Goal: Task Accomplishment & Management: Use online tool/utility

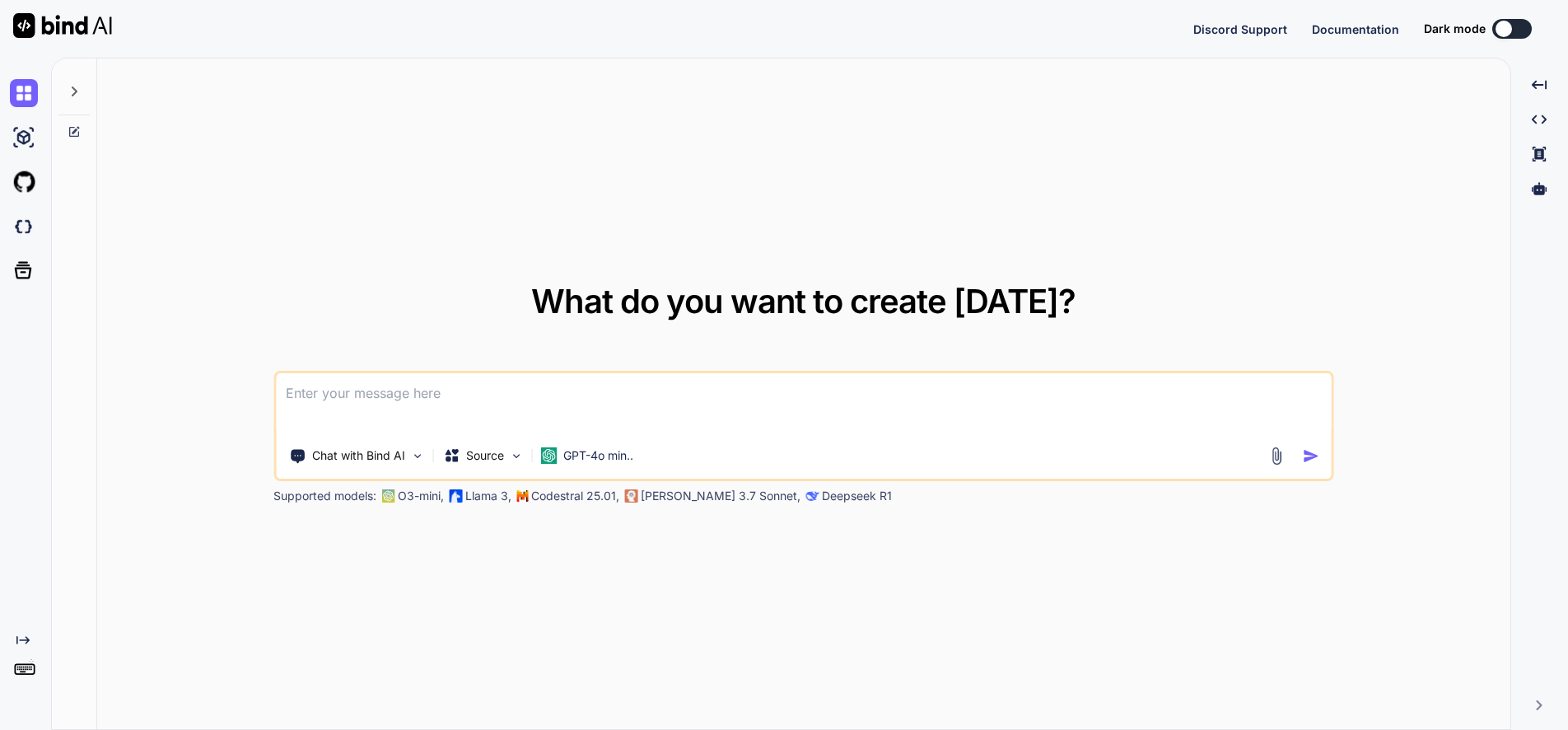
type textarea "x"
click at [18, 224] on img at bounding box center [24, 227] width 28 height 28
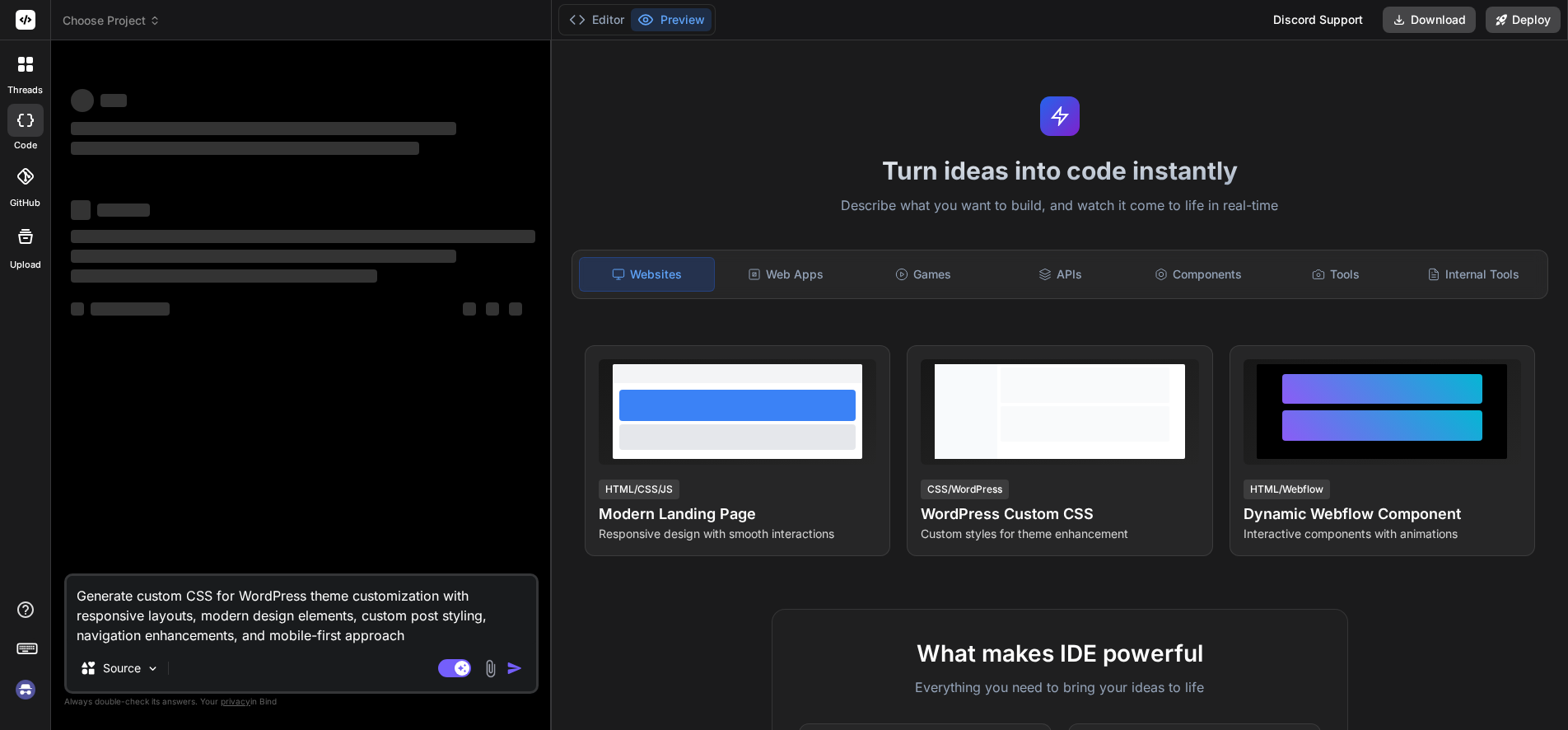
type textarea "x"
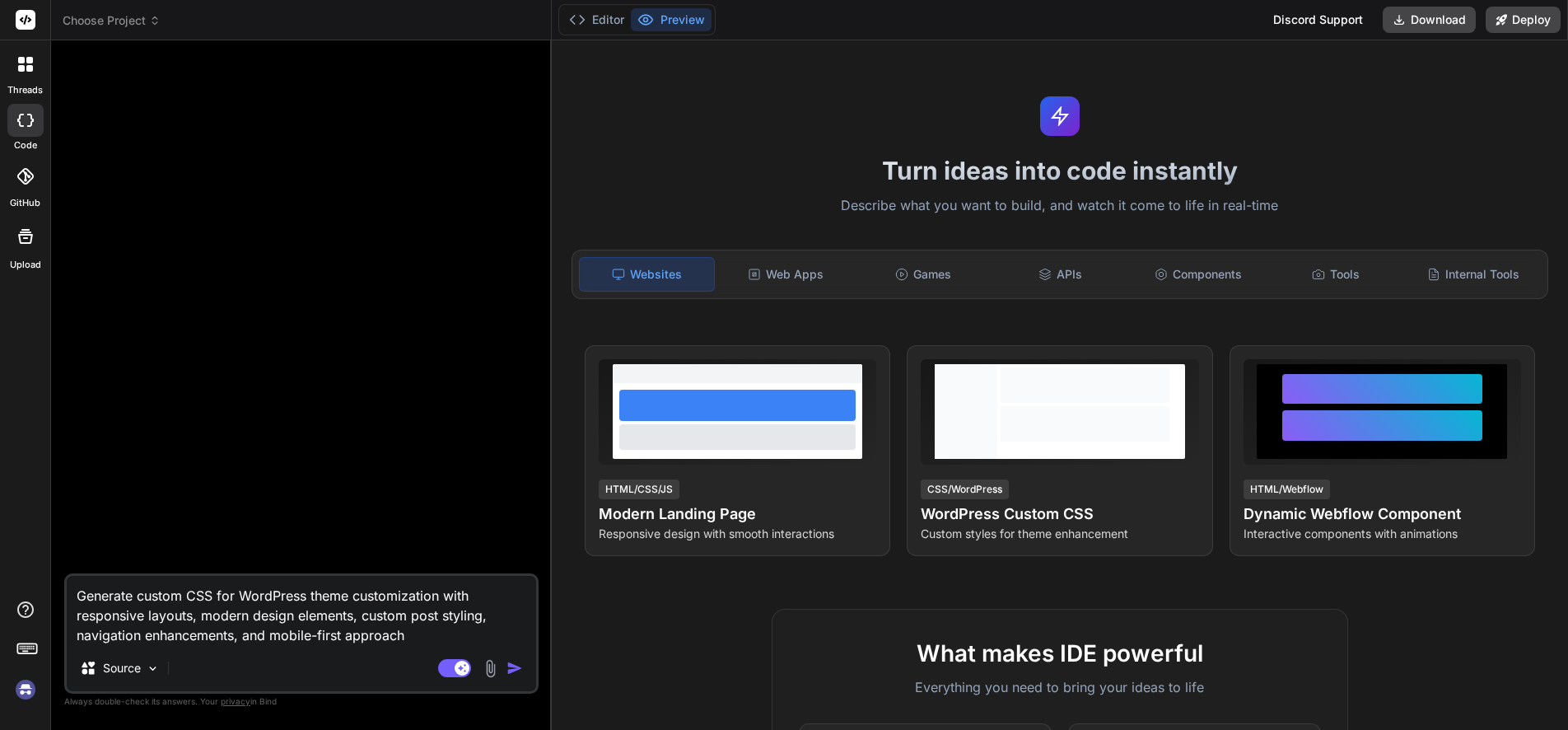
drag, startPoint x: 213, startPoint y: 595, endPoint x: 189, endPoint y: 594, distance: 24.0
click at [189, 594] on textarea "Generate custom CSS for WordPress theme customization with responsive layouts, …" at bounding box center [301, 610] width 469 height 69
type textarea "Generate custom S for WordPress theme customization with responsive layouts, mo…"
type textarea "x"
type textarea "Generate custom SE for WordPress theme customization with responsive layouts, m…"
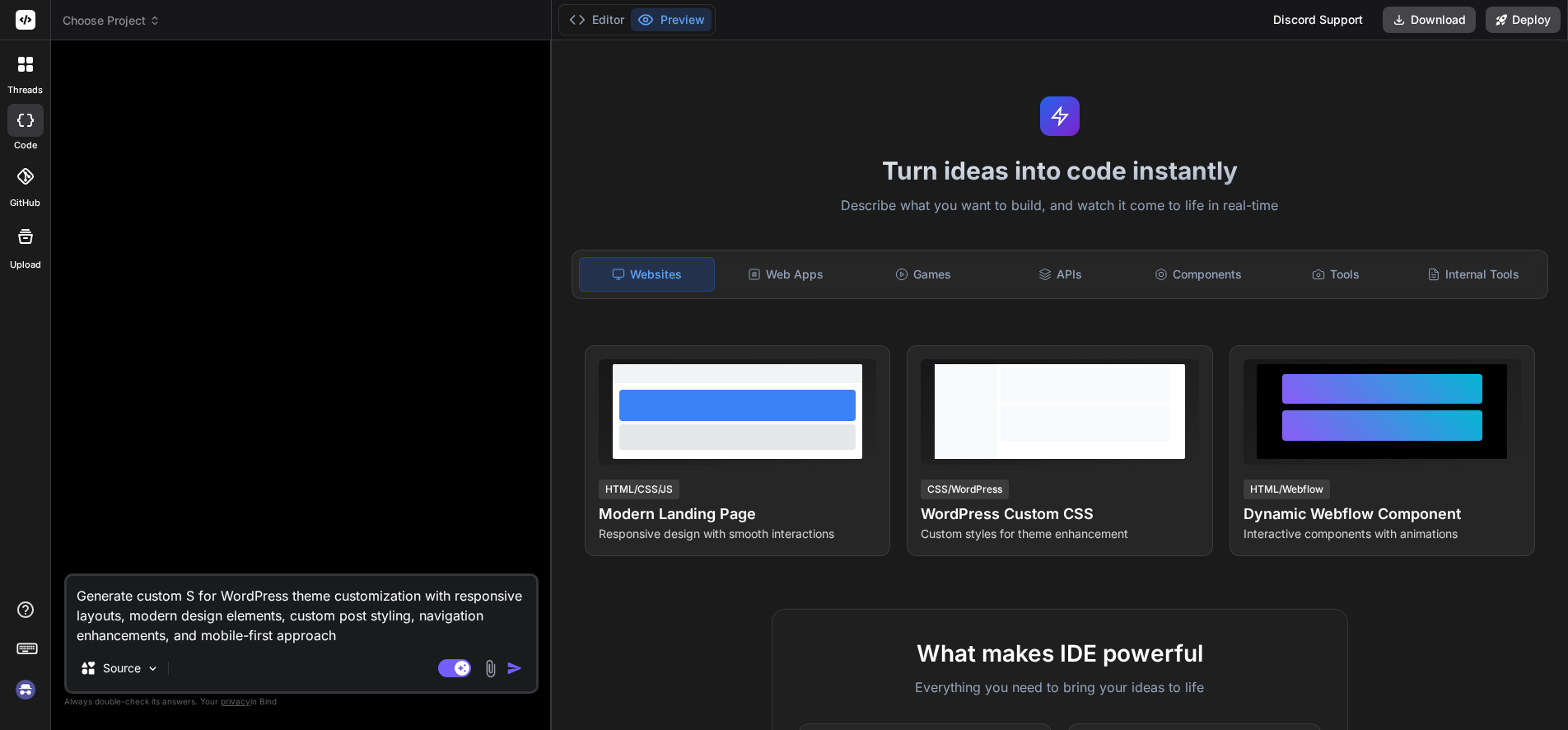
type textarea "x"
type textarea "Generate custom SEO for WordPress theme customization with responsive layouts, …"
type textarea "x"
type textarea "Generate custom SEO for WordPress theme customization with responsive layouts, …"
type textarea "x"
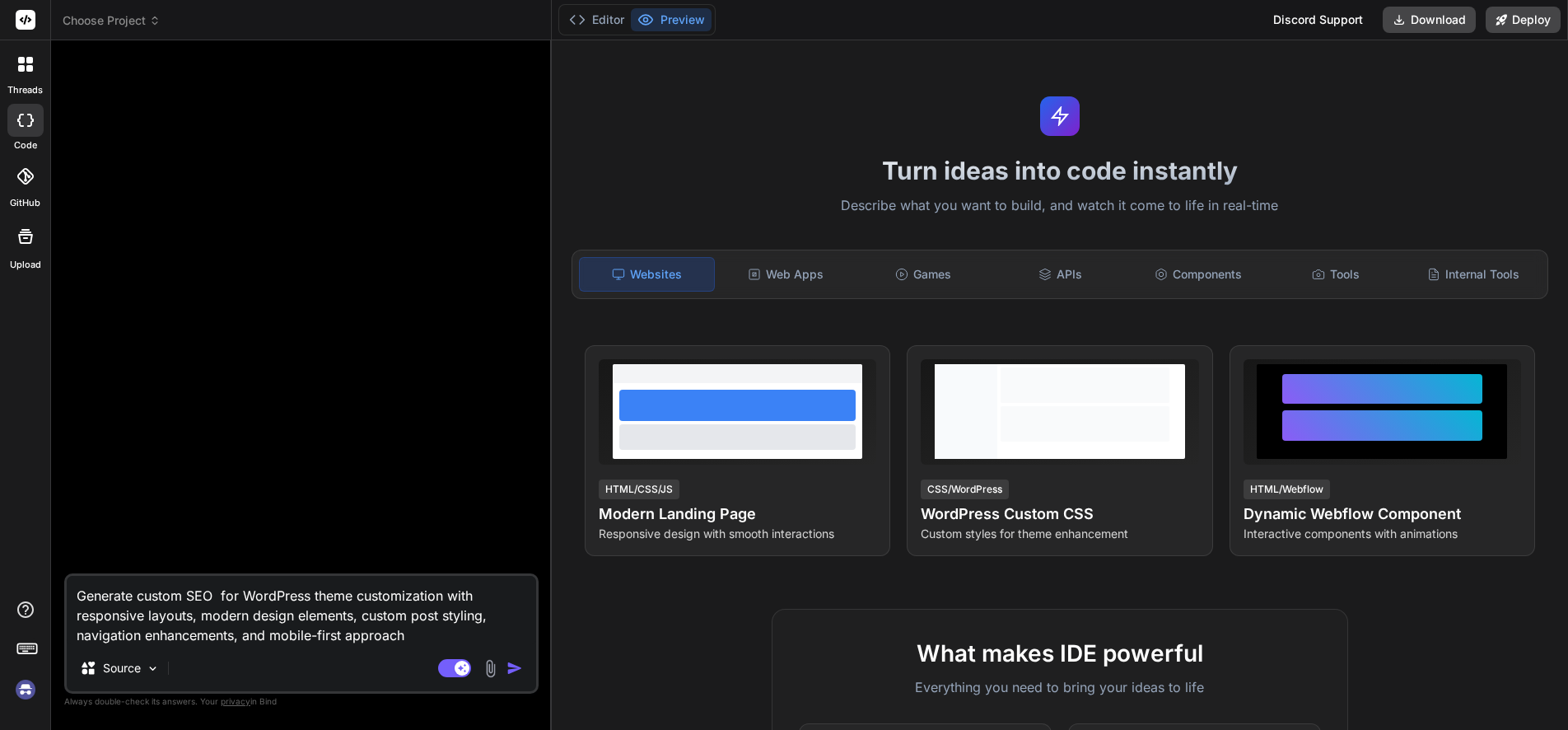
type textarea "Generate custom SEO P for WordPress theme customization with responsive layouts…"
type textarea "x"
type textarea "Generate custom SEO Pl for WordPress theme customization with responsive layout…"
type textarea "x"
type textarea "Generate custom SEO Plu for WordPress theme customization with responsive layou…"
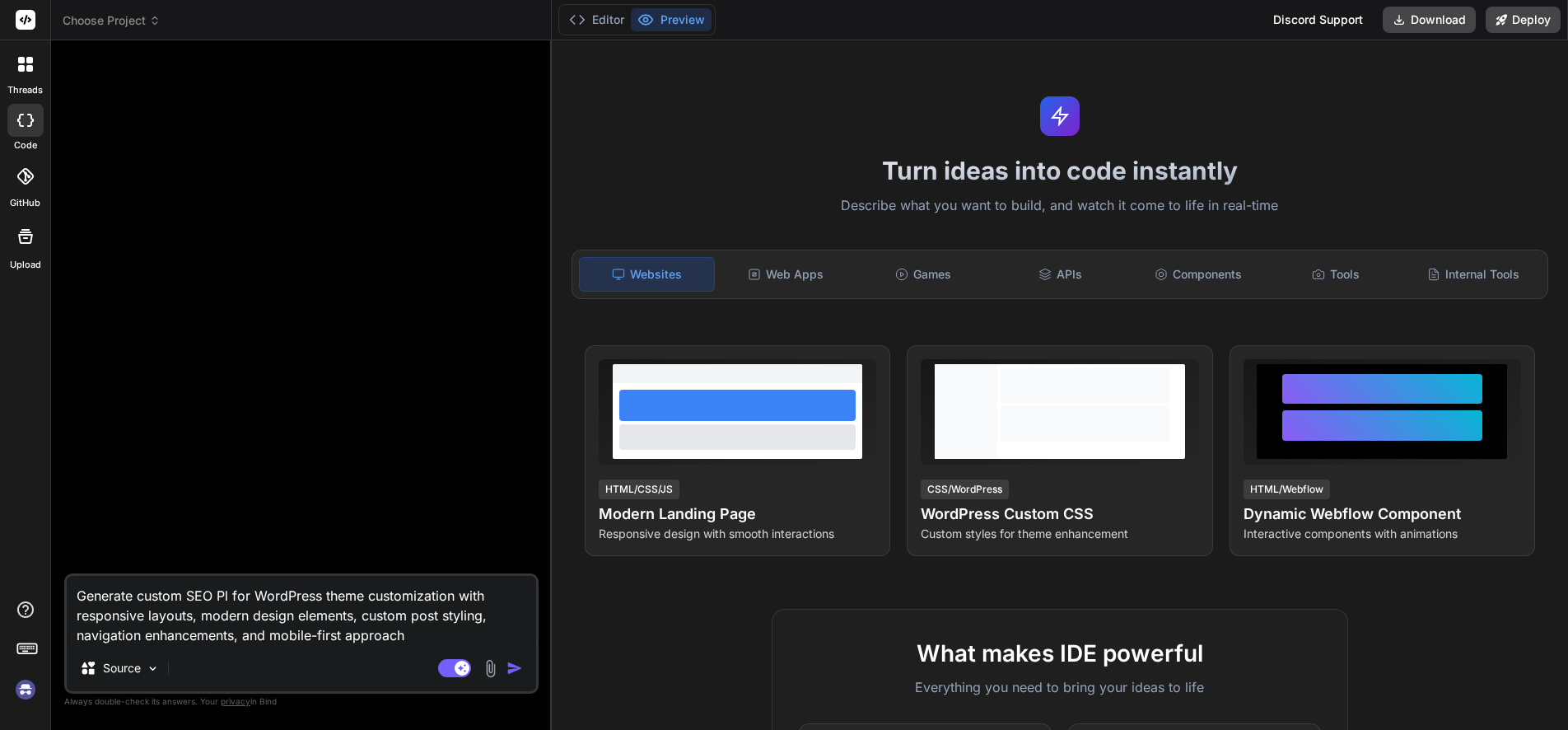
type textarea "x"
type textarea "Generate custom SEO Plug for WordPress theme customization with responsive layo…"
type textarea "x"
type textarea "Generate custom SEO Plugi for WordPress theme customization with responsive lay…"
type textarea "x"
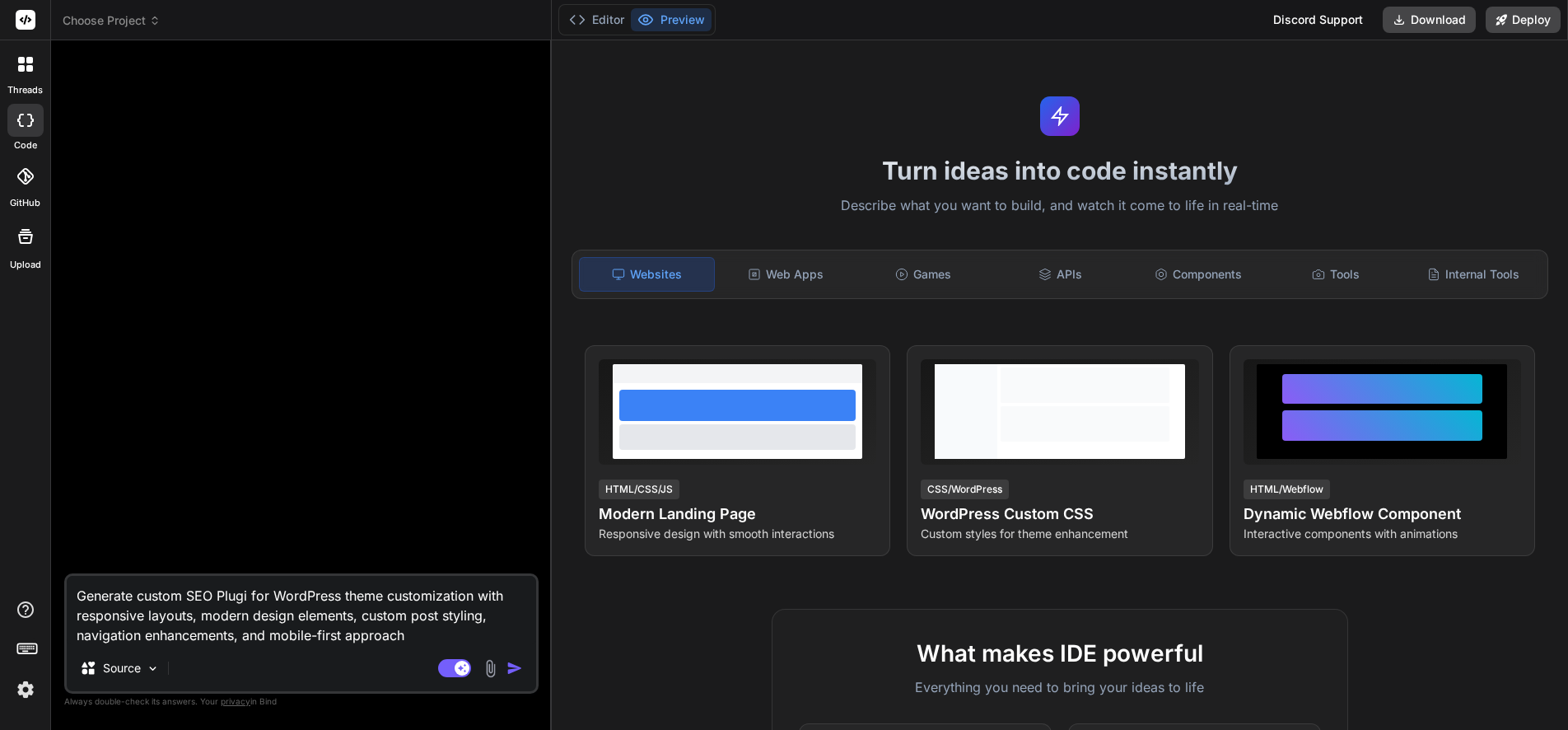
type textarea "Generate custom SEO Plugin for WordPress theme customization with responsive la…"
type textarea "x"
type textarea "Generate custom SEO Pluging for WordPress theme customization with responsive l…"
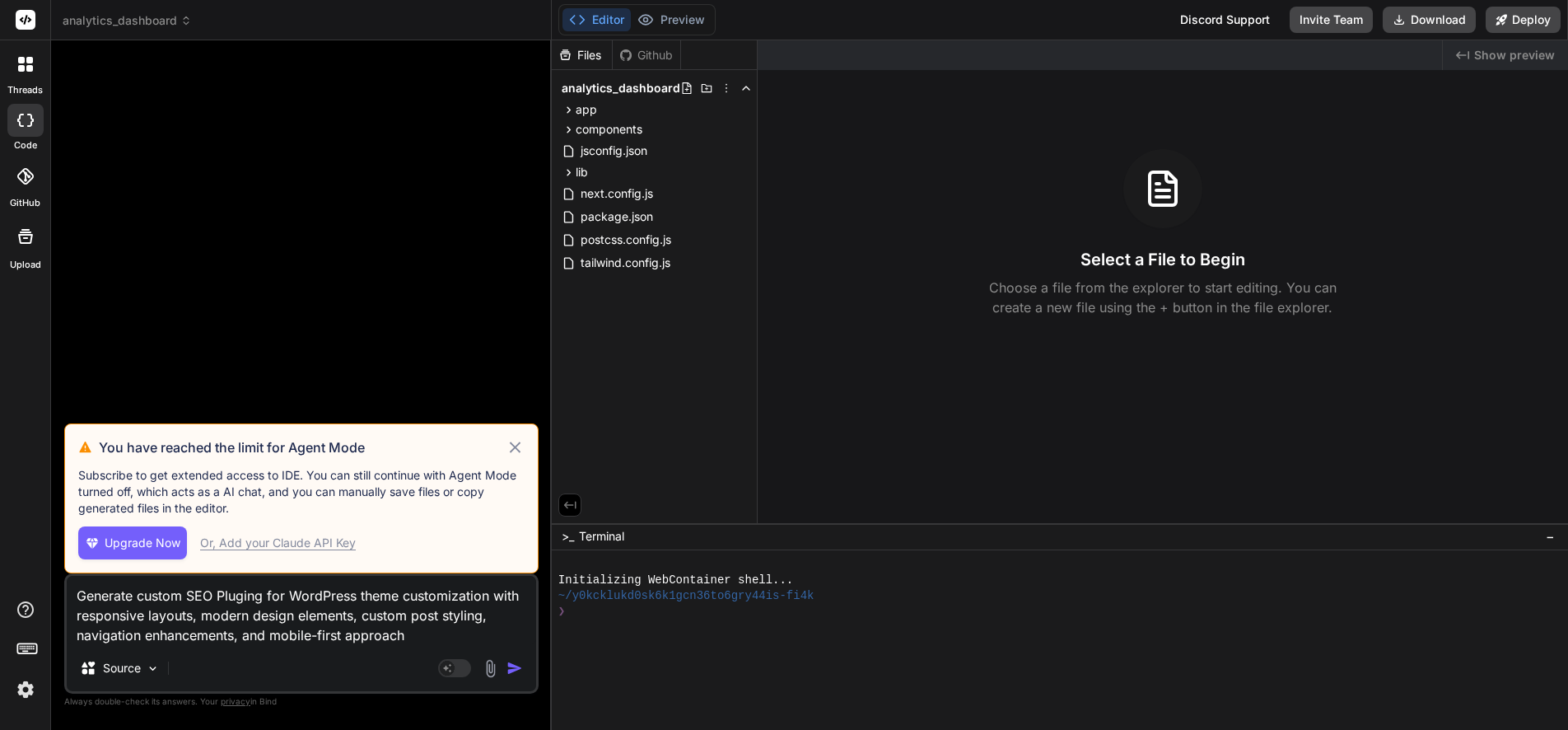
type textarea "x"
type textarea "Generate custom SEO Pluging for WordPress theme customization with responsive l…"
click at [516, 444] on icon at bounding box center [515, 447] width 19 height 20
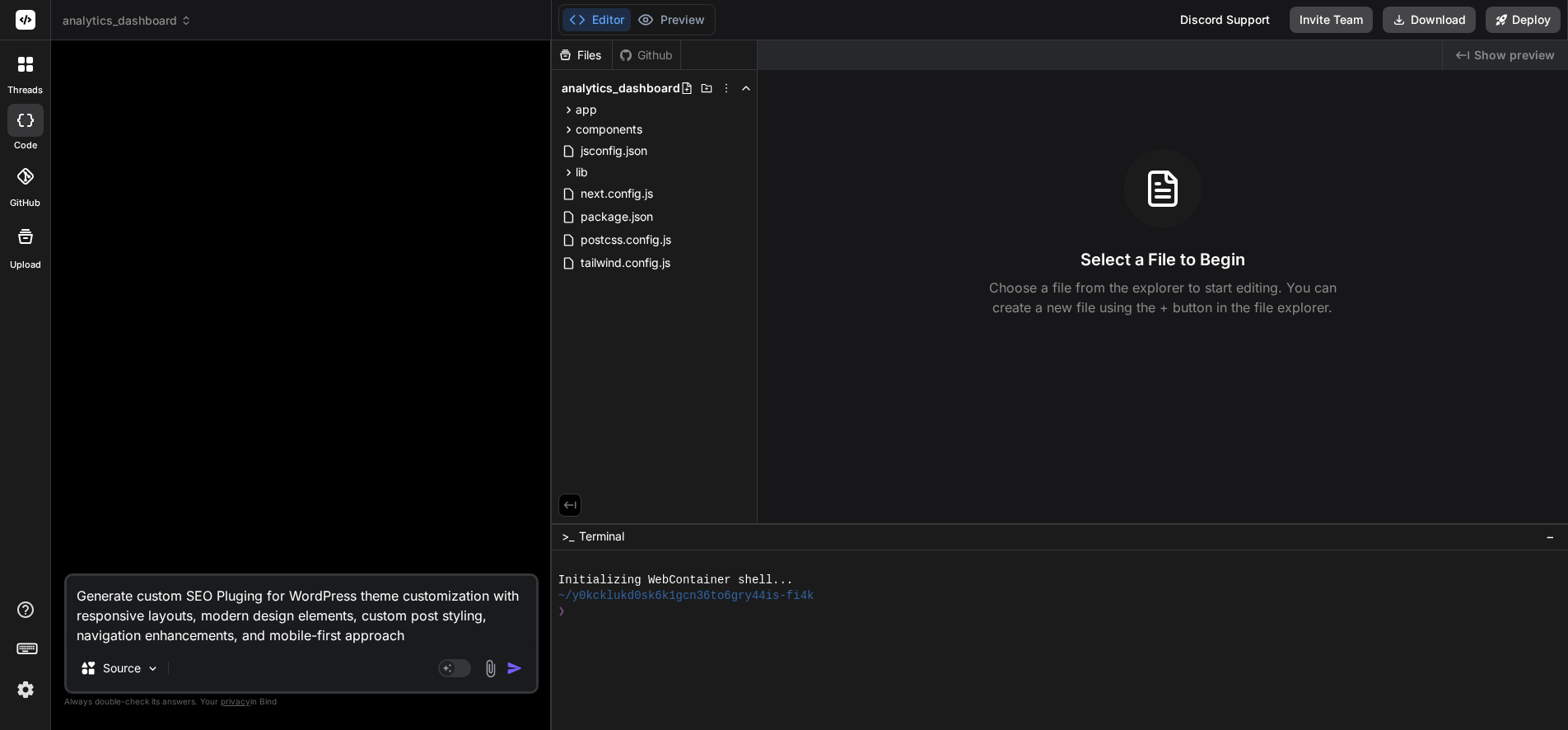
drag, startPoint x: 417, startPoint y: 635, endPoint x: 76, endPoint y: 593, distance: 343.6
click at [76, 593] on textarea "Generate custom SEO Pluging for WordPress theme customization with responsive l…" at bounding box center [301, 610] width 469 height 69
click at [22, 60] on icon at bounding box center [21, 60] width 7 height 7
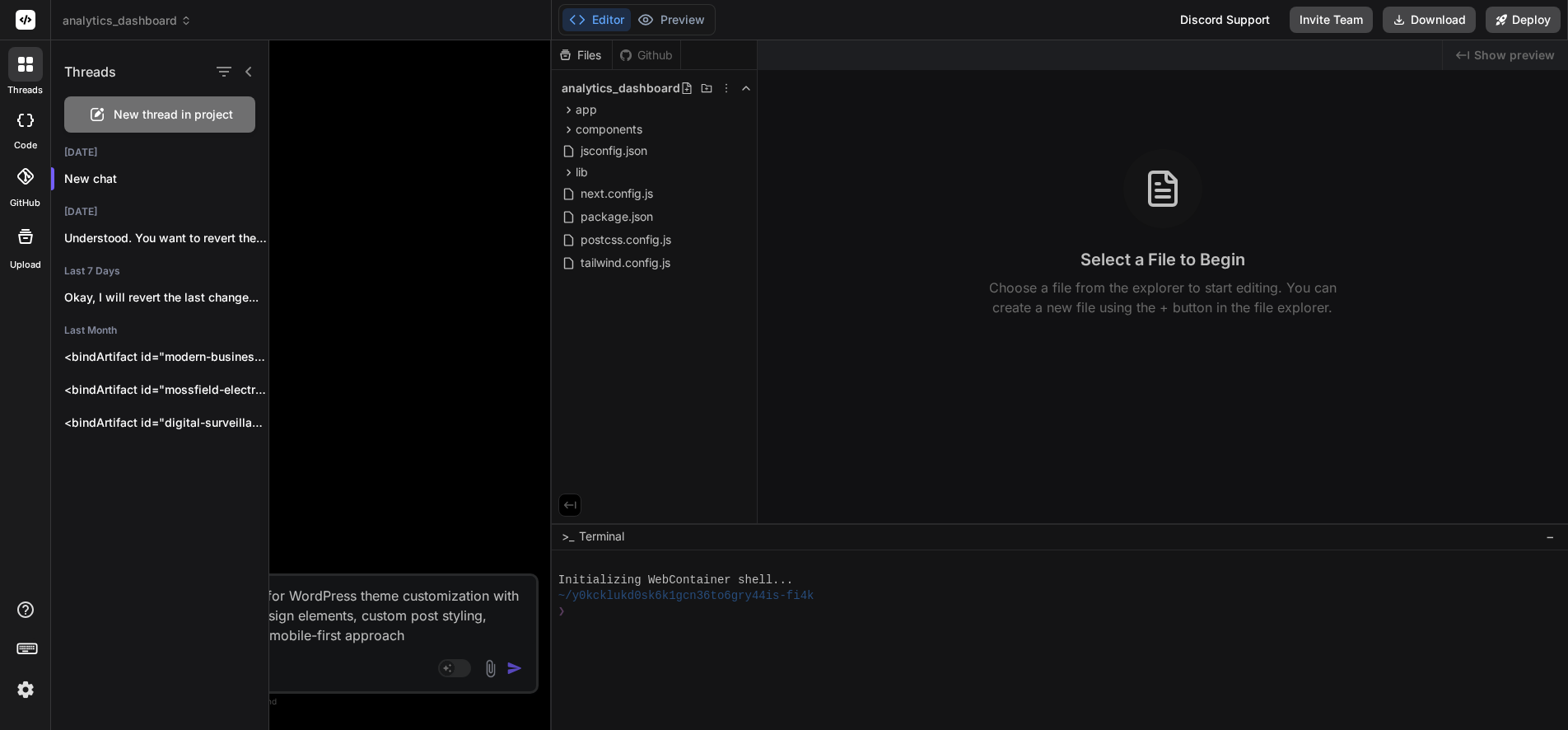
click at [27, 114] on icon at bounding box center [25, 120] width 16 height 13
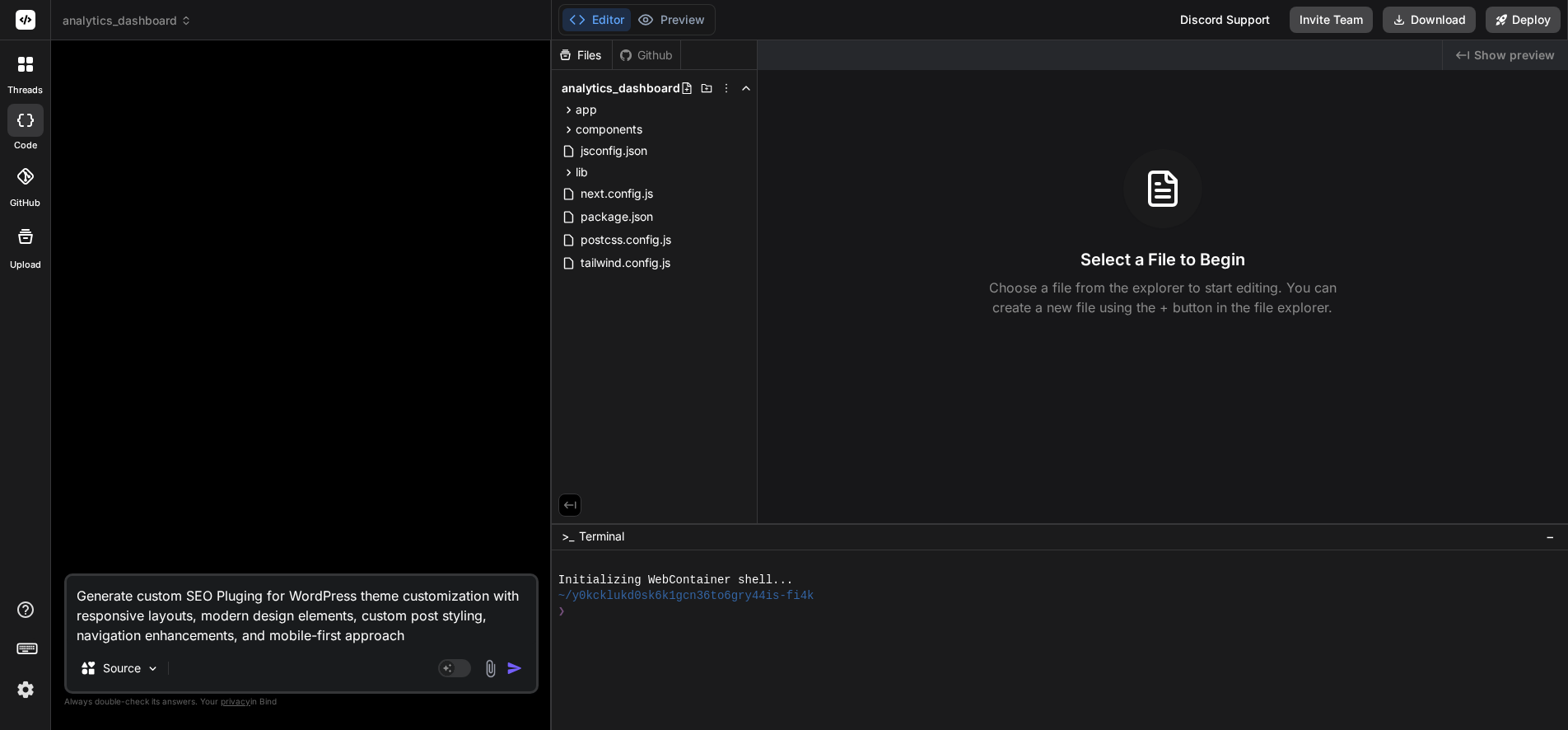
click at [21, 60] on icon at bounding box center [21, 60] width 7 height 7
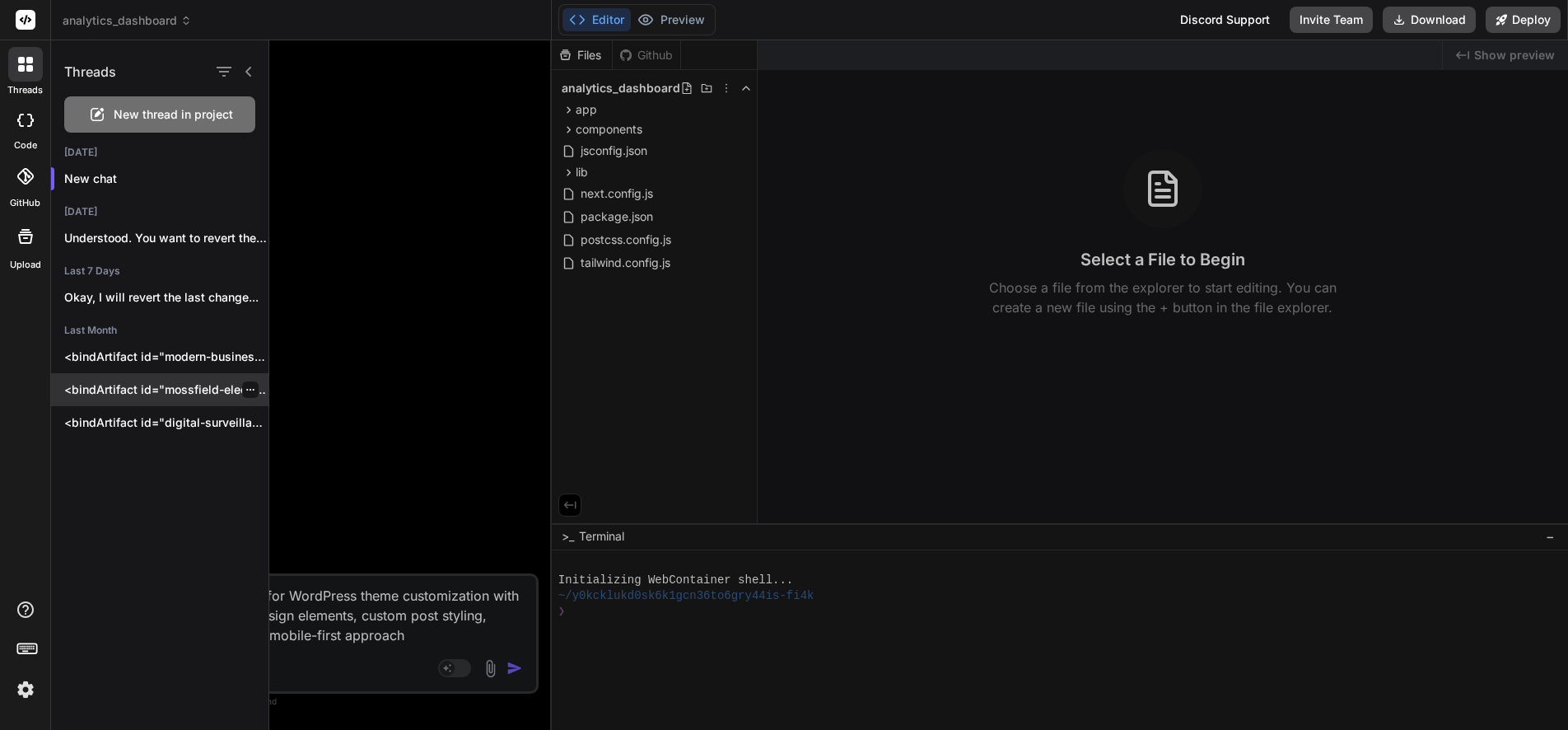
click at [171, 386] on p "<bindArtifact id="mossfield-electrical-landing" title="Mossfield Electrical Lan…" at bounding box center [166, 389] width 204 height 16
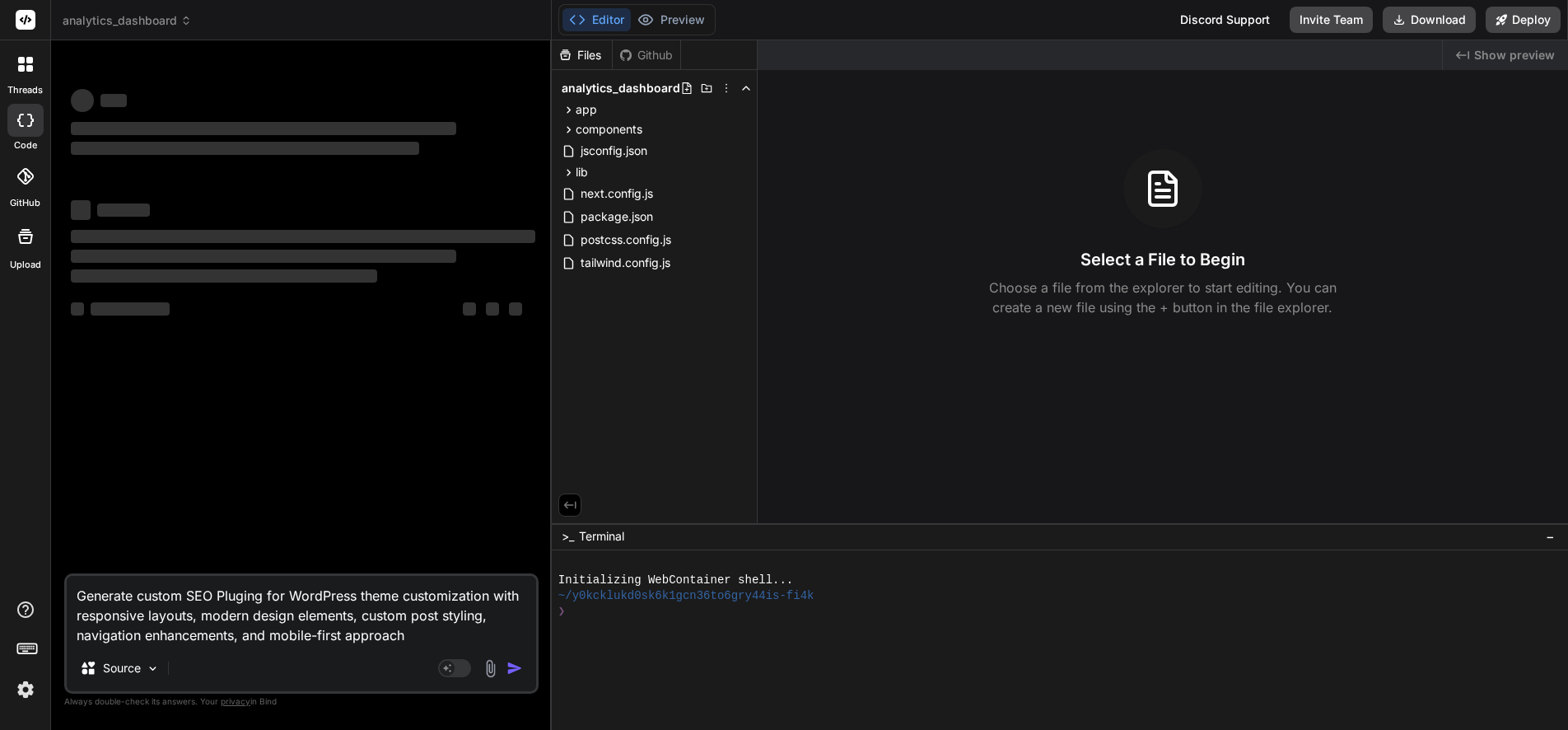
type textarea "x"
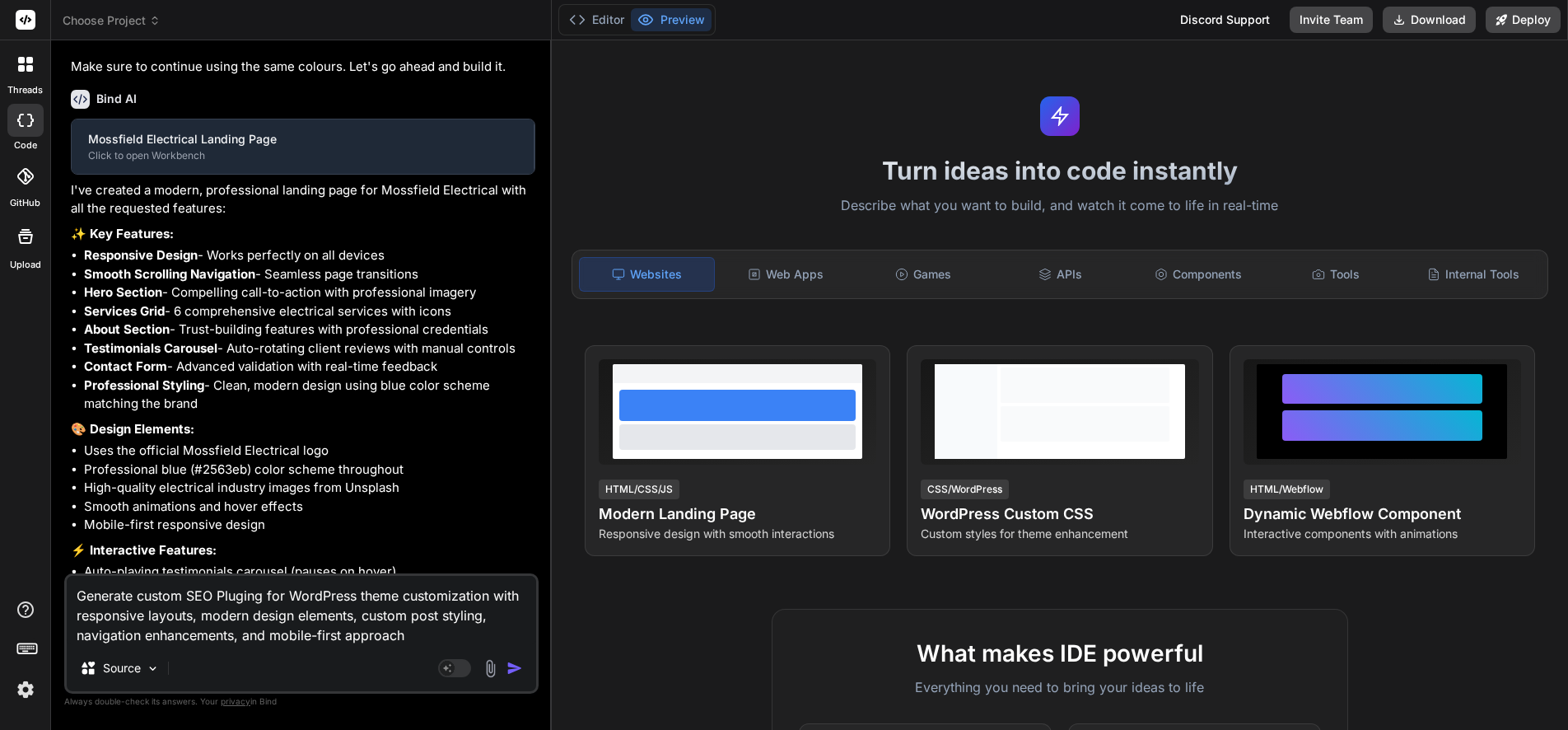
scroll to position [516, 0]
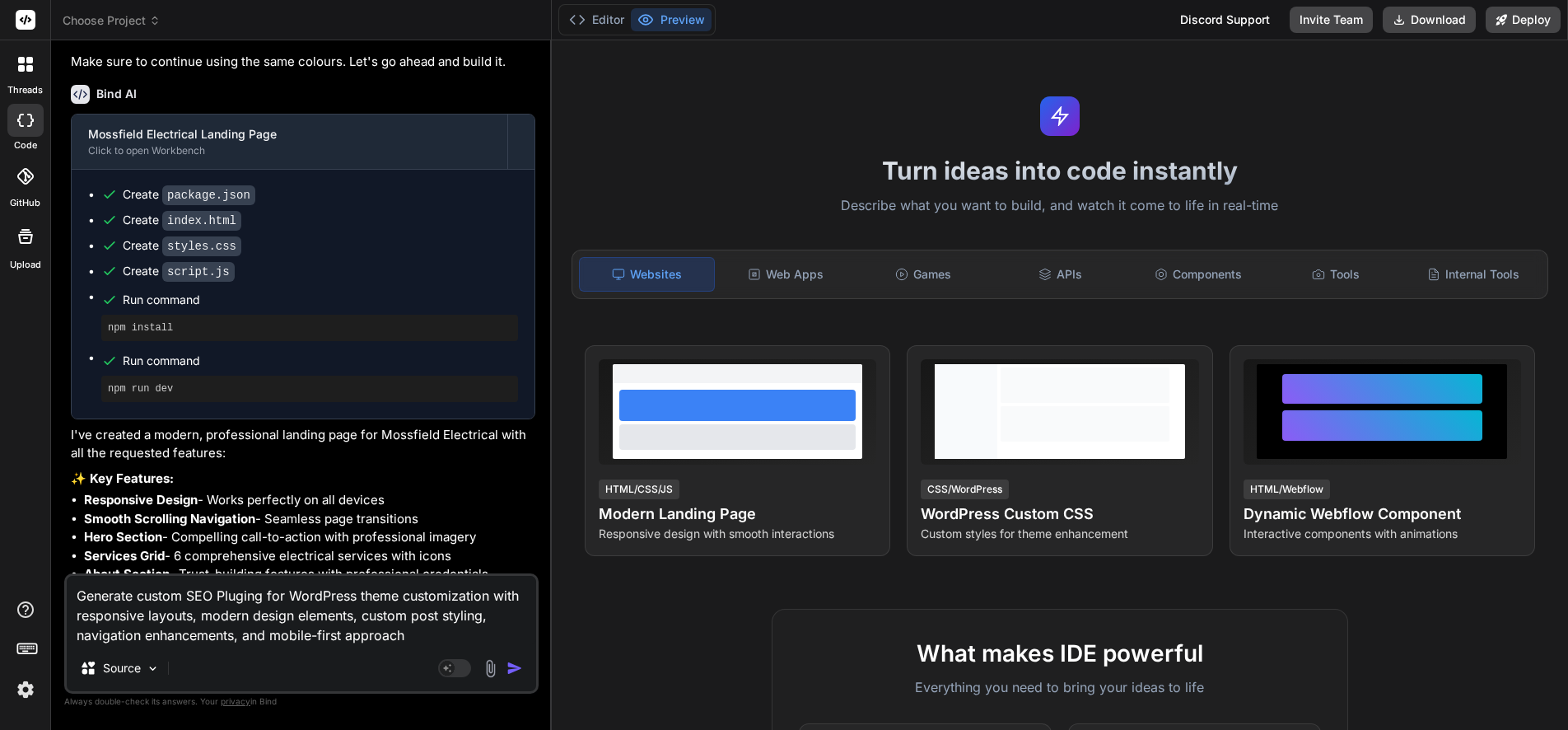
click at [416, 641] on textarea "Generate custom SEO Pluging for WordPress theme customization with responsive l…" at bounding box center [301, 610] width 469 height 69
drag, startPoint x: 416, startPoint y: 639, endPoint x: 75, endPoint y: 598, distance: 343.5
click at [75, 598] on textarea "Generate custom SEO Pluging for WordPress theme customization with responsive l…" at bounding box center [301, 610] width 469 height 69
type textarea "x"
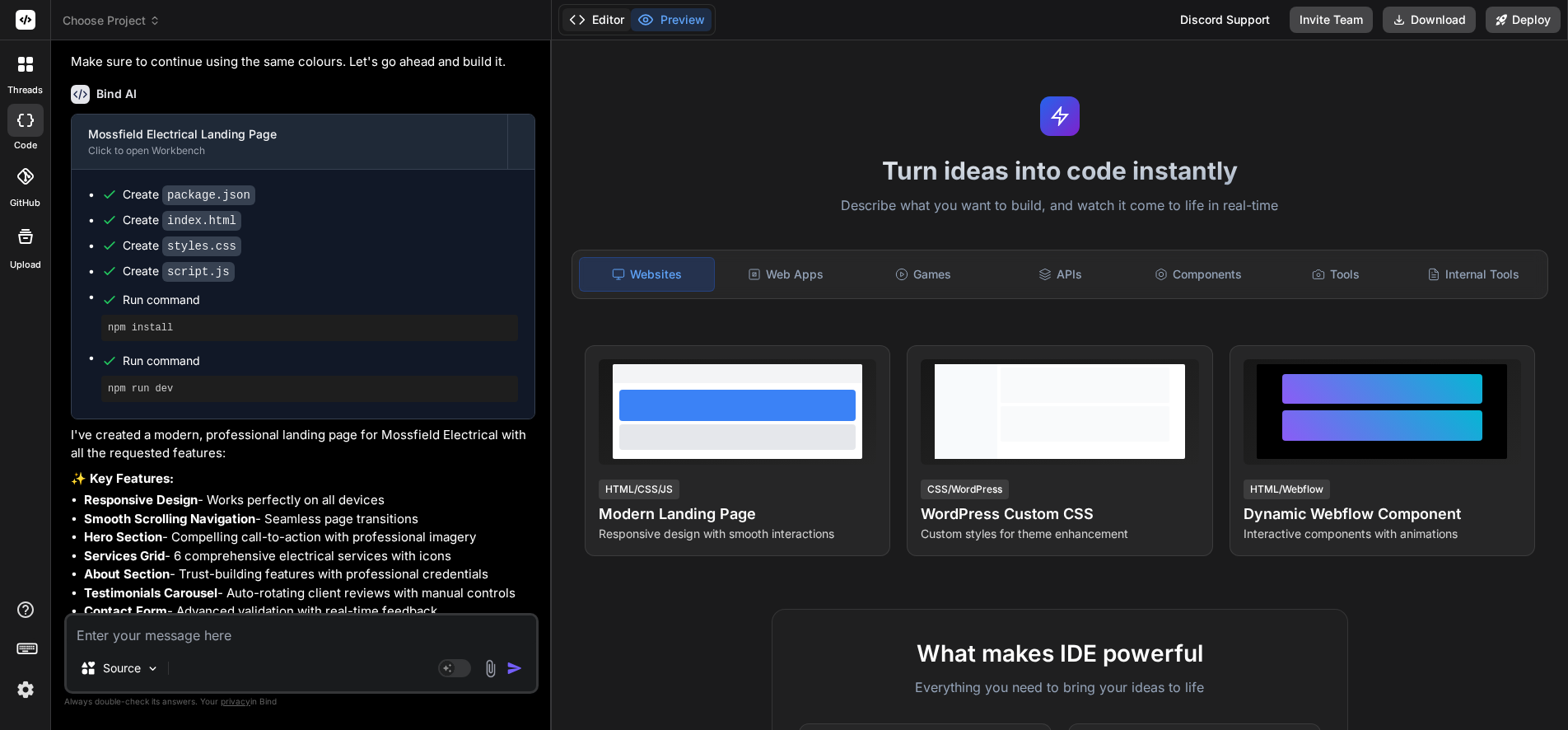
click at [599, 16] on button "Editor" at bounding box center [596, 20] width 68 height 23
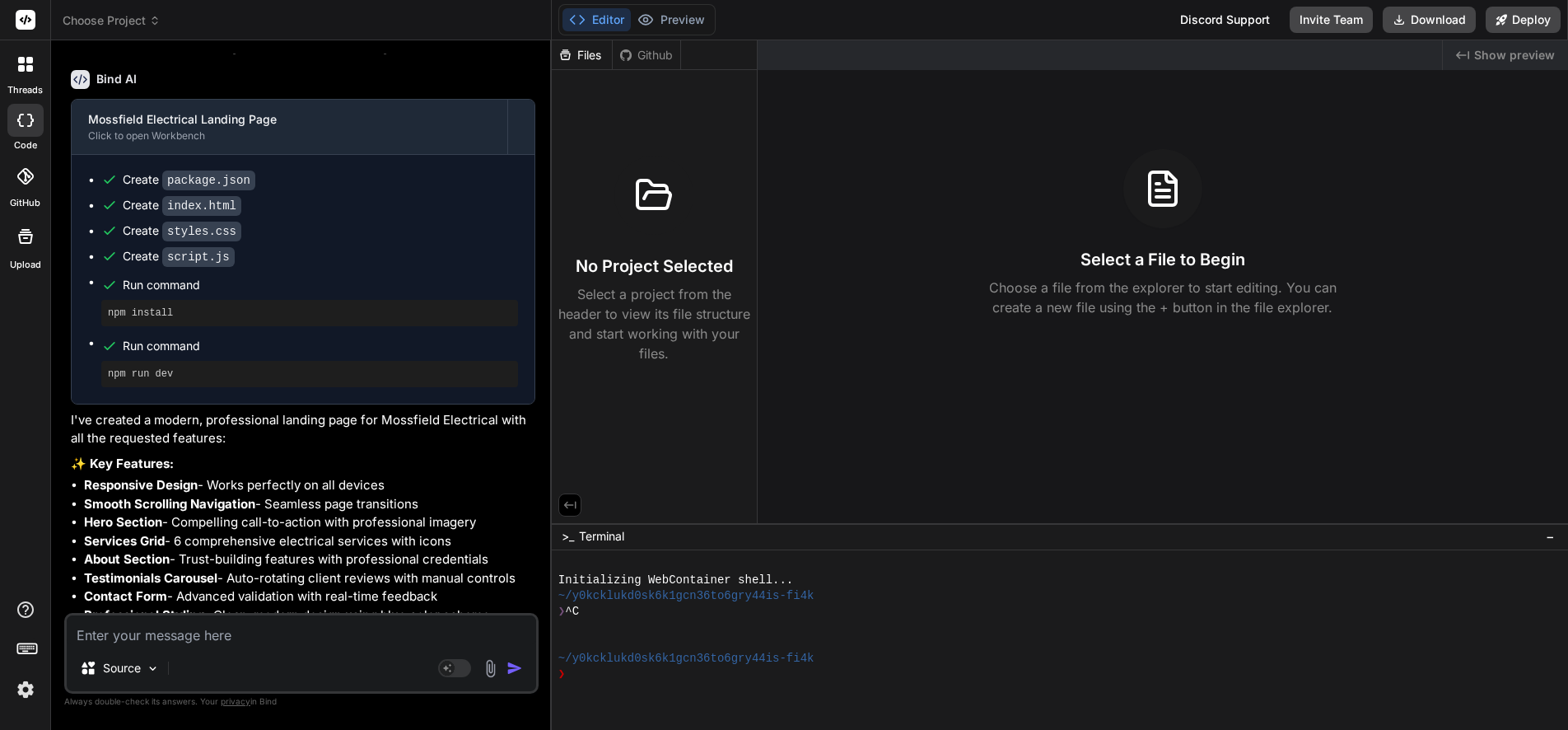
scroll to position [902, 0]
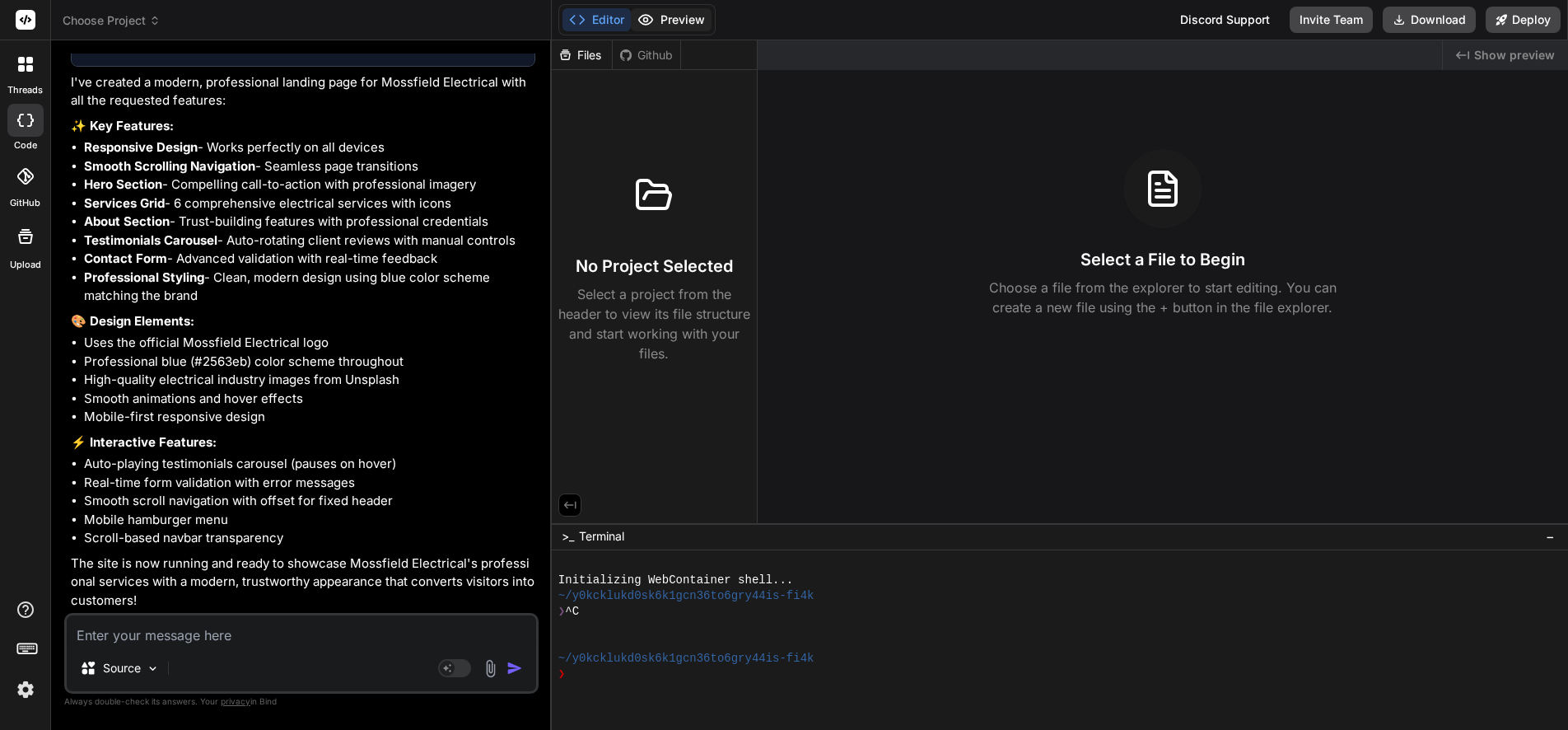
click at [678, 17] on button "Preview" at bounding box center [670, 20] width 81 height 23
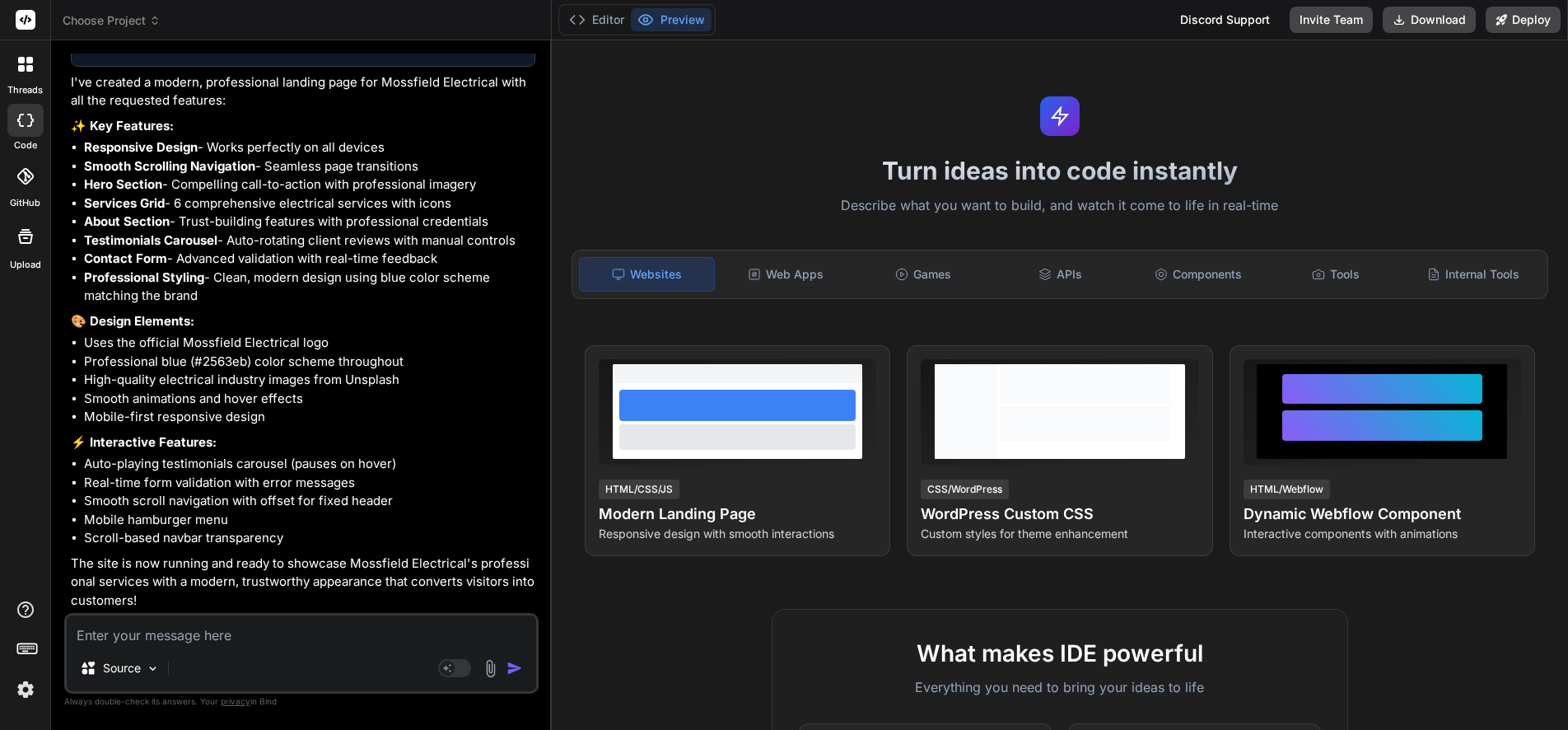
click at [110, 18] on span "Choose Project" at bounding box center [111, 20] width 98 height 16
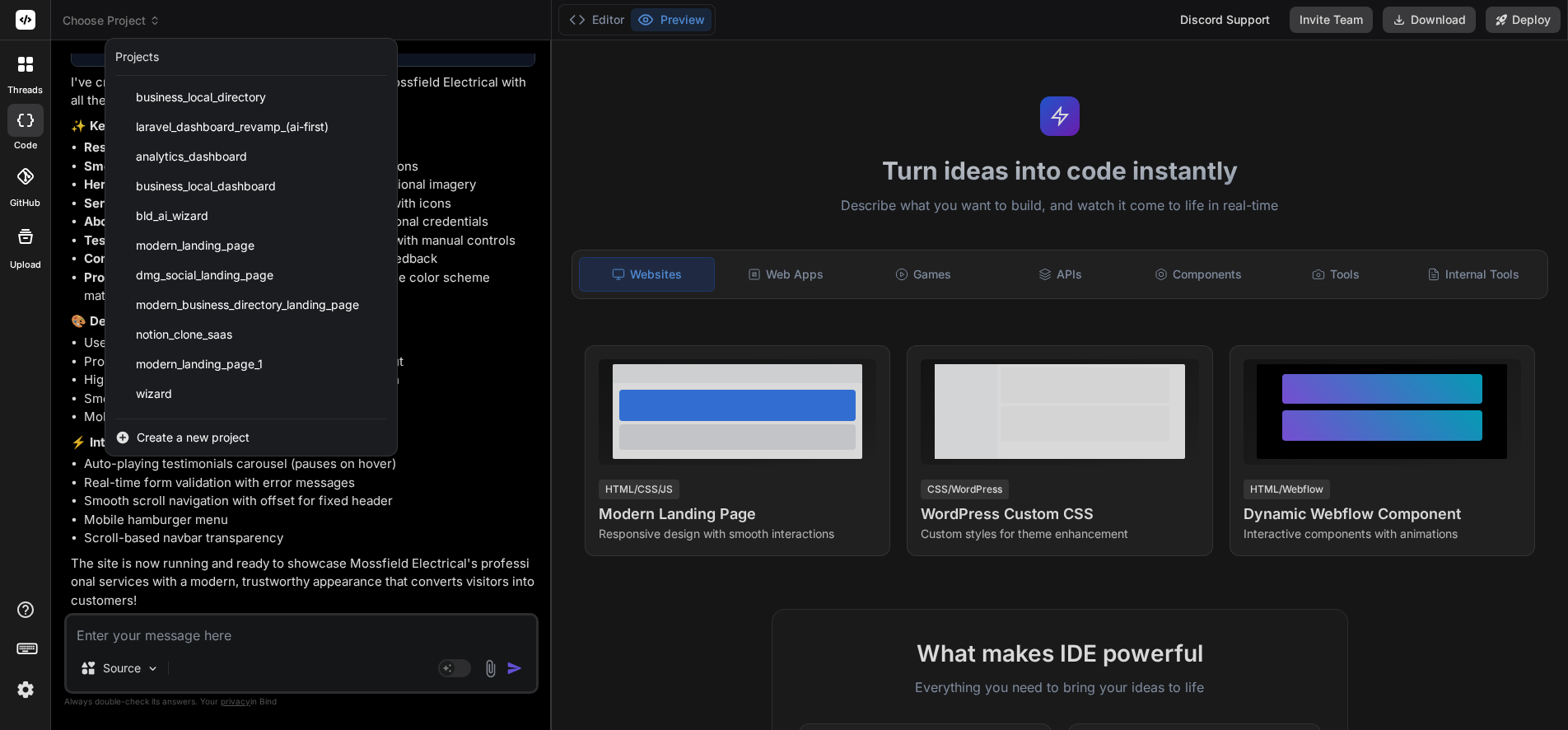
click at [23, 62] on icon at bounding box center [21, 60] width 7 height 7
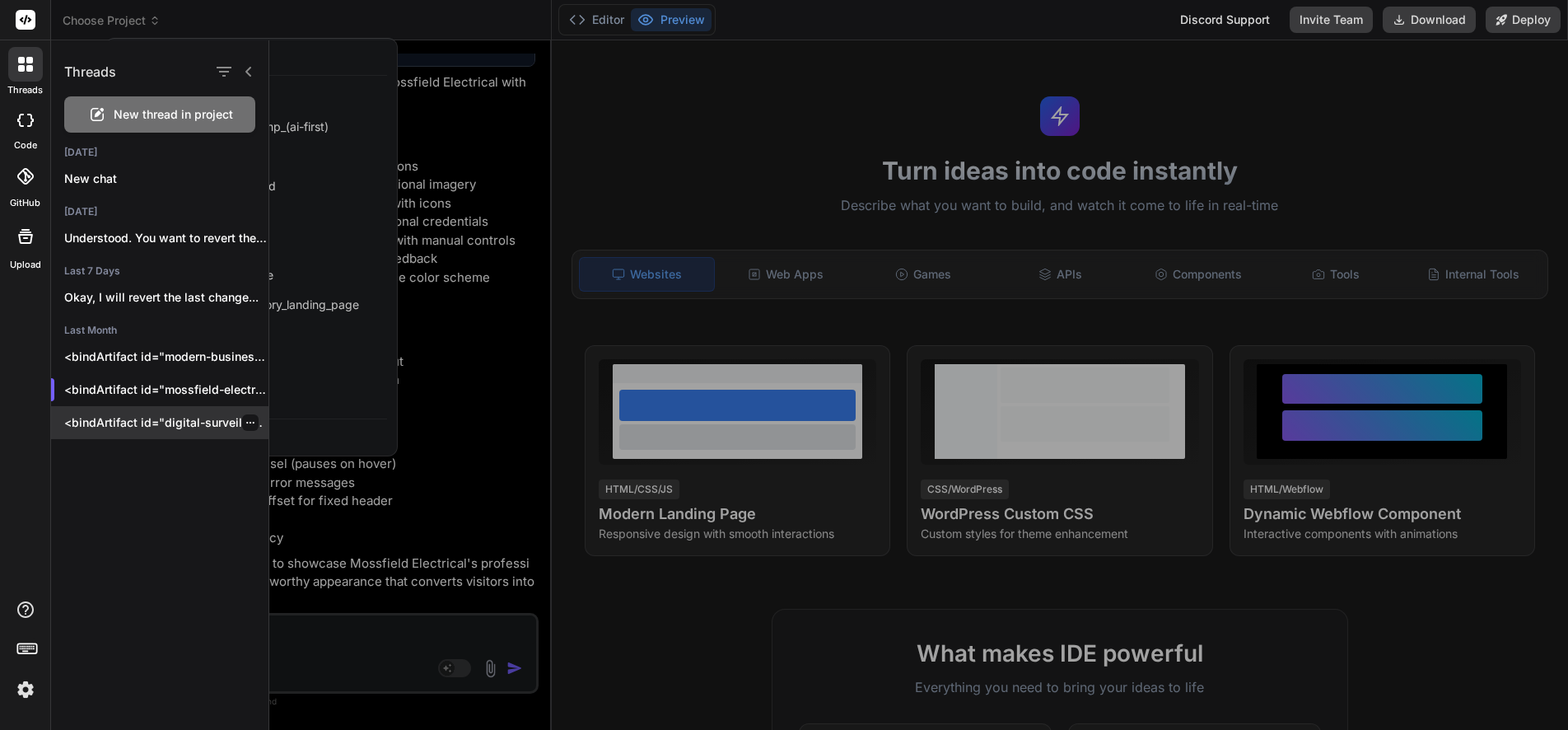
click at [119, 421] on p "<bindArtifact id="digital-surveillance-solutions" title="Digital Surveillance S…" at bounding box center [166, 422] width 204 height 16
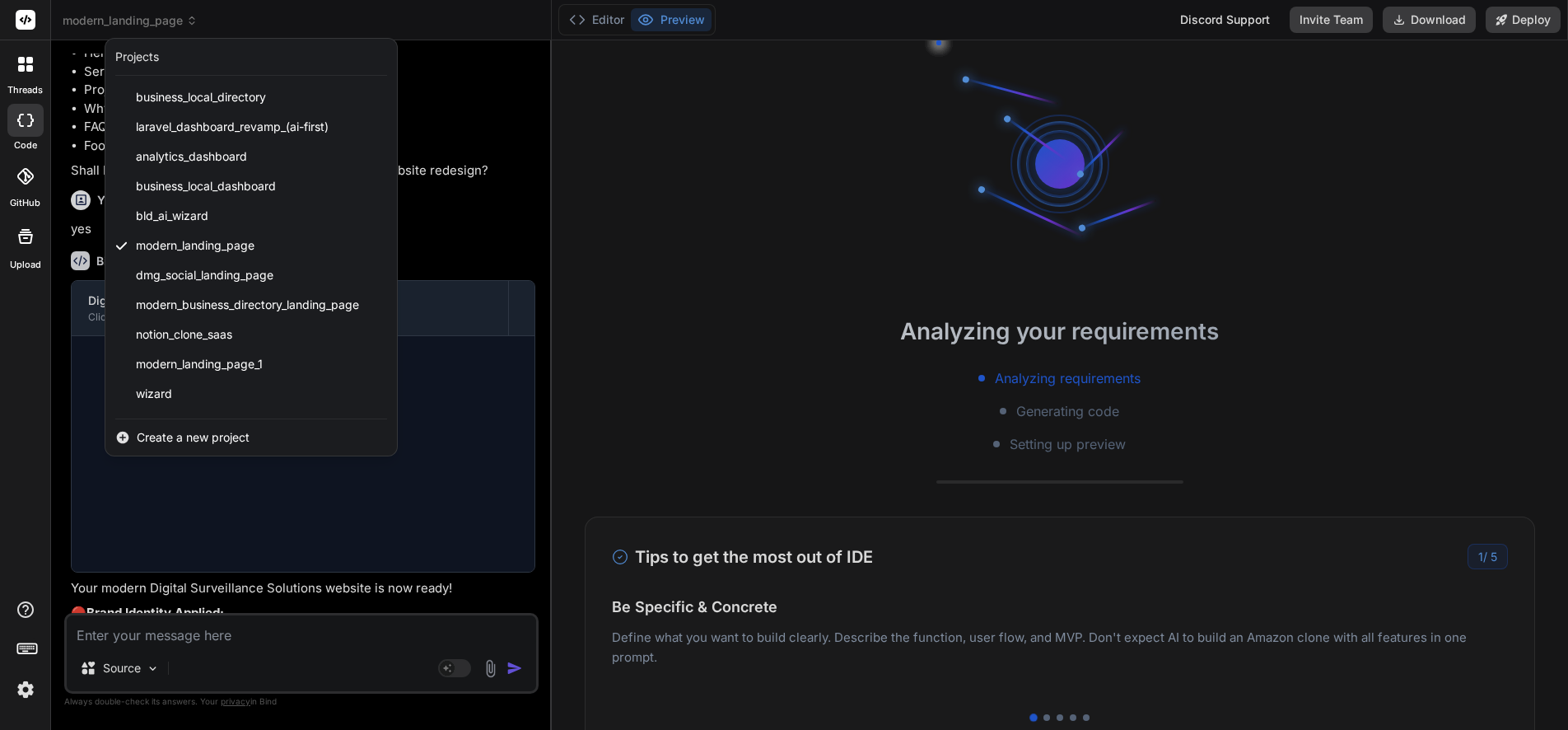
scroll to position [1758, 0]
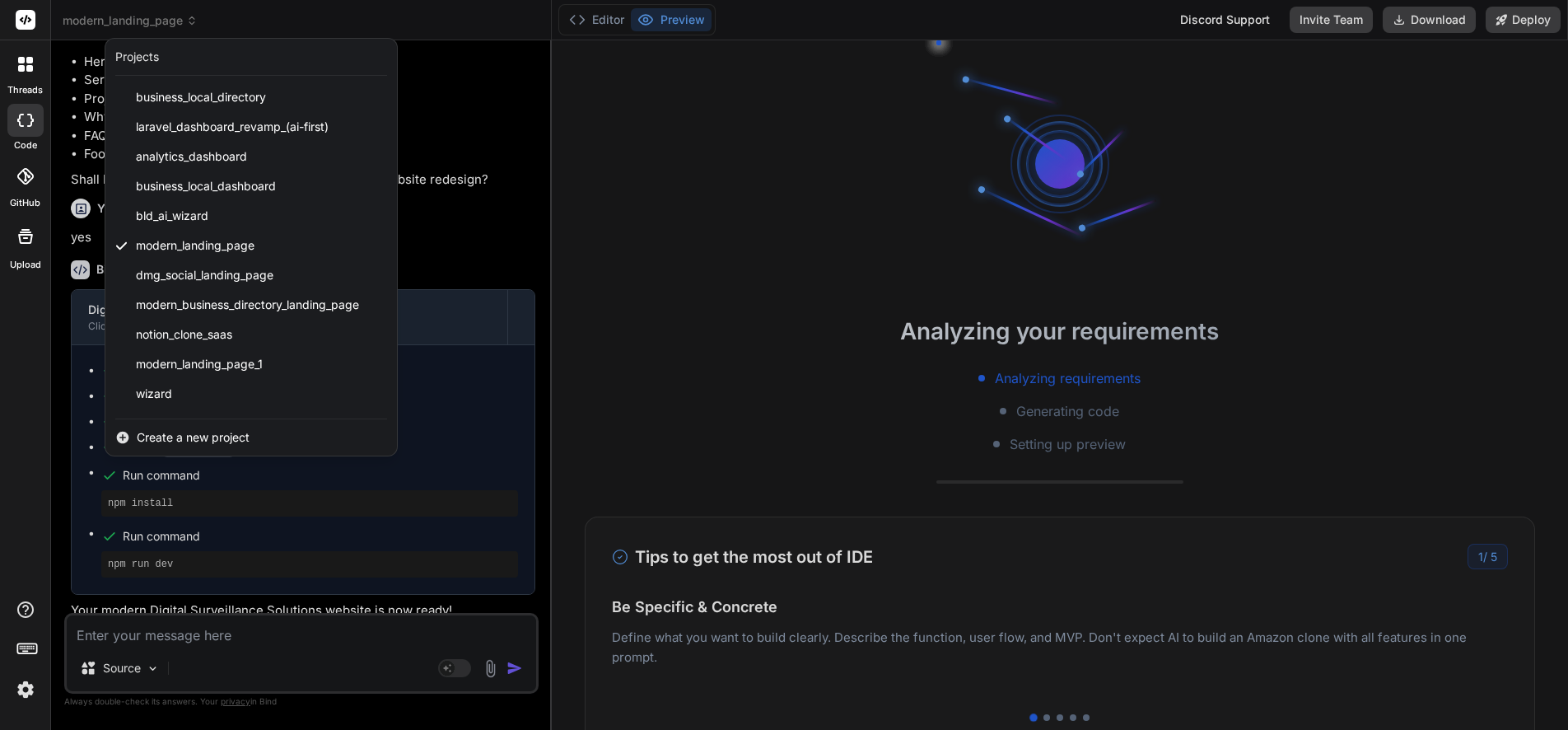
click at [589, 347] on div at bounding box center [784, 365] width 1568 height 730
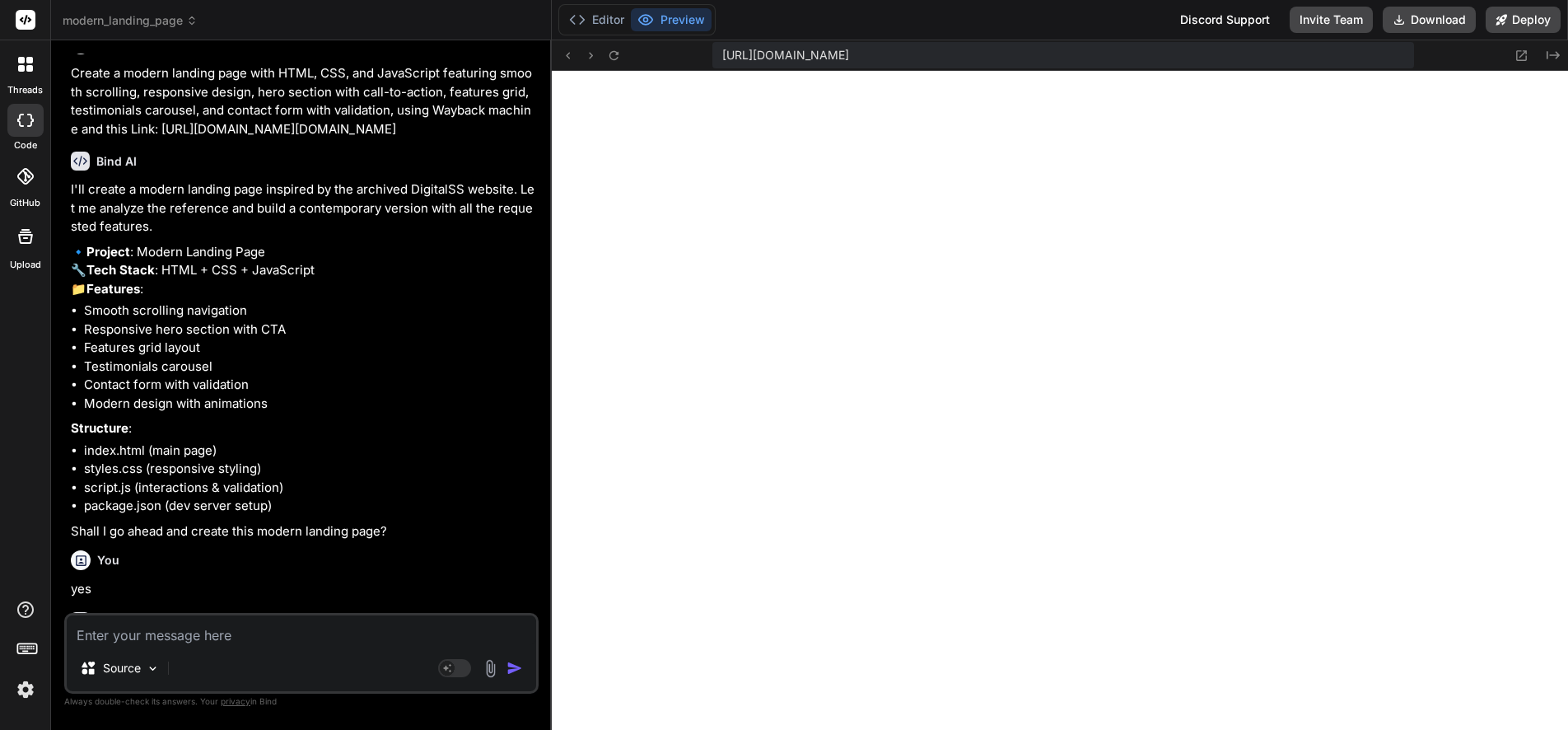
scroll to position [0, 0]
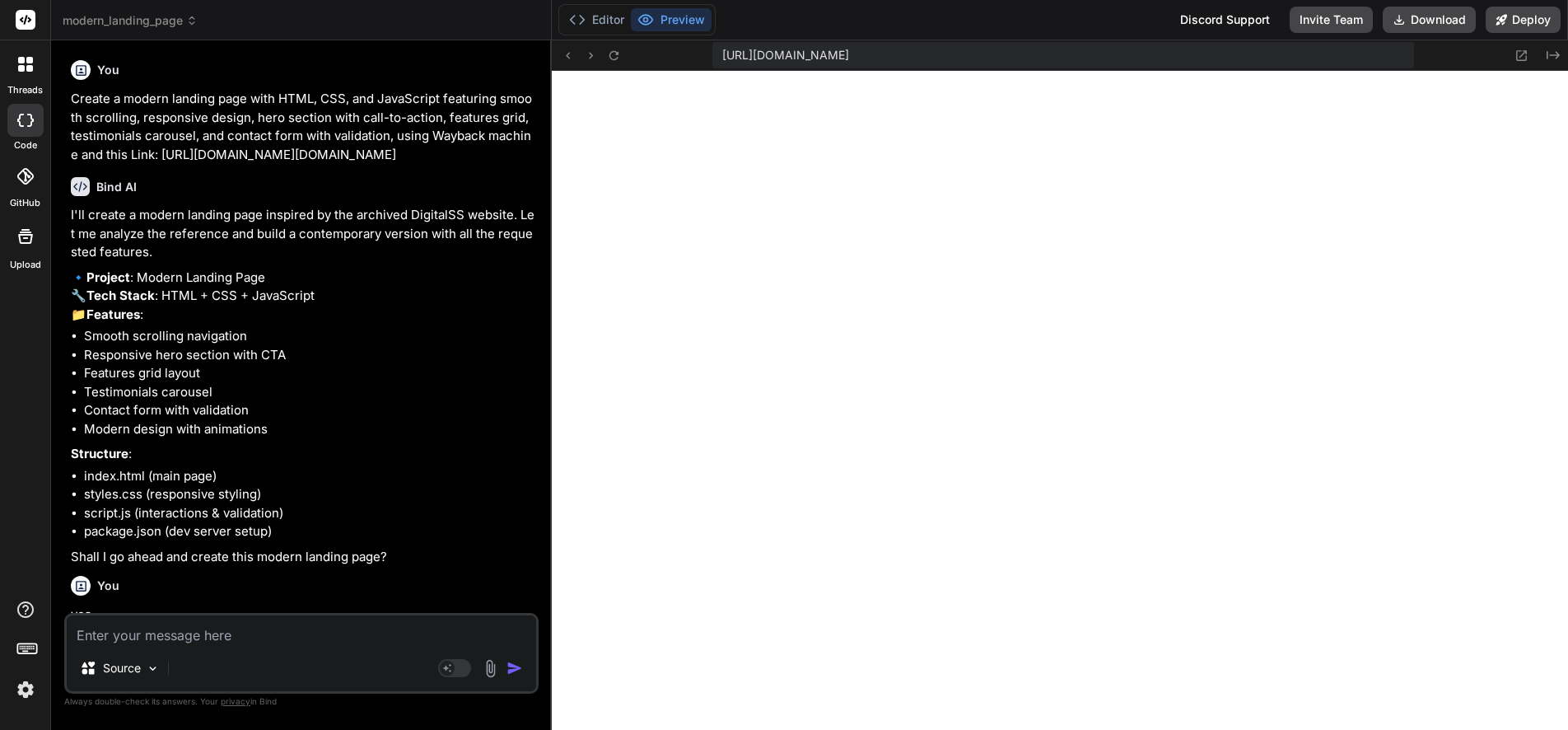
click at [135, 19] on span "modern_landing_page" at bounding box center [130, 20] width 135 height 16
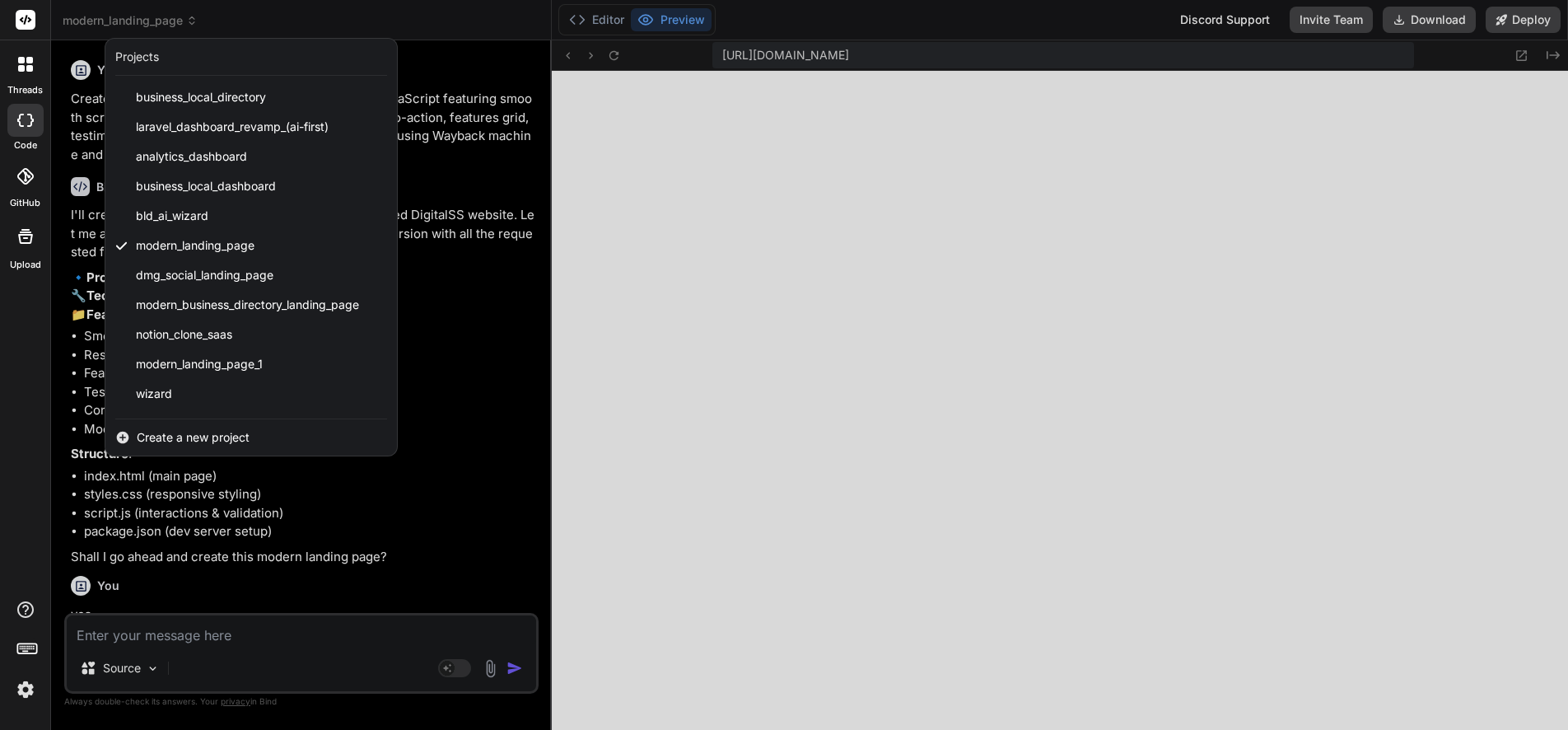
click at [475, 309] on div at bounding box center [784, 365] width 1568 height 730
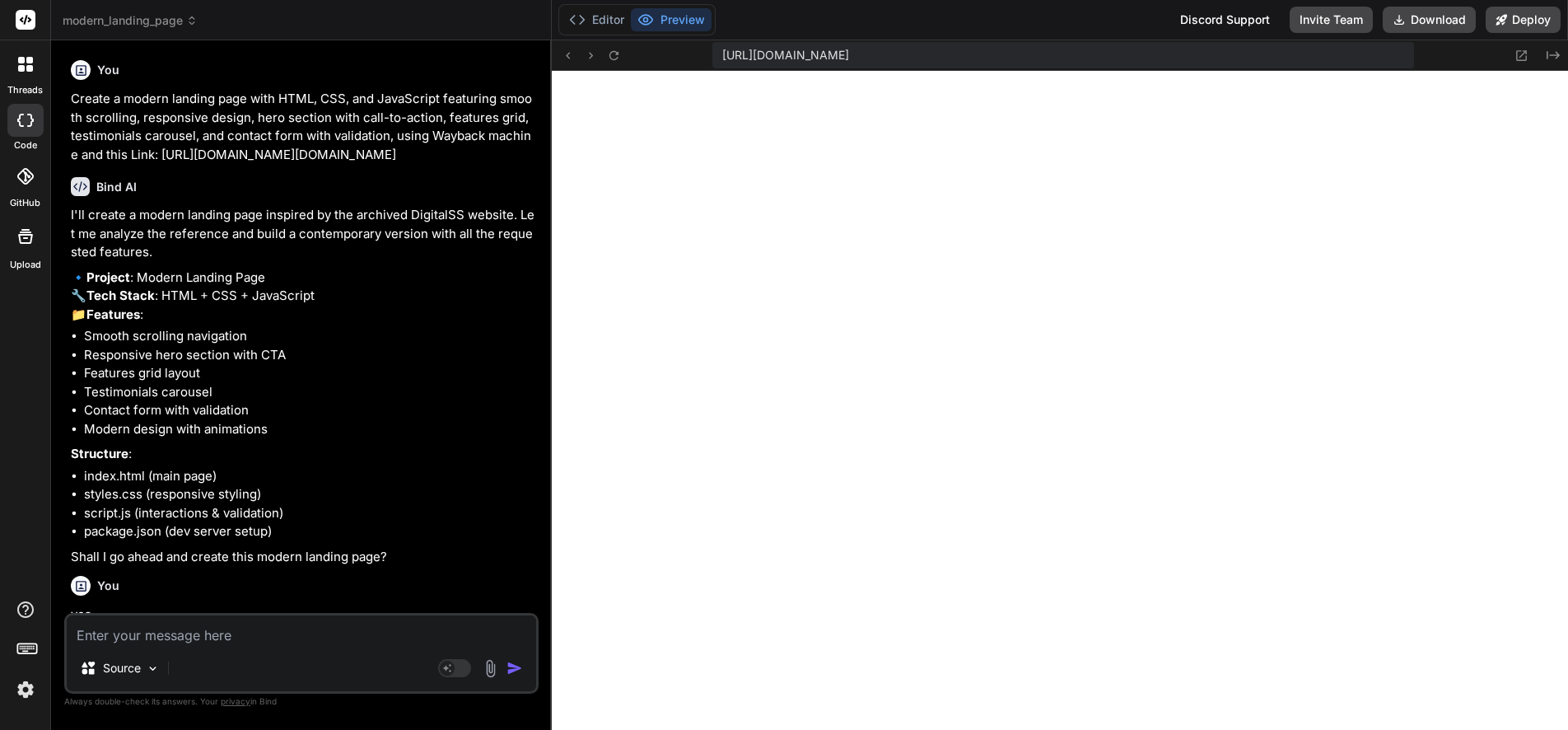
click at [110, 108] on p "Create a modern landing page with HTML, CSS, and JavaScript featuring smooth sc…" at bounding box center [303, 127] width 465 height 74
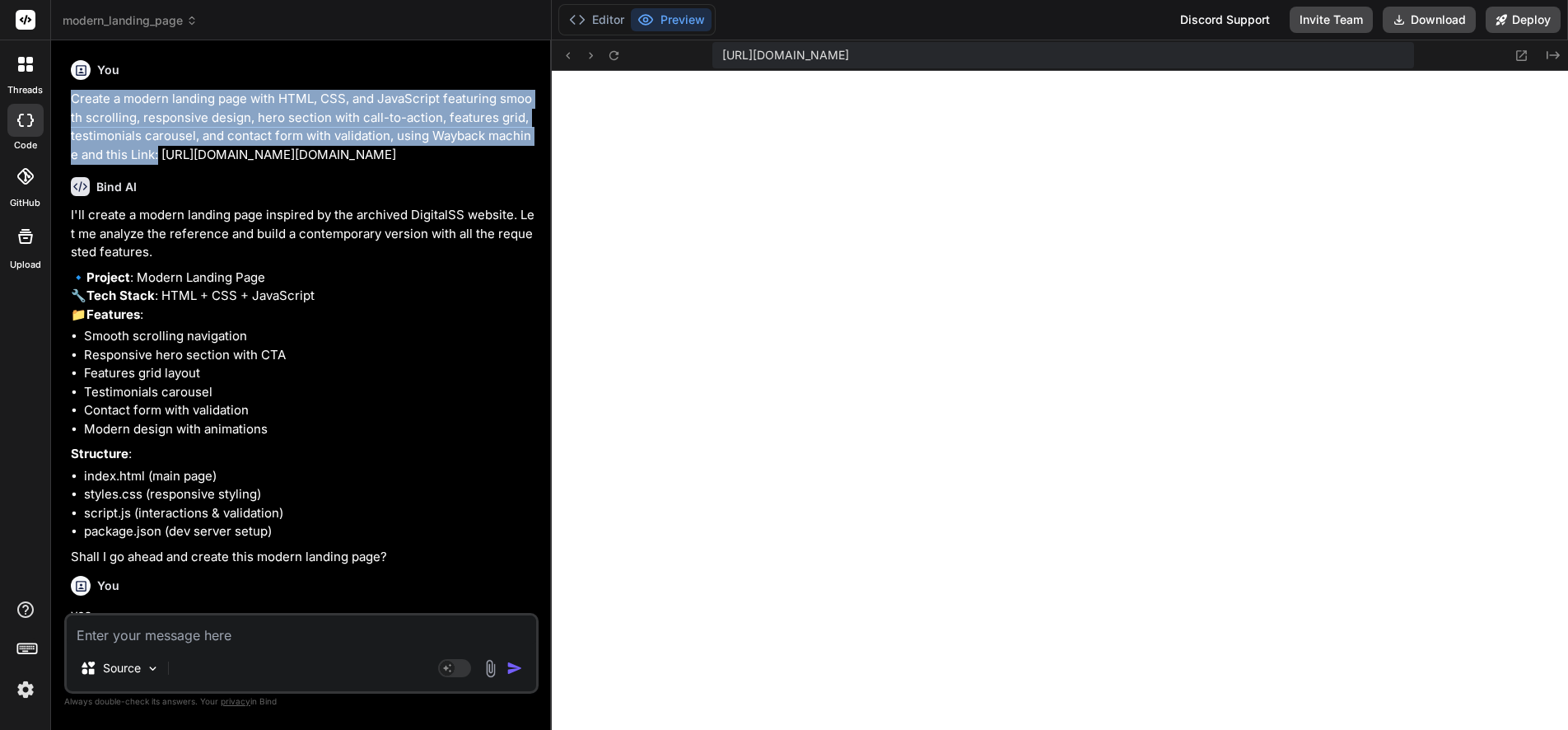
drag, startPoint x: 72, startPoint y: 97, endPoint x: 148, endPoint y: 155, distance: 95.6
click at [148, 155] on p "Create a modern landing page with HTML, CSS, and JavaScript featuring smooth sc…" at bounding box center [303, 127] width 465 height 74
copy p "Create a modern landing page with HTML, CSS, and JavaScript featuring smooth sc…"
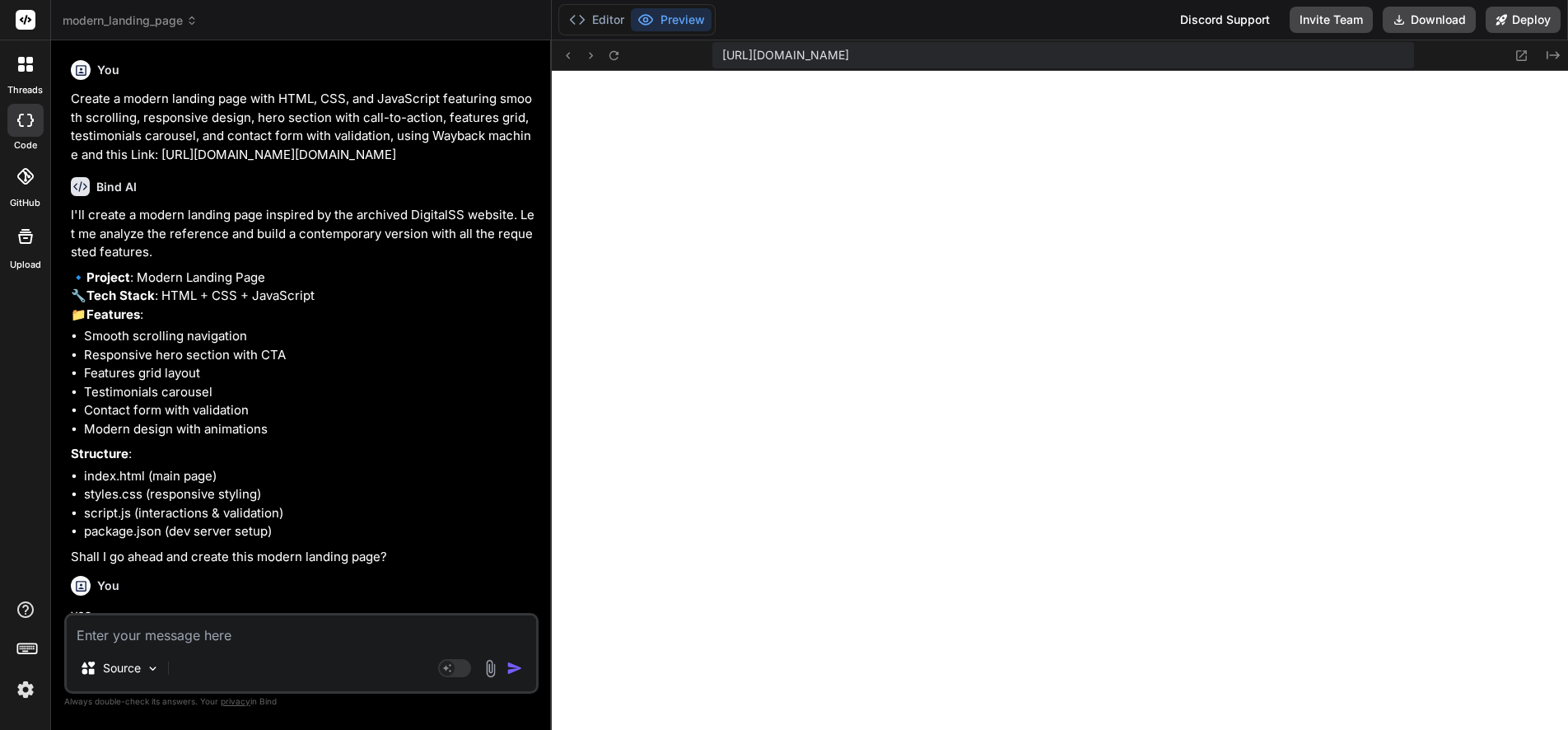
click at [20, 116] on icon at bounding box center [20, 120] width 7 height 13
click at [22, 119] on icon at bounding box center [25, 120] width 16 height 13
type textarea "x"
click at [25, 19] on icon at bounding box center [26, 20] width 12 height 9
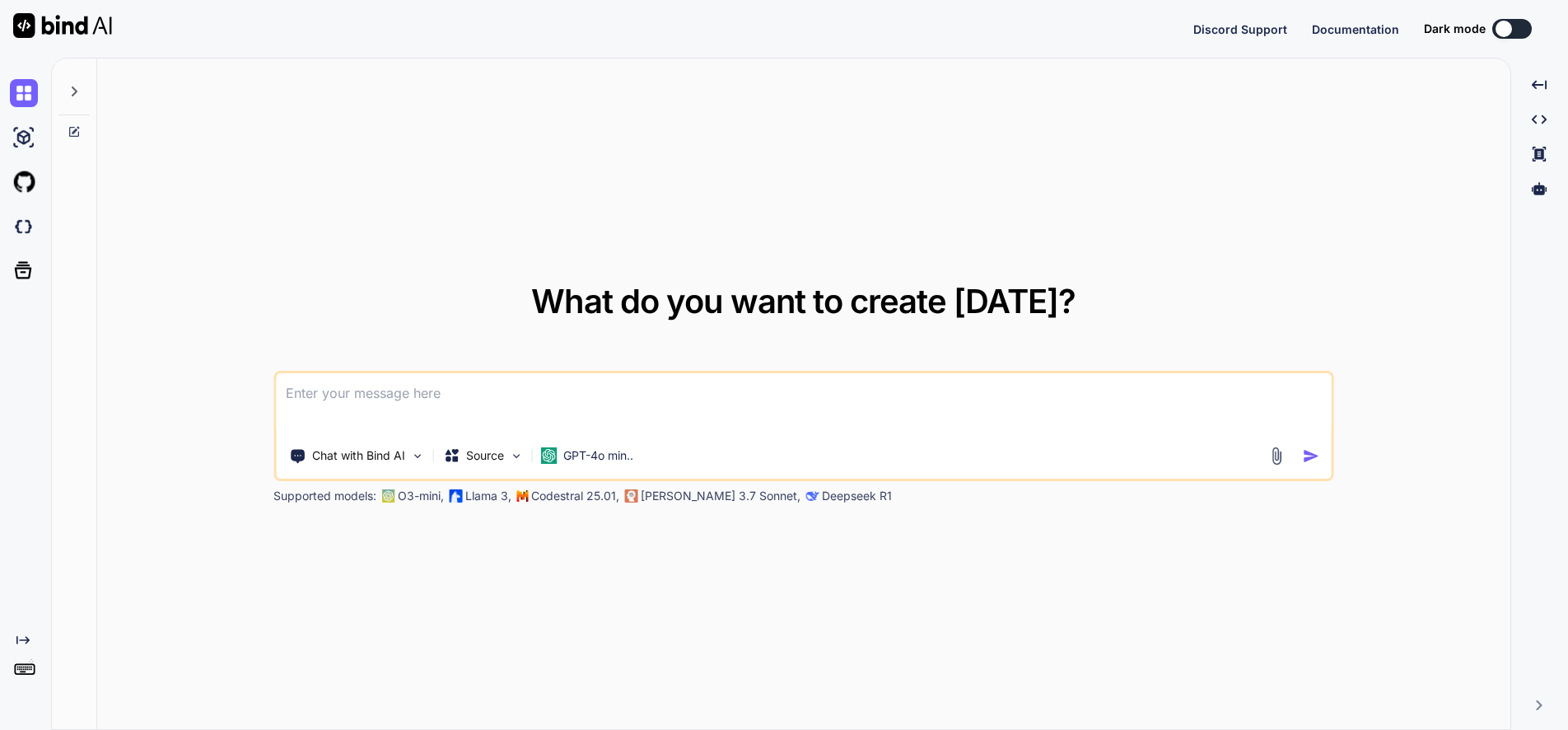
type textarea "x"
click at [15, 227] on img at bounding box center [24, 227] width 28 height 28
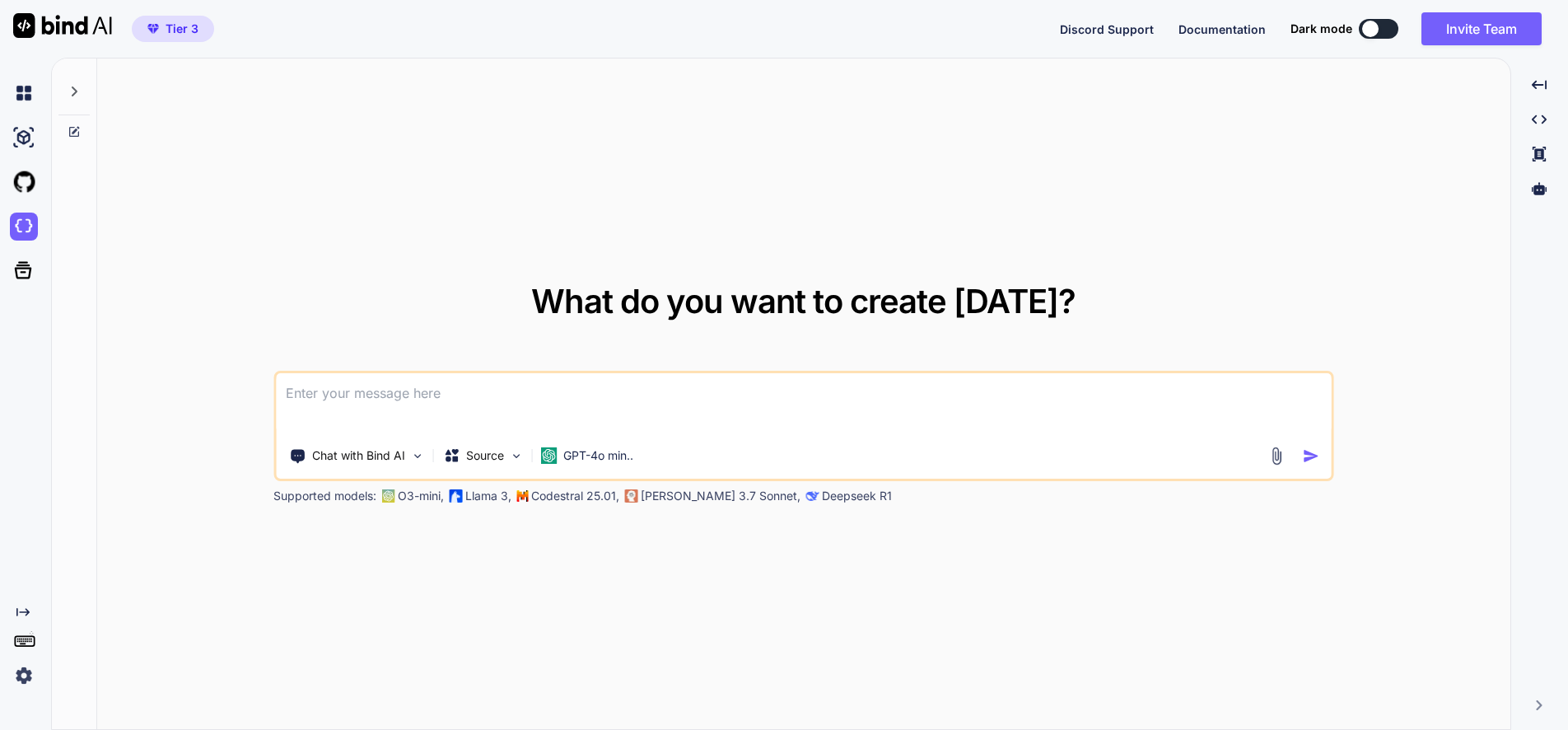
click at [68, 90] on icon at bounding box center [74, 91] width 13 height 13
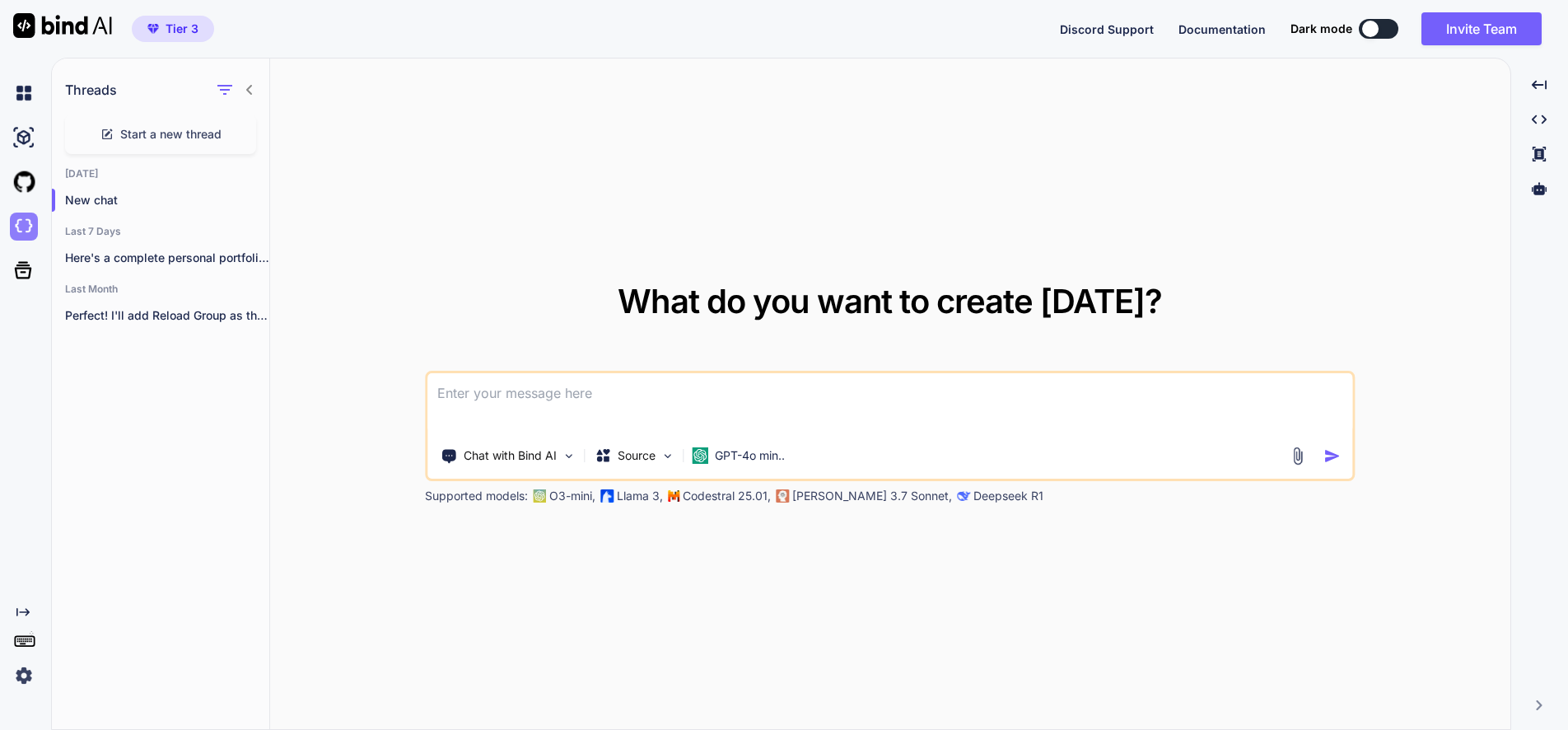
click at [18, 223] on img at bounding box center [24, 227] width 28 height 28
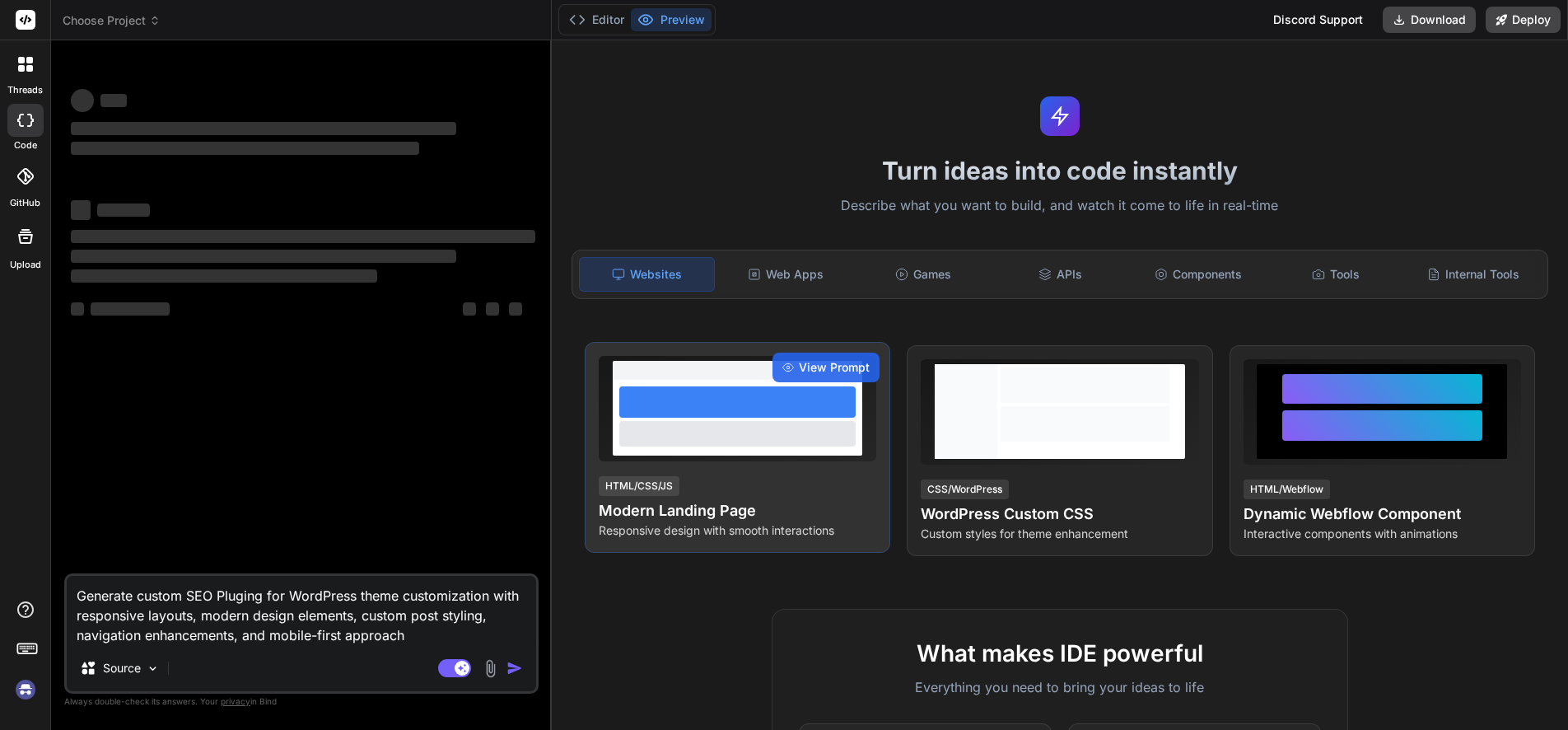
click at [717, 390] on div at bounding box center [738, 401] width 237 height 31
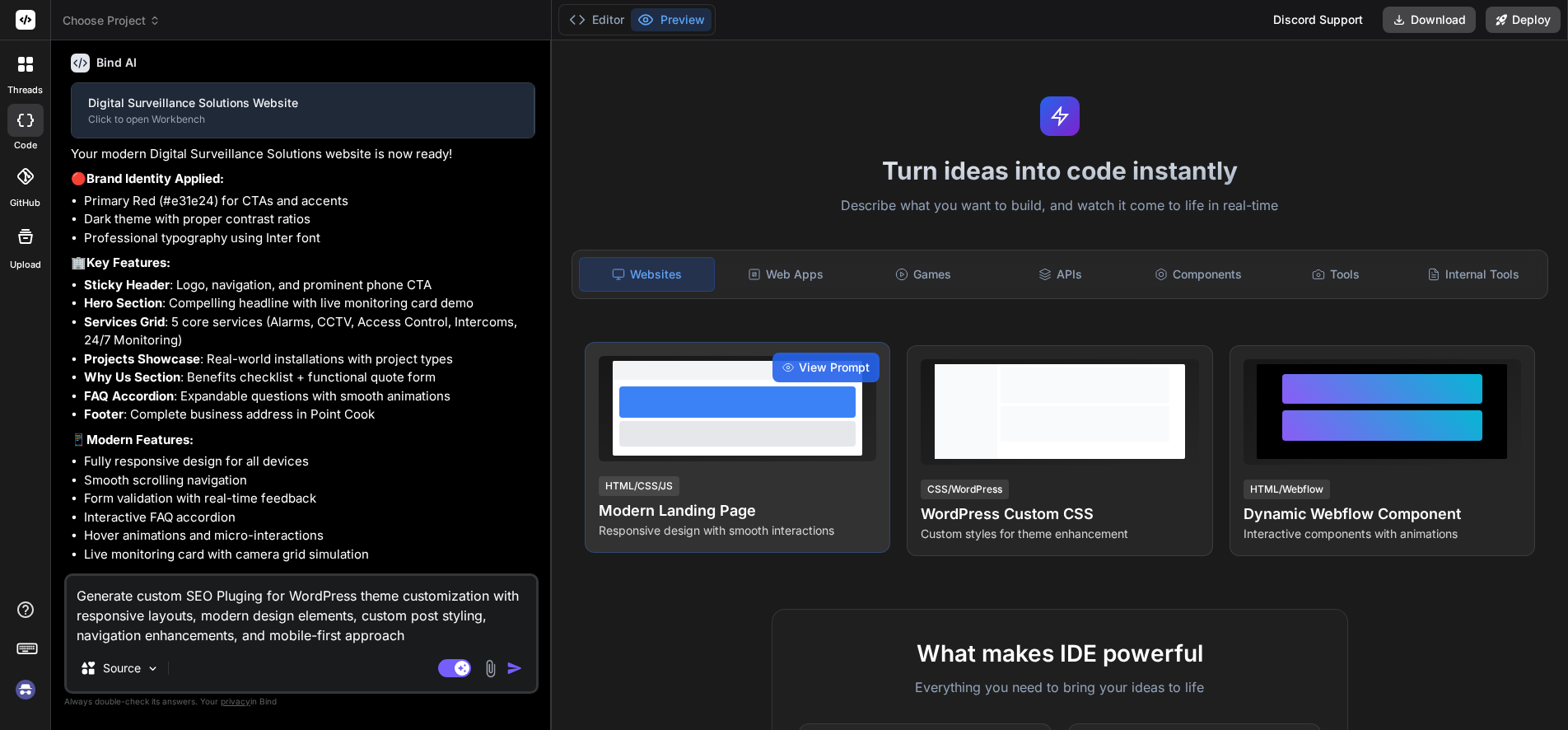
type textarea "x"
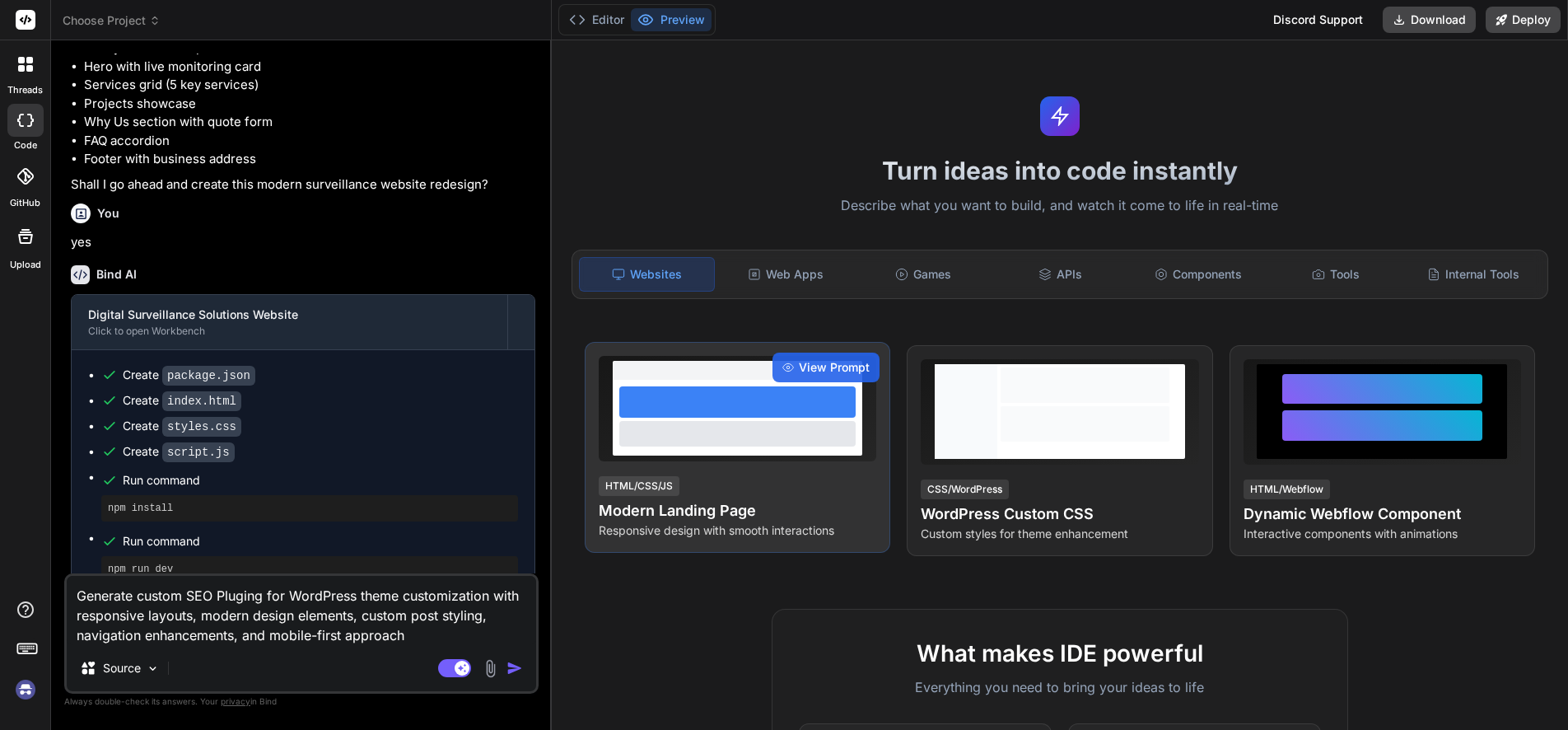
scroll to position [1758, 0]
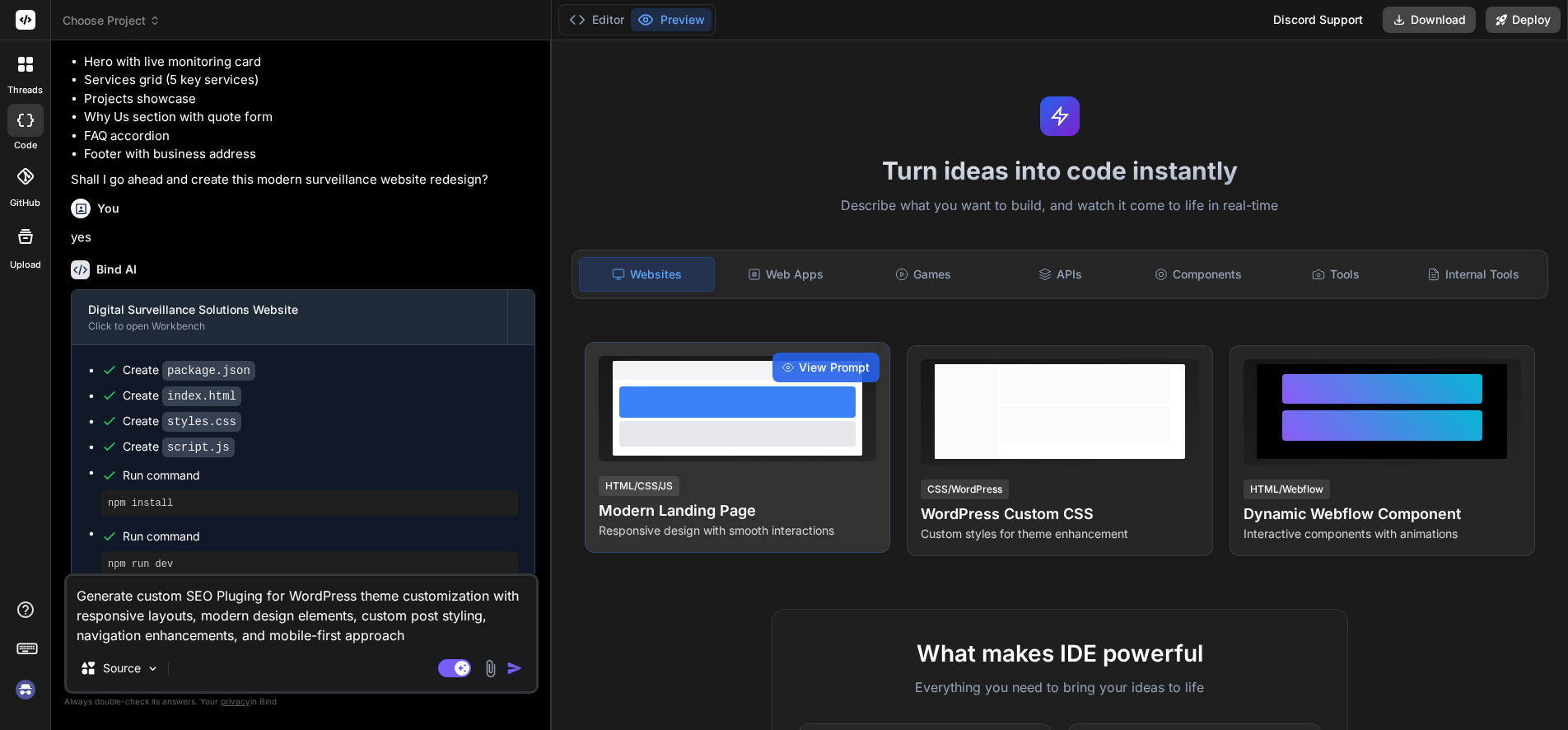
click at [724, 438] on div at bounding box center [738, 433] width 237 height 25
click at [726, 434] on div at bounding box center [738, 433] width 237 height 25
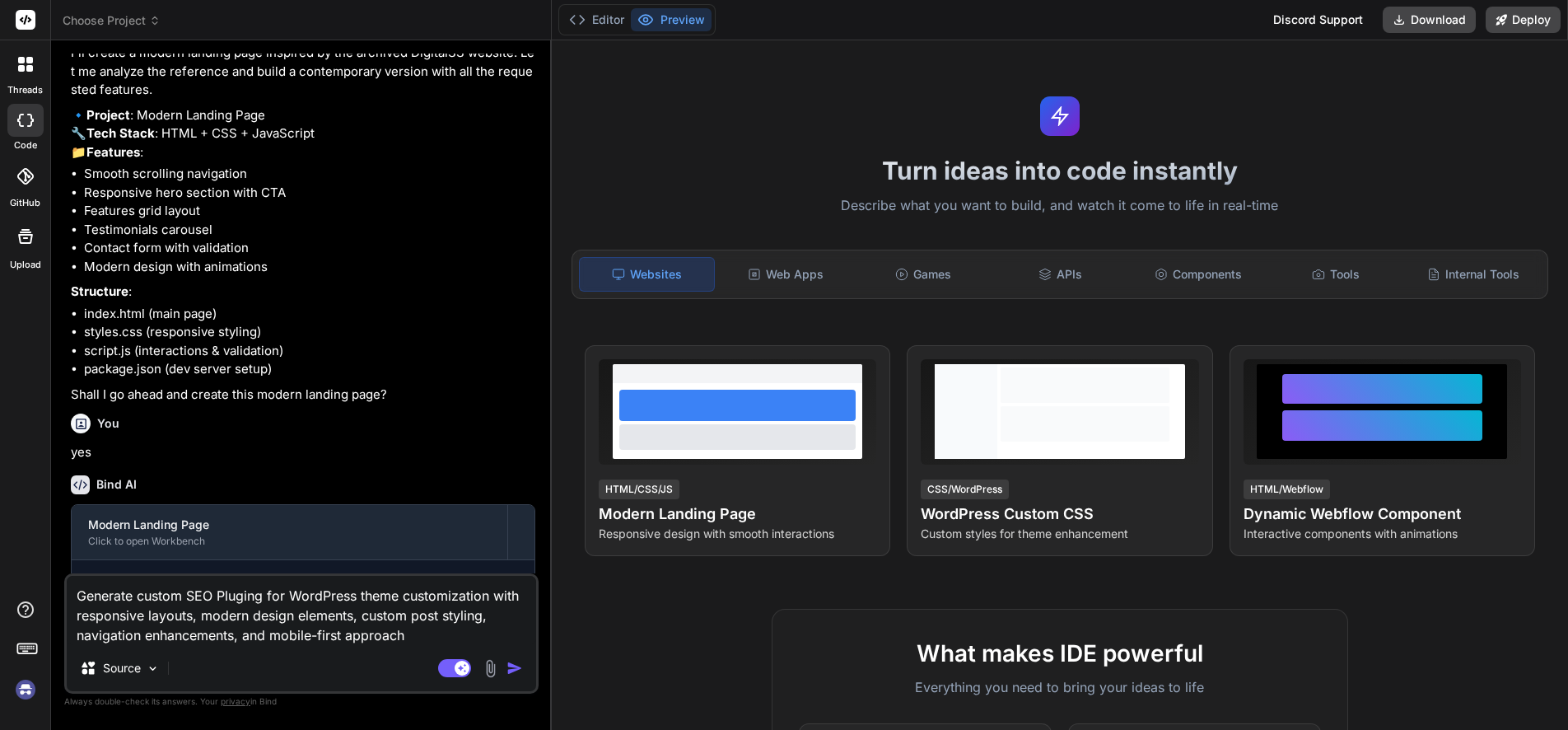
scroll to position [0, 0]
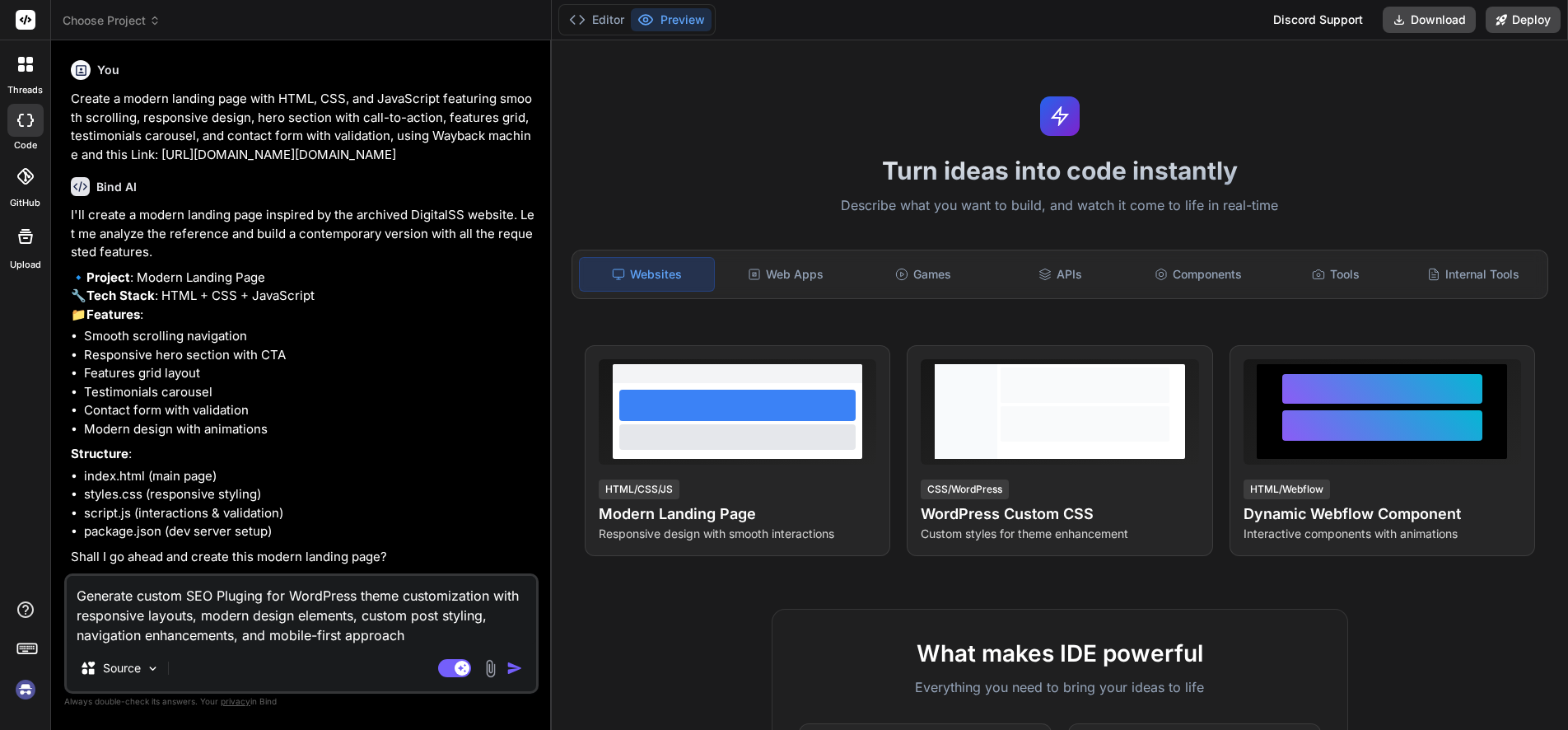
click at [142, 18] on span "Choose Project" at bounding box center [111, 20] width 98 height 16
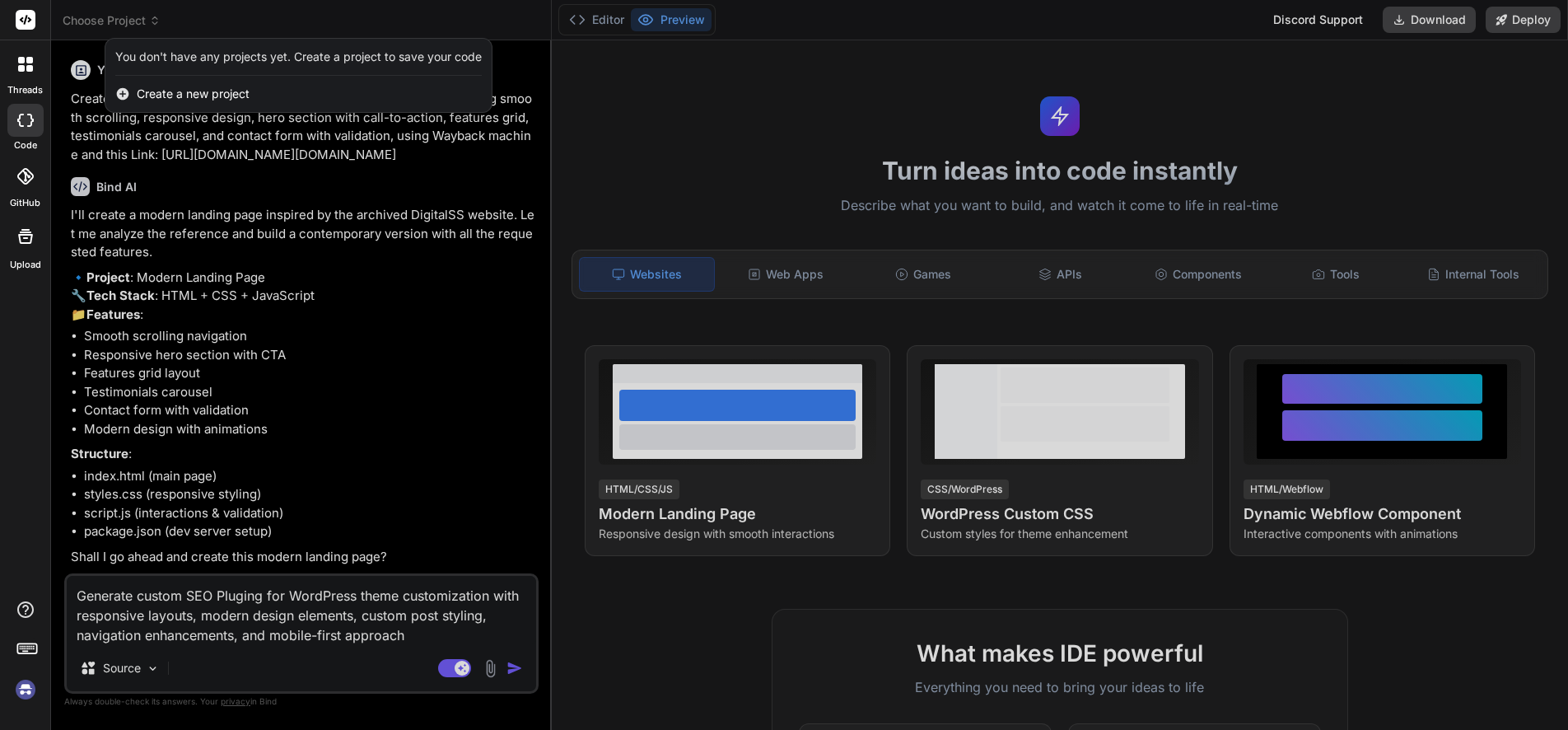
click at [162, 92] on span "Create a new project" at bounding box center [192, 93] width 113 height 16
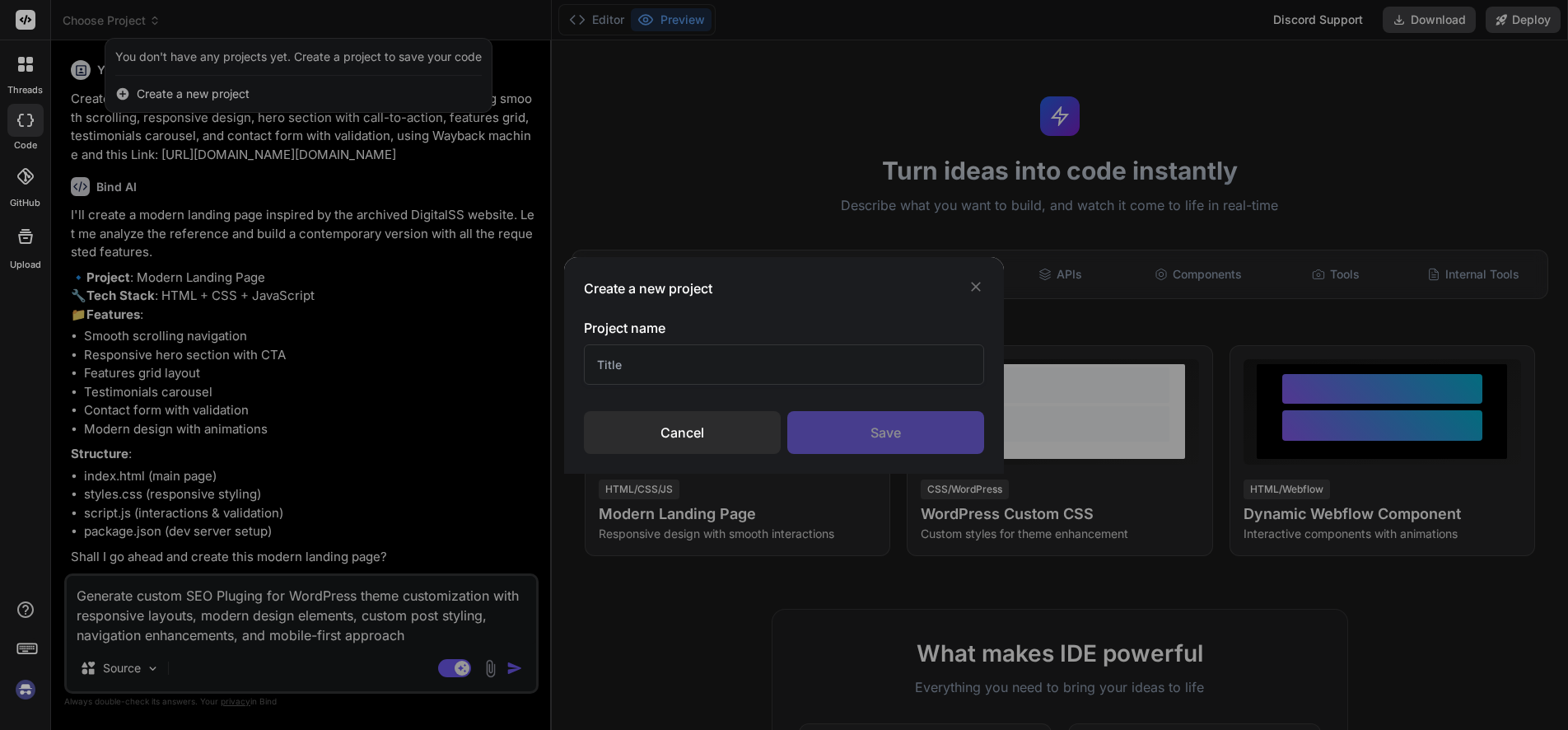
click at [648, 360] on input "text" at bounding box center [783, 364] width 399 height 41
type input "Mossfiel"
type textarea "x"
type input "Mossfiel E"
type textarea "x"
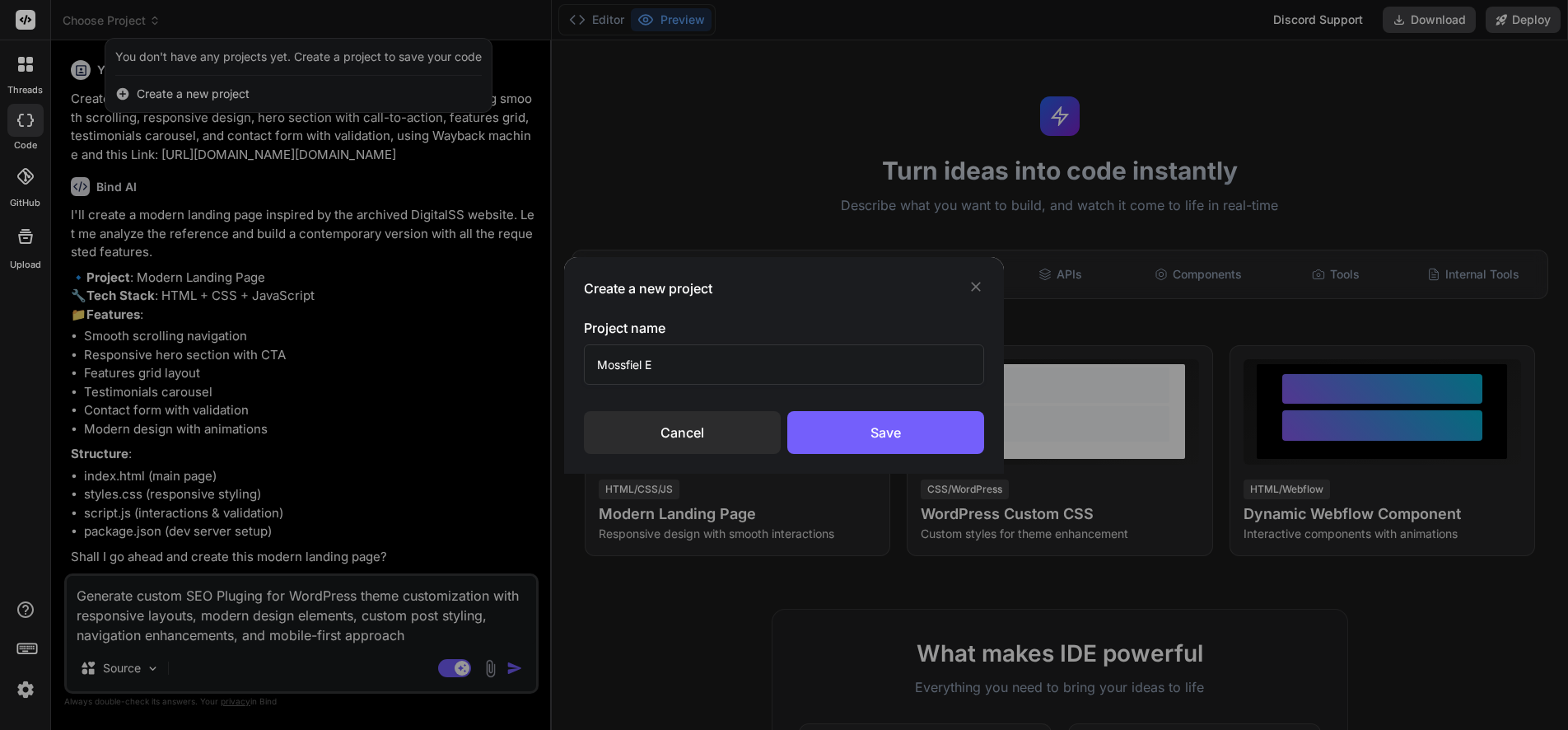
type input "Mossfiel El"
type textarea "x"
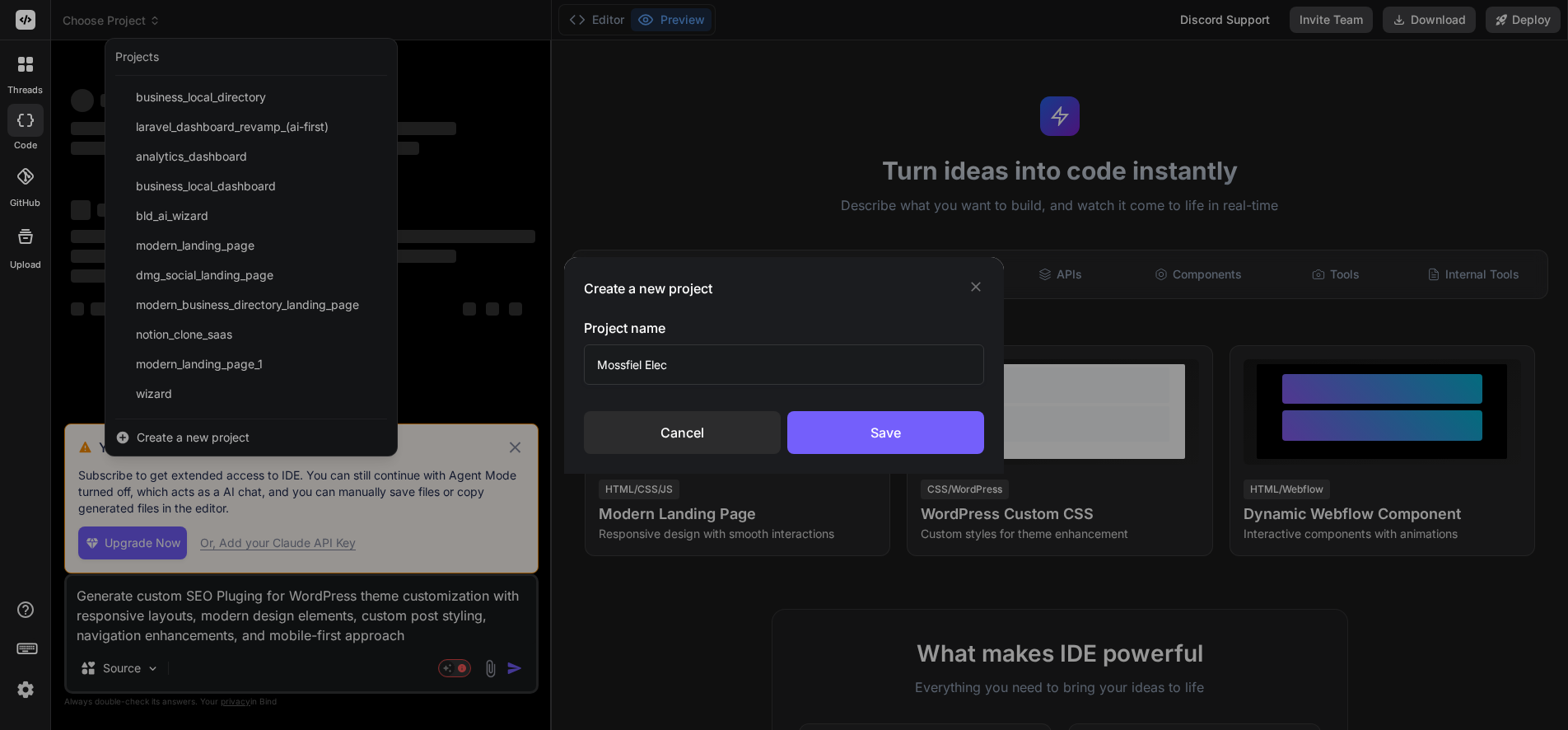
type input "Mossfiel Elect"
type textarea "x"
type input "Mossfiel Electr"
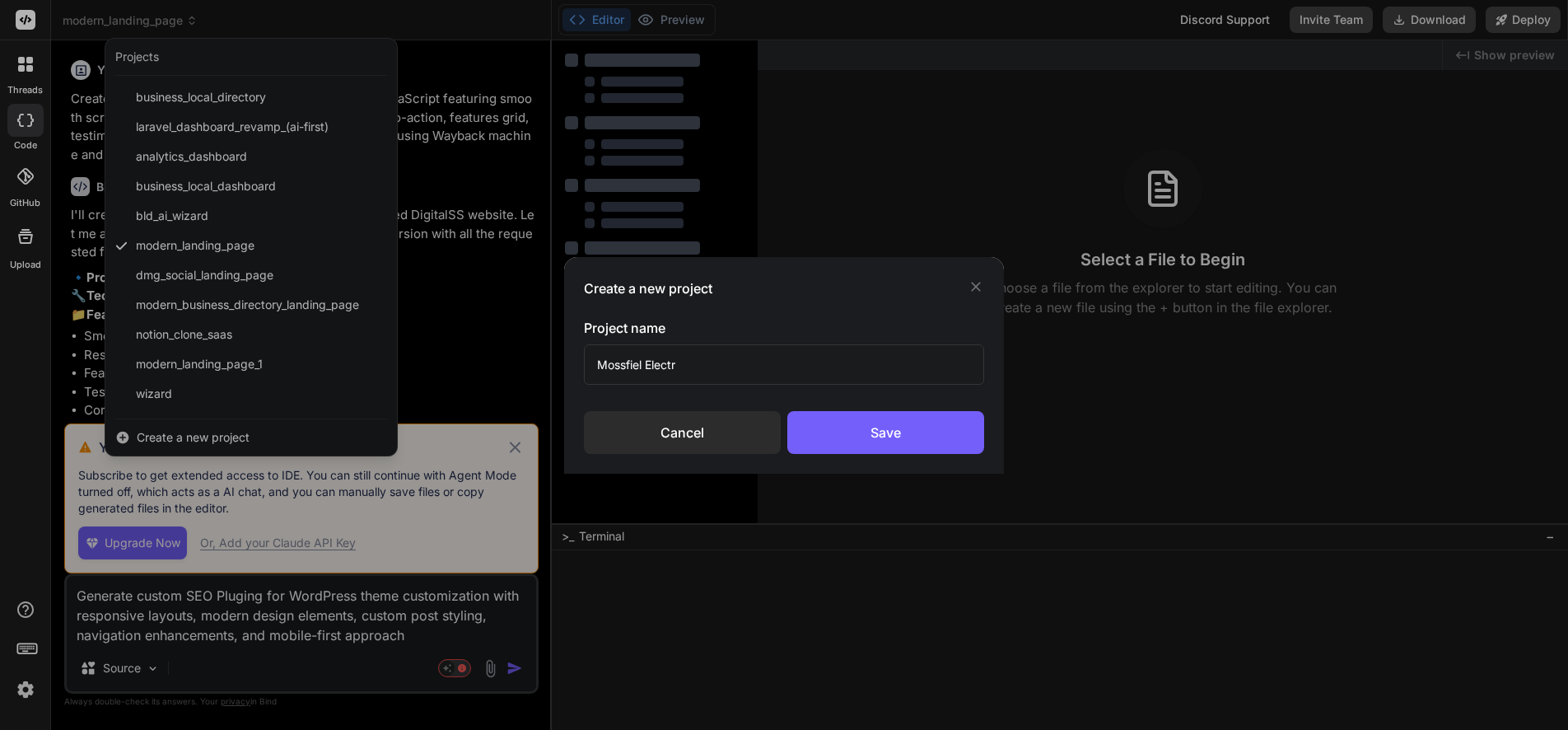
type textarea "x"
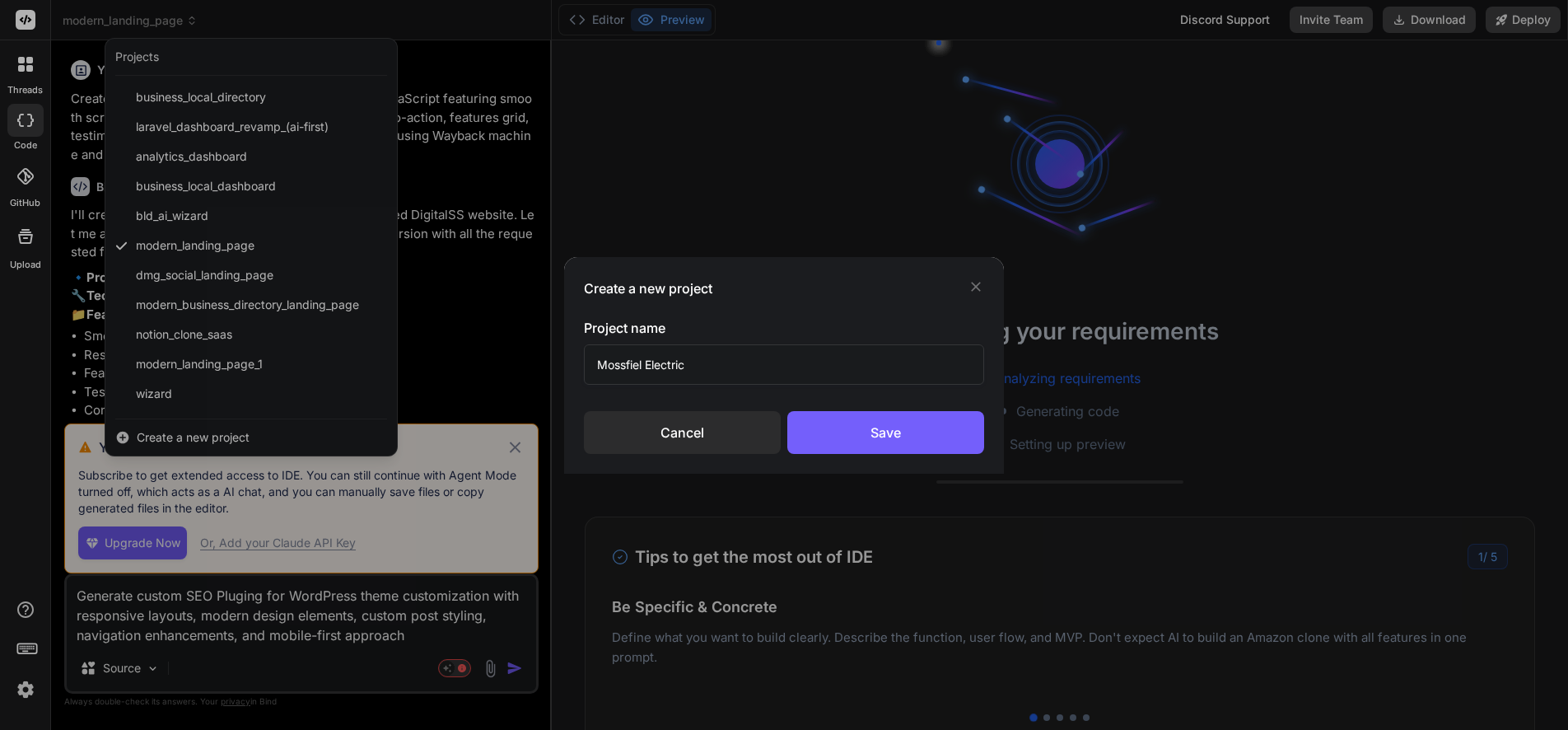
type input "Mossfiel Electrica"
type textarea "x"
type input "Mossfiel Electrical"
click at [912, 433] on div "Save" at bounding box center [885, 431] width 197 height 43
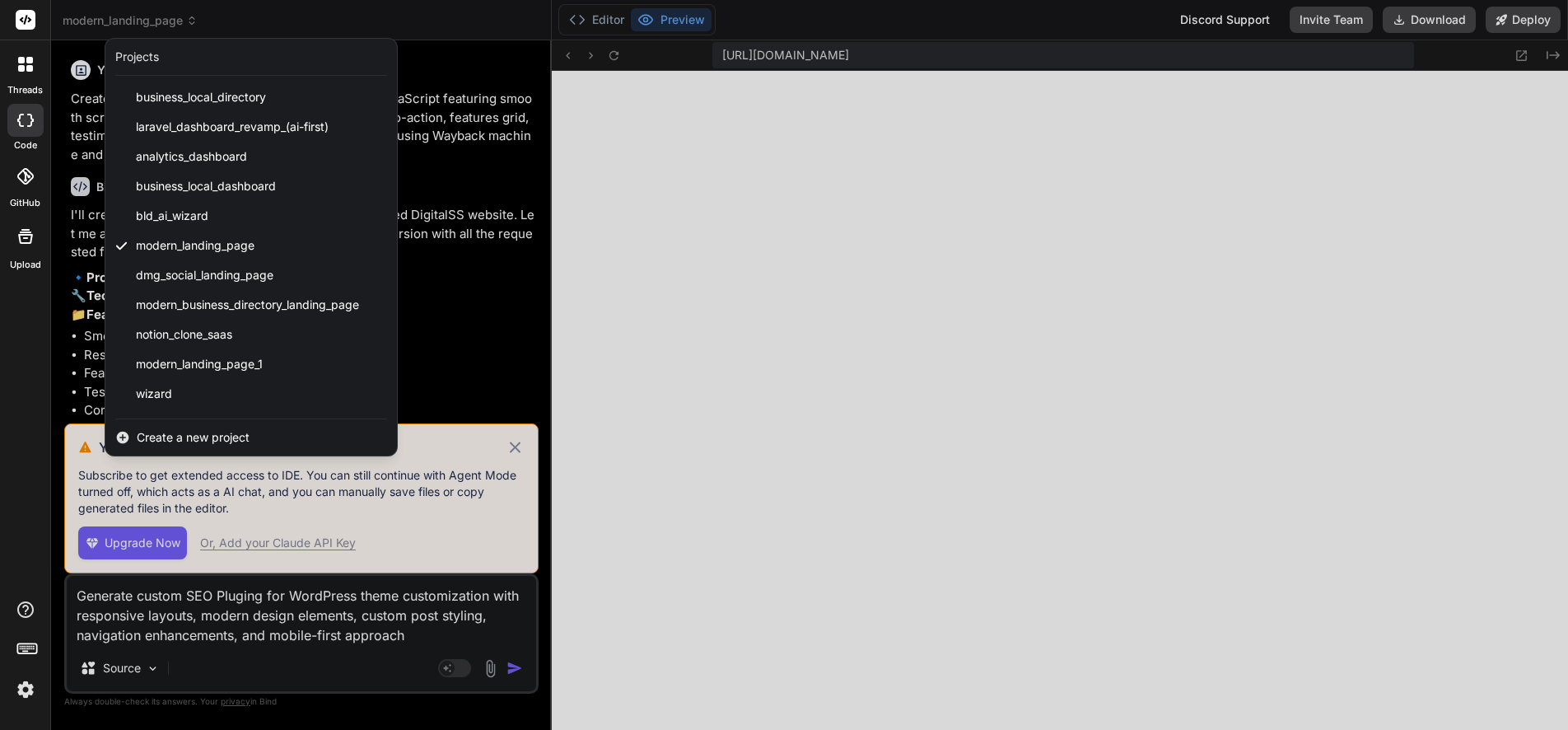
scroll to position [579, 0]
click at [510, 443] on div at bounding box center [784, 365] width 1568 height 730
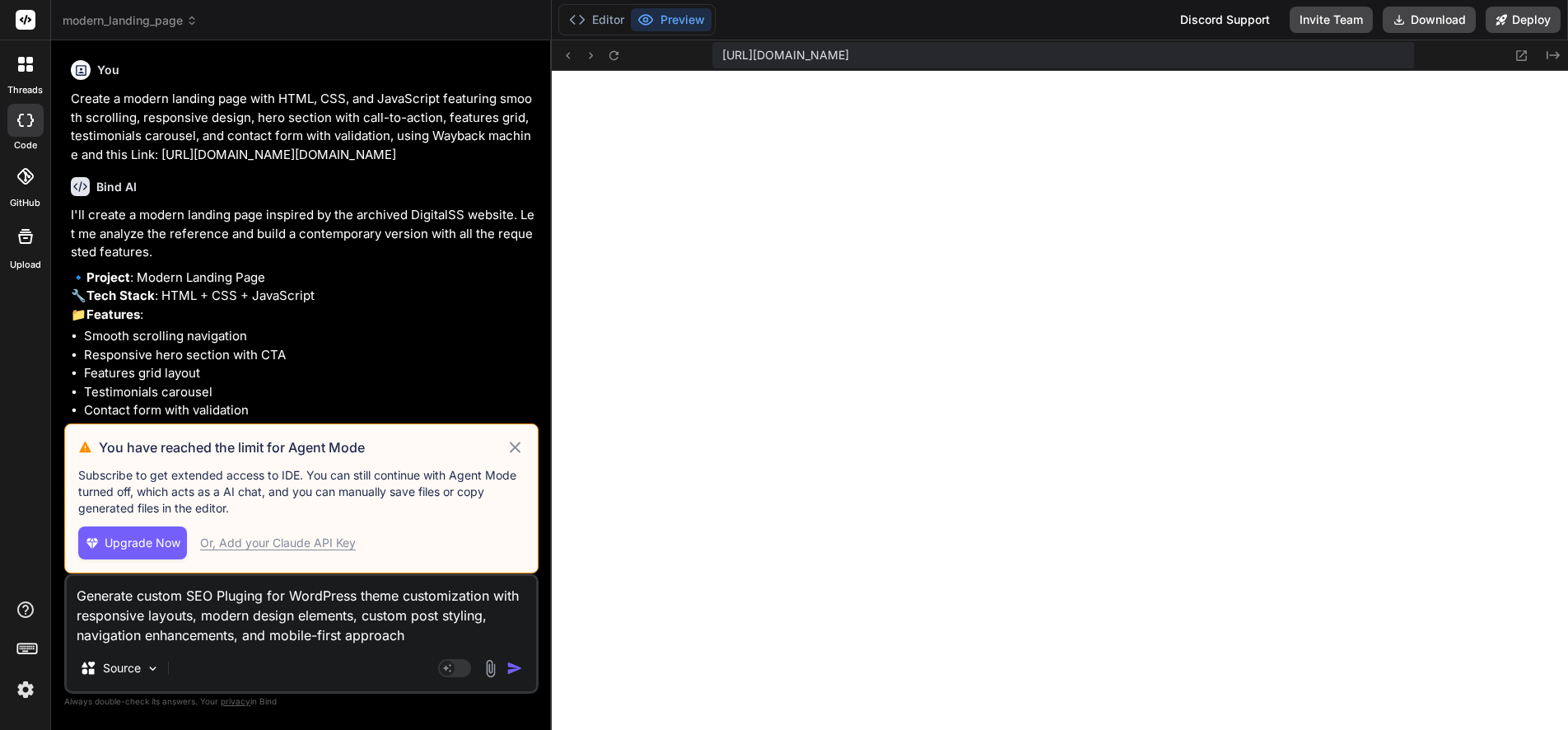
click at [507, 445] on icon at bounding box center [515, 447] width 19 height 20
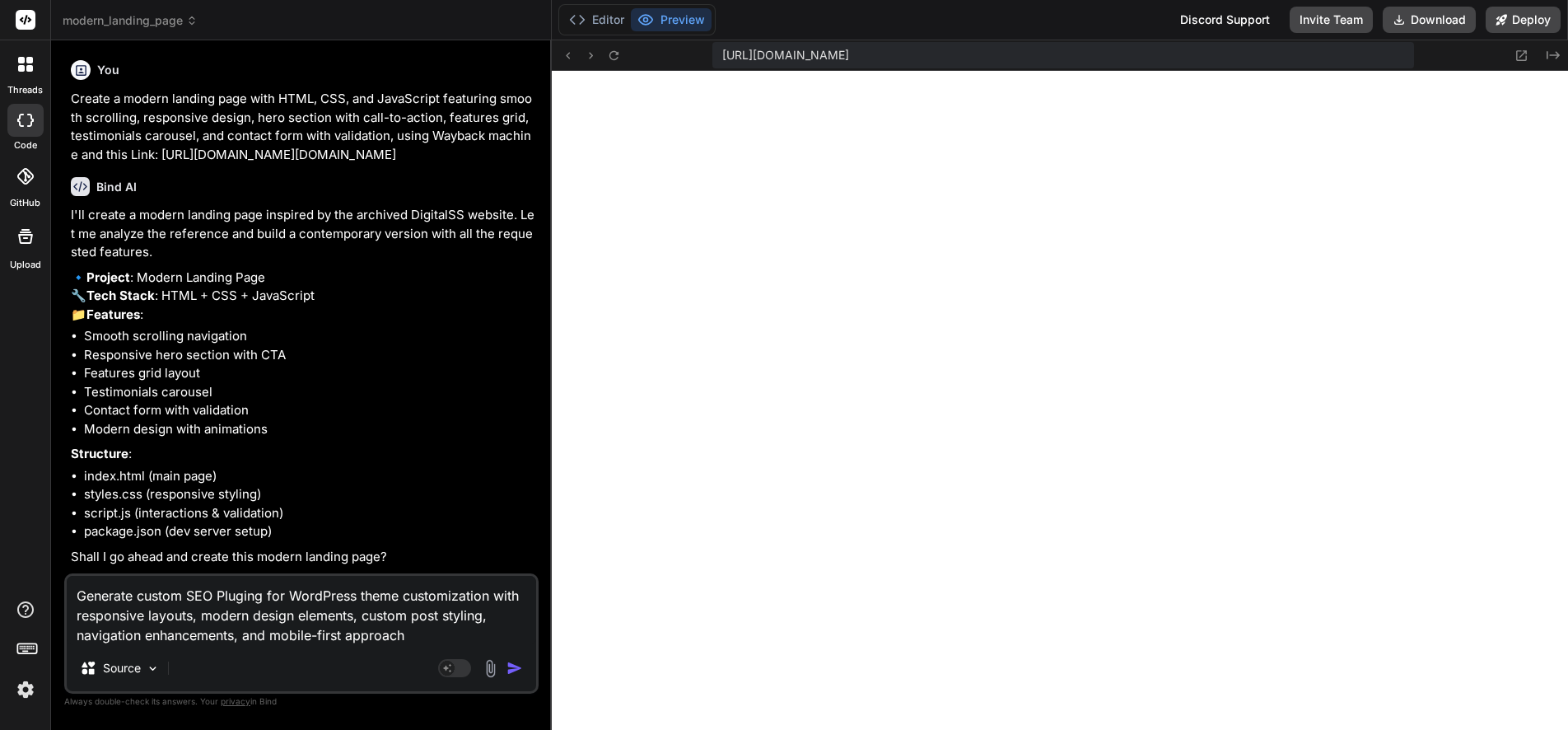
click at [20, 59] on icon at bounding box center [21, 60] width 7 height 7
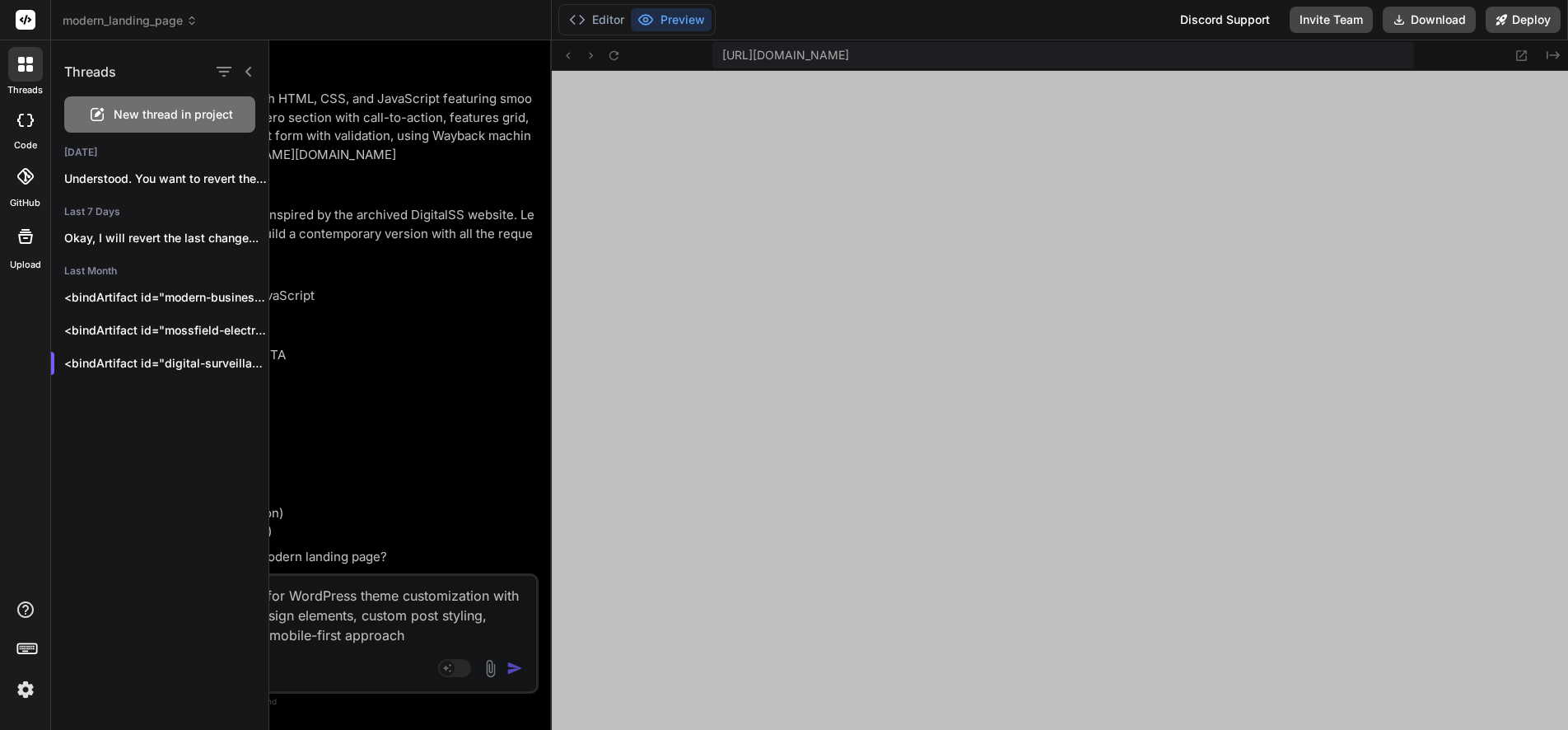
type textarea "x"
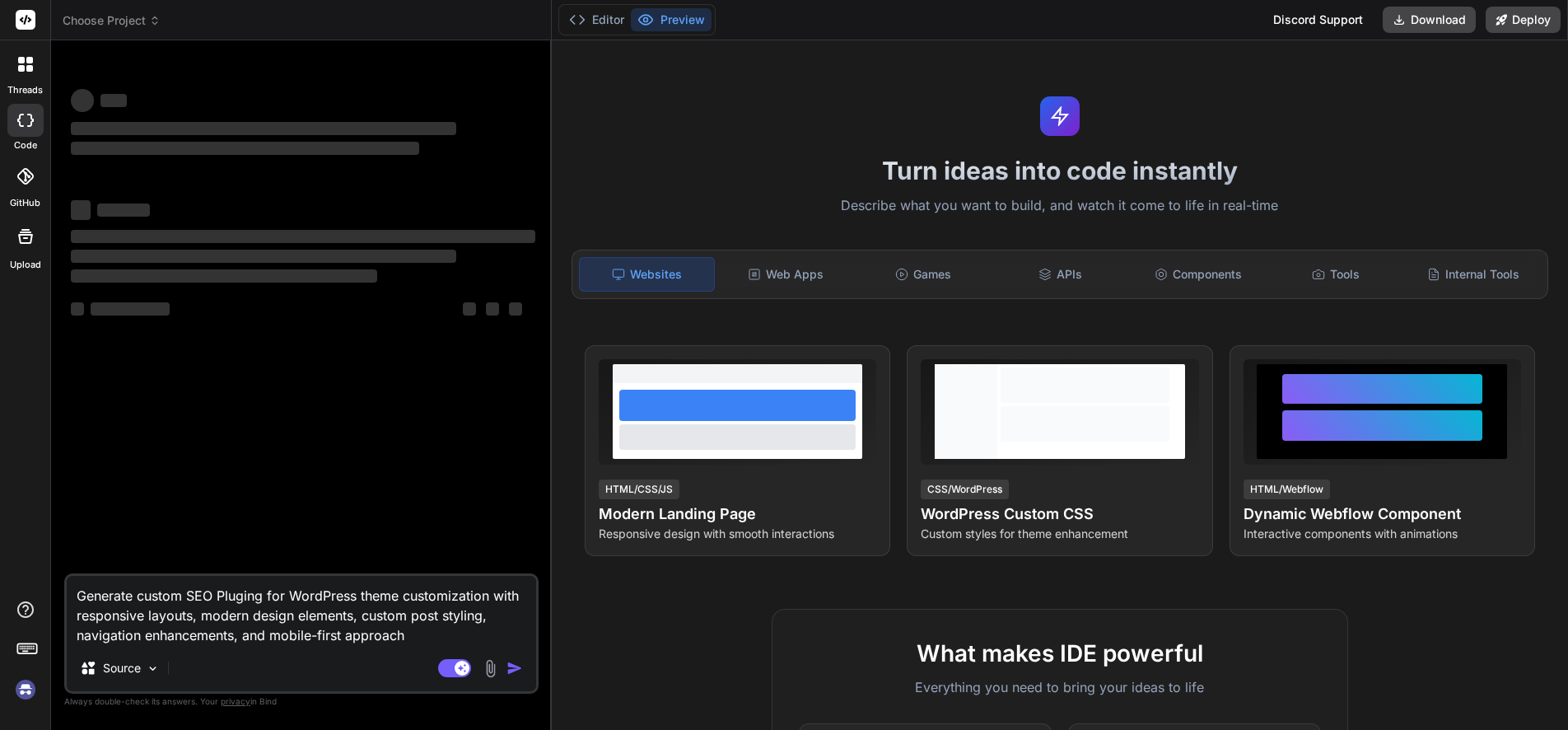
click at [151, 22] on icon at bounding box center [155, 21] width 11 height 11
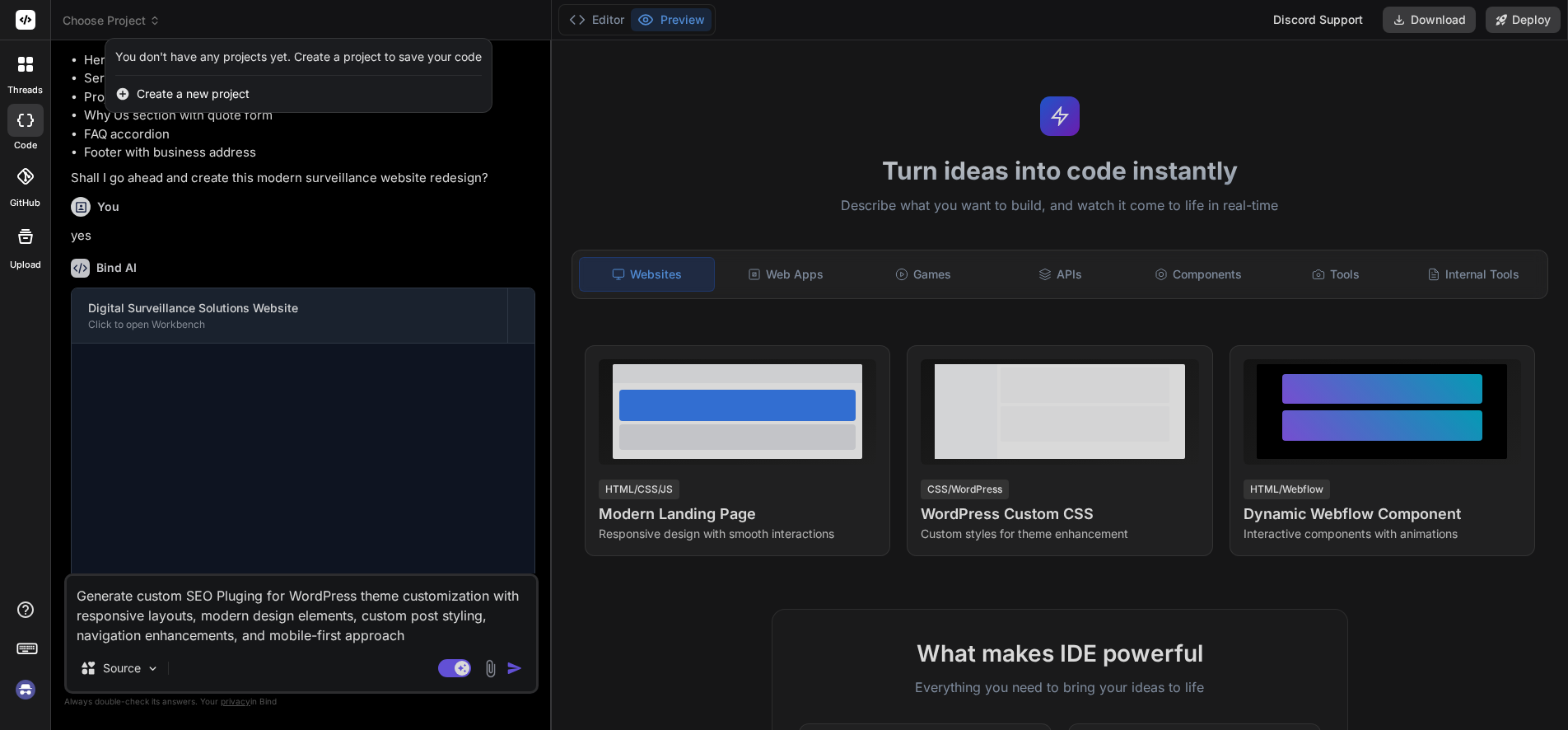
scroll to position [1758, 0]
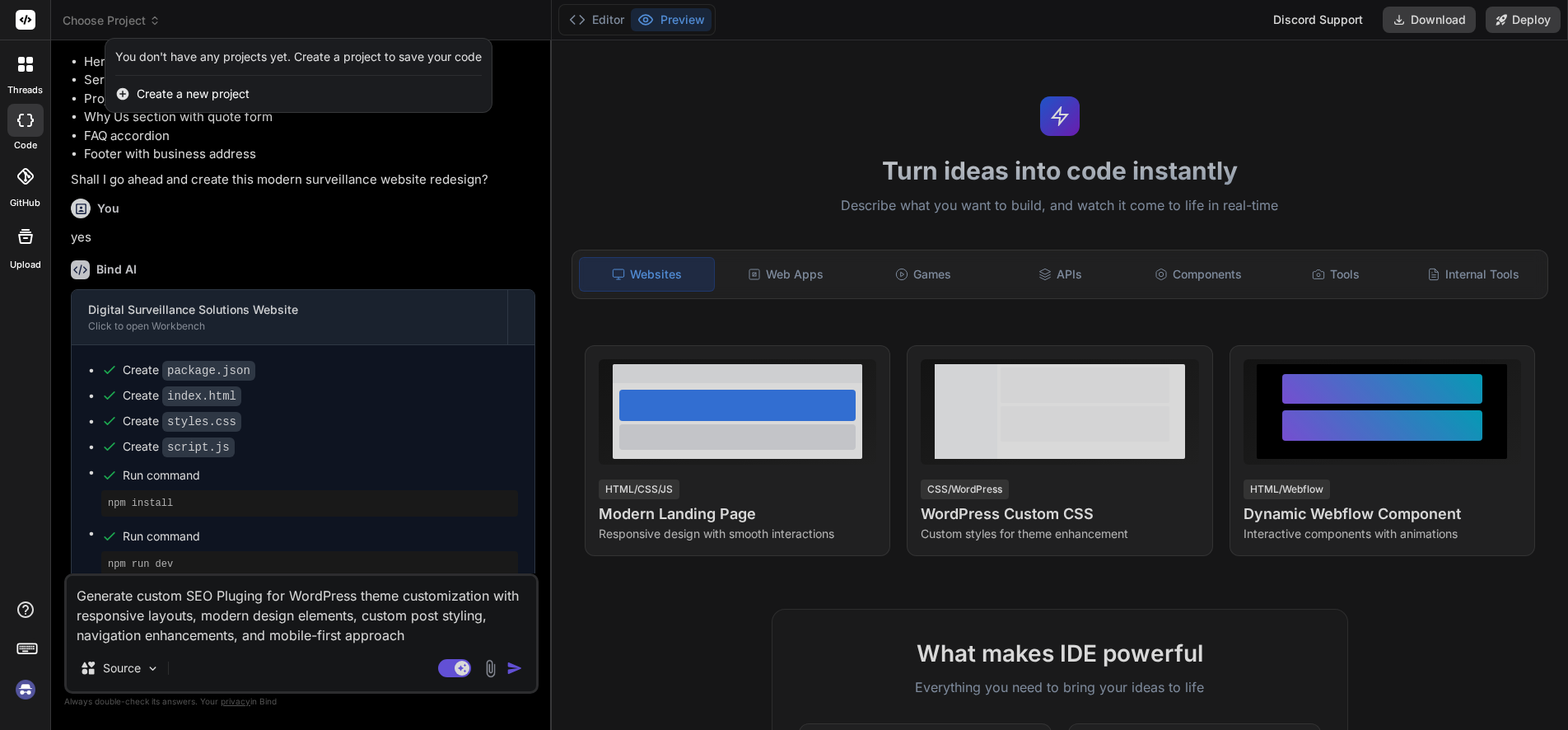
type textarea "x"
click at [152, 22] on div at bounding box center [784, 365] width 1568 height 730
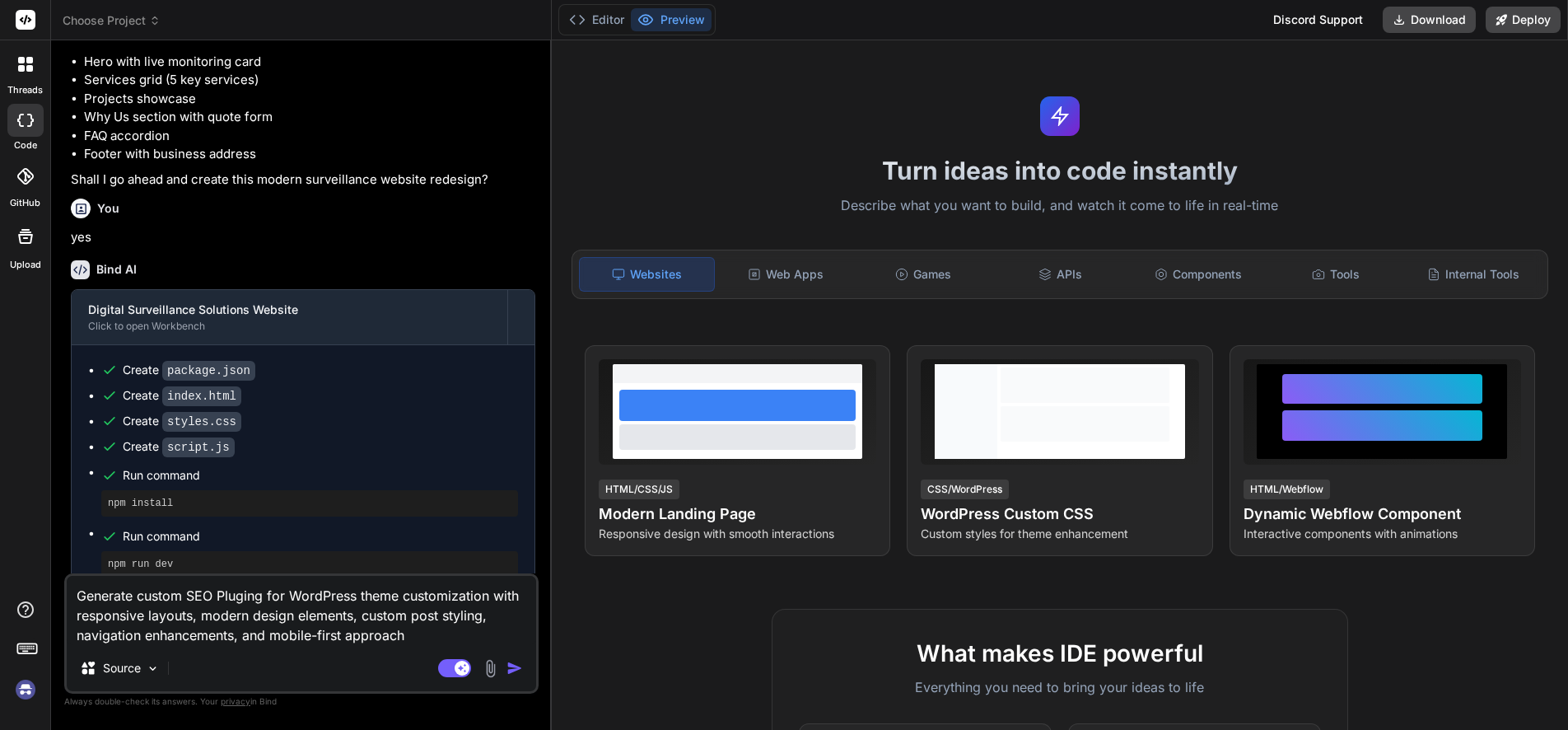
click at [137, 22] on span "Choose Project" at bounding box center [111, 20] width 98 height 16
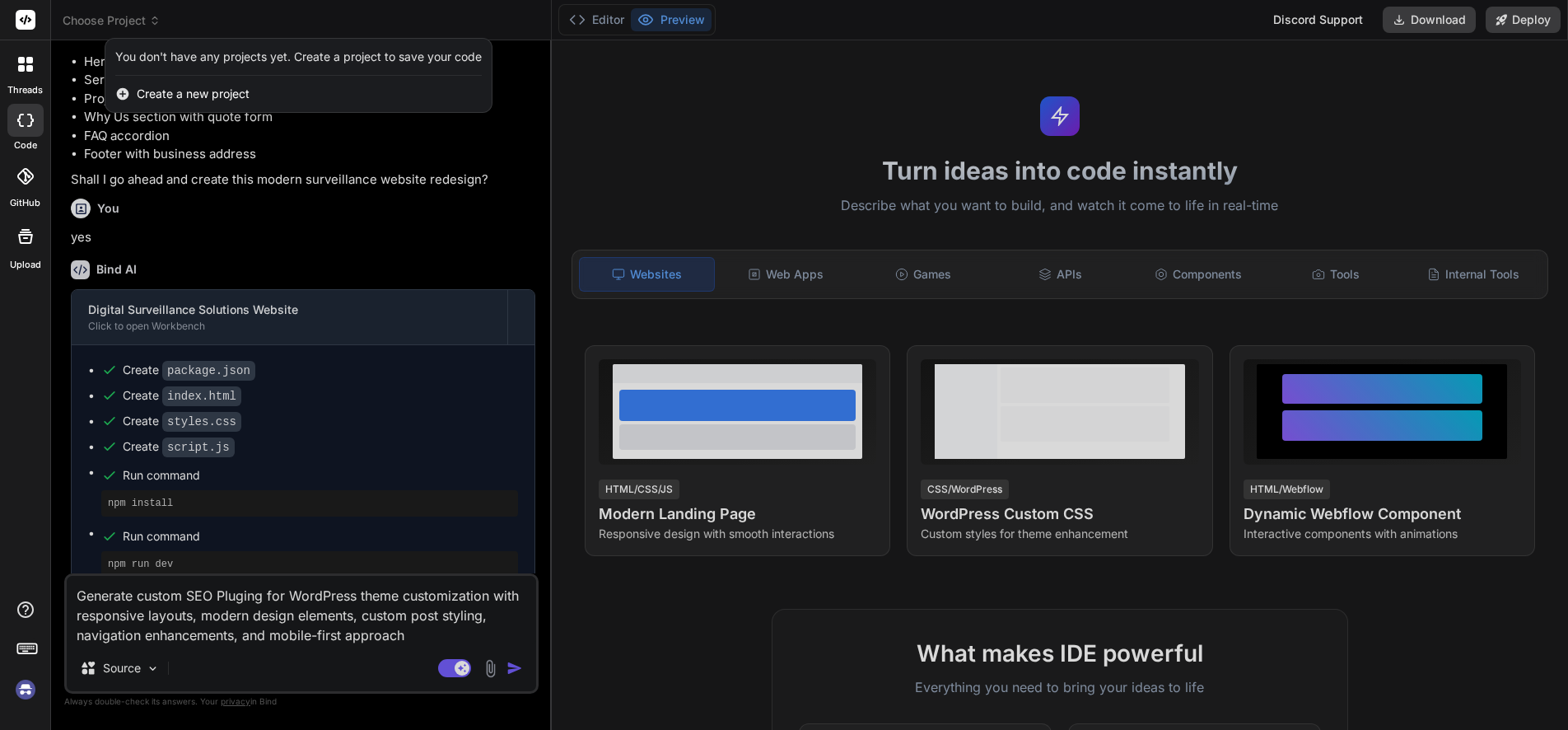
click at [169, 88] on span "Create a new project" at bounding box center [192, 93] width 113 height 16
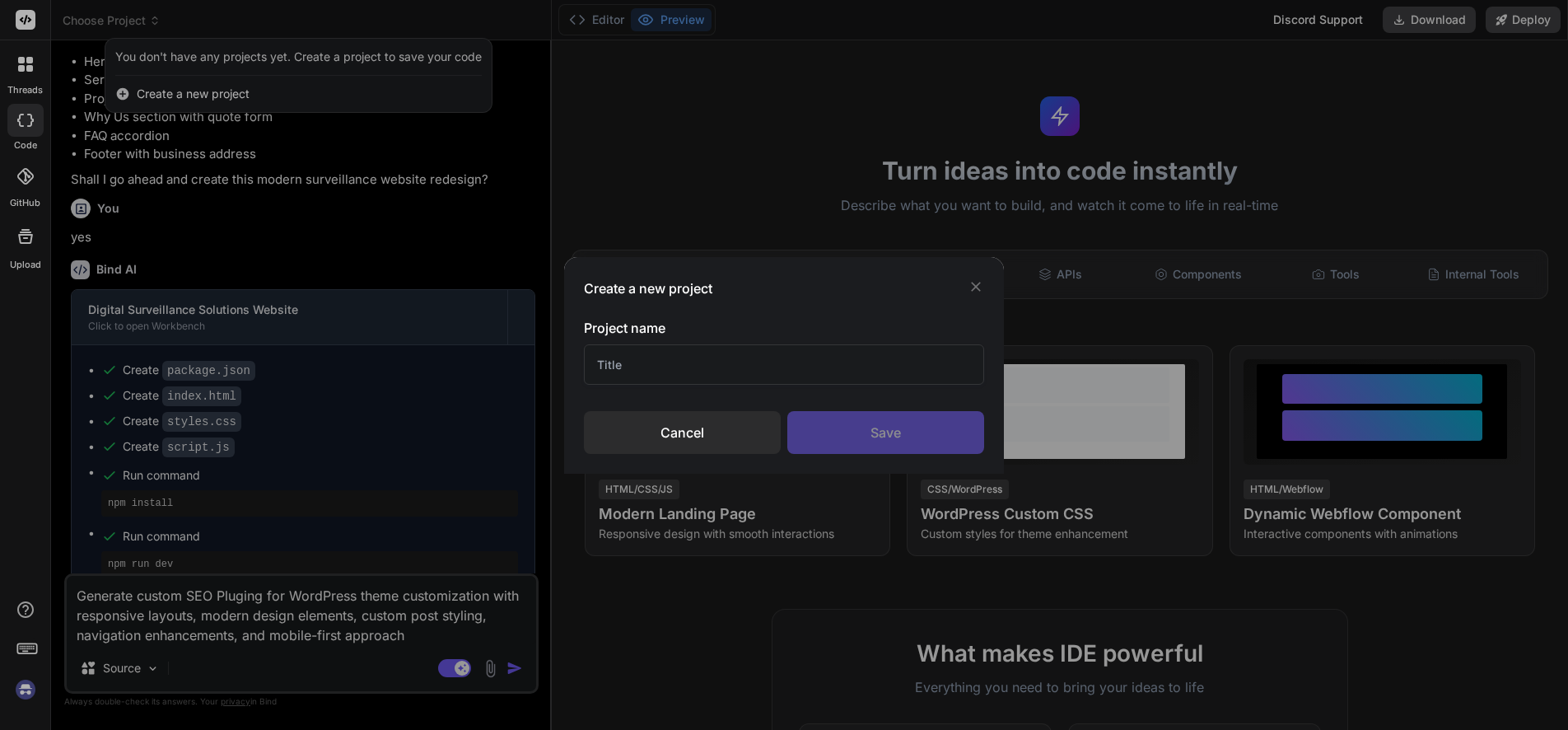
click at [635, 361] on input "text" at bounding box center [783, 364] width 399 height 41
type input "MF"
click at [848, 430] on div "Save" at bounding box center [885, 431] width 197 height 43
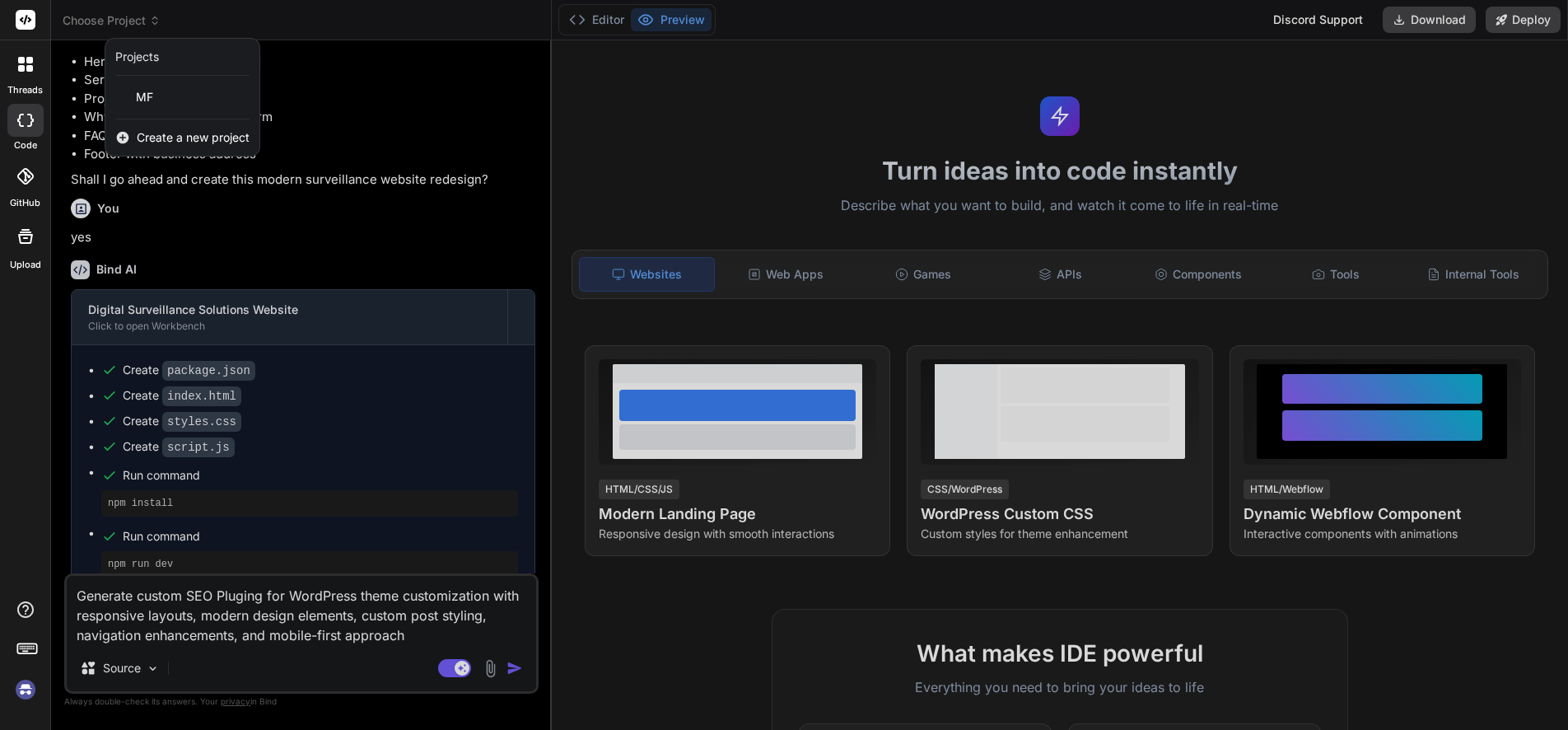
click at [152, 89] on span "MF" at bounding box center [144, 97] width 17 height 16
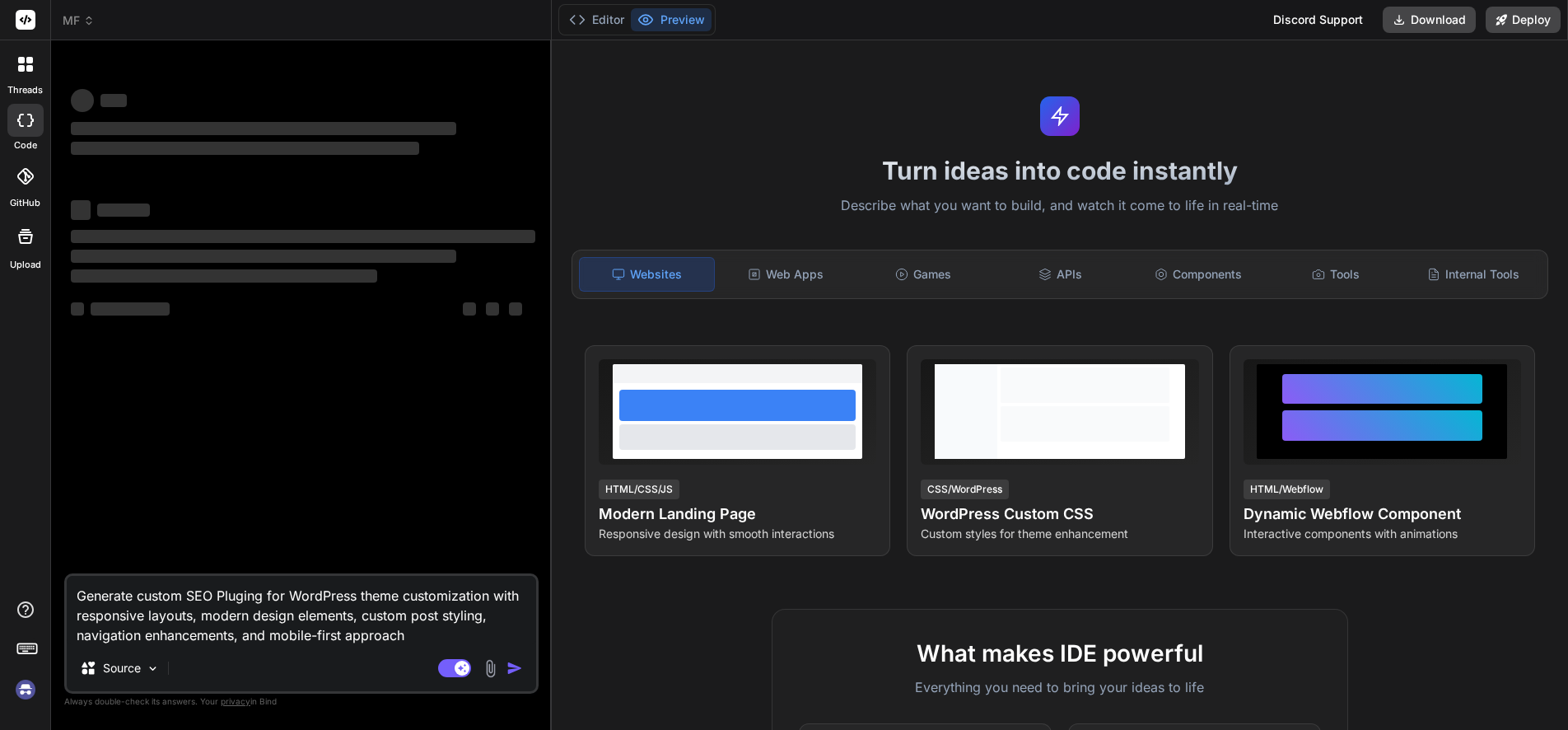
scroll to position [0, 0]
type textarea "x"
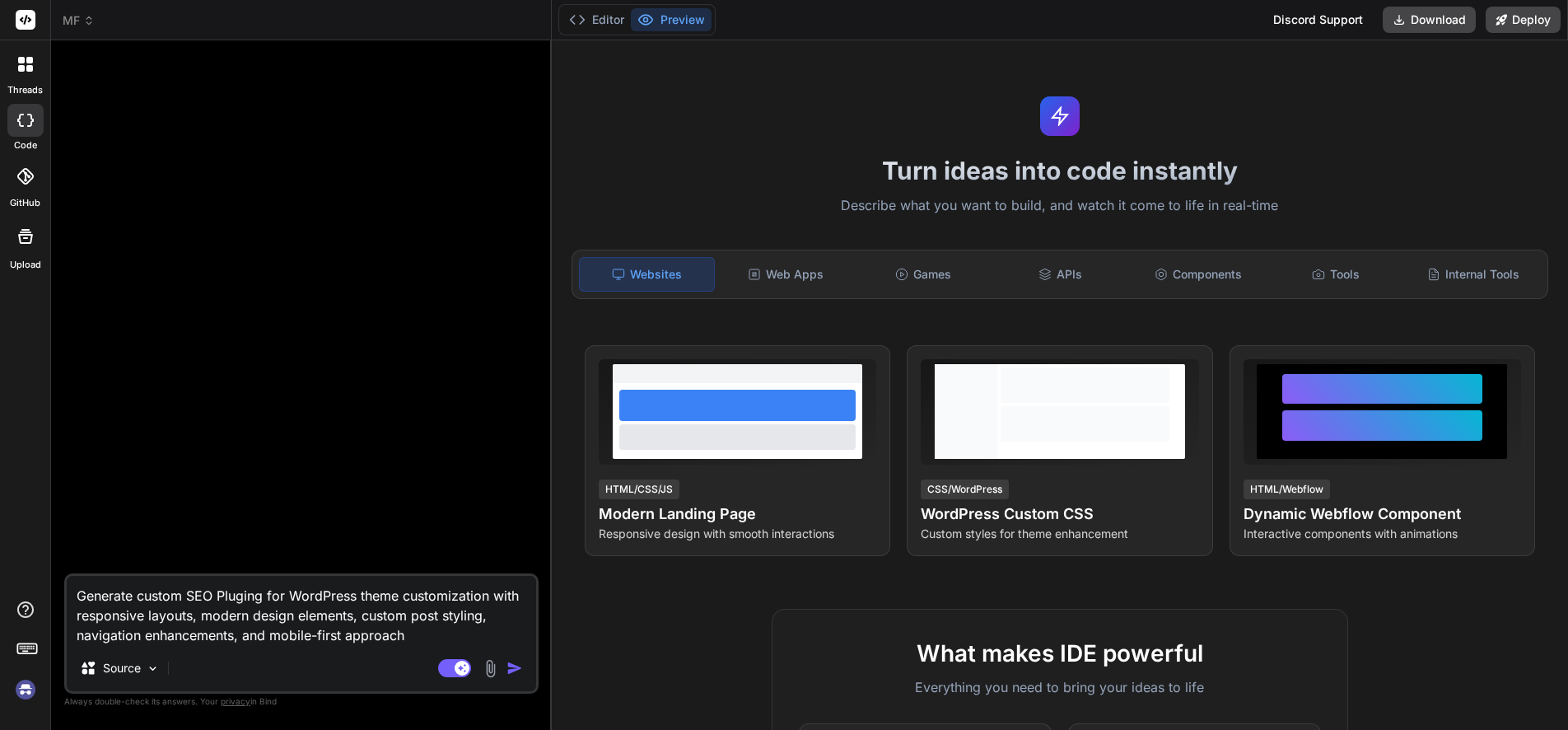
drag, startPoint x: 410, startPoint y: 636, endPoint x: 57, endPoint y: 583, distance: 357.0
click at [57, 583] on div "Bind AI Web Search Created with Pixso. Code Generator Generate custom SEO Plugi…" at bounding box center [301, 385] width 501 height 688
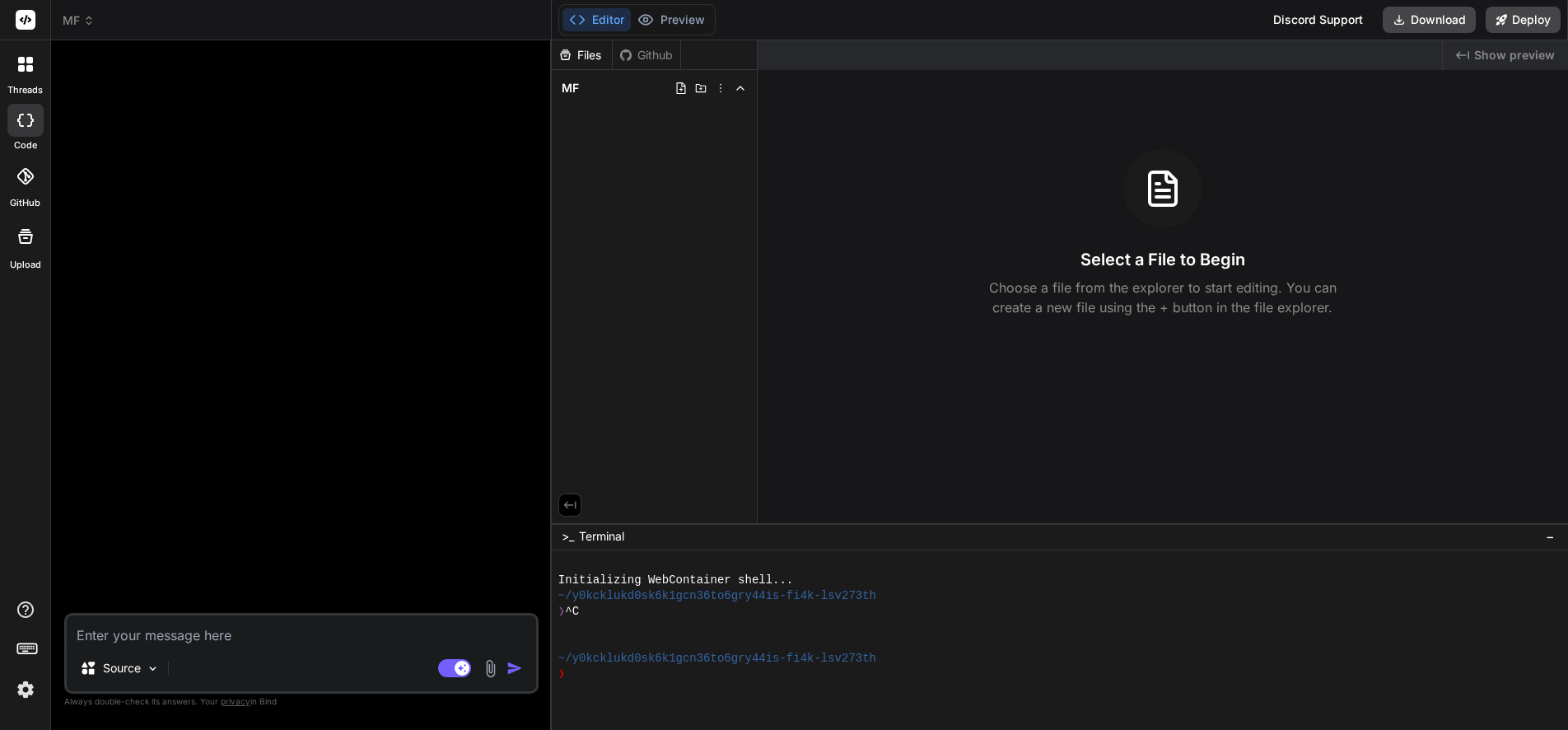
click at [213, 632] on textarea at bounding box center [301, 630] width 469 height 29
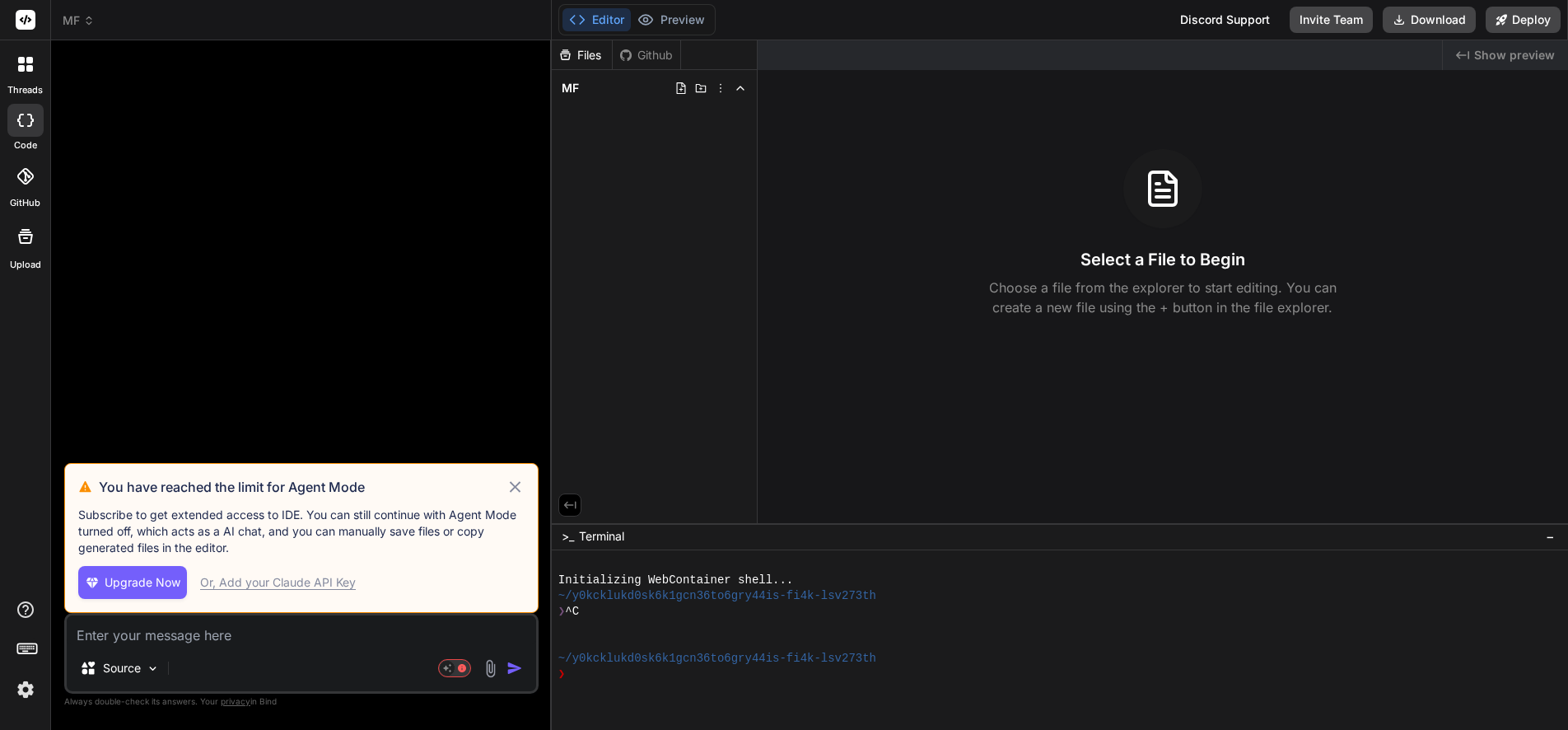
type textarea "x"
click at [516, 483] on icon at bounding box center [515, 486] width 19 height 20
type textarea "x"
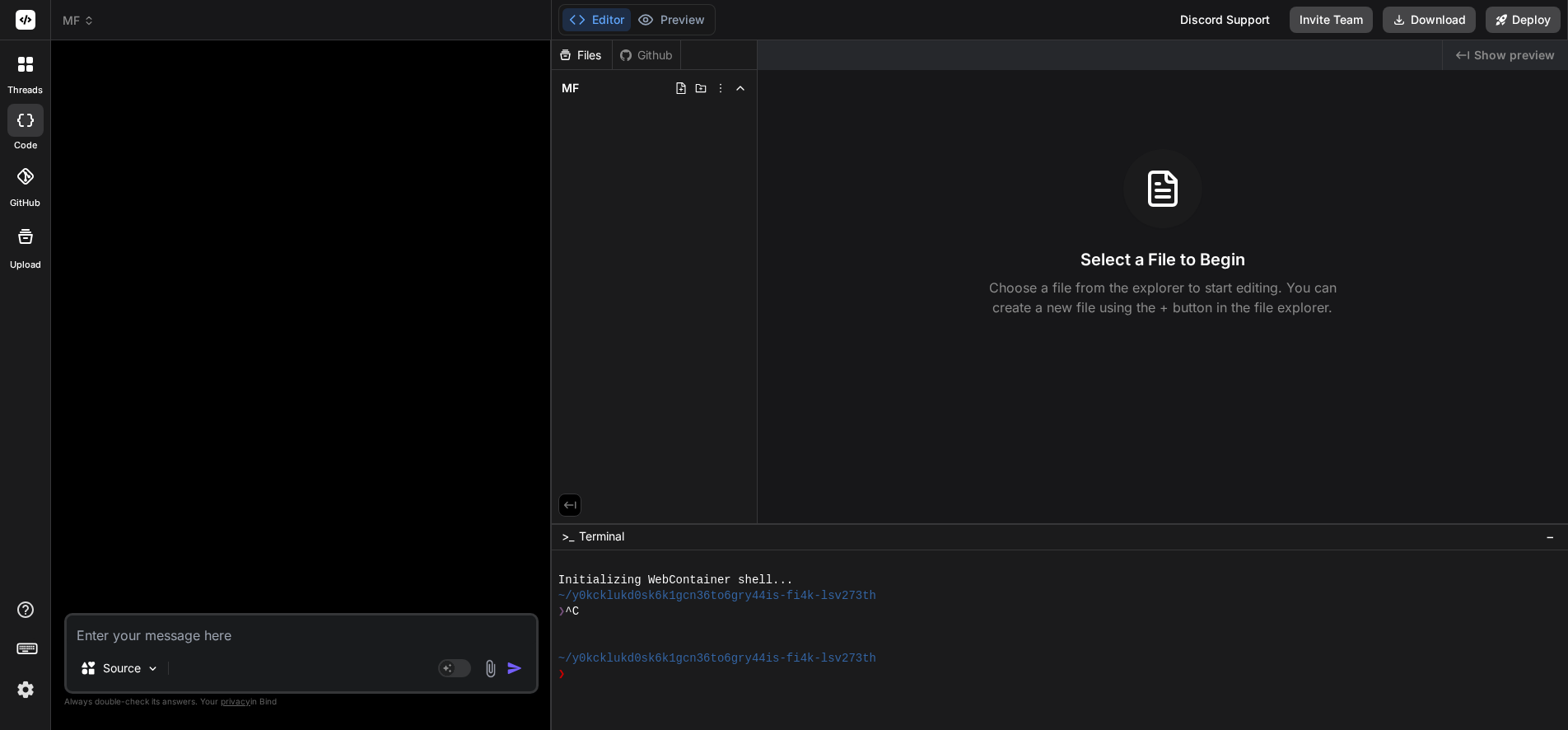
click at [228, 648] on div "Source Agent Mode. When this toggle is activated, AI automatically makes decisi…" at bounding box center [301, 652] width 474 height 81
click at [208, 631] on textarea at bounding box center [301, 630] width 469 height 29
paste textarea "Create a modern landing page with HTML, CSS, and JavaScript featuring smooth sc…"
type textarea "Create a modern landing page with HTML, CSS, and JavaScript featuring smooth sc…"
type textarea "x"
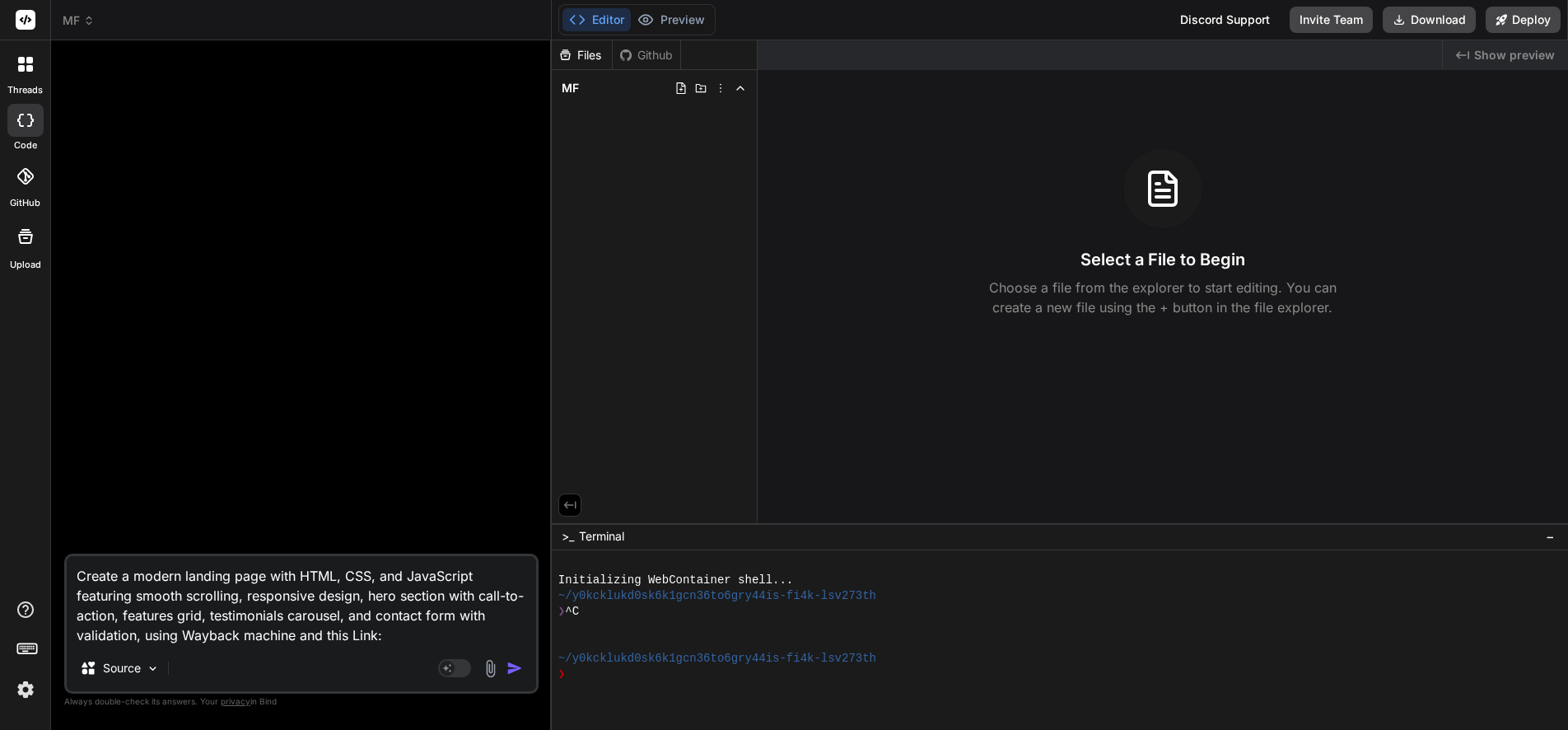
type textarea "Create a modern landing page with HTML, CSS, and JavaScript featuring smooth sc…"
type textarea "x"
drag, startPoint x: 178, startPoint y: 633, endPoint x: 321, endPoint y: 634, distance: 143.0
click at [321, 634] on textarea "Create a modern landing page with HTML, CSS, and JavaScript featuring smooth sc…" at bounding box center [301, 600] width 469 height 89
type textarea "Create a modern landing page with HTML, CSS, and JavaScript featuring smooth sc…"
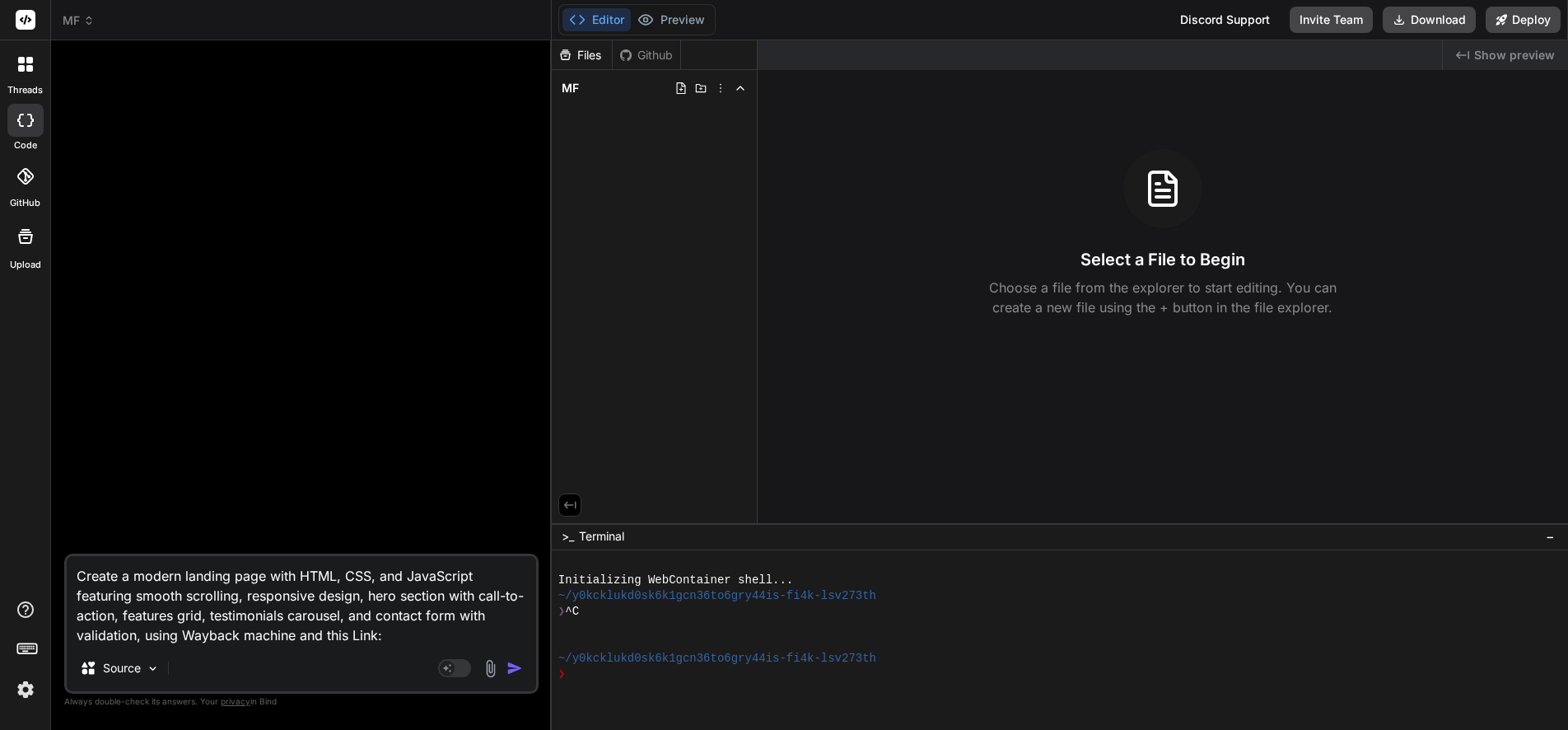
type textarea "x"
click at [295, 634] on textarea "Create a modern landing page with HTML, CSS, and JavaScript featuring smooth sc…" at bounding box center [301, 600] width 469 height 89
paste textarea "[URL][DOMAIN_NAME]"
type textarea "Create a modern landing page with HTML, CSS, and JavaScript featuring smooth sc…"
type textarea "x"
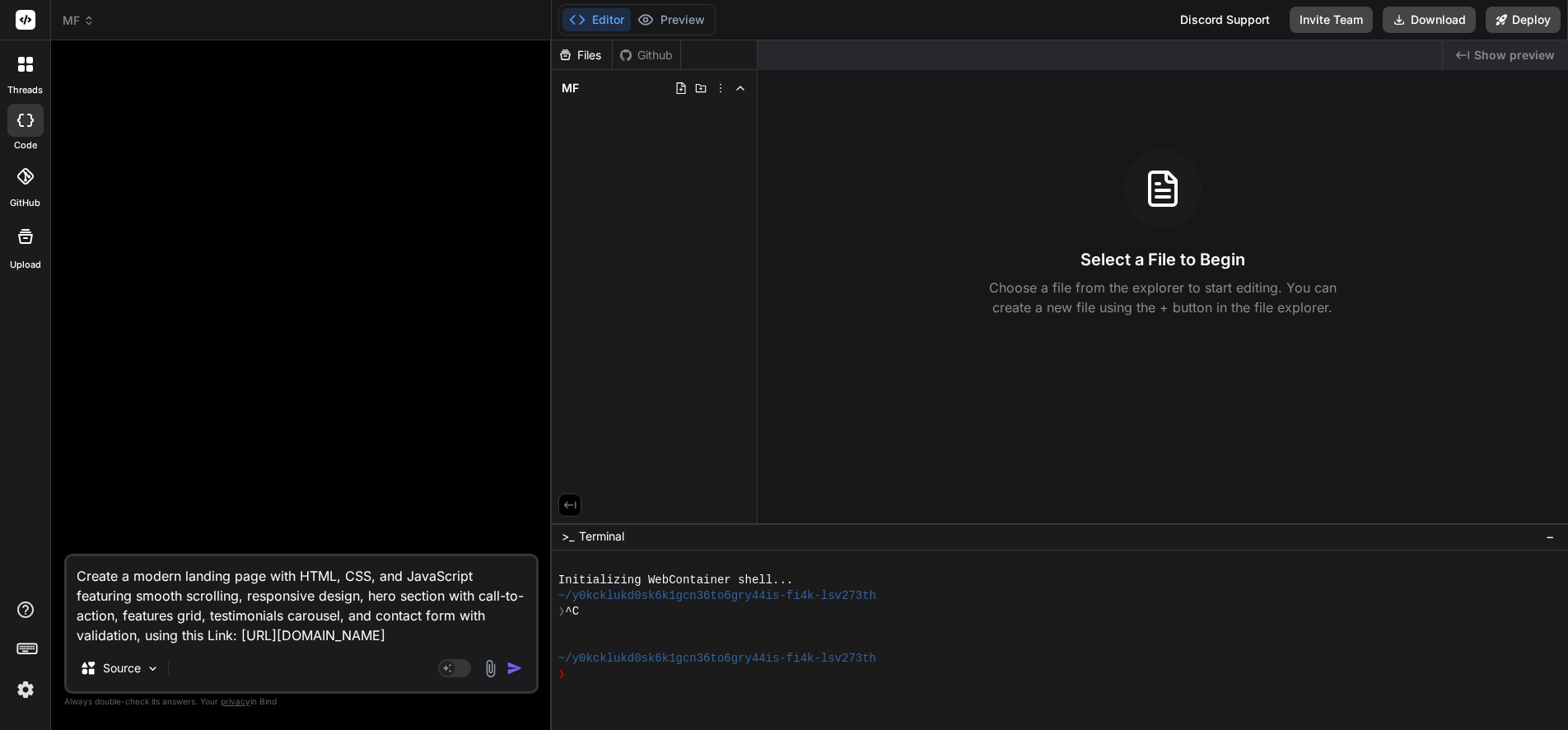
type textarea "Create a modern landing page with HTML, CSS, and JavaScript featuring smooth sc…"
type textarea "x"
type textarea "Create a modern landing page with HTML, CSS, and JavaScript featuring smooth sc…"
type textarea "x"
type textarea "Create a modern landing page with HTML, CSS, and JavaScript featuring smooth sc…"
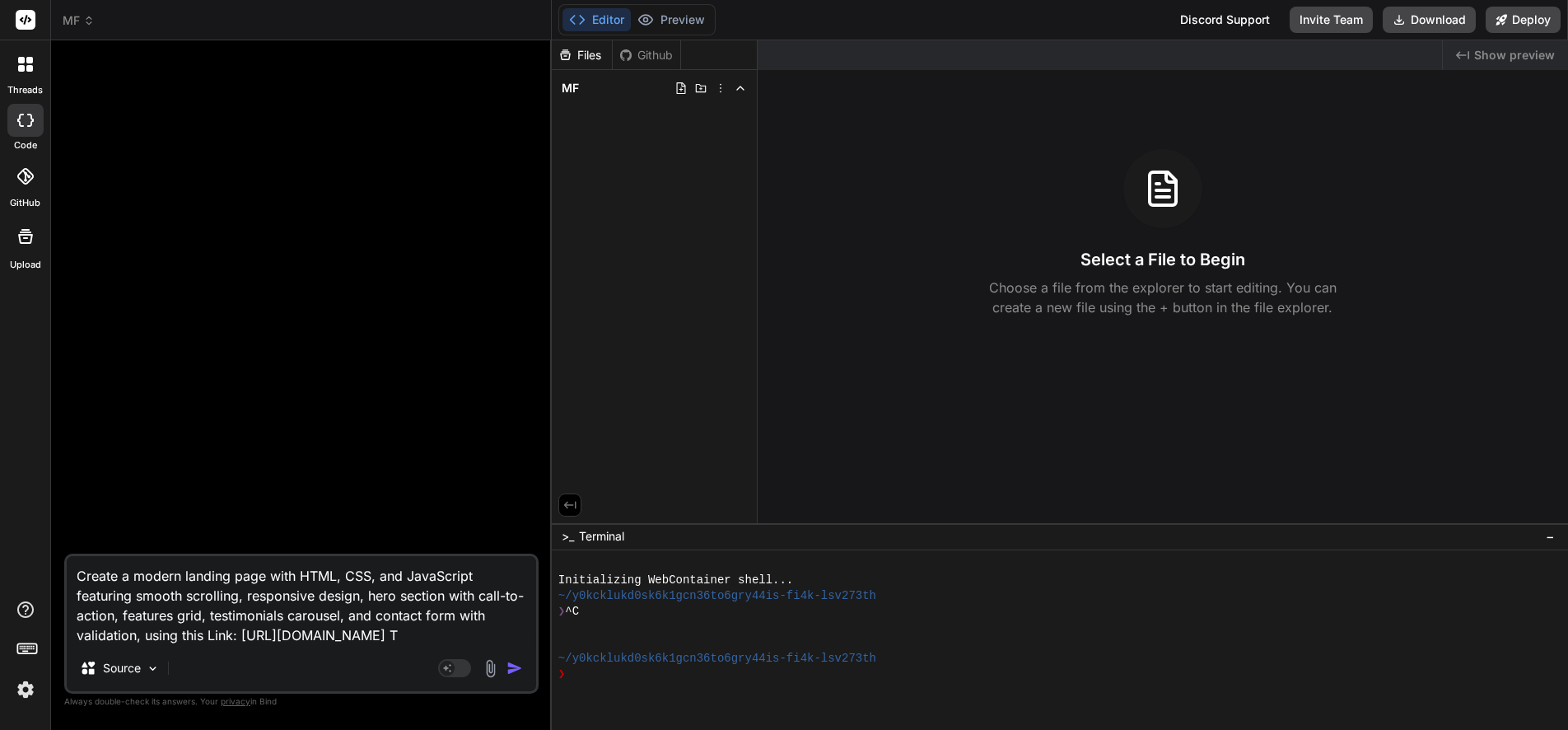
type textarea "x"
type textarea "Create a modern landing page with HTML, CSS, and JavaScript featuring smooth sc…"
type textarea "x"
type textarea "Create a modern landing page with HTML, CSS, and JavaScript featuring smooth sc…"
type textarea "x"
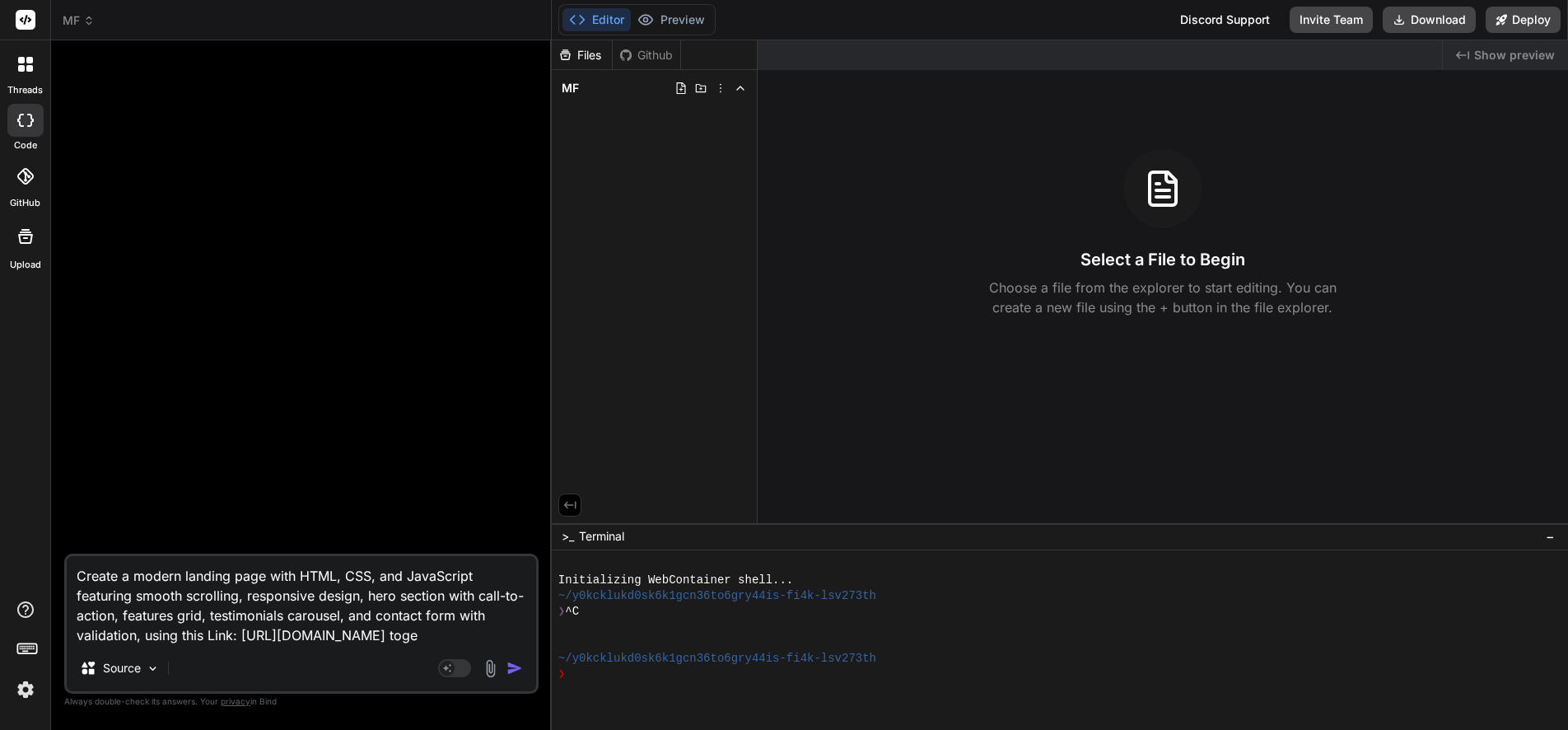
type textarea "Create a modern landing page with HTML, CSS, and JavaScript featuring smooth sc…"
type textarea "x"
type textarea "Create a modern landing page with HTML, CSS, and JavaScript featuring smooth sc…"
type textarea "x"
type textarea "Create a modern landing page with HTML, CSS, and JavaScript featuring smooth sc…"
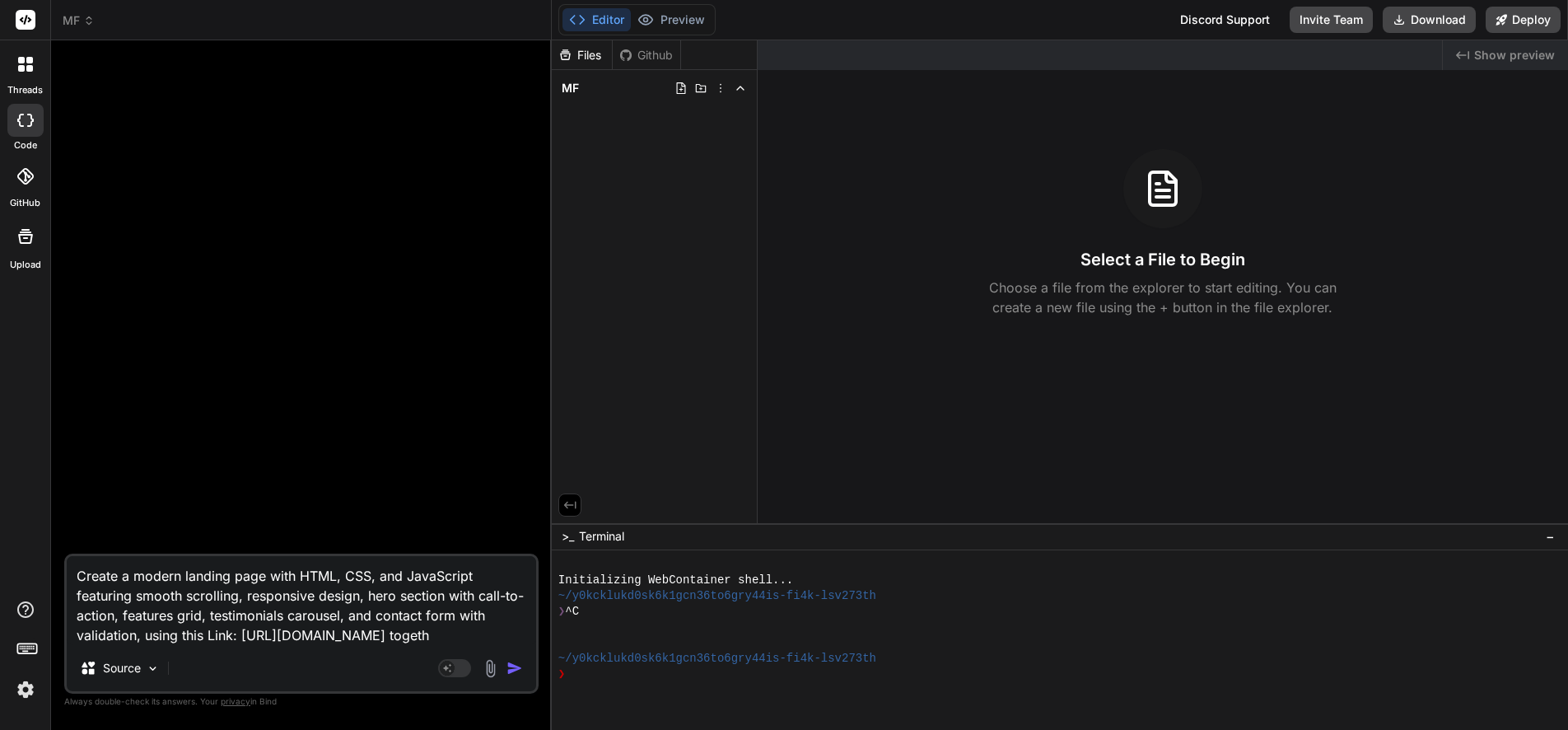
type textarea "x"
type textarea "Create a modern landing page with HTML, CSS, and JavaScript featuring smooth sc…"
type textarea "x"
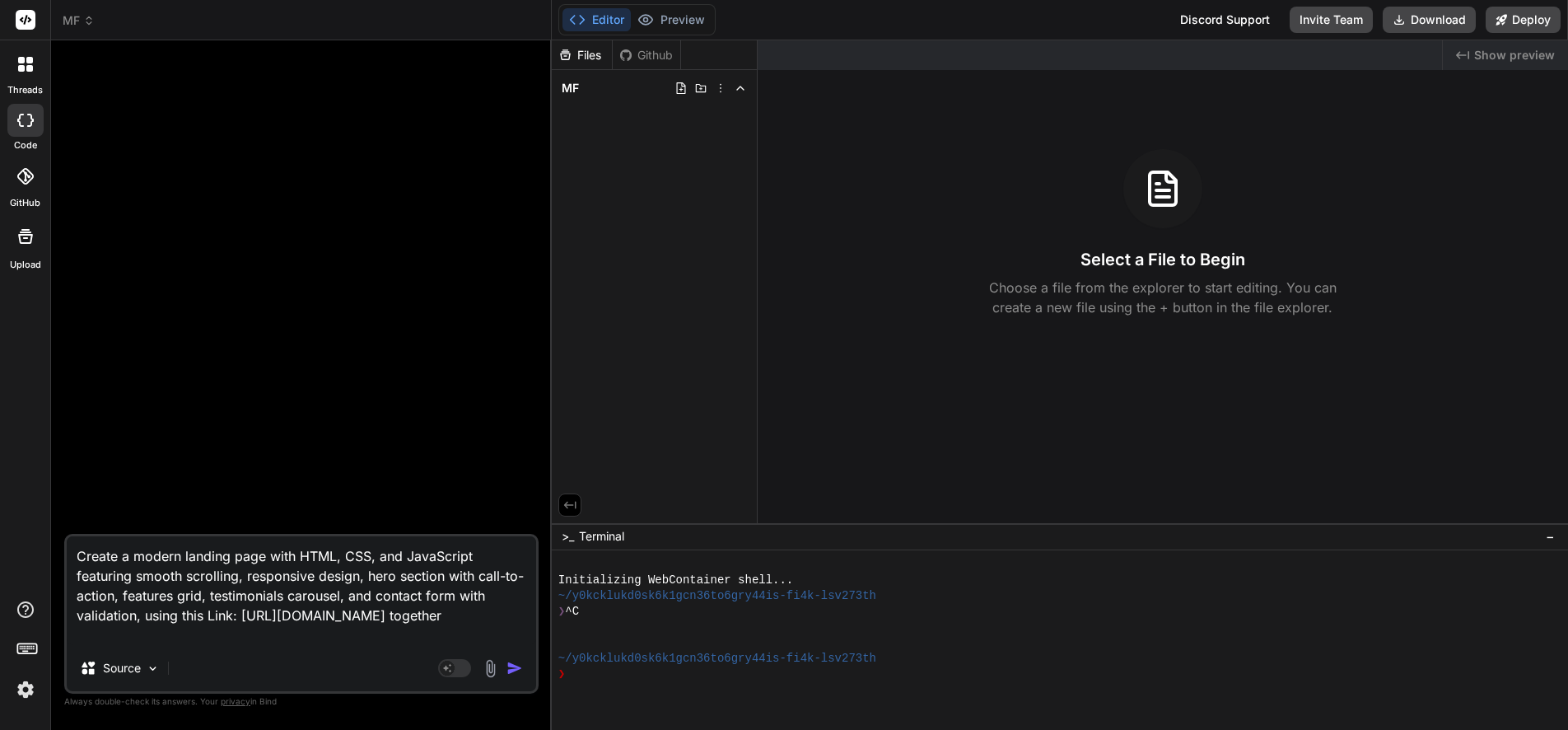
type textarea "Create a modern landing page with HTML, CSS, and JavaScript featuring smooth sc…"
type textarea "x"
type textarea "Create a modern landing page with HTML, CSS, and JavaScript featuring smooth sc…"
type textarea "x"
type textarea "Create a modern landing page with HTML, CSS, and JavaScript featuring smooth sc…"
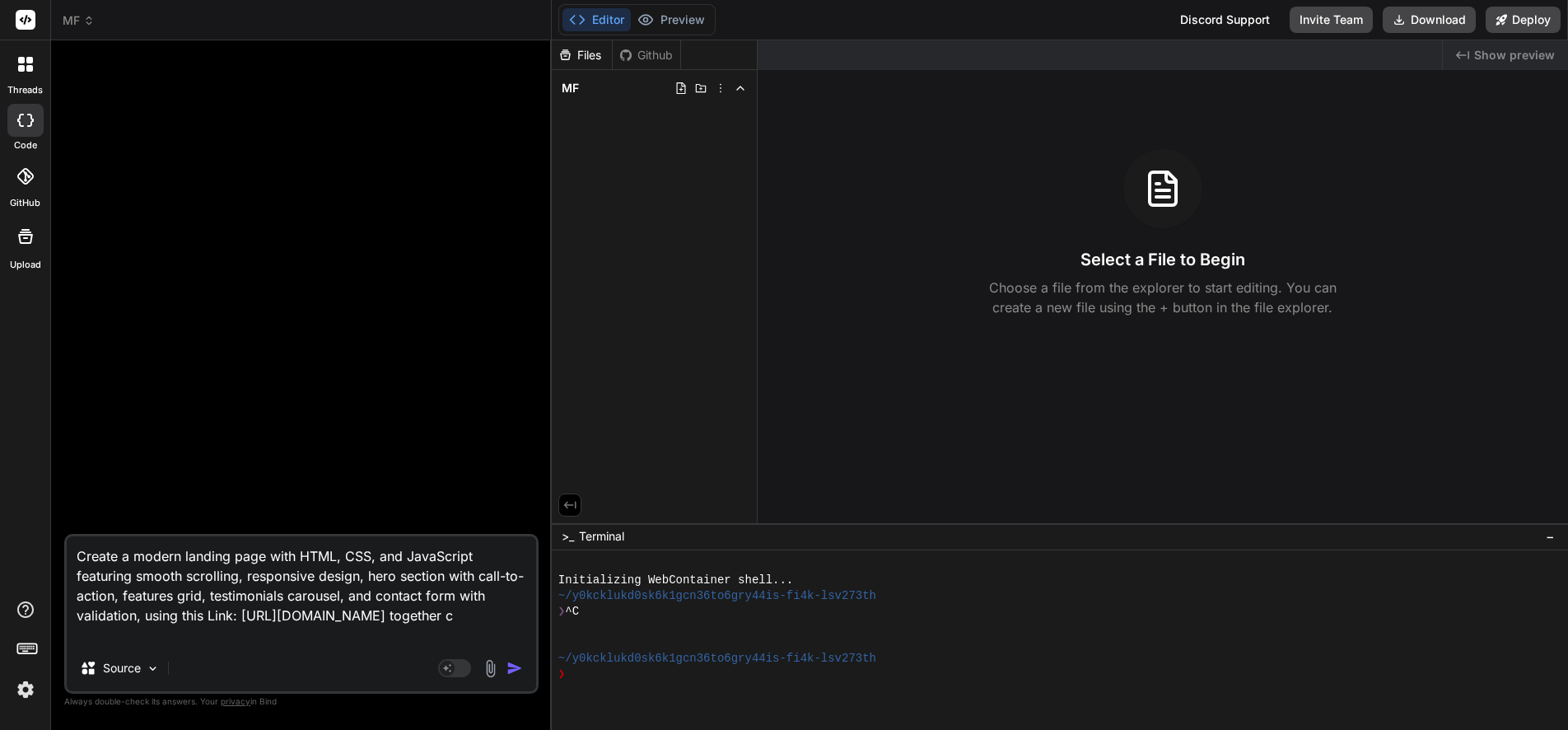
type textarea "x"
type textarea "Create a modern landing page with HTML, CSS, and JavaScript featuring smooth sc…"
type textarea "x"
type textarea "Create a modern landing page with HTML, CSS, and JavaScript featuring smooth sc…"
type textarea "x"
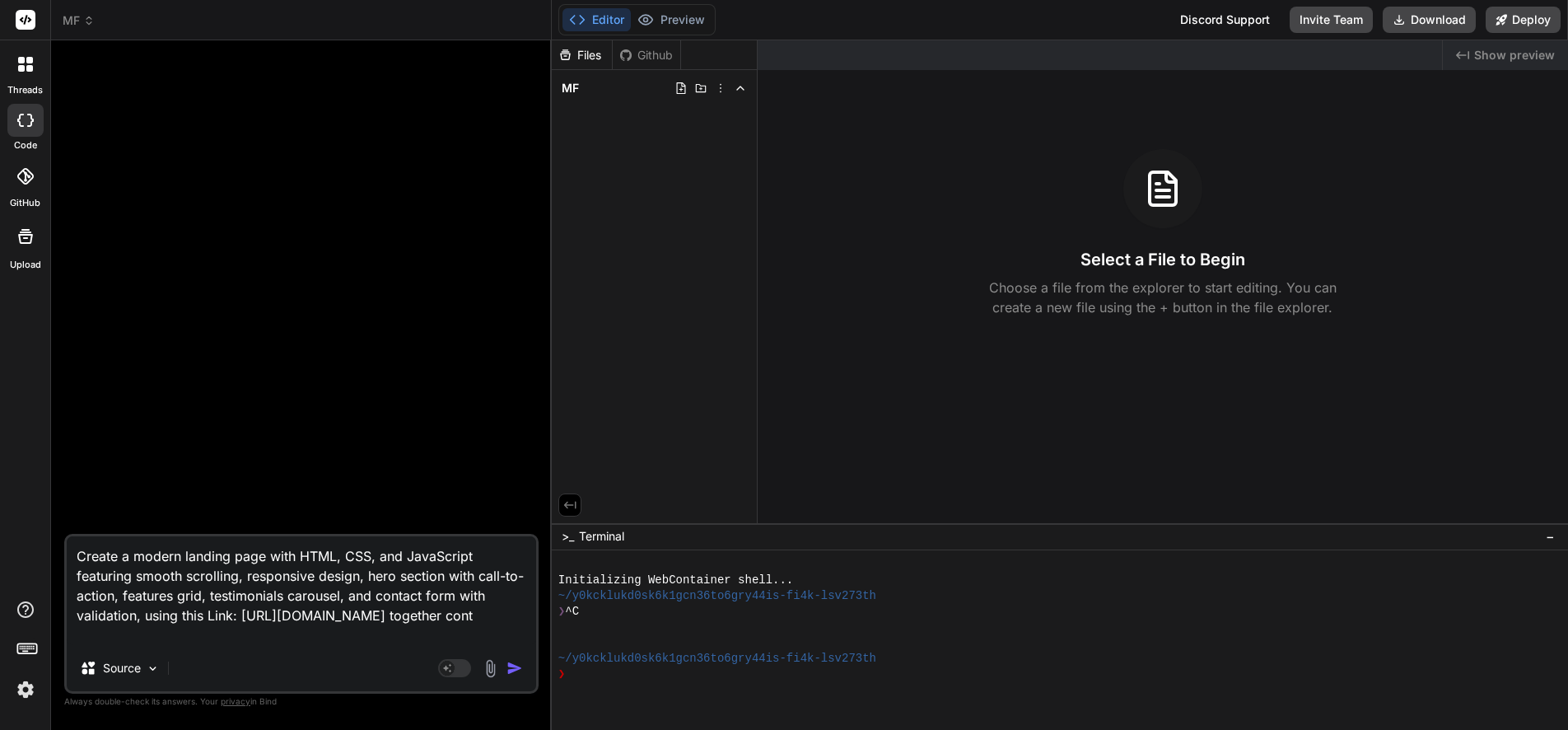
type textarea "Create a modern landing page with HTML, CSS, and JavaScript featuring smooth sc…"
type textarea "x"
type textarea "Create a modern landing page with HTML, CSS, and JavaScript featuring smooth sc…"
type textarea "x"
type textarea "Create a modern landing page with HTML, CSS, and JavaScript featuring smooth sc…"
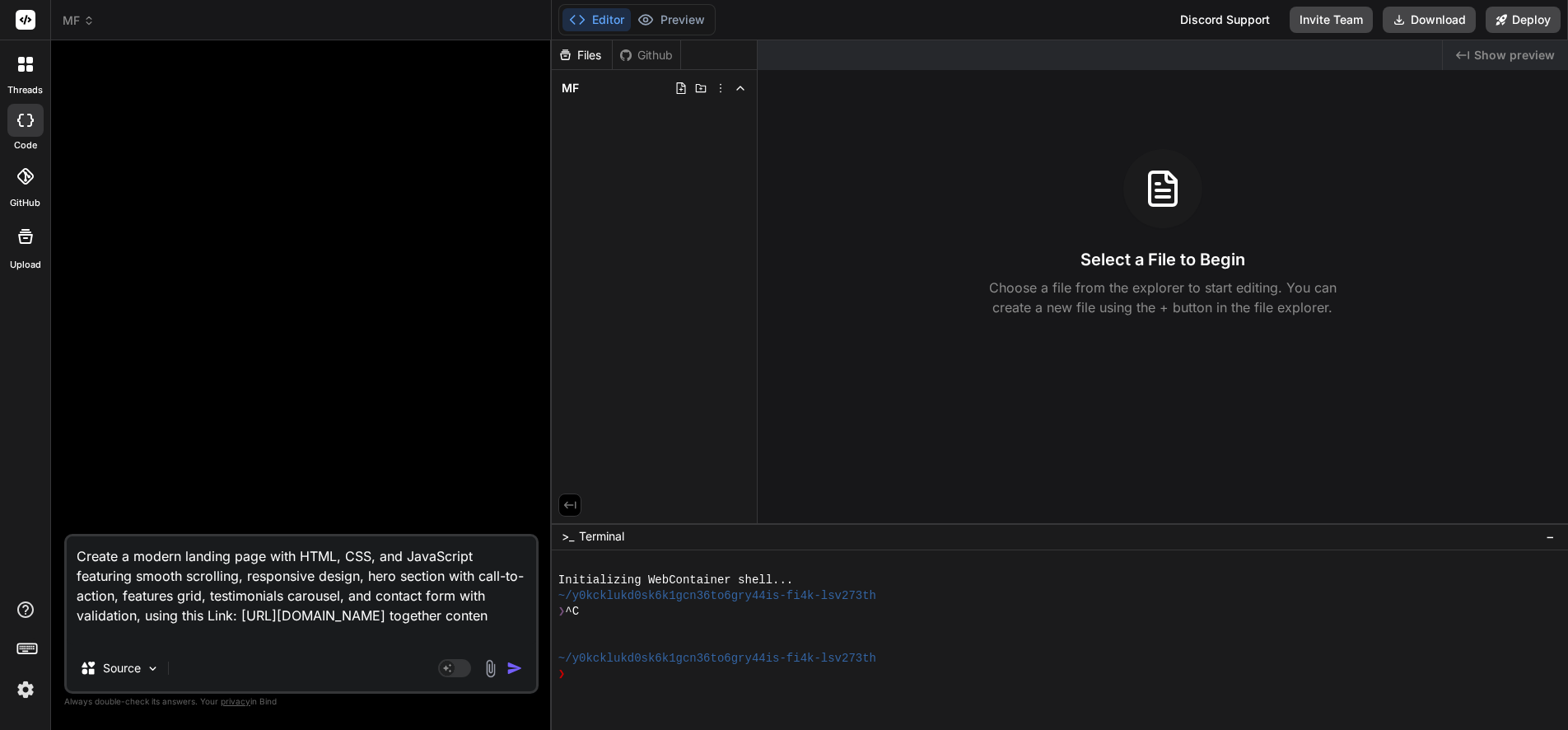
type textarea "x"
type textarea "Create a modern landing page with HTML, CSS, and JavaScript featuring smooth sc…"
type textarea "x"
type textarea "Create a modern landing page with HTML, CSS, and JavaScript featuring smooth sc…"
type textarea "x"
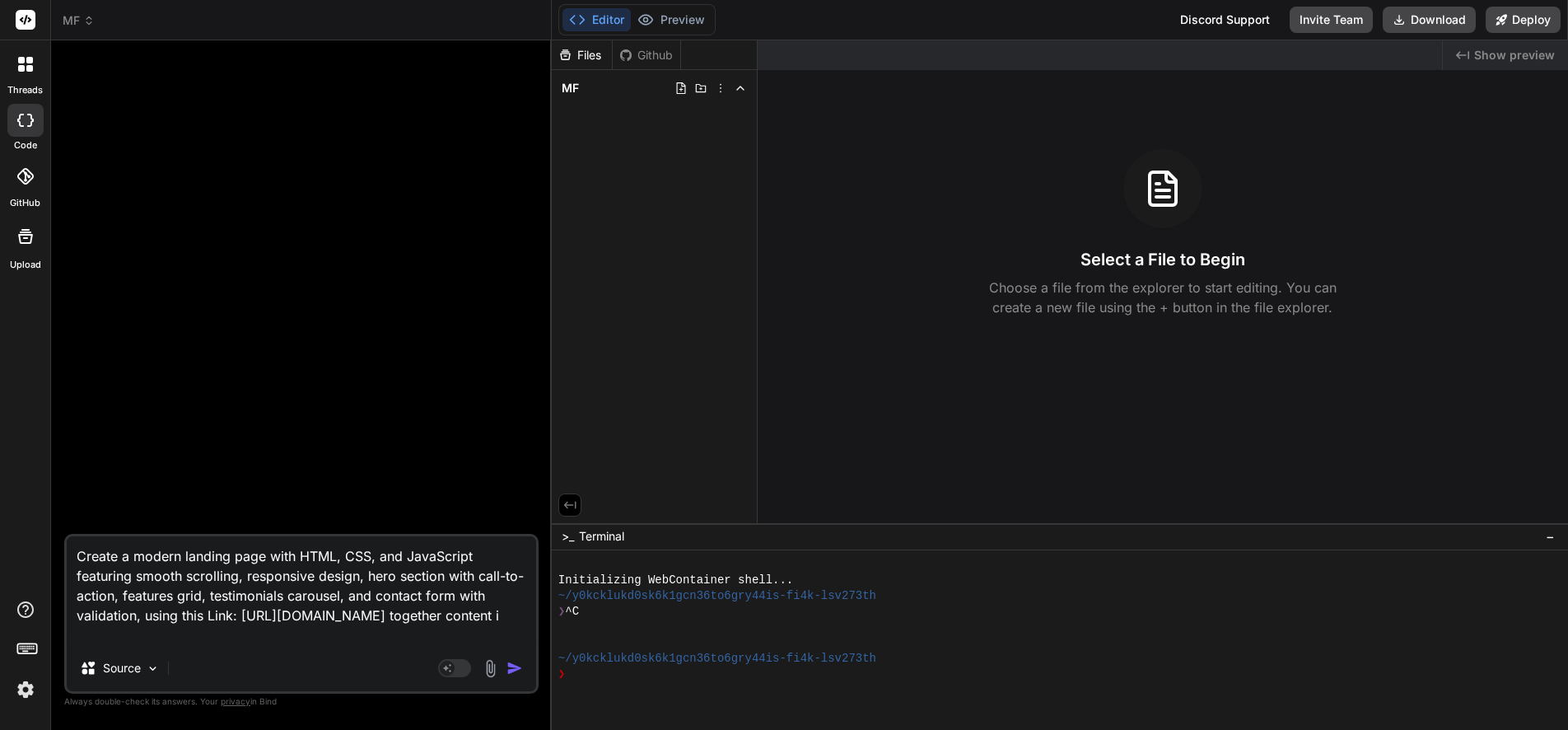
type textarea "Create a modern landing page with HTML, CSS, and JavaScript featuring smooth sc…"
type textarea "x"
type textarea "Create a modern landing page with HTML, CSS, and JavaScript featuring smooth sc…"
type textarea "x"
type textarea "Create a modern landing page with HTML, CSS, and JavaScript featuring smooth sc…"
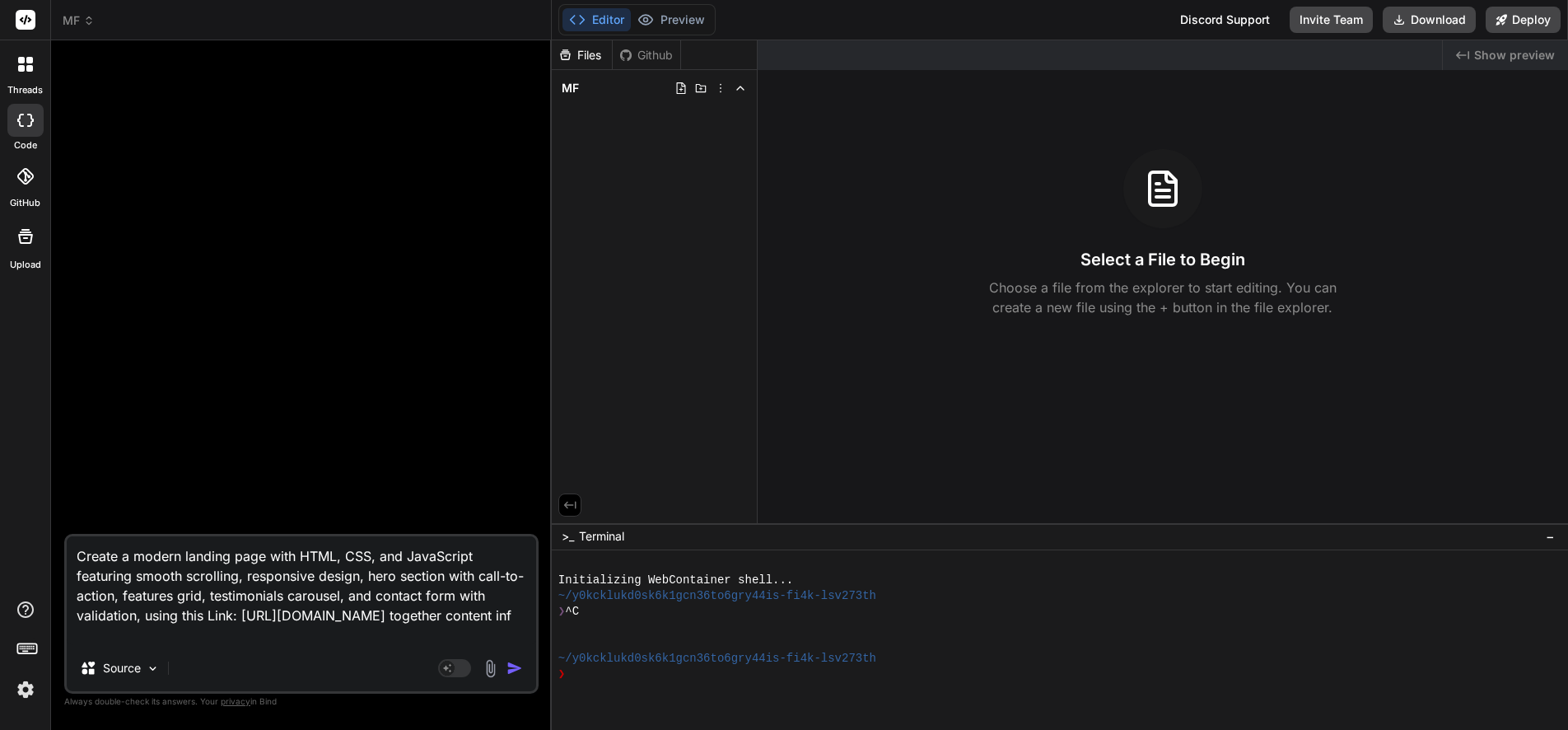
type textarea "x"
type textarea "Create a modern landing page with HTML, CSS, and JavaScript featuring smooth sc…"
type textarea "x"
type textarea "Create a modern landing page with HTML, CSS, and JavaScript featuring smooth sc…"
type textarea "x"
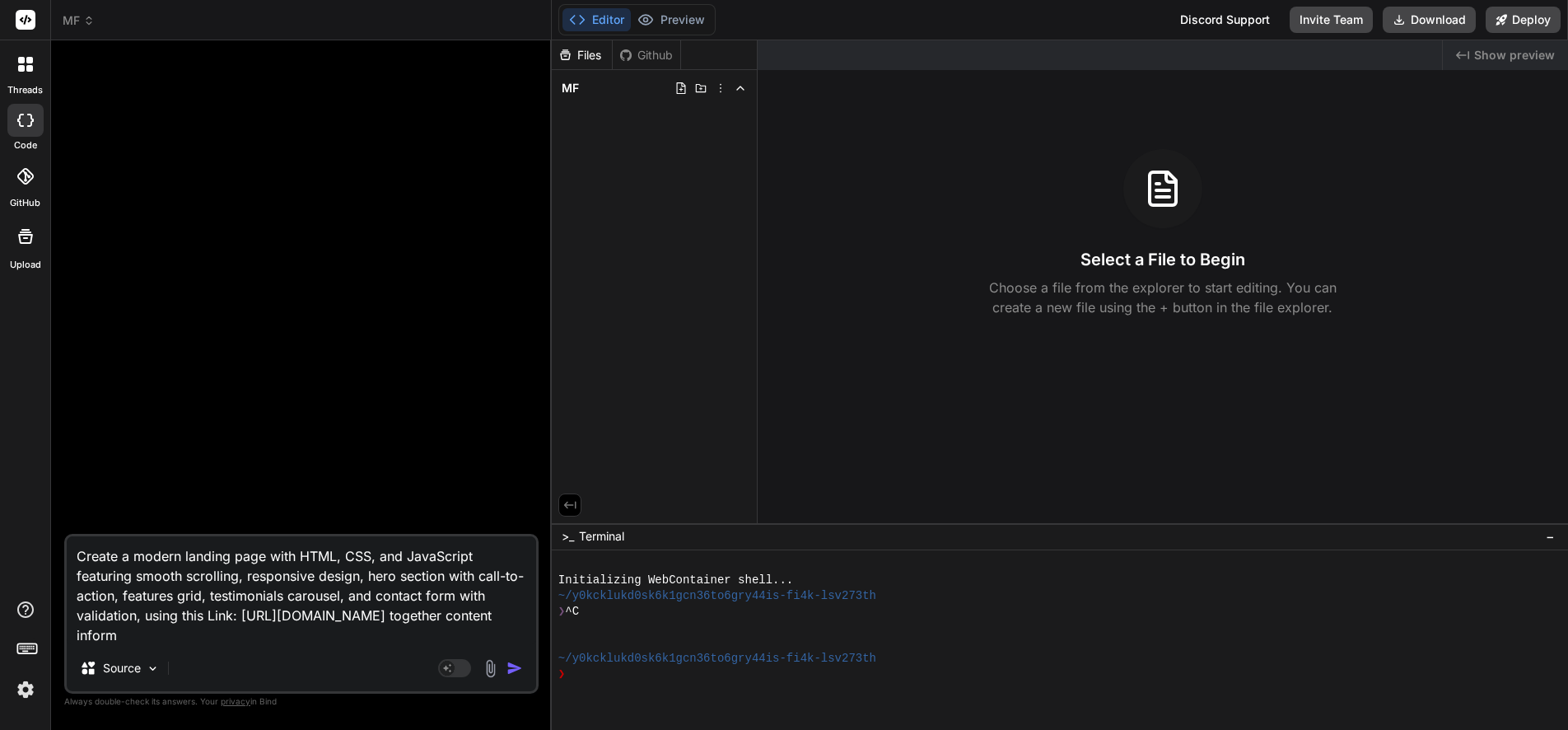
type textarea "Create a modern landing page with HTML, CSS, and JavaScript featuring smooth sc…"
type textarea "x"
type textarea "Create a modern landing page with HTML, CSS, and JavaScript featuring smooth sc…"
type textarea "x"
type textarea "Create a modern landing page with HTML, CSS, and JavaScript featuring smooth sc…"
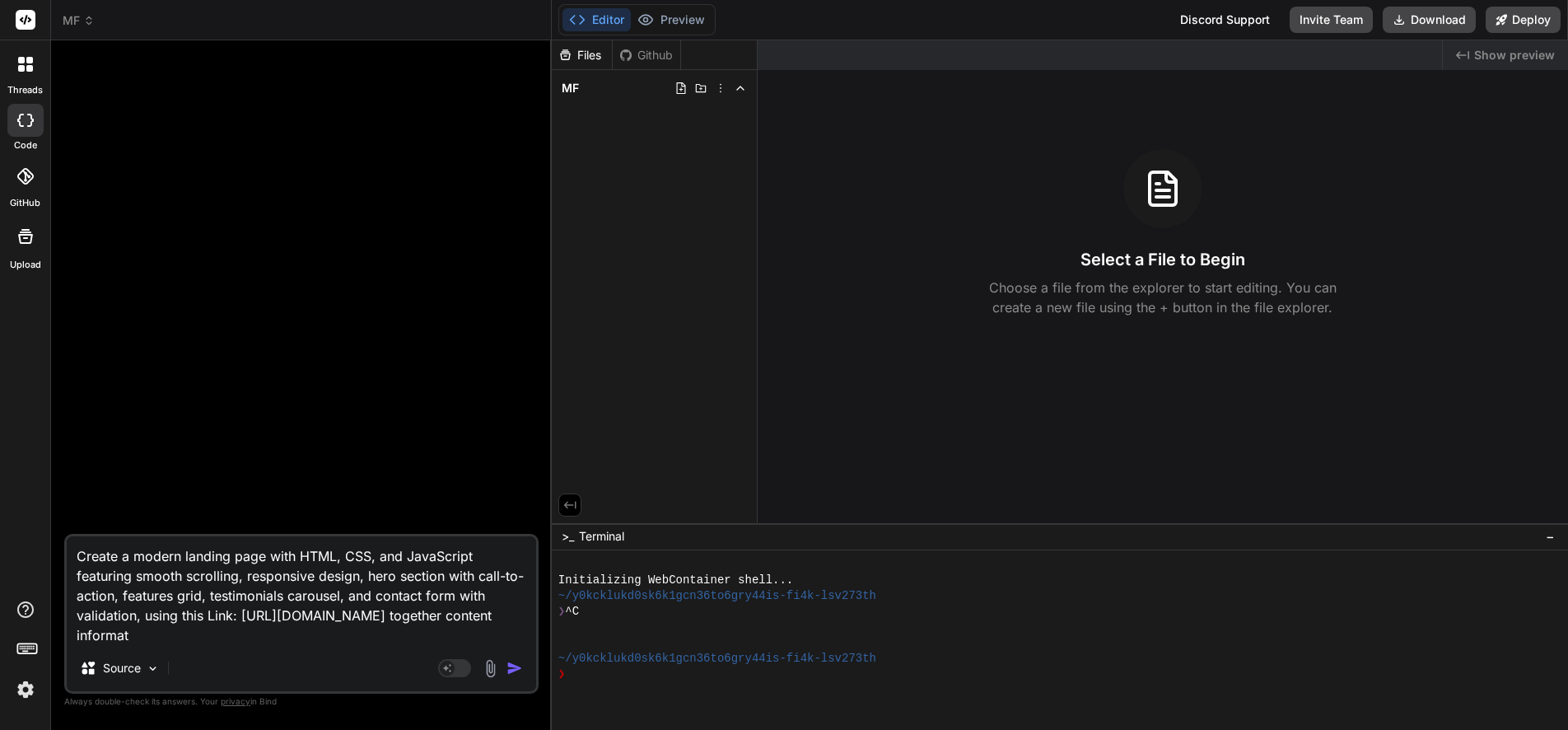
type textarea "x"
type textarea "Create a modern landing page with HTML, CSS, and JavaScript featuring smooth sc…"
type textarea "x"
type textarea "Create a modern landing page with HTML, CSS, and JavaScript featuring smooth sc…"
type textarea "x"
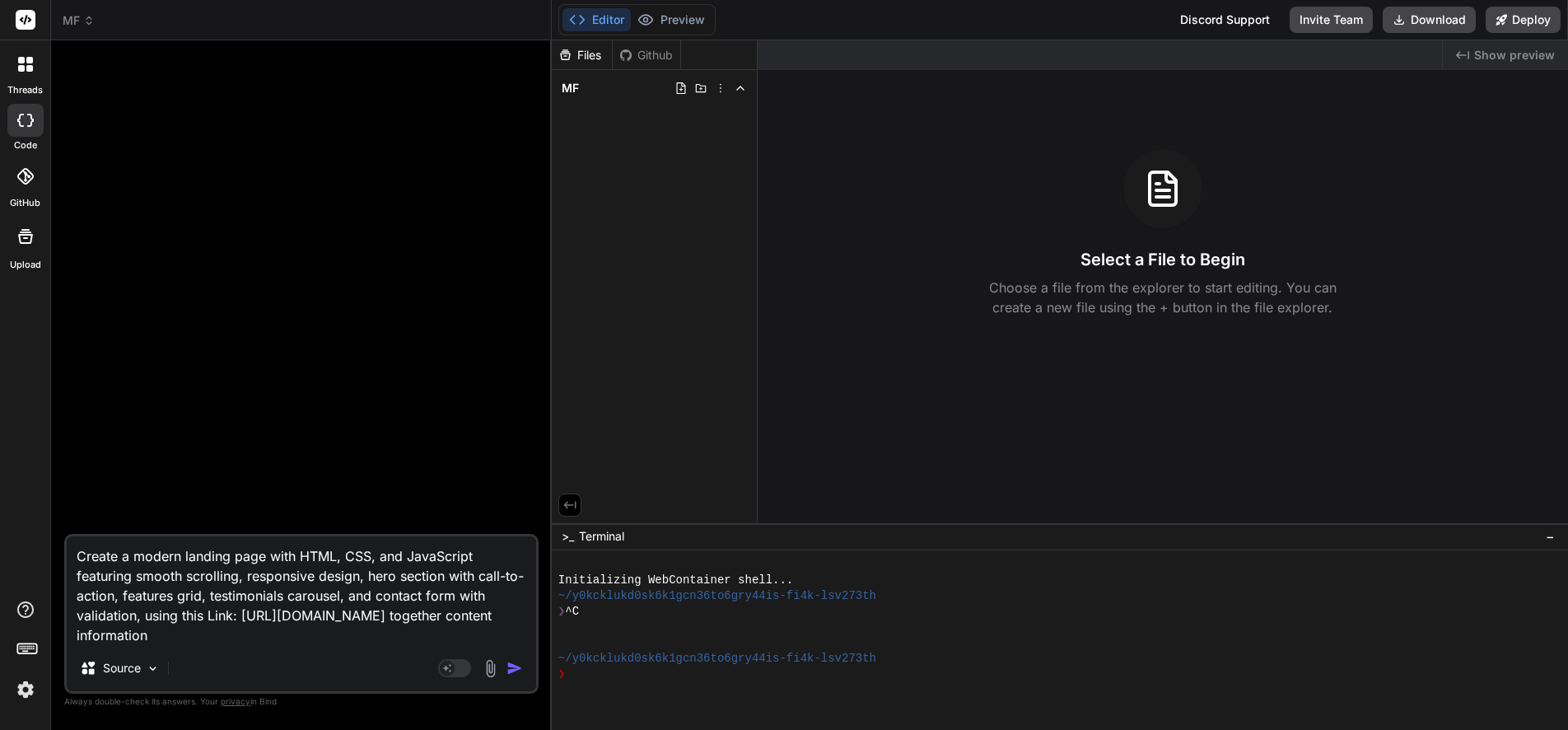
type textarea "Create a modern landing page with HTML, CSS, and JavaScript featuring smooth sc…"
type textarea "x"
type textarea "Create a modern landing page with HTML, CSS, and JavaScript featuring smooth sc…"
type textarea "x"
type textarea "Create a modern landing page with HTML, CSS, and JavaScript featuring smooth sc…"
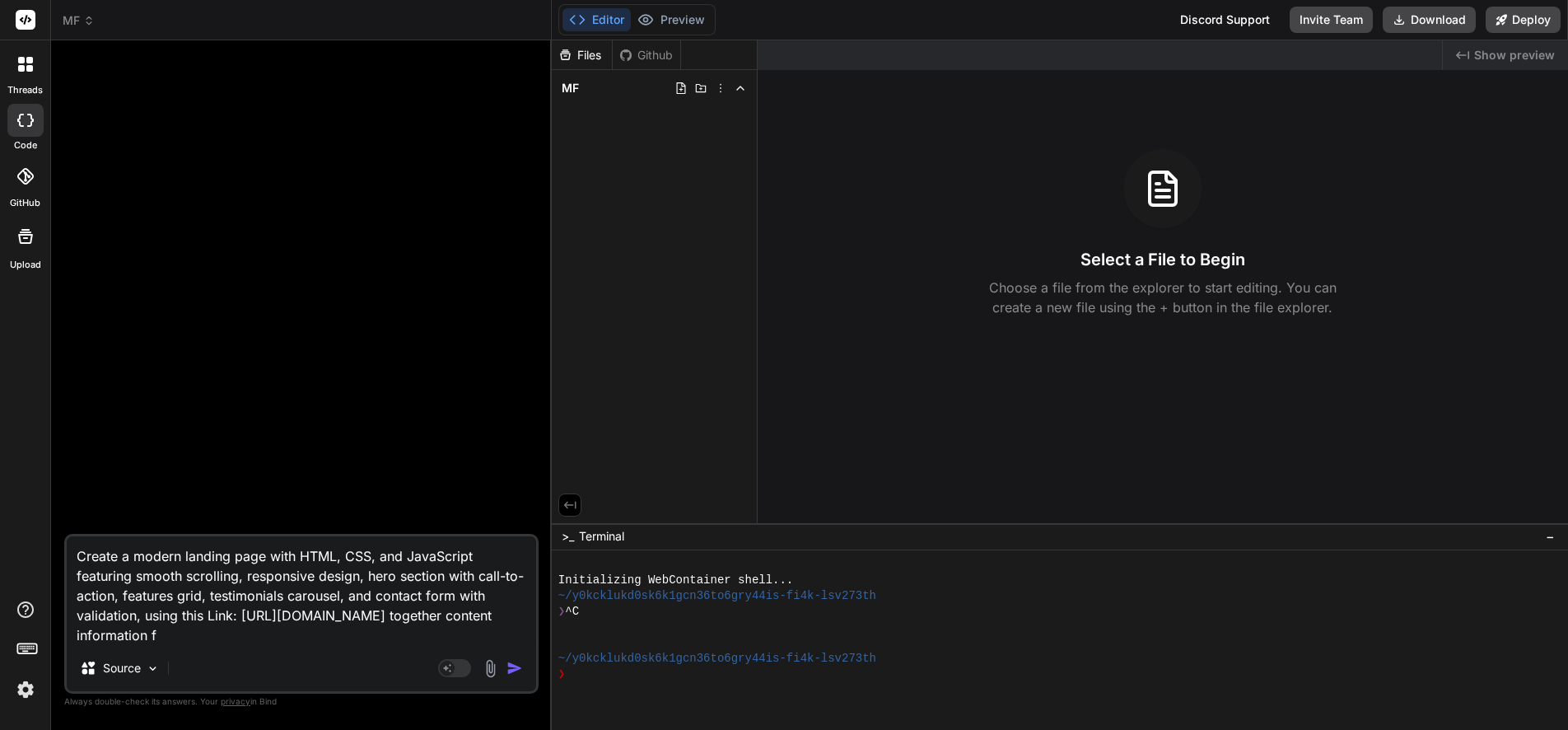
type textarea "x"
type textarea "Create a modern landing page with HTML, CSS, and JavaScript featuring smooth sc…"
type textarea "x"
type textarea "Create a modern landing page with HTML, CSS, and JavaScript featuring smooth sc…"
type textarea "x"
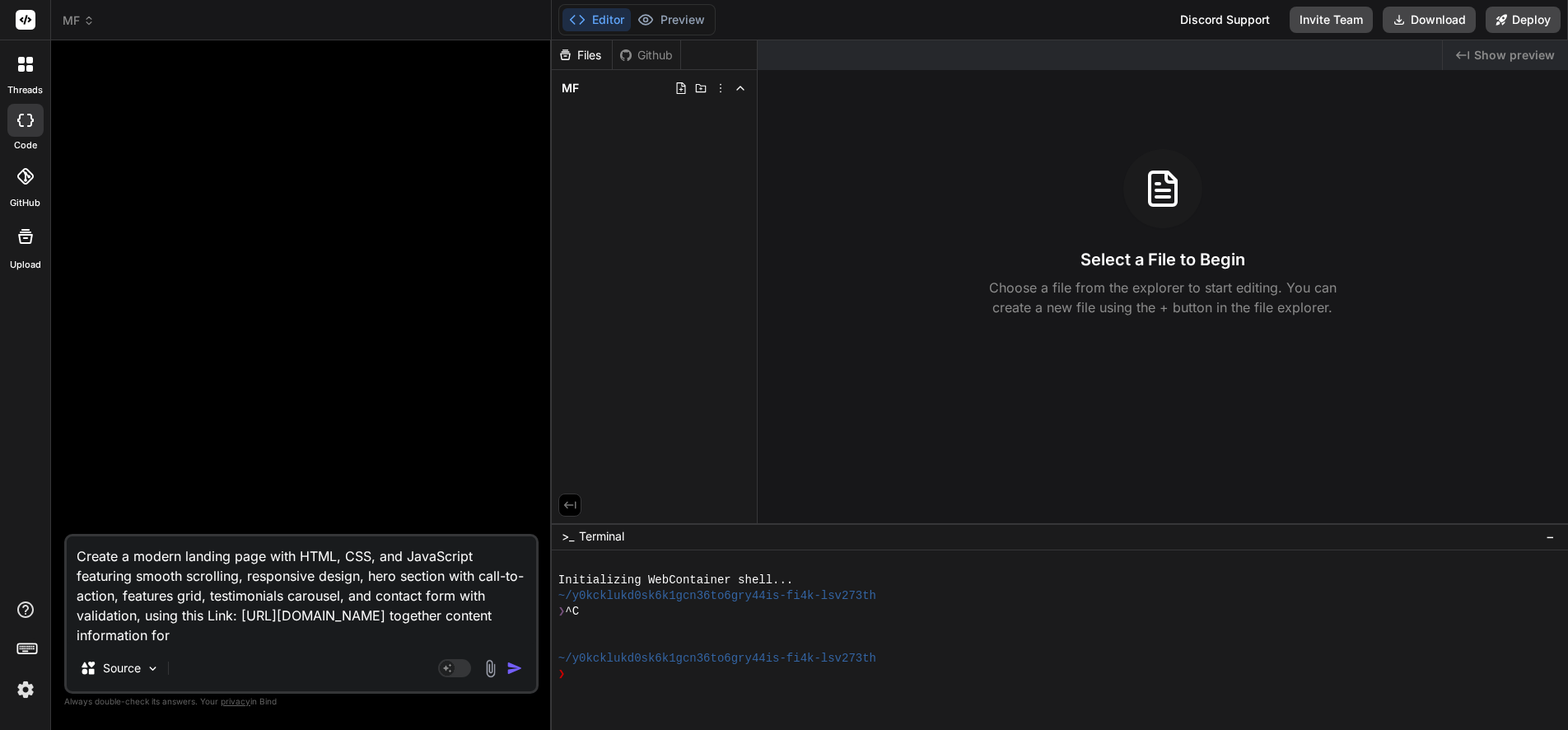
type textarea "Create a modern landing page with HTML, CSS, and JavaScript featuring smooth sc…"
type textarea "x"
type textarea "Create a modern landing page with HTML, CSS, and JavaScript featuring smooth sc…"
type textarea "x"
type textarea "Create a modern landing page with HTML, CSS, and JavaScript featuring smooth sc…"
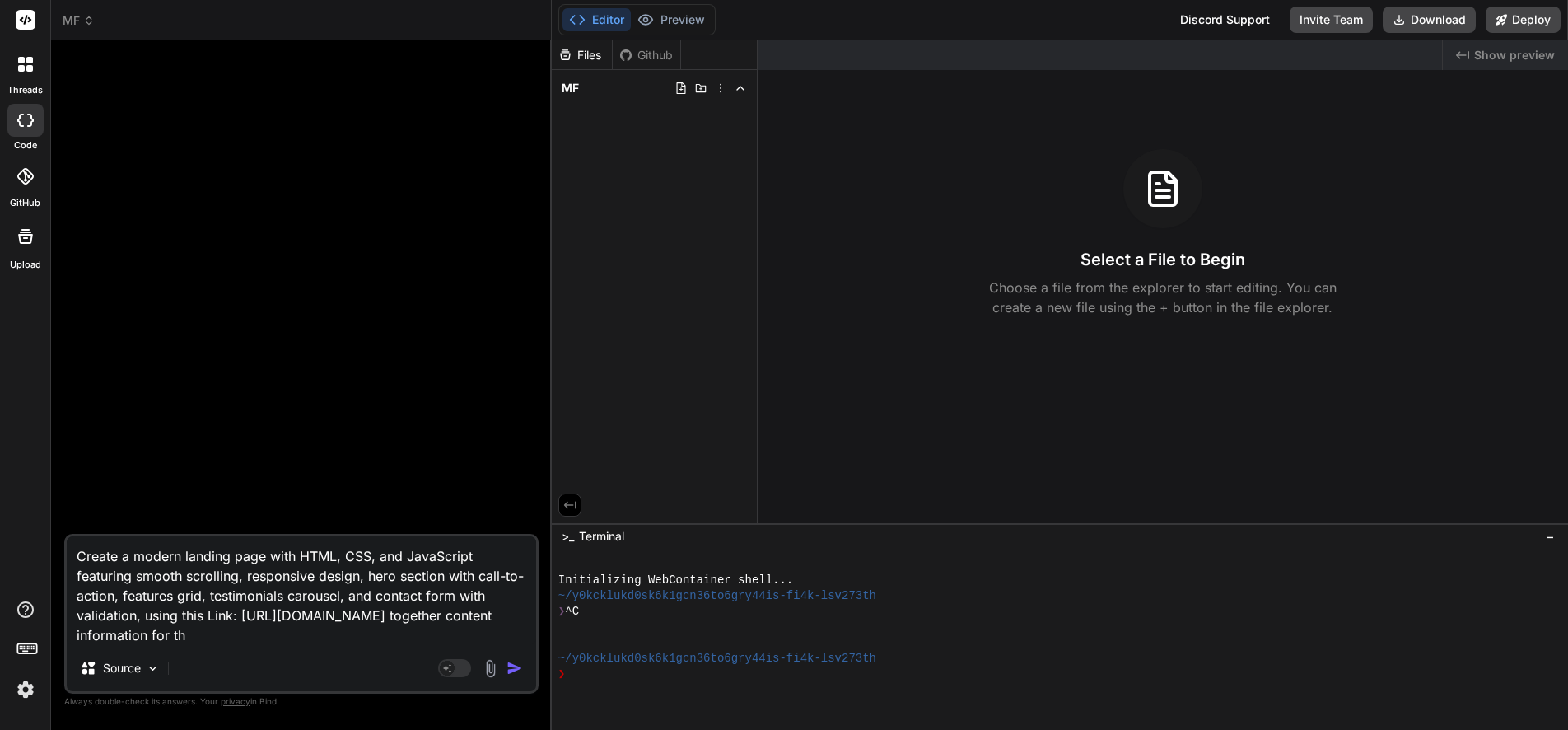
type textarea "x"
type textarea "Create a modern landing page with HTML, CSS, and JavaScript featuring smooth sc…"
type textarea "x"
type textarea "Create a modern landing page with HTML, CSS, and JavaScript featuring smooth sc…"
type textarea "x"
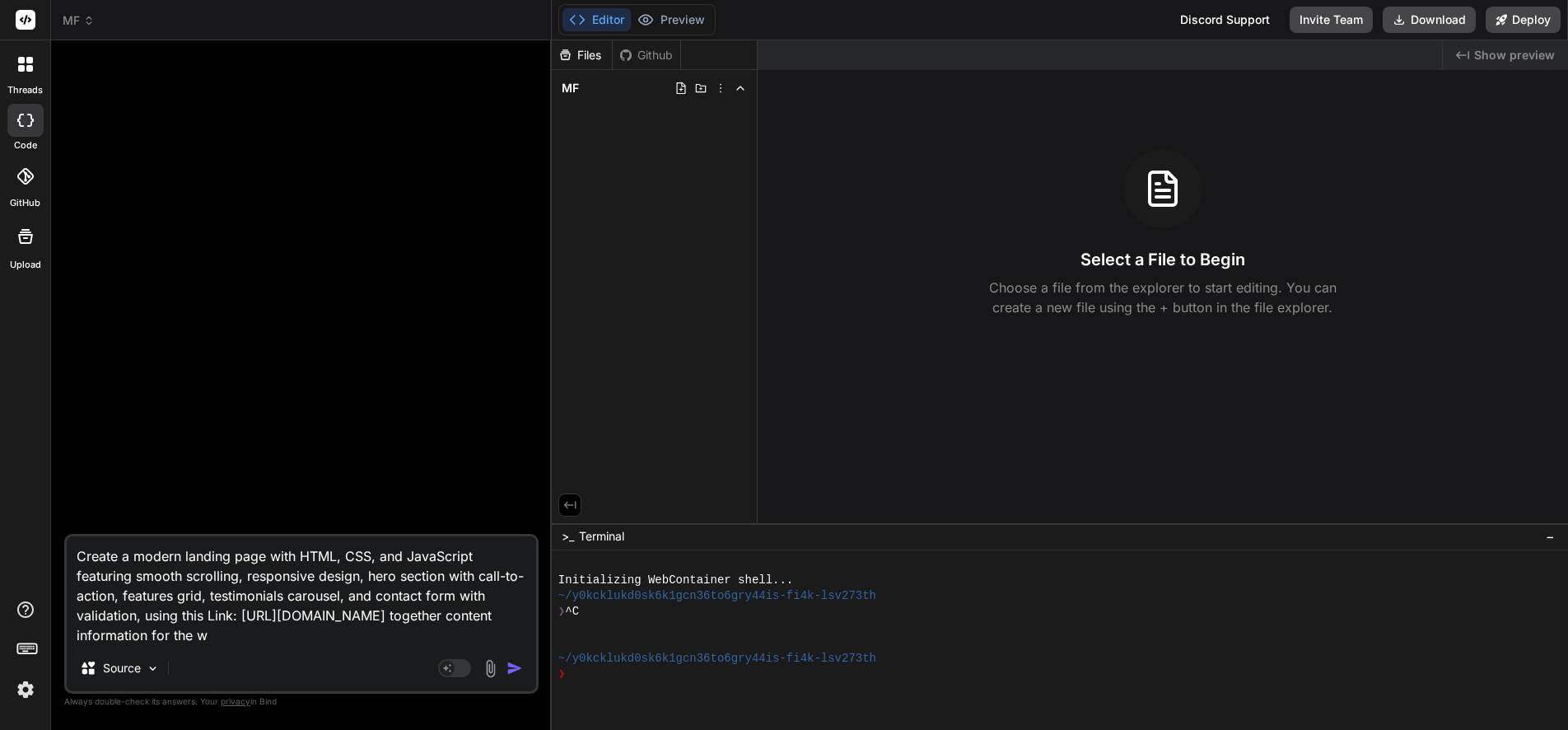
type textarea "Create a modern landing page with HTML, CSS, and JavaScript featuring smooth sc…"
type textarea "x"
type textarea "Create a modern landing page with HTML, CSS, and JavaScript featuring smooth sc…"
type textarea "x"
type textarea "Create a modern landing page with HTML, CSS, and JavaScript featuring smooth sc…"
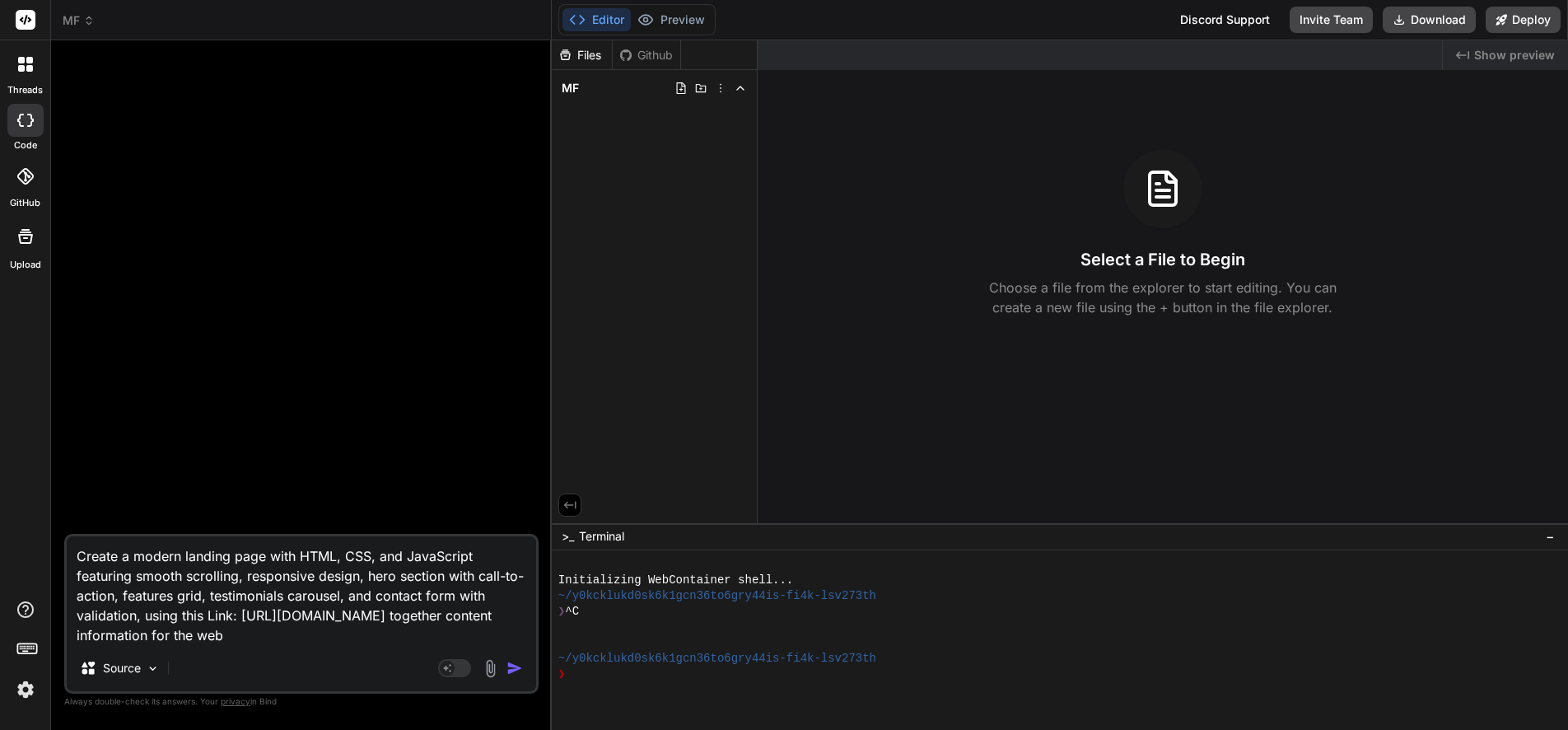
type textarea "x"
type textarea "Create a modern landing page with HTML, CSS, and JavaScript featuring smooth sc…"
type textarea "x"
type textarea "Create a modern landing page with HTML, CSS, and JavaScript featuring smooth sc…"
type textarea "x"
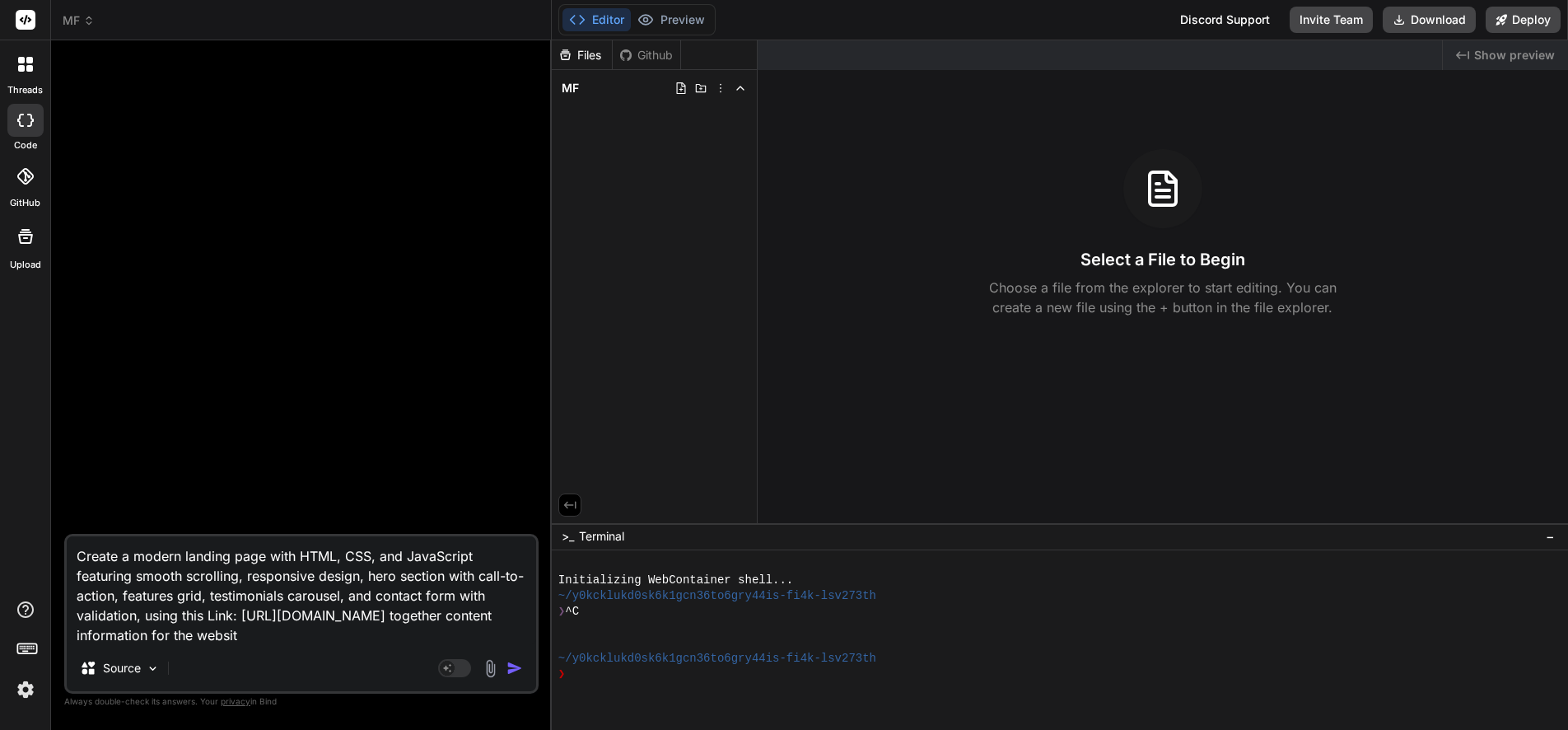
type textarea "Create a modern landing page with HTML, CSS, and JavaScript featuring smooth sc…"
type textarea "x"
type textarea "Create a modern landing page with HTML, CSS, and JavaScript featuring smooth sc…"
type textarea "x"
type textarea "Create a modern landing page with HTML, CSS, and JavaScript featuring smooth sc…"
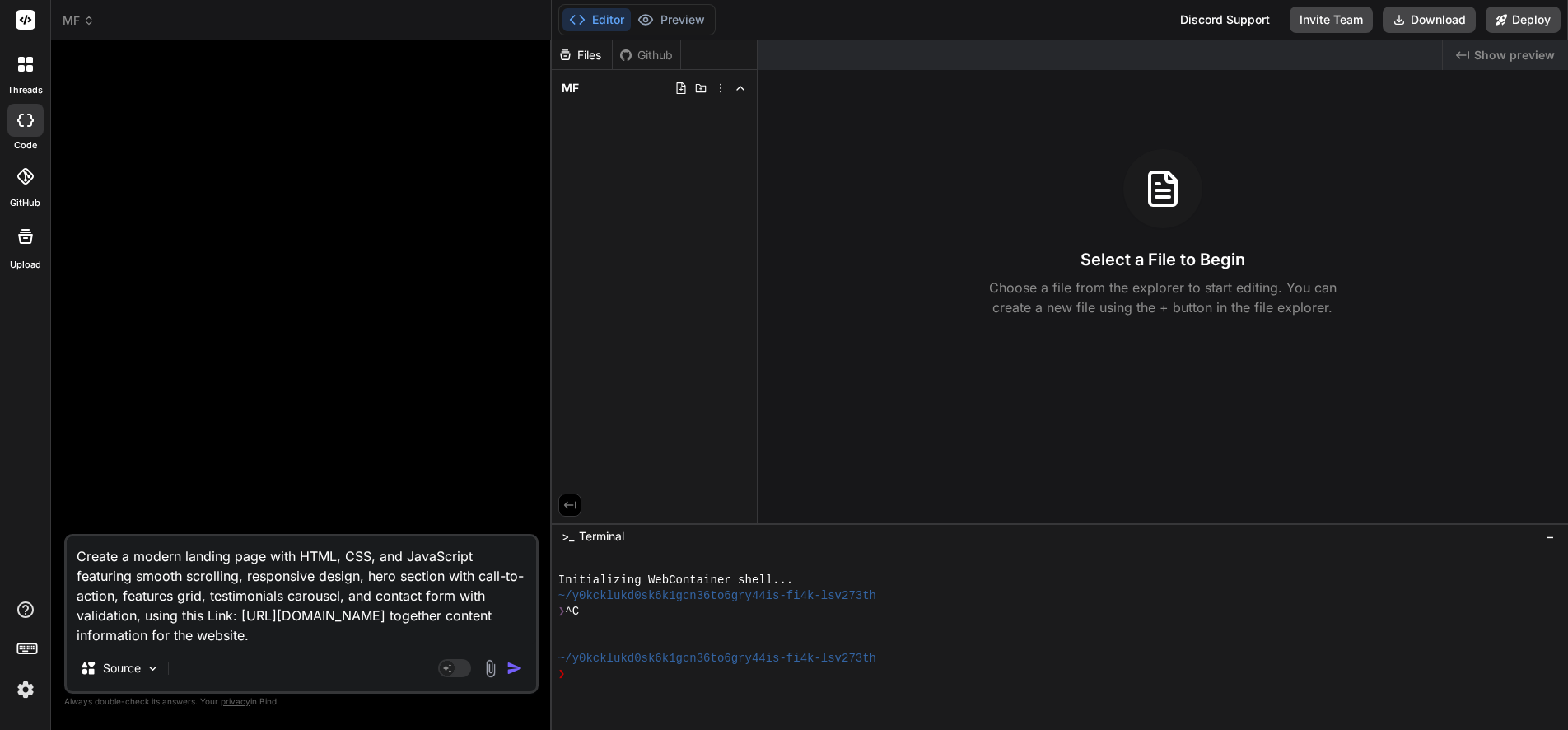
click at [516, 666] on img "button" at bounding box center [514, 667] width 16 height 16
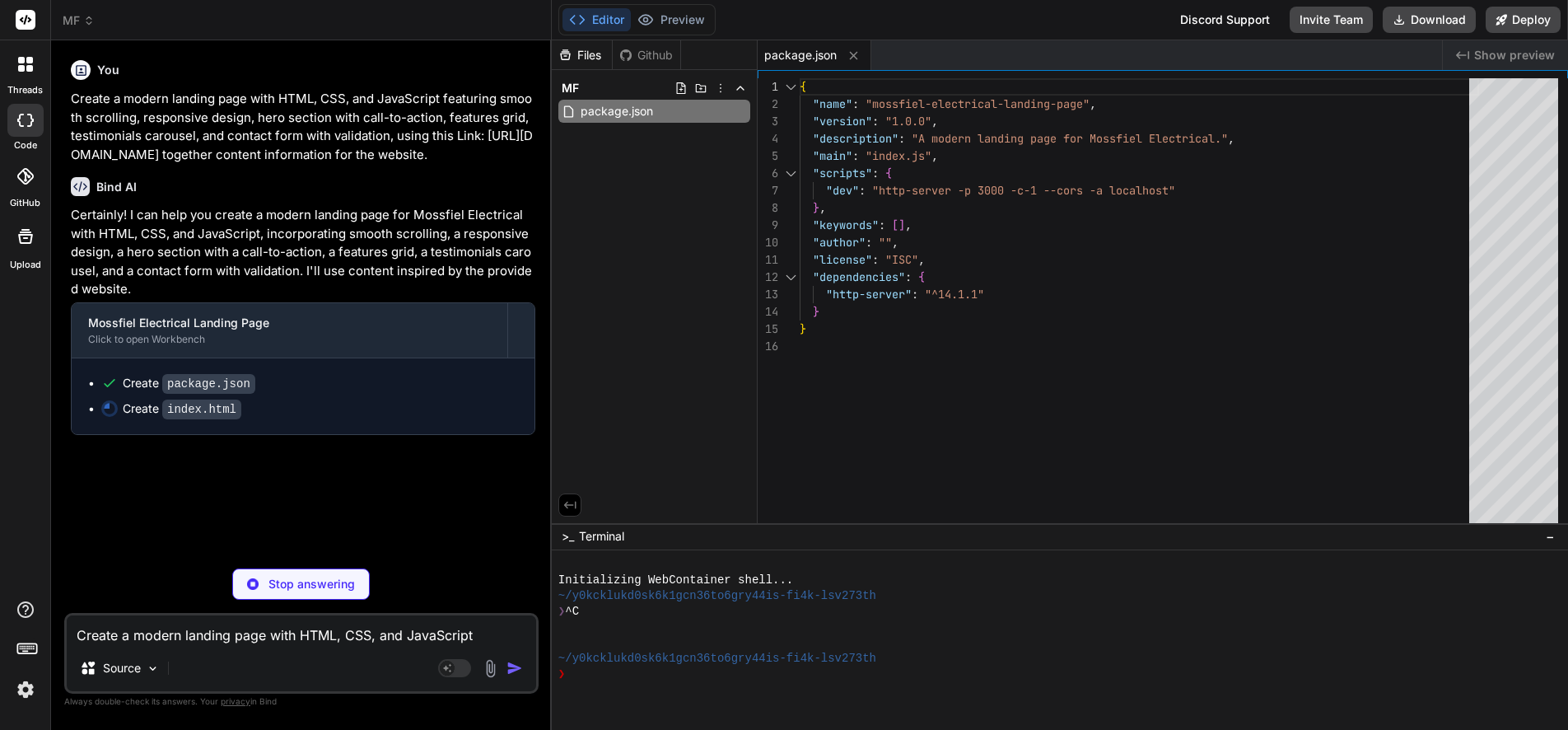
type textarea "x"
type textarea "<footer> <p>&copy; 2023 Mossfiel Electrical. All rights reserved.</p> </footer>…"
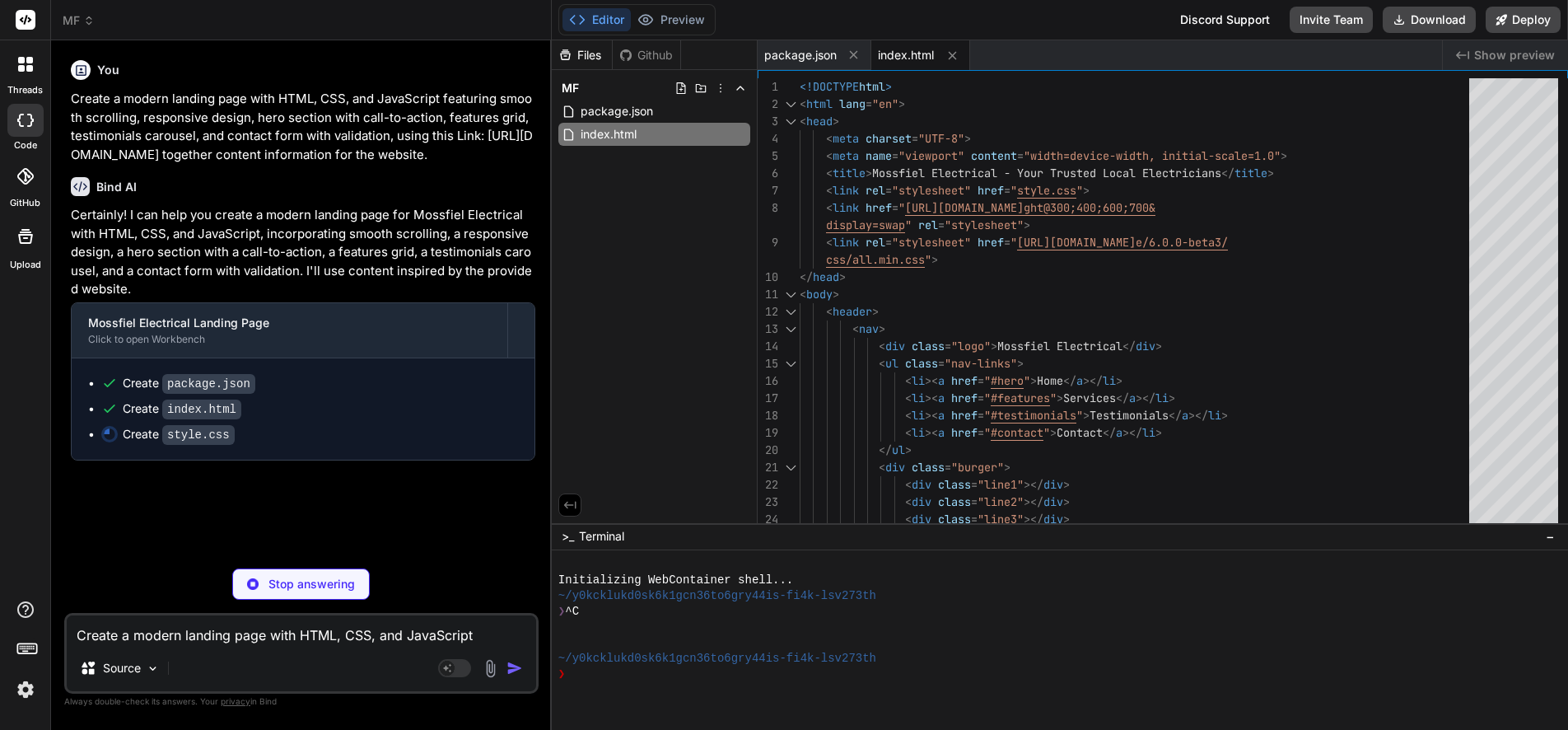
type textarea "x"
type textarea "transform: rotate(45deg) translate(-5px, -6px); }"
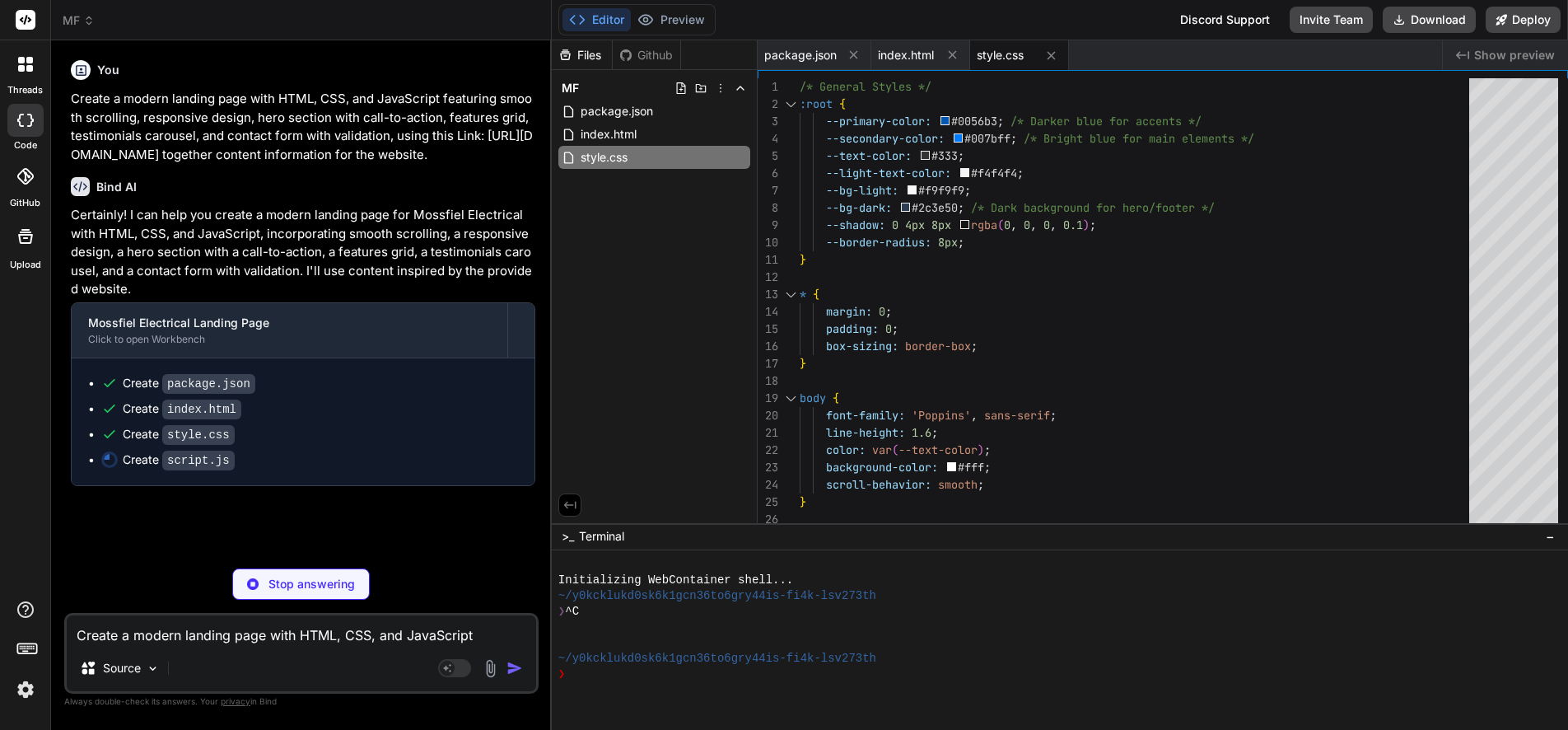
type textarea "x"
type textarea "} }); function isValidEmail(email) { const re = /^(([^<>()[\]\\.,;:\s@"]+(\.[^<…"
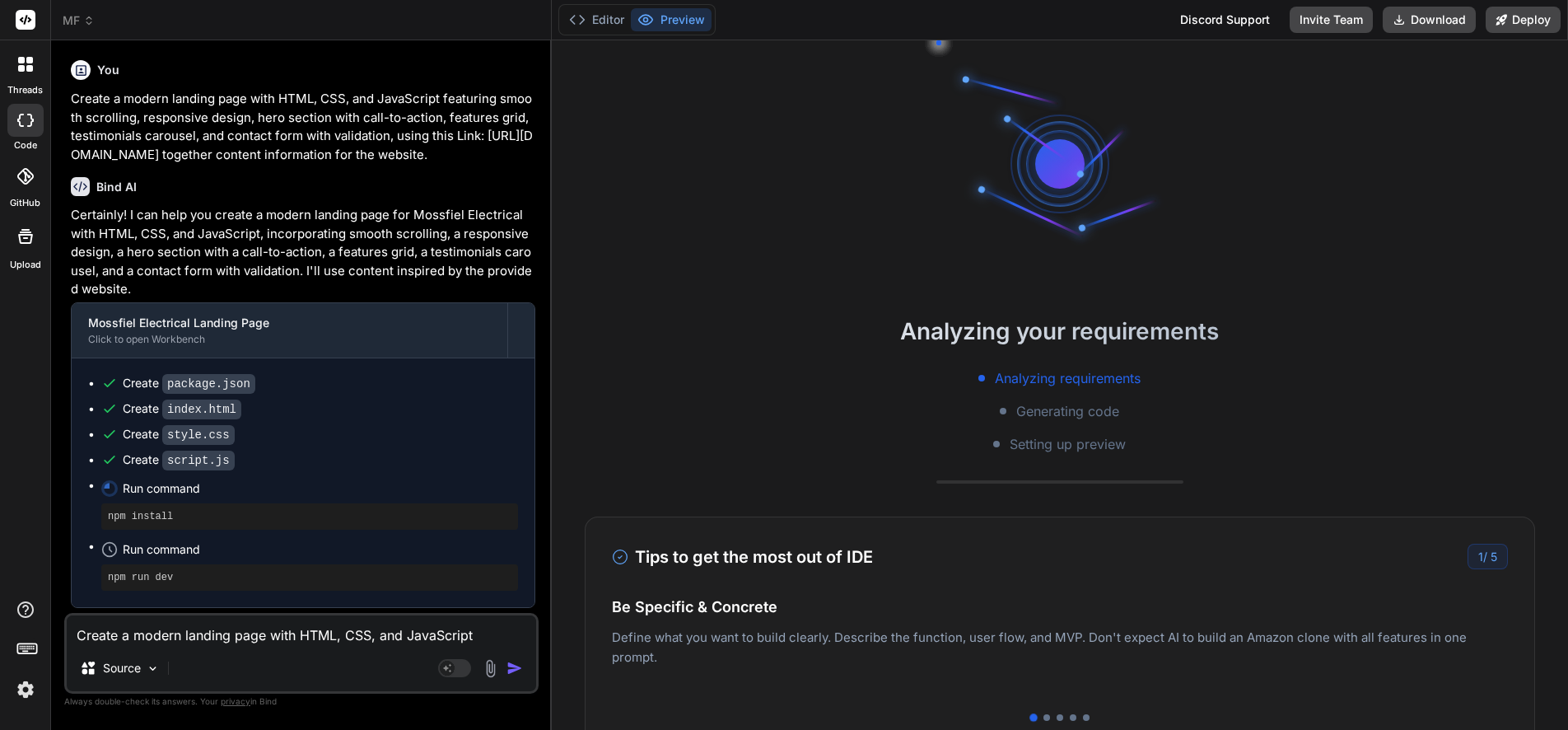
scroll to position [156, 0]
type textarea "x"
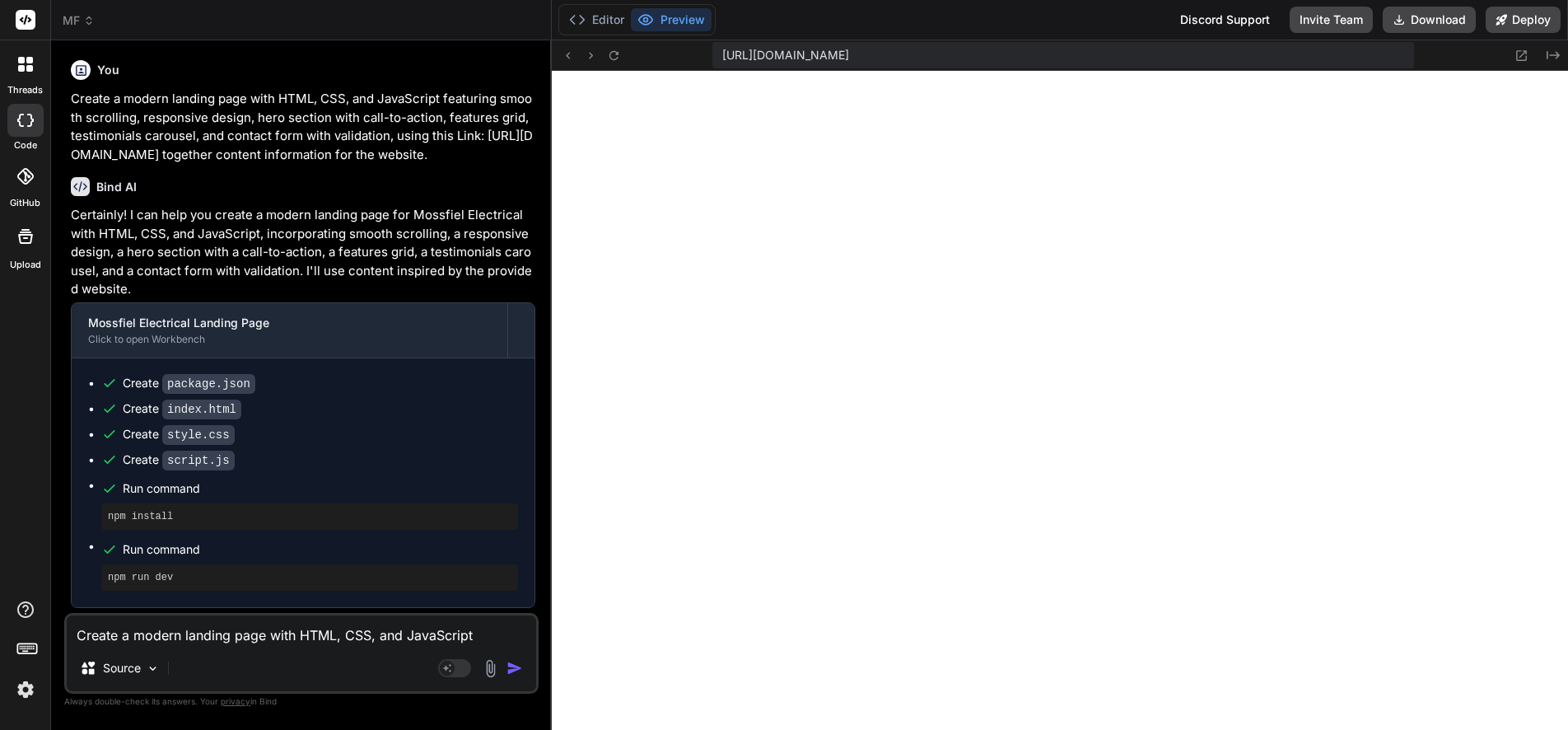
scroll to position [798, 0]
click at [191, 636] on textarea "Create a modern landing page with HTML, CSS, and JavaScript featuring smooth sc…" at bounding box center [301, 630] width 469 height 29
type textarea "Use"
type textarea "x"
type textarea "Use this"
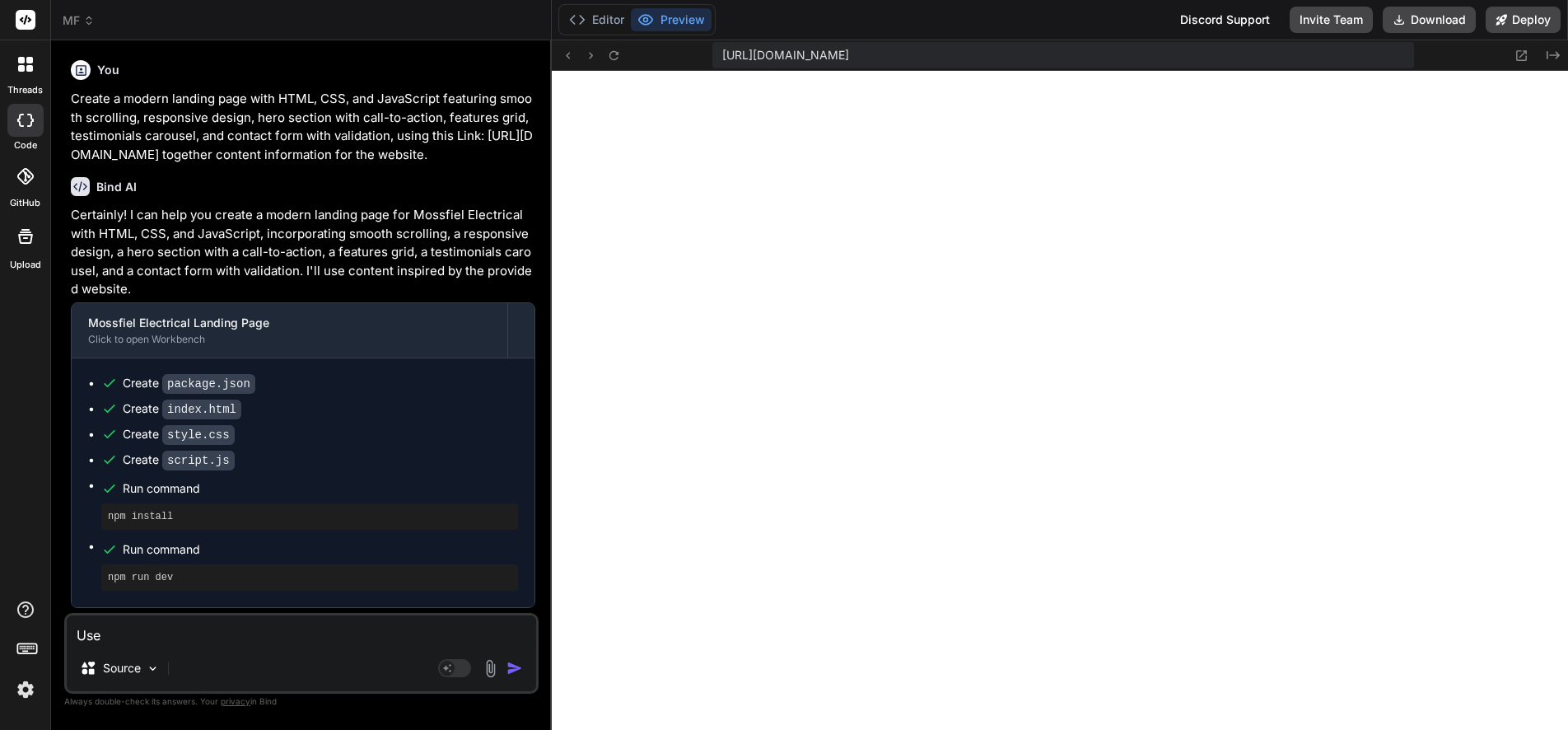
type textarea "x"
type textarea "Use this link"
type textarea "x"
type textarea "Use this link to"
type textarea "x"
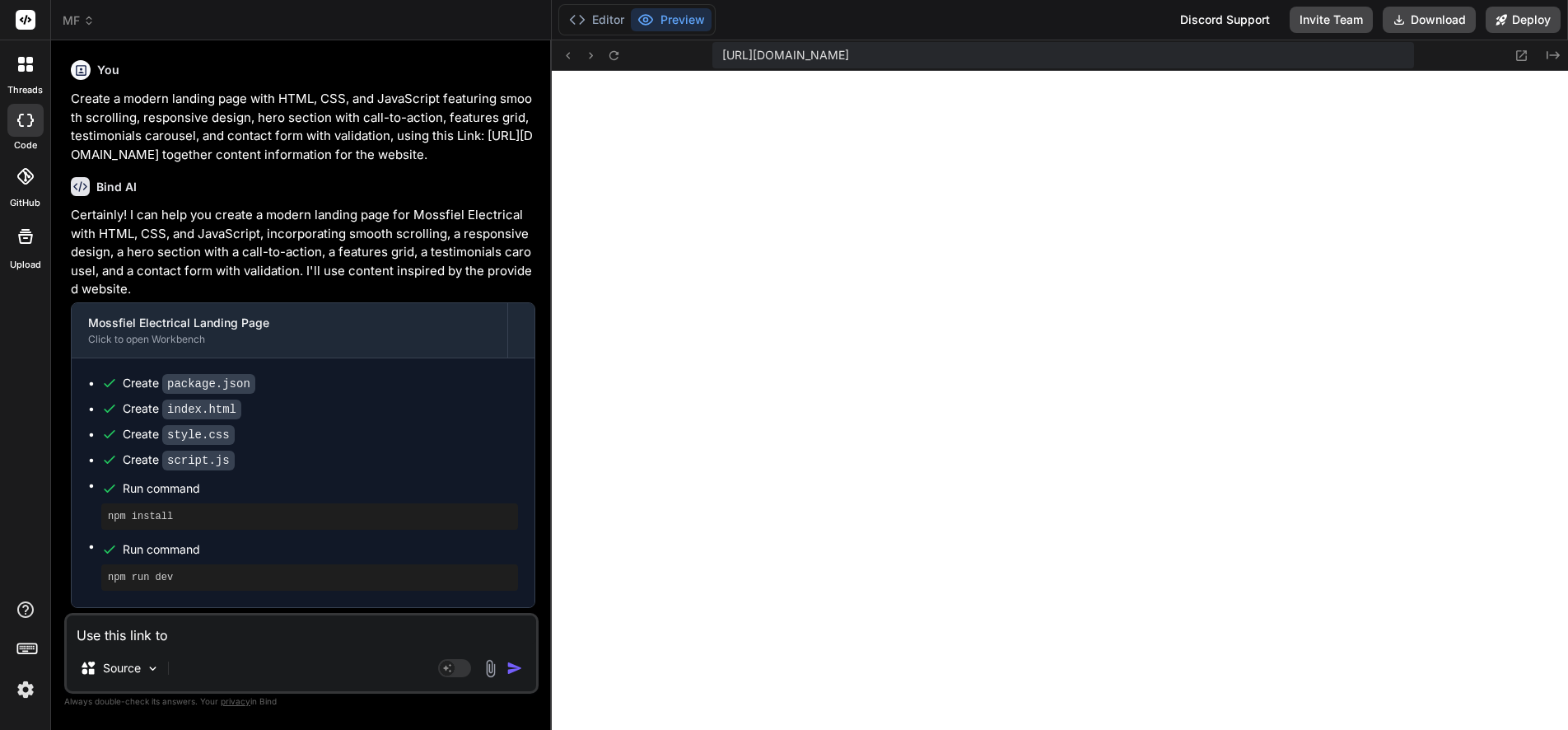
type textarea "Use this link to diss"
type textarea "x"
type textarea "Use this link to display"
type textarea "x"
type textarea "Use this link to display log"
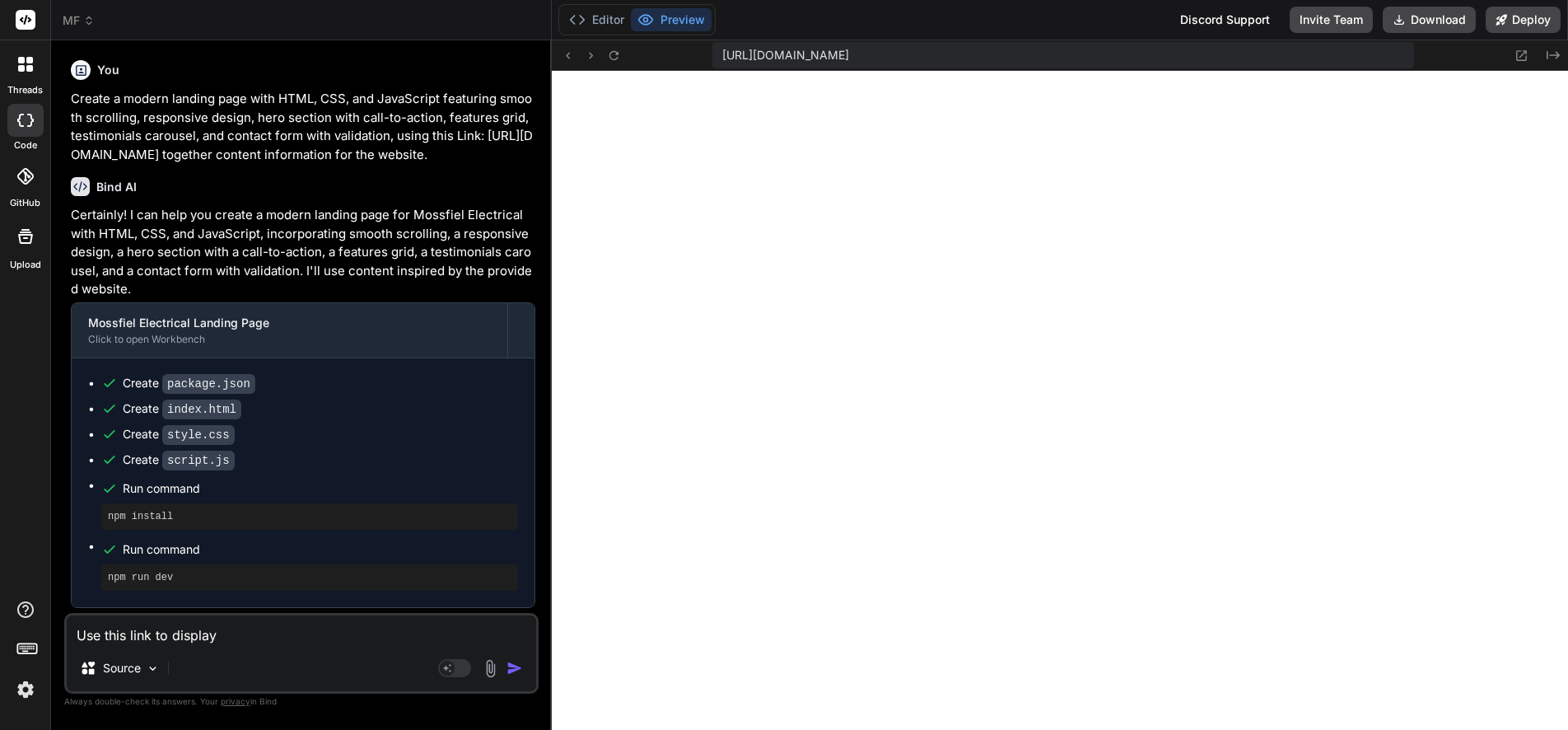
type textarea "x"
type textarea "Use this link to display logo"
type textarea "x"
type textarea "Use this link to display logo:"
type textarea "x"
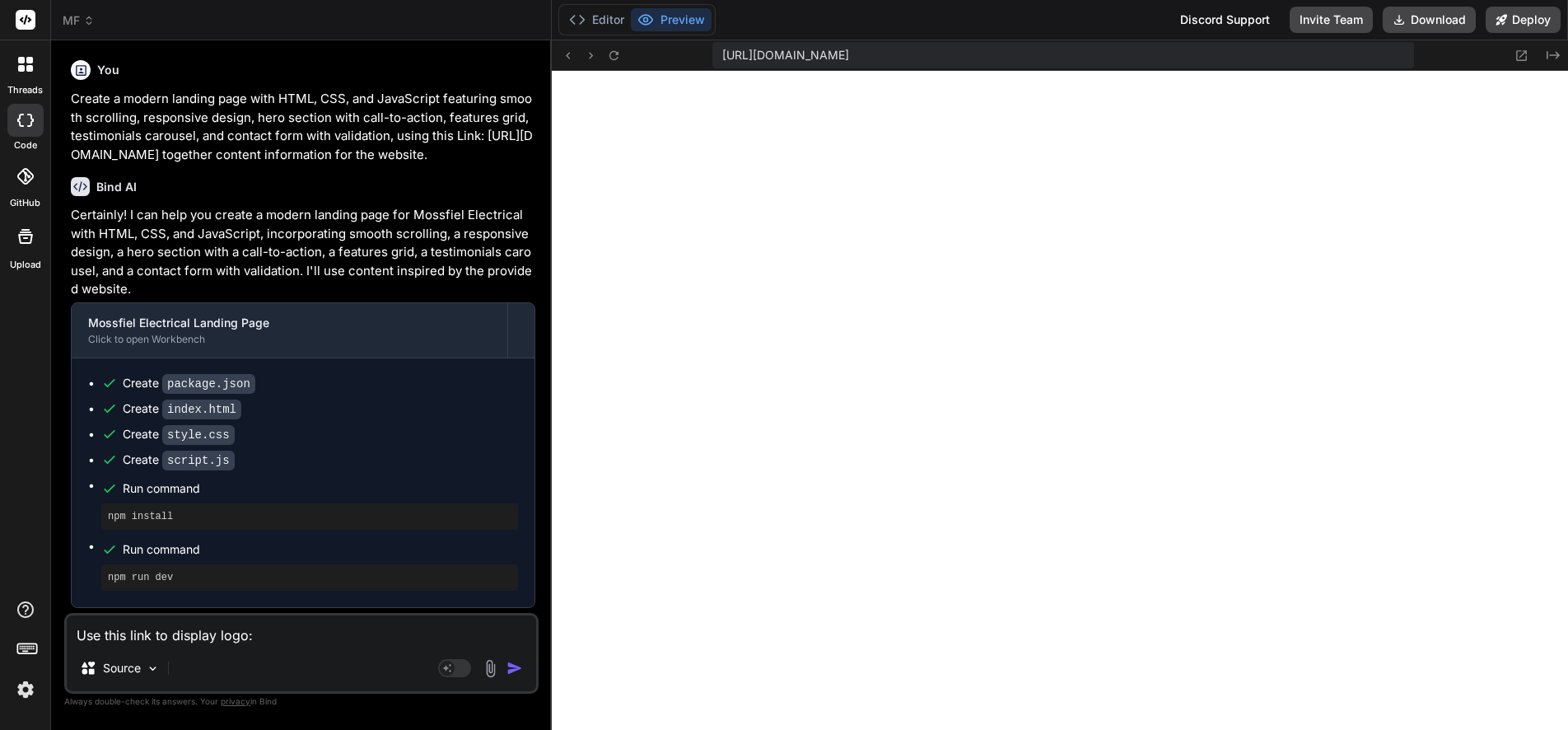
type textarea "Use this link to display logo:"
type textarea "x"
paste textarea "[URL][DOMAIN_NAME]"
type textarea "Use this link to display logo: [URL][DOMAIN_NAME]"
type textarea "x"
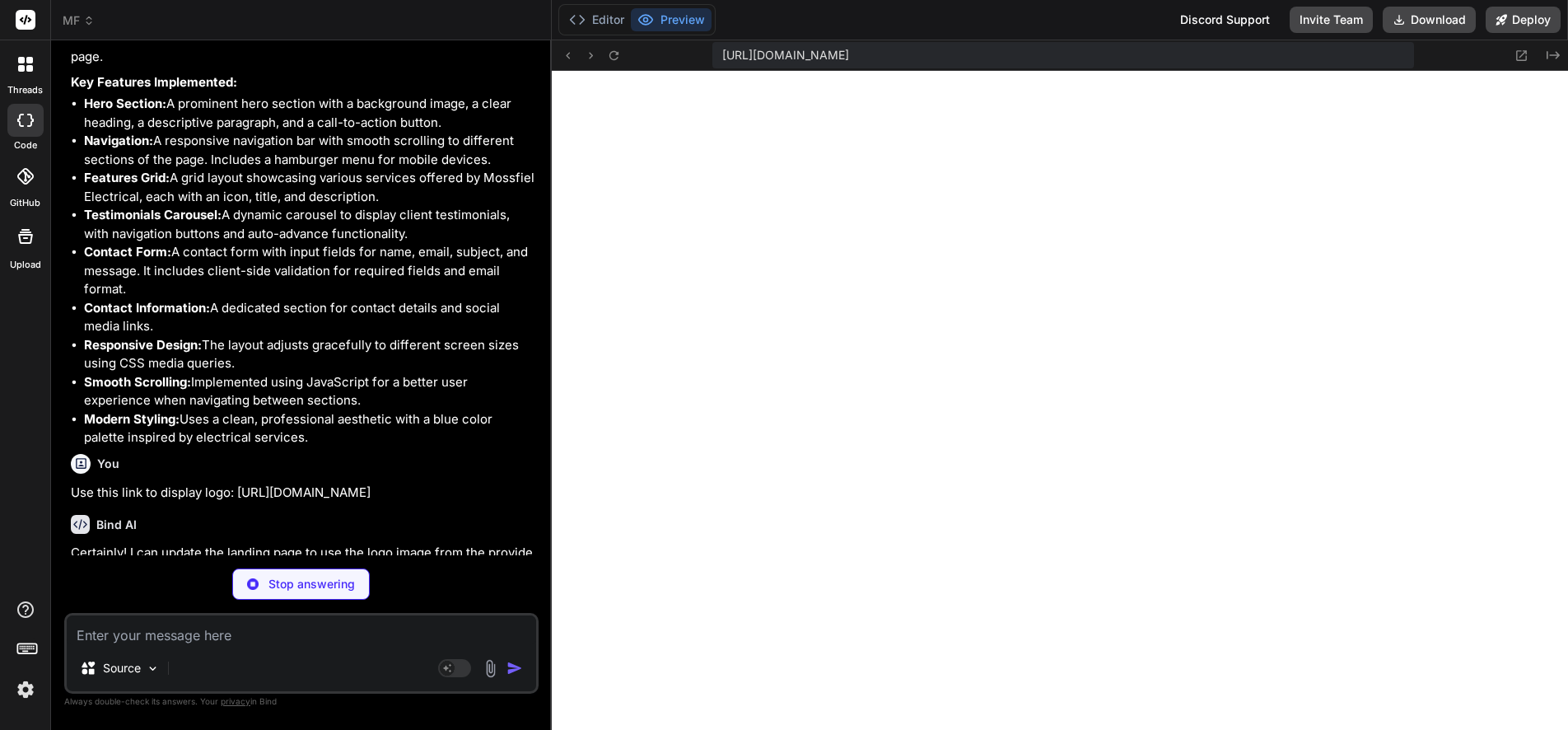
scroll to position [586, 0]
type textarea "x"
type textarea "</body> </html>"
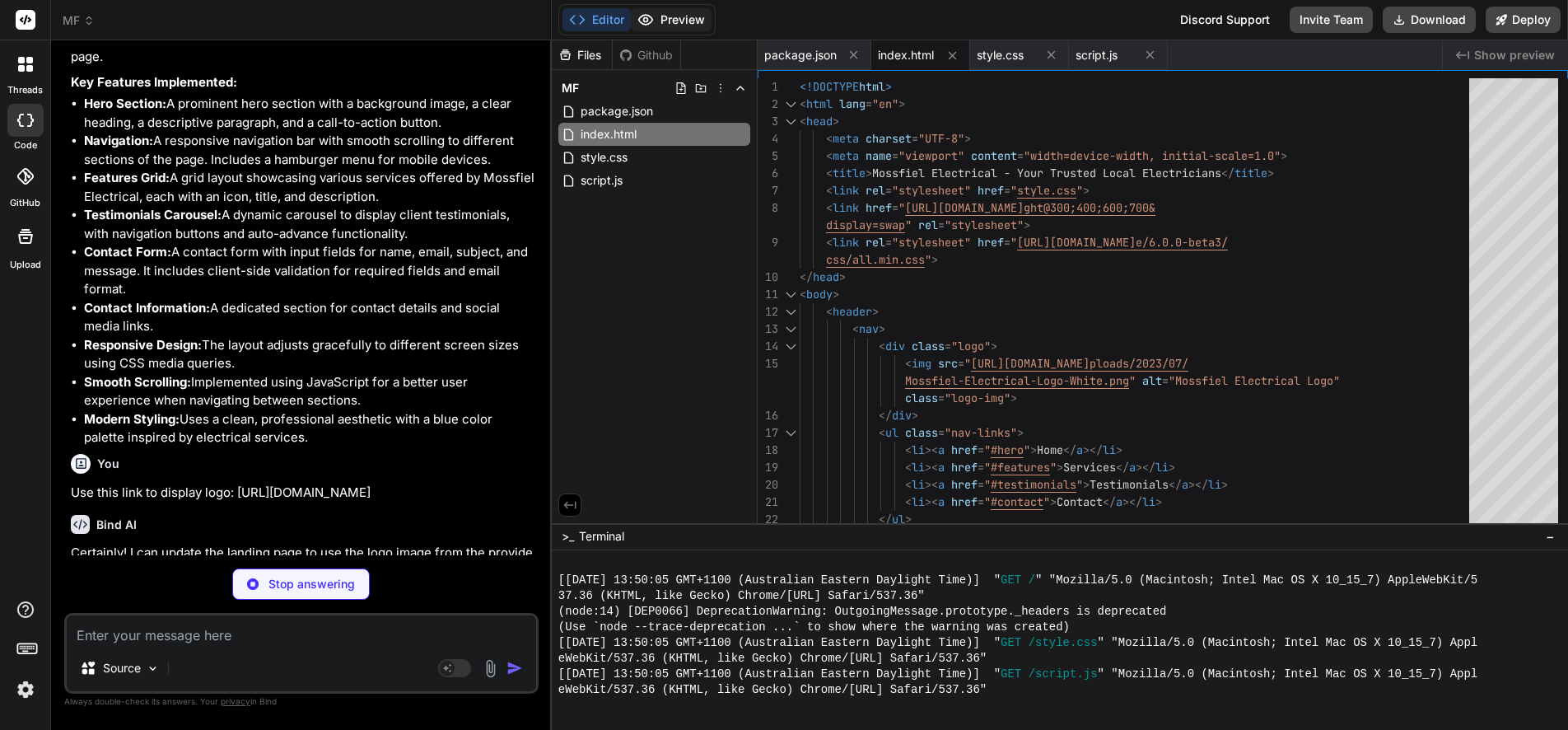
type textarea "x"
type textarea "transform: rotate(45deg) translate(-5px, -6px); }"
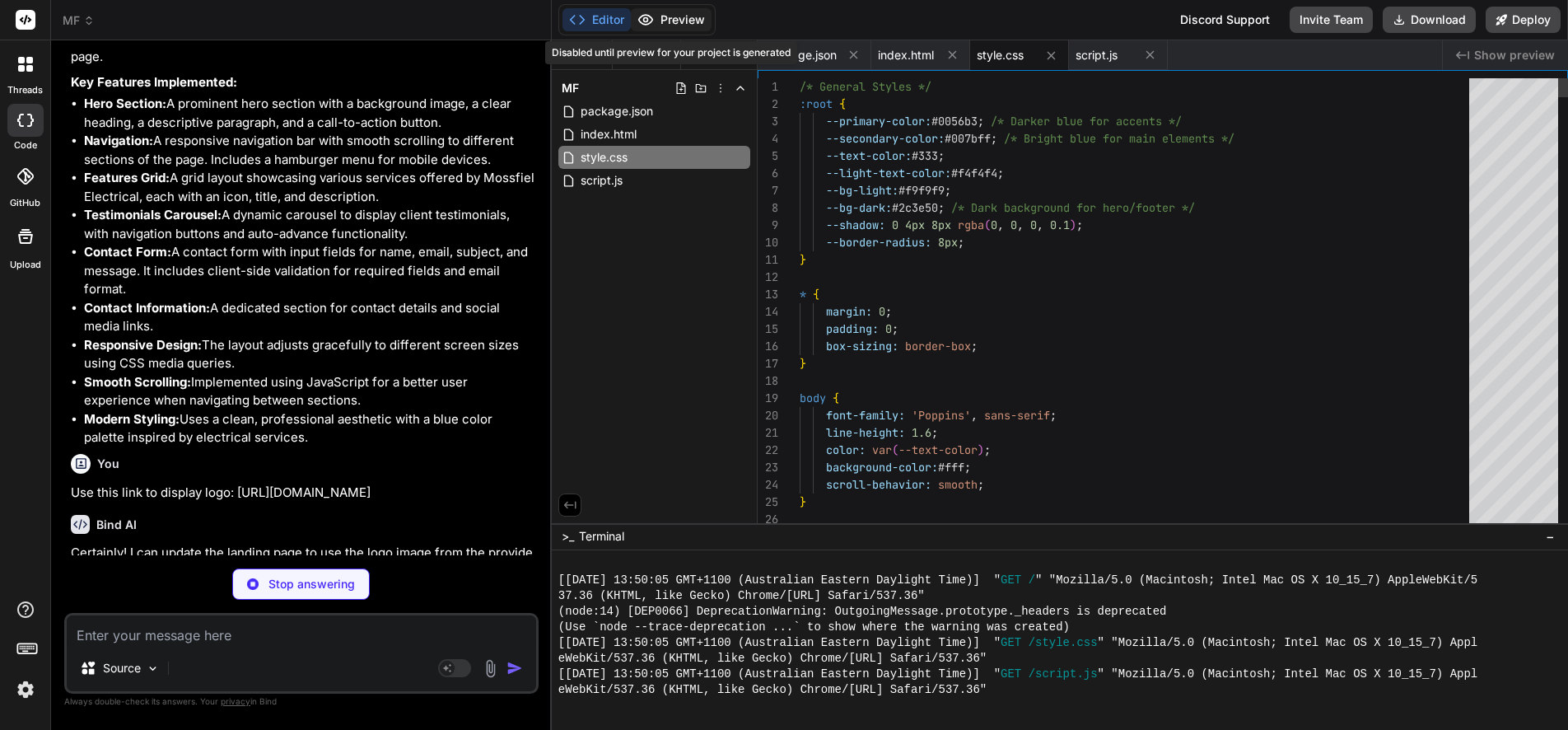
type textarea "x"
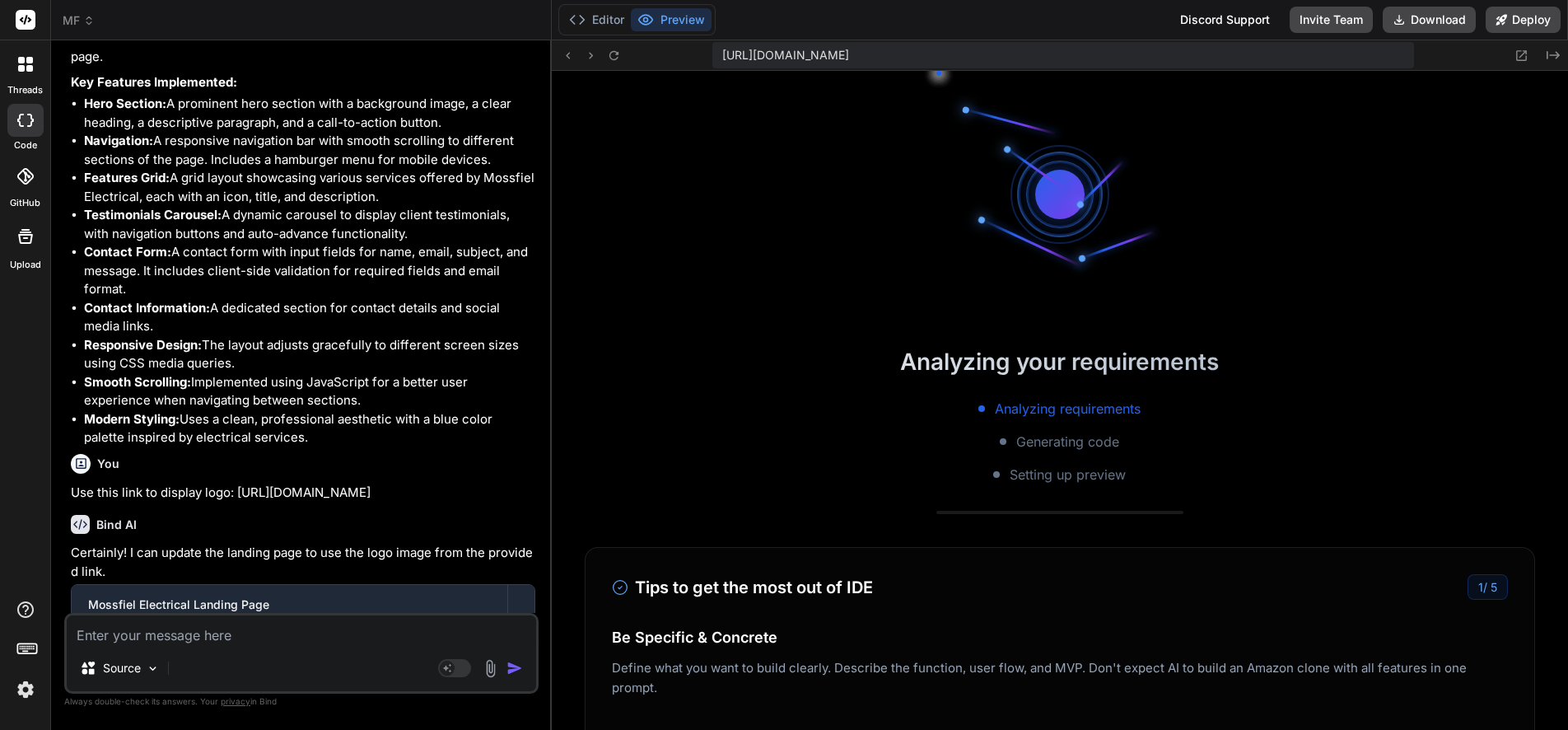
scroll to position [1502, 0]
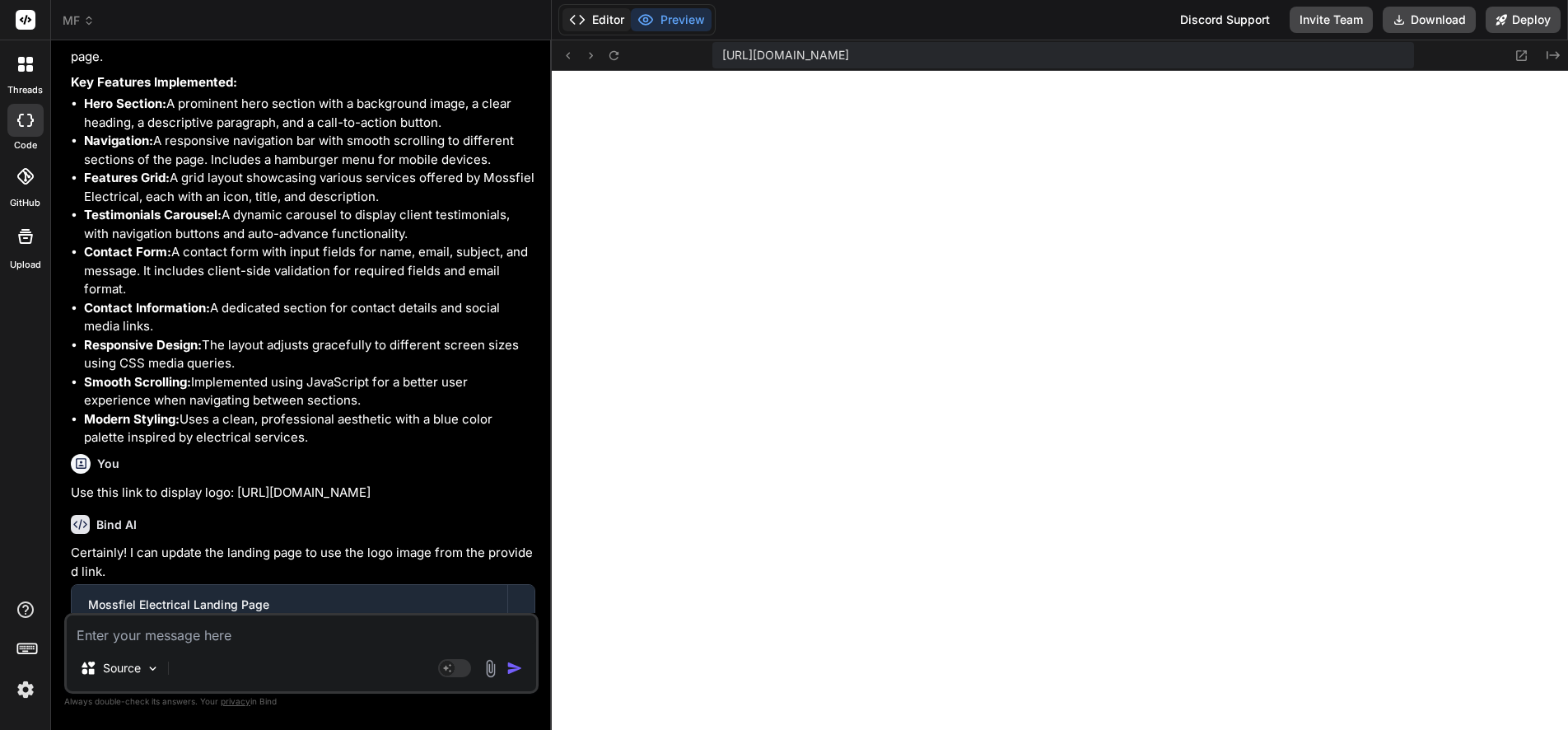
click at [606, 16] on button "Editor" at bounding box center [596, 20] width 68 height 23
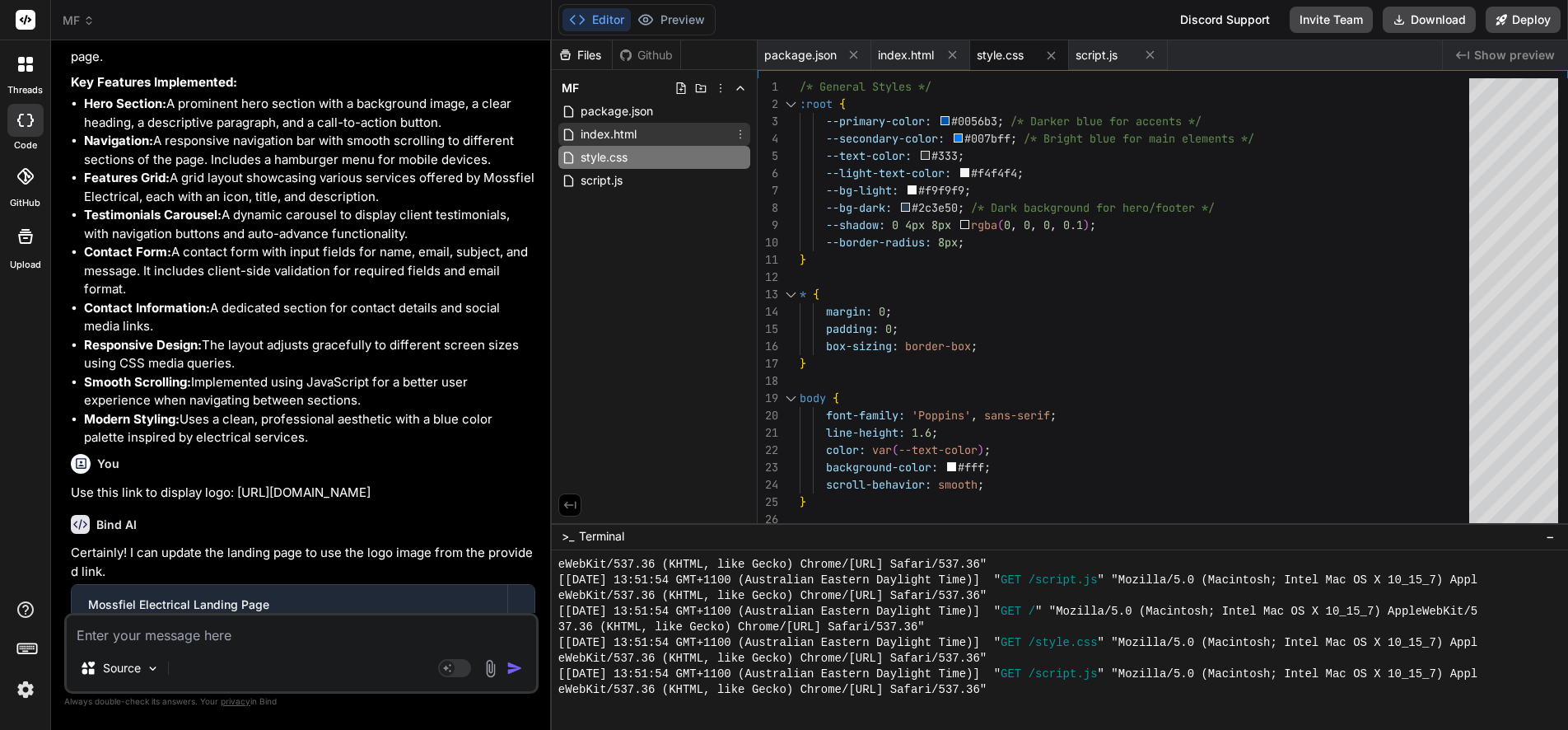
click at [599, 129] on span "index.html" at bounding box center [609, 134] width 60 height 20
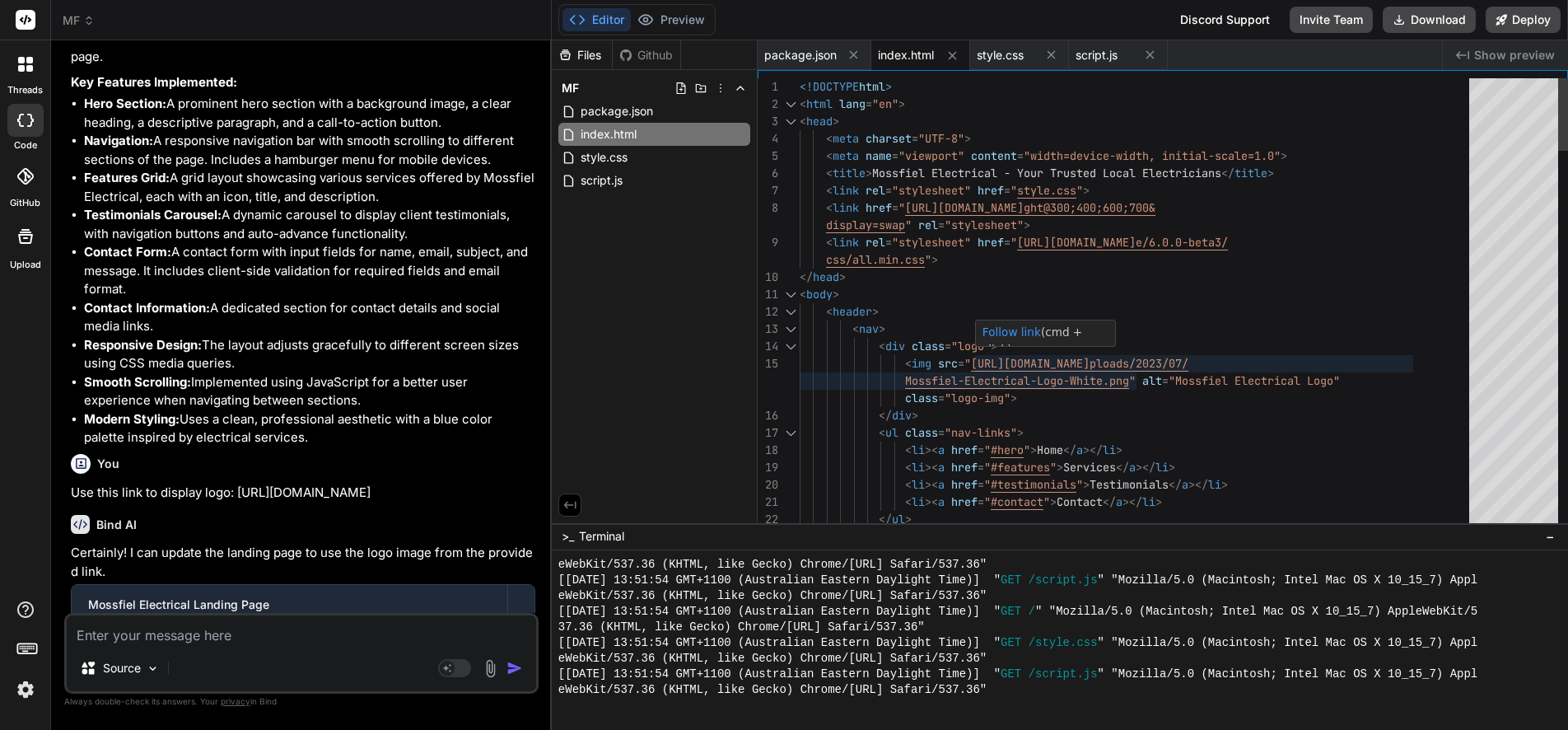
scroll to position [103, 0]
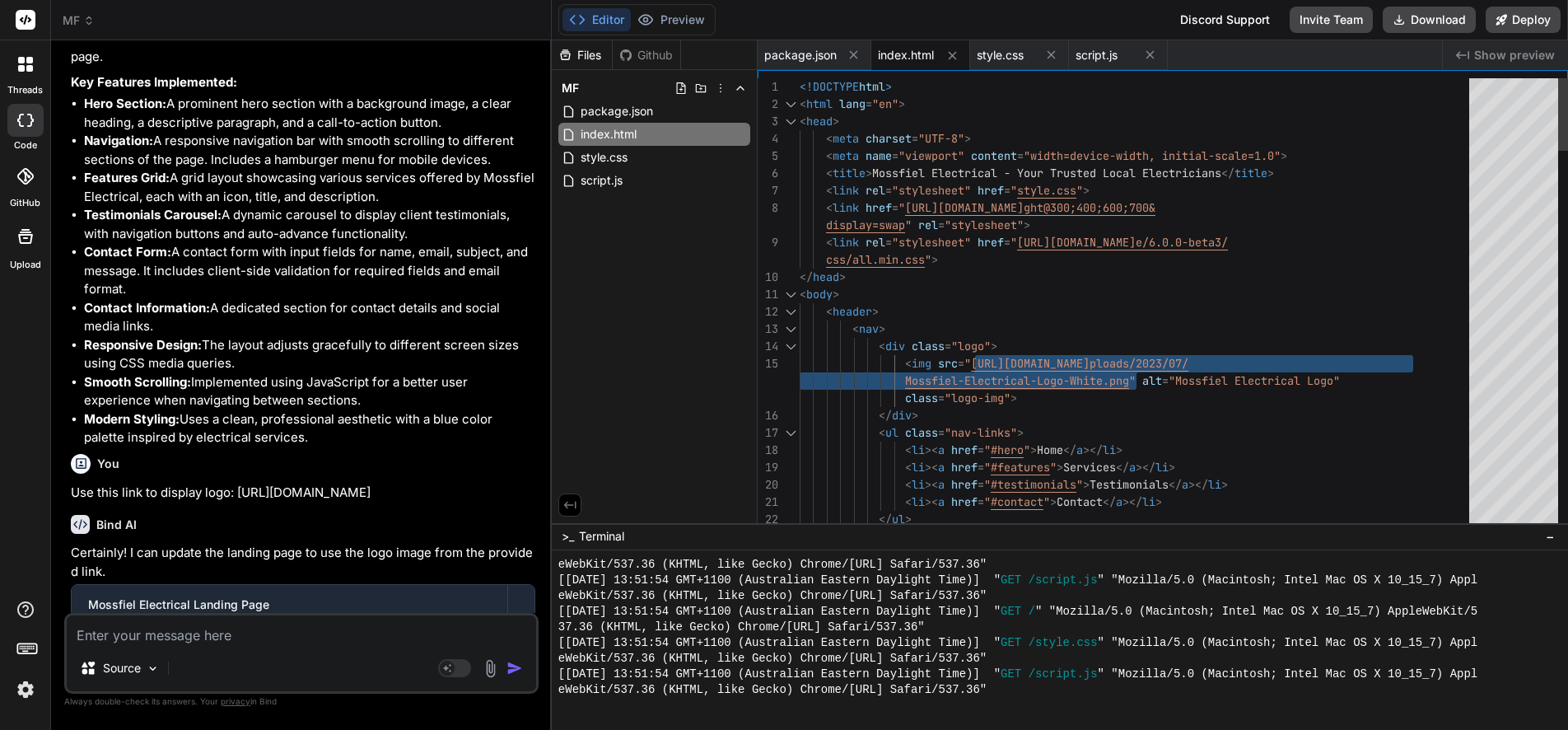
drag, startPoint x: 975, startPoint y: 362, endPoint x: 1136, endPoint y: 379, distance: 161.9
type textarea "css/all.min.css"> </head> <body> <header> <nav> <div class="logo"> <img src="[U…"
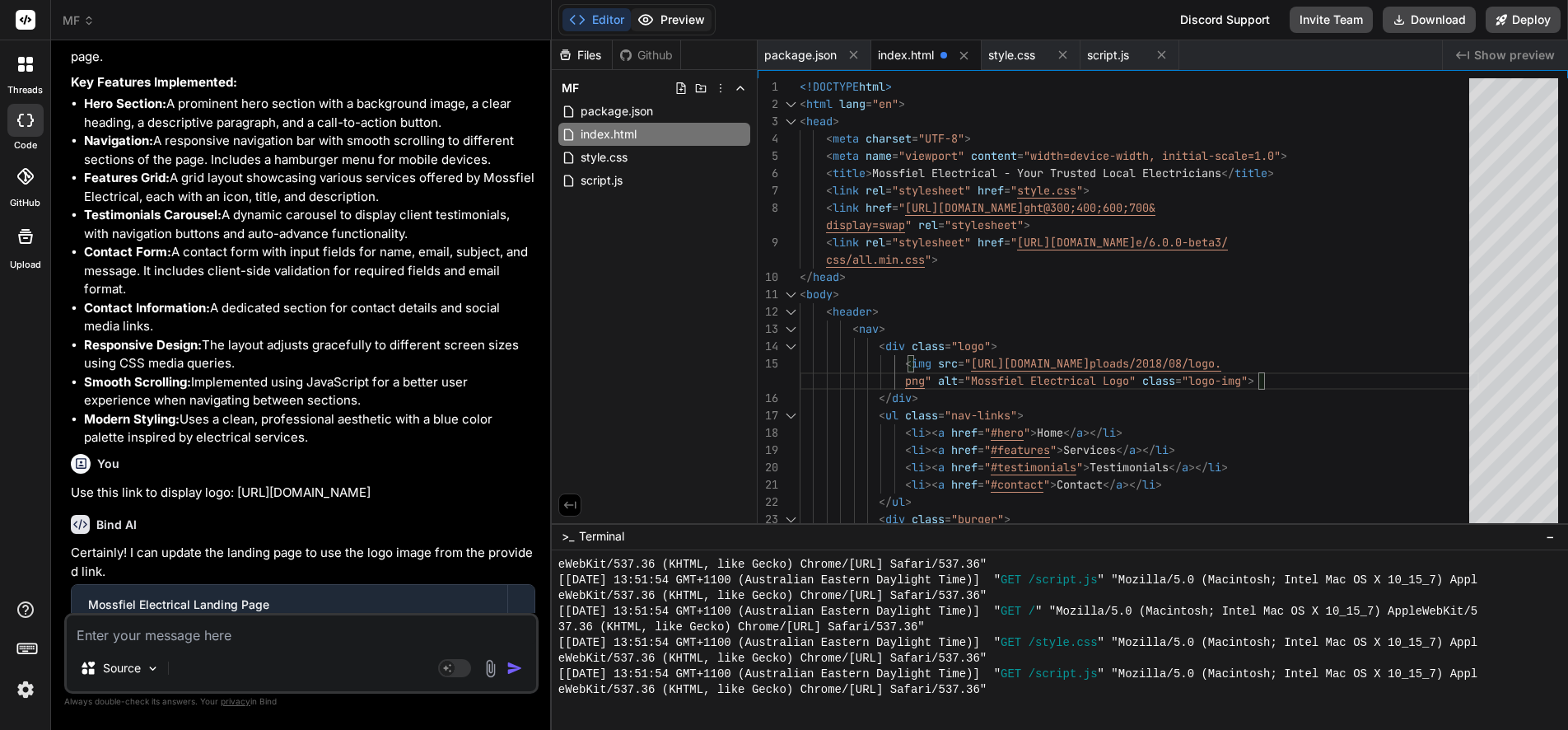
click at [680, 16] on button "Preview" at bounding box center [670, 20] width 81 height 23
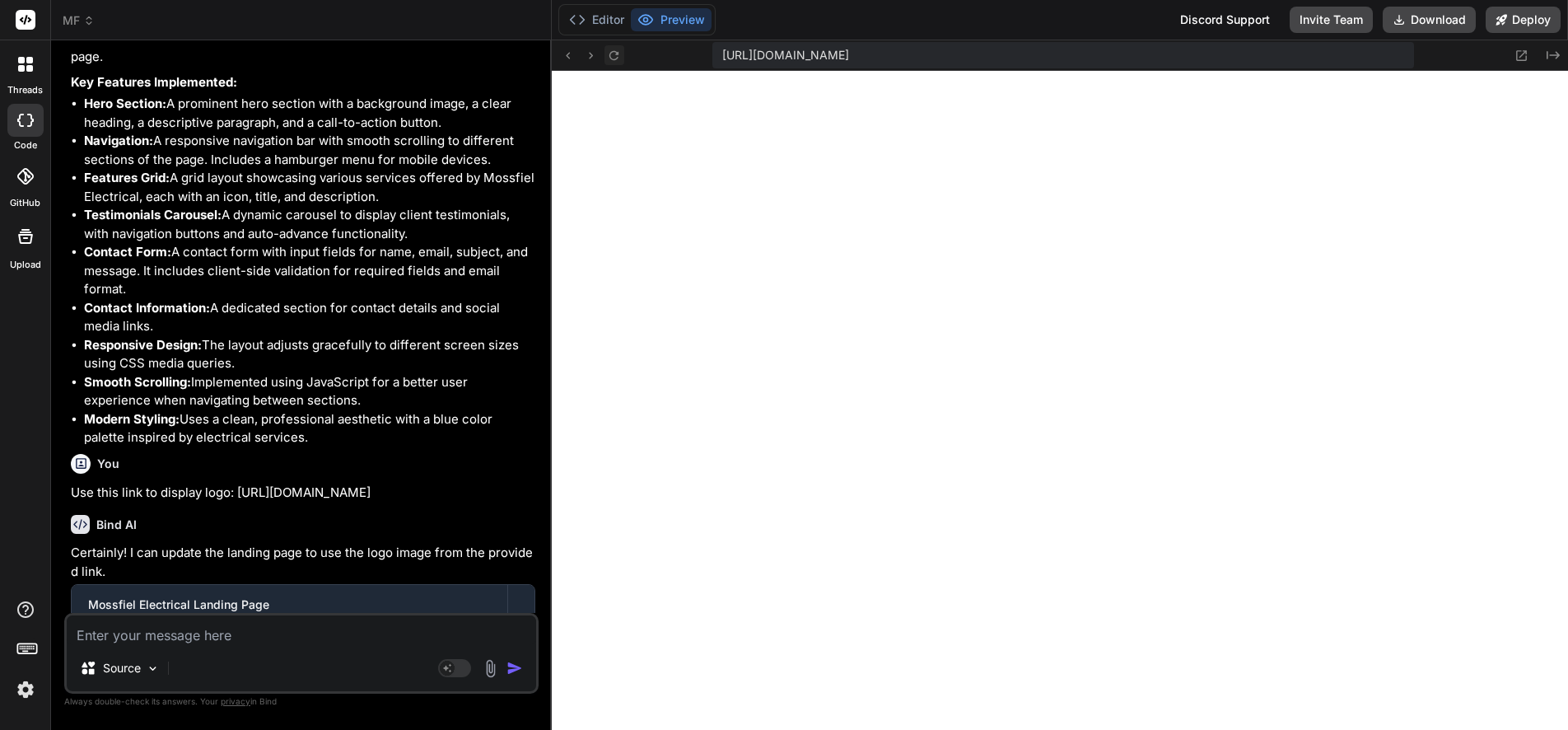
click at [615, 55] on icon at bounding box center [613, 55] width 14 height 14
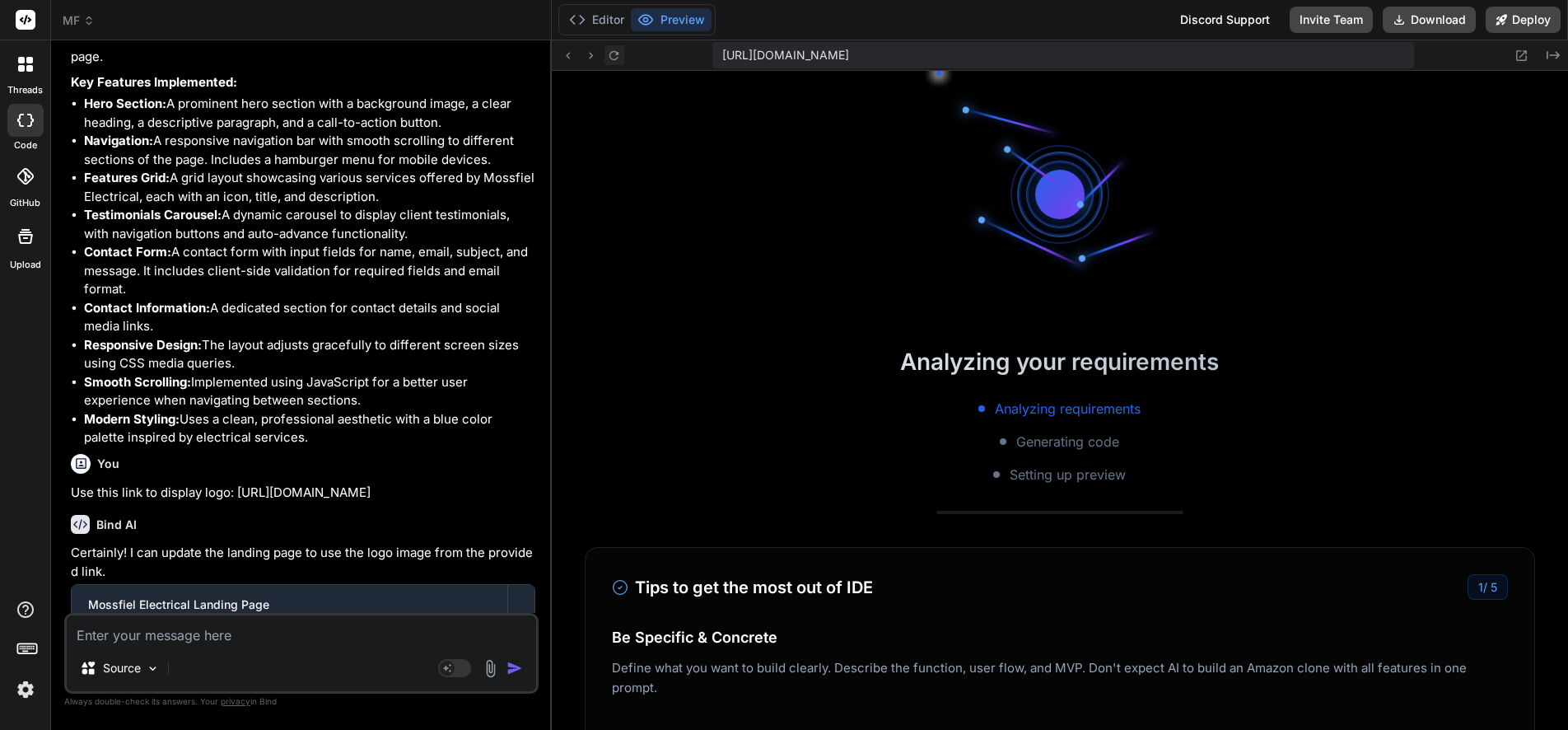
scroll to position [1627, 0]
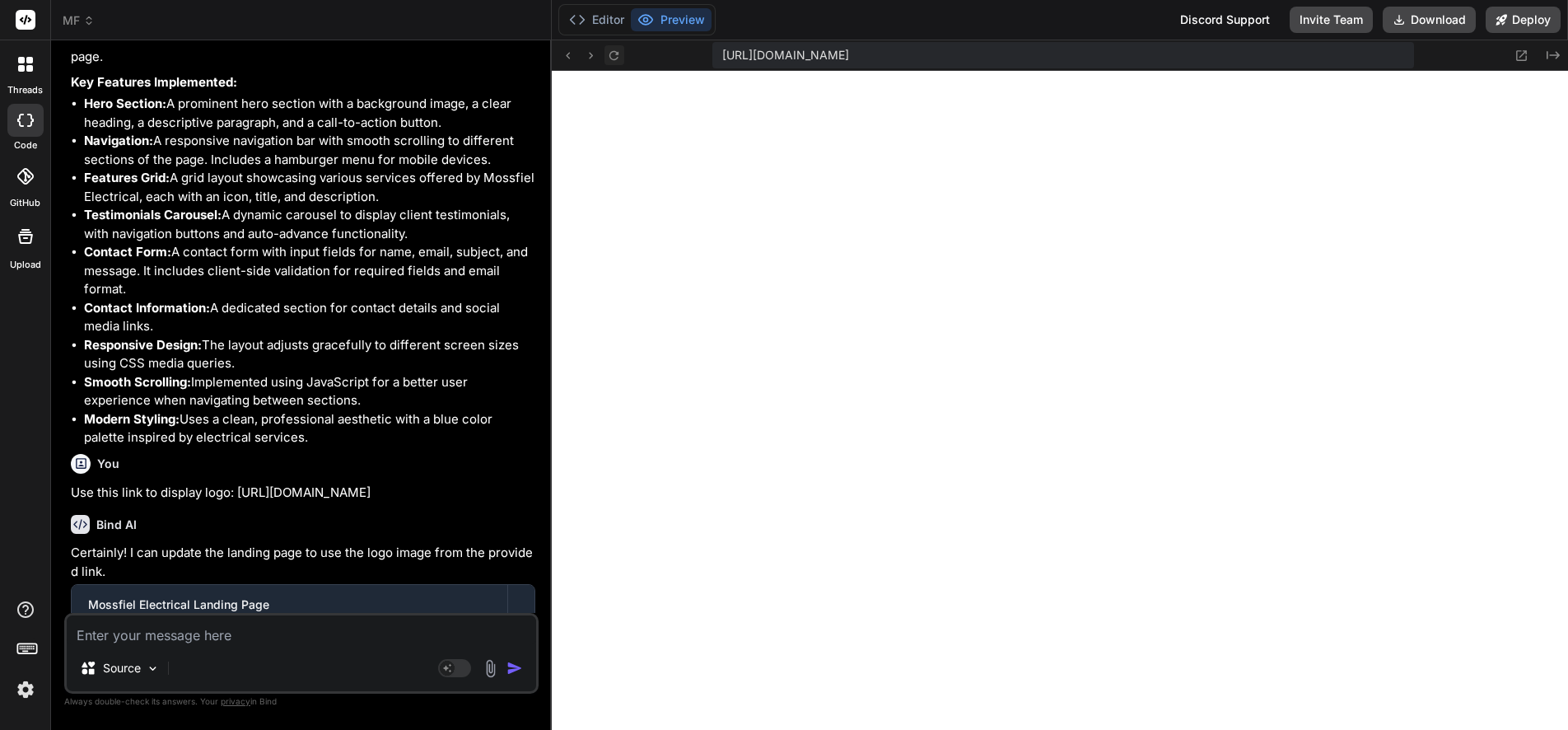
click at [614, 54] on icon at bounding box center [613, 55] width 14 height 14
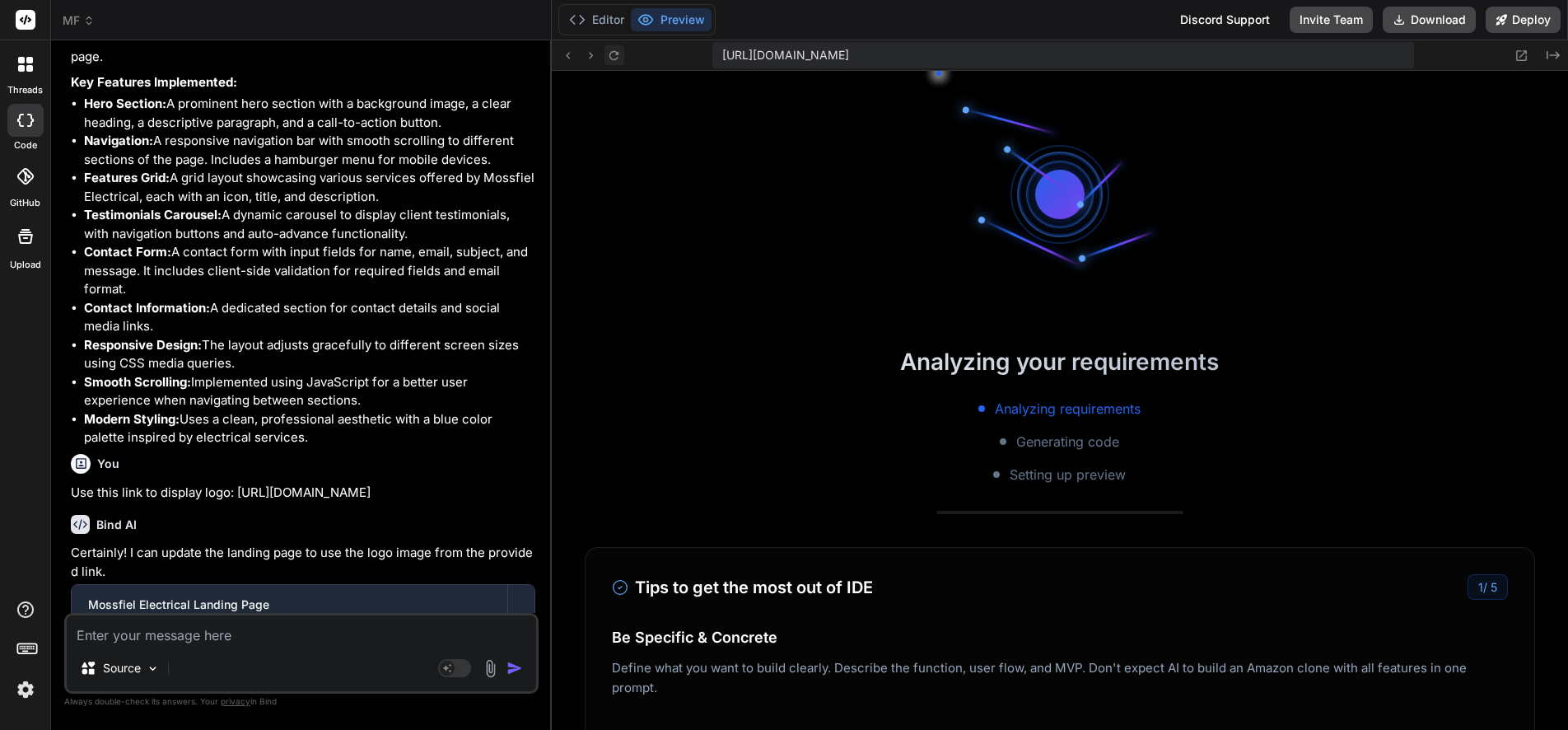
scroll to position [1877, 0]
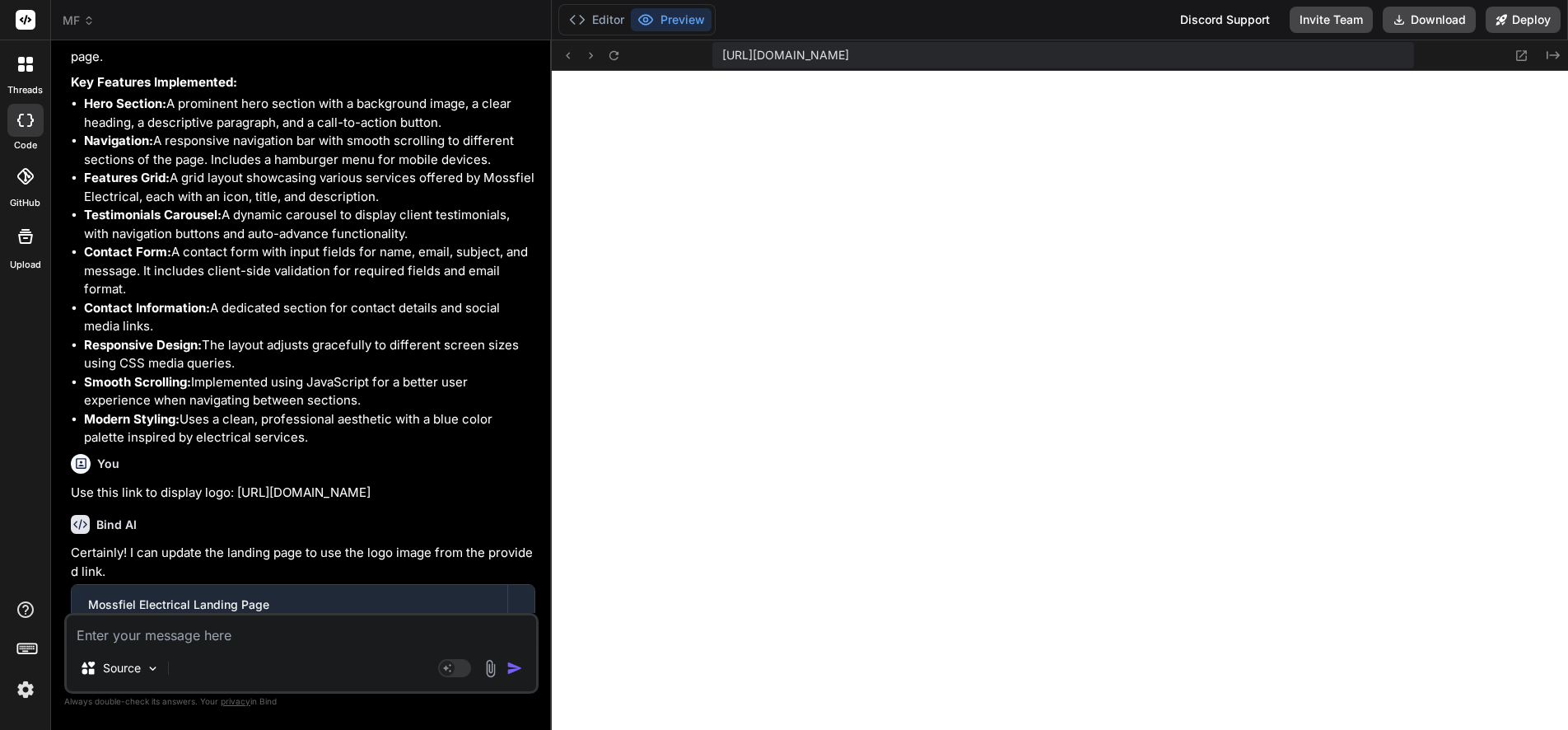
click at [214, 636] on textarea at bounding box center [301, 630] width 469 height 29
click at [209, 636] on textarea at bounding box center [301, 630] width 469 height 29
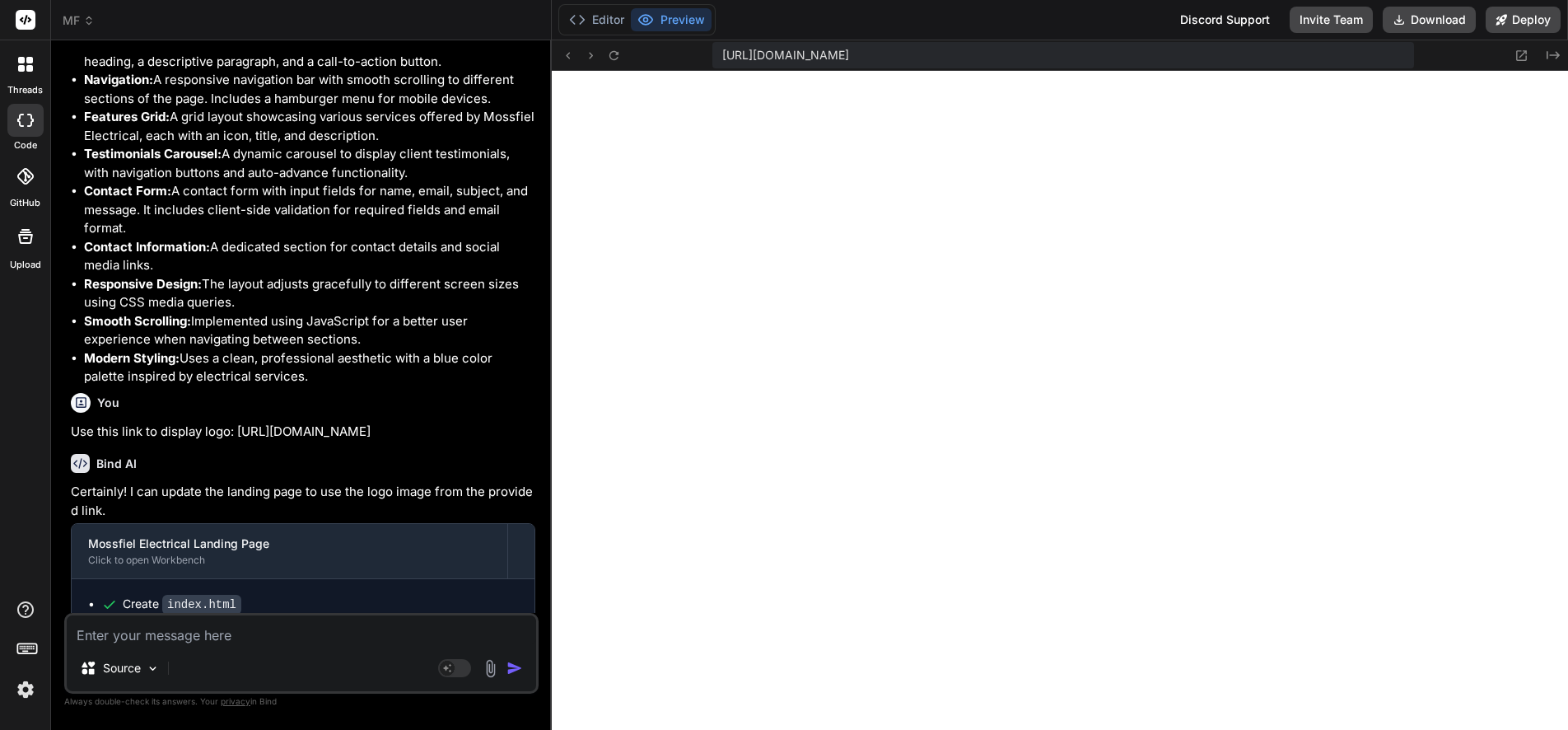
scroll to position [872, 0]
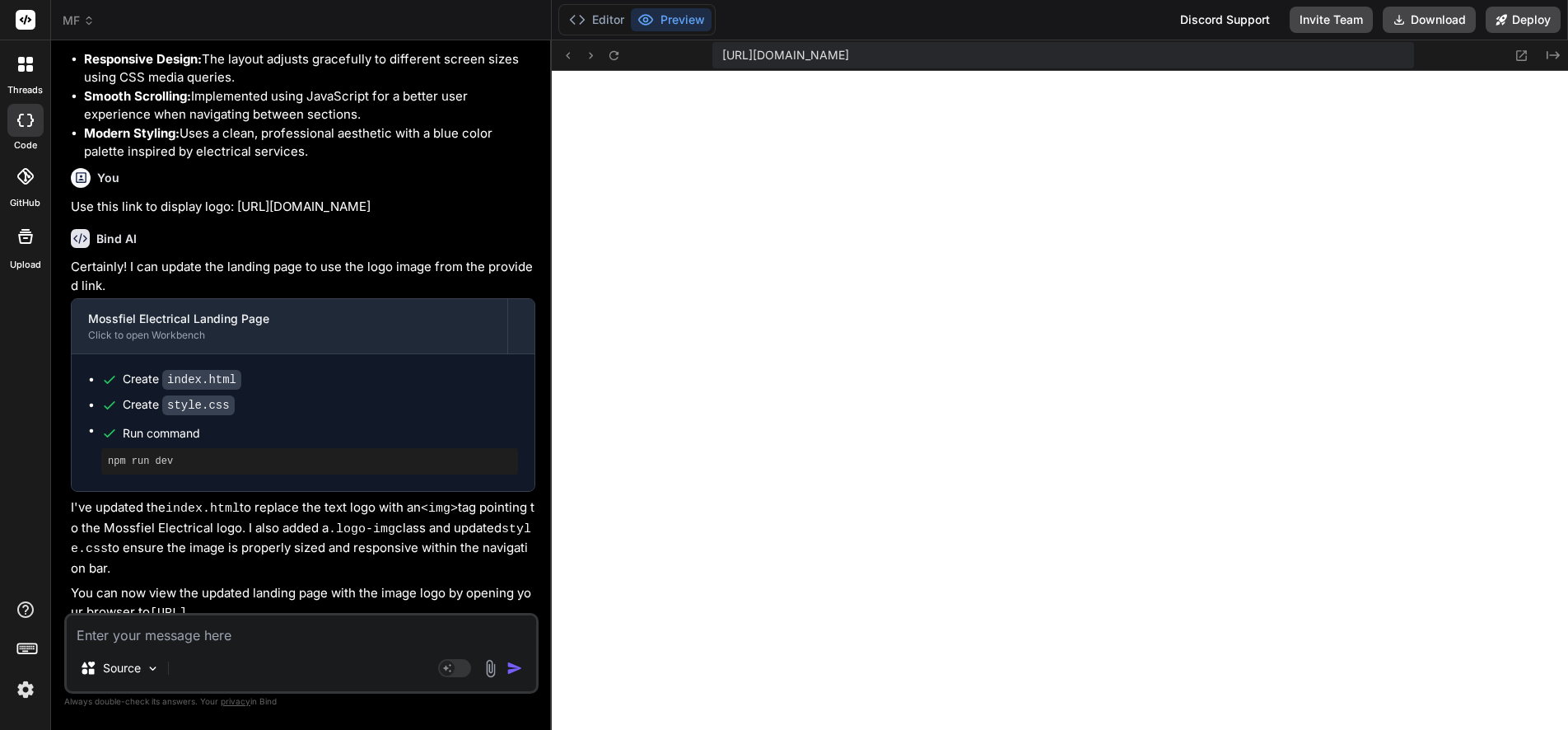
click at [227, 638] on textarea at bounding box center [301, 630] width 469 height 29
type textarea "a"
type textarea "x"
type textarea "ad"
type textarea "x"
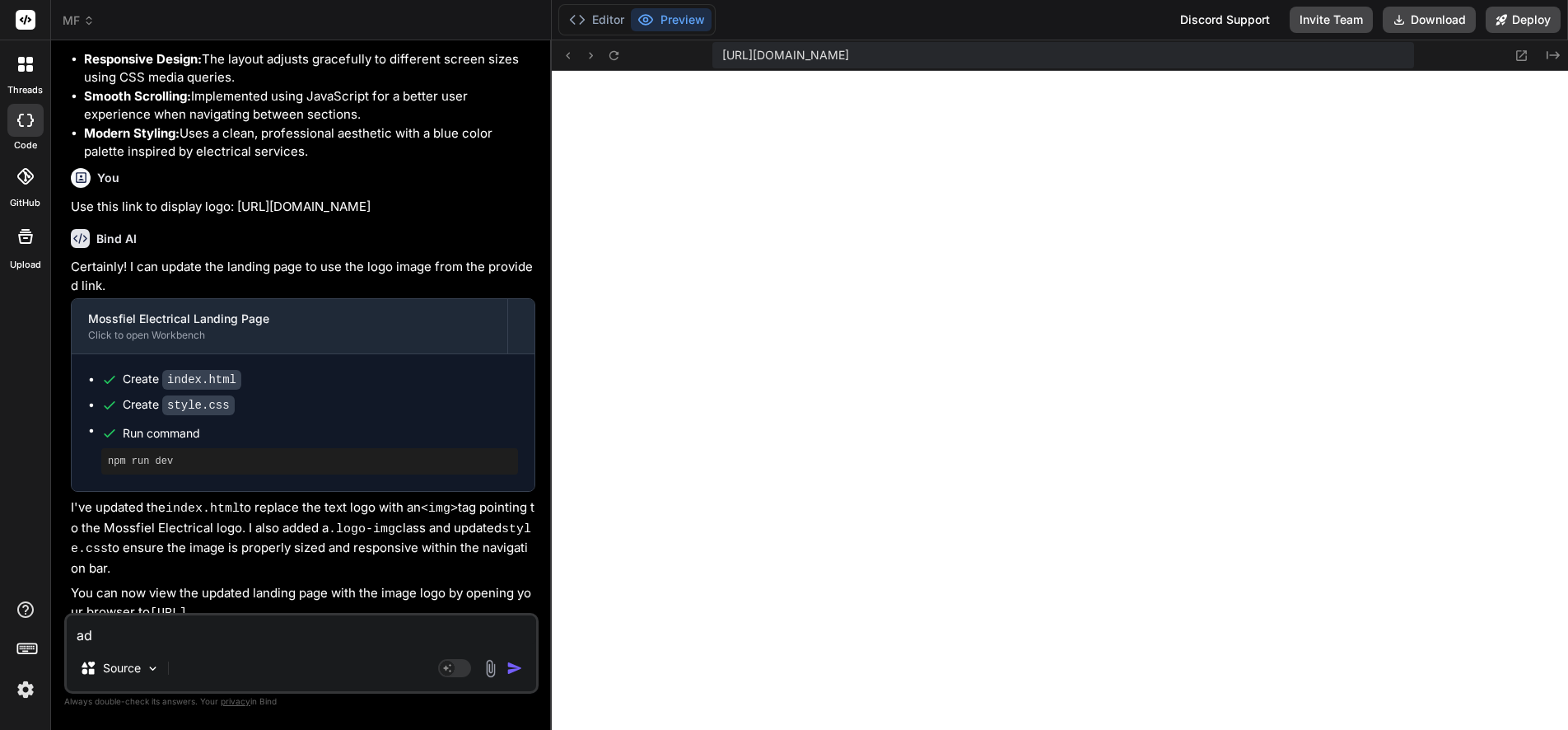
type textarea "add"
type textarea "x"
type textarea "add"
type textarea "x"
type textarea "add a"
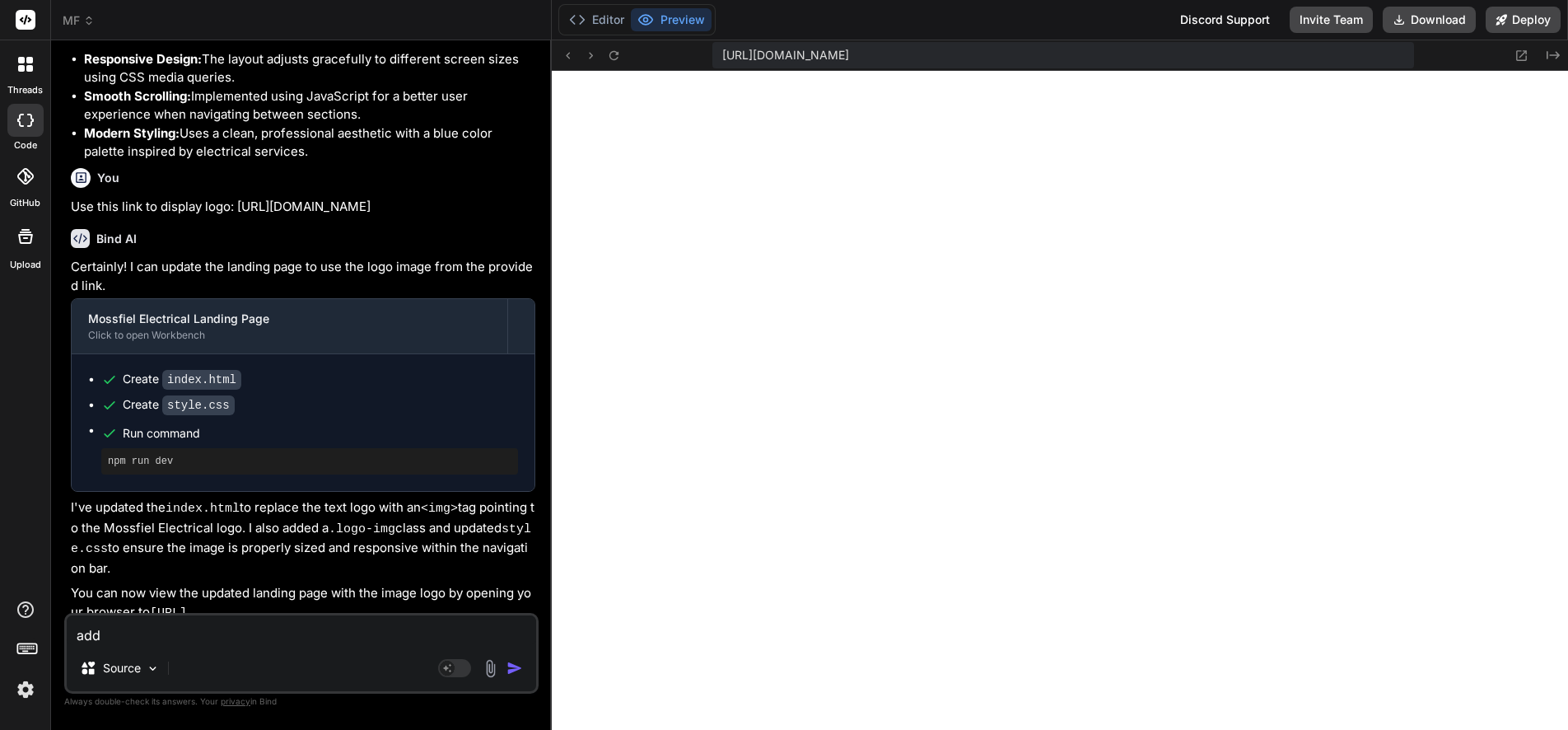
type textarea "x"
type textarea "add ad"
type textarea "x"
type textarea "add add"
type textarea "x"
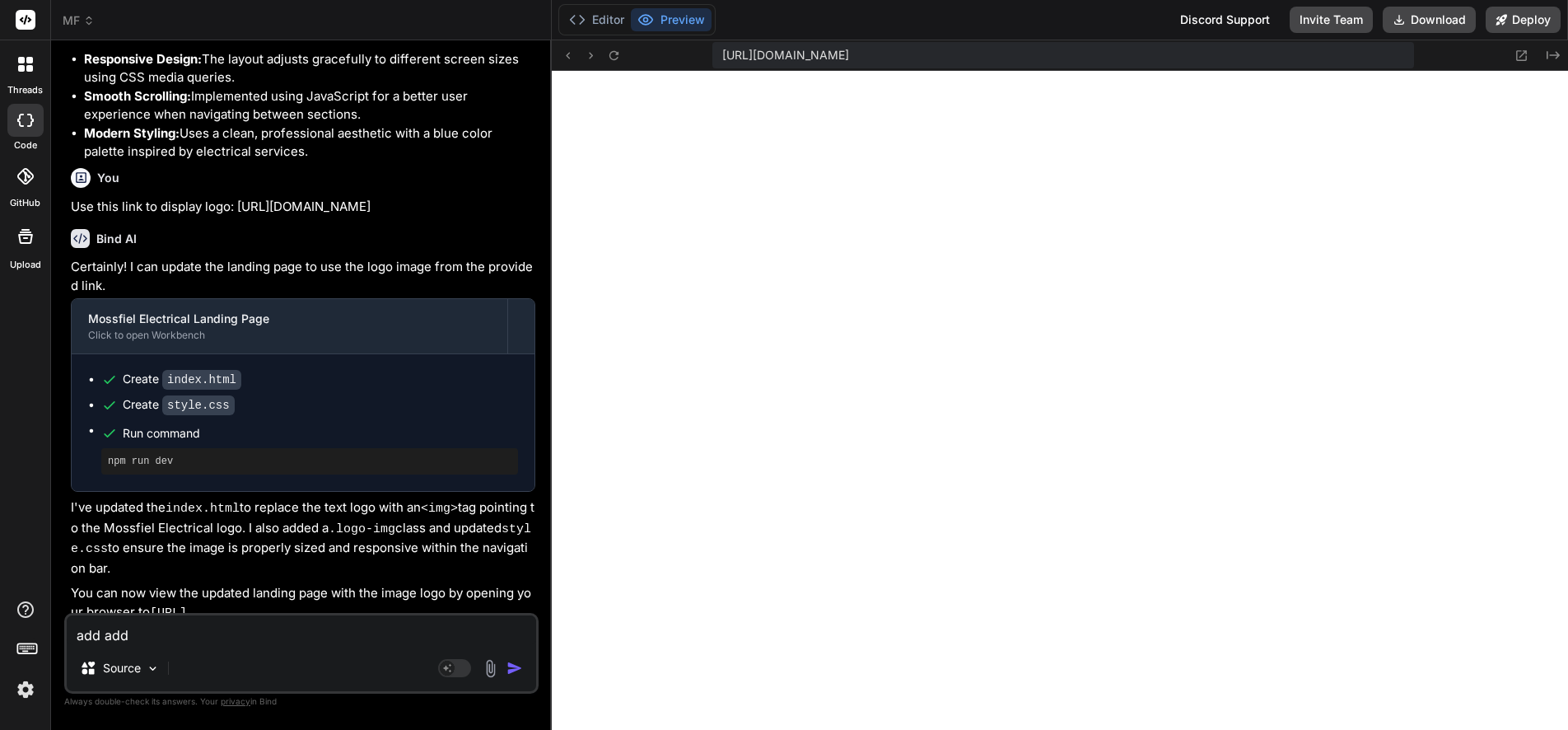
type textarea "add addr"
type textarea "x"
type textarea "add addre"
type textarea "x"
type textarea "add addres"
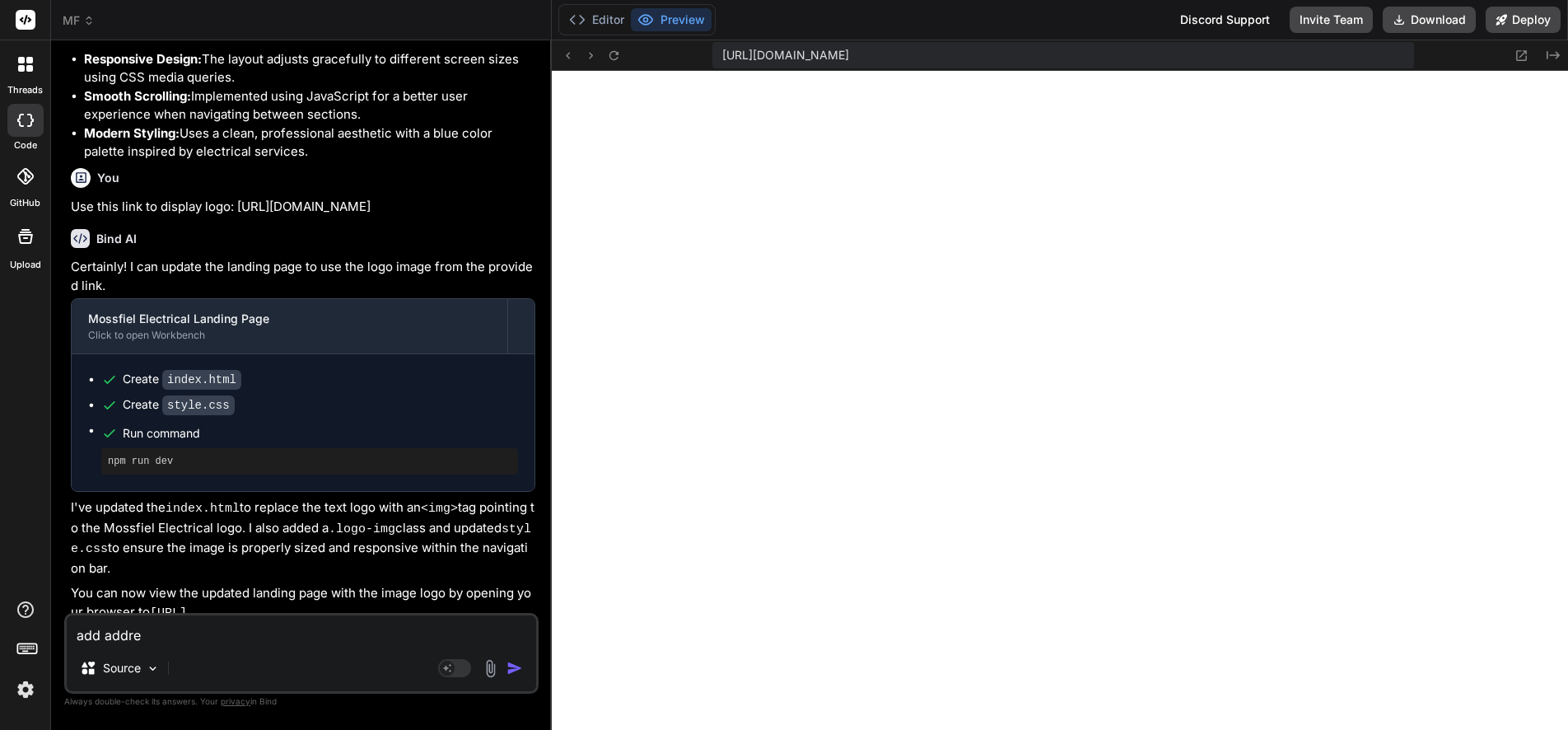
type textarea "x"
type textarea "add address"
type textarea "x"
type textarea "add address:"
type textarea "x"
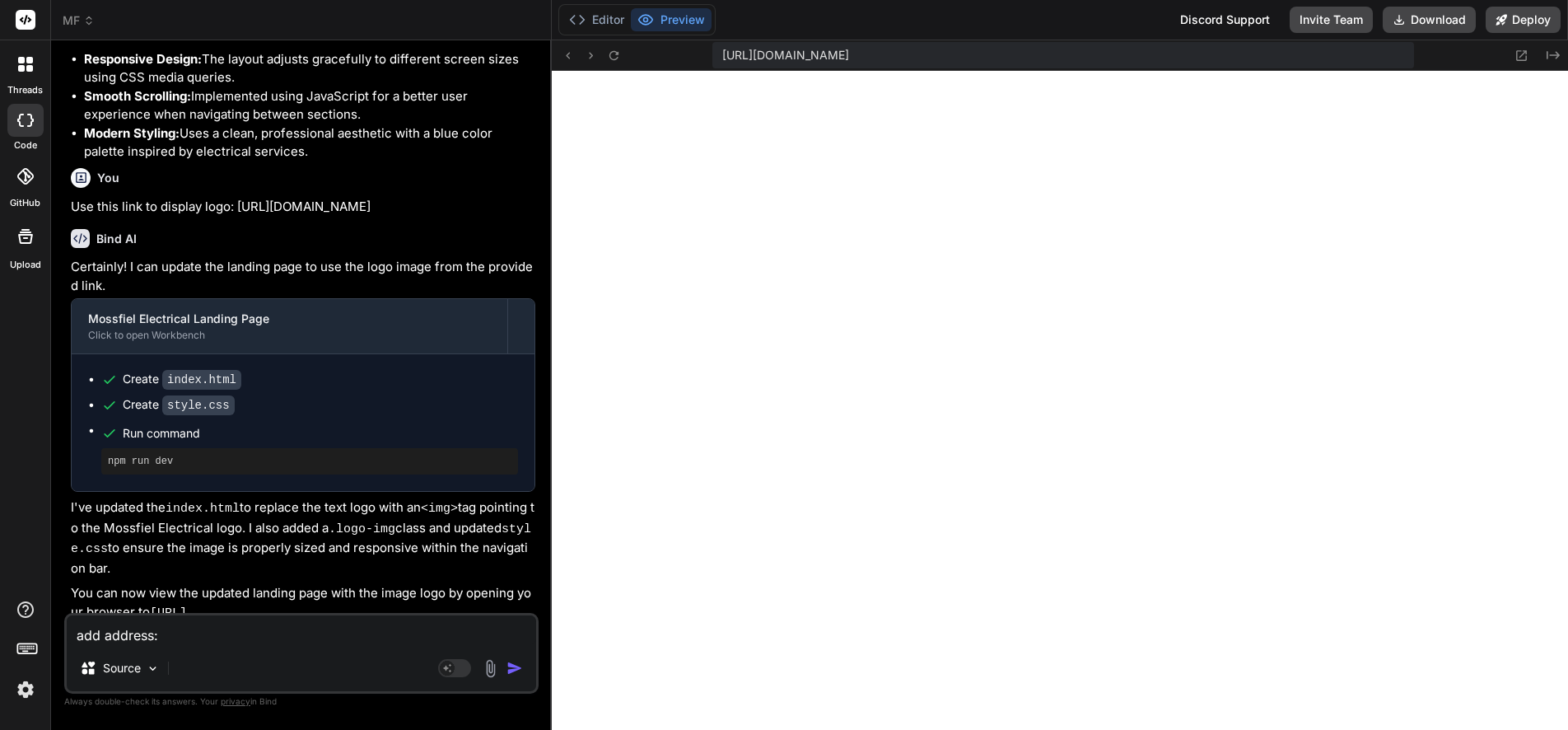
type textarea "add address:"
type textarea "x"
paste textarea "Address: [STREET_ADDRESS]"
type textarea "add address: Address: [STREET_ADDRESS]"
type textarea "x"
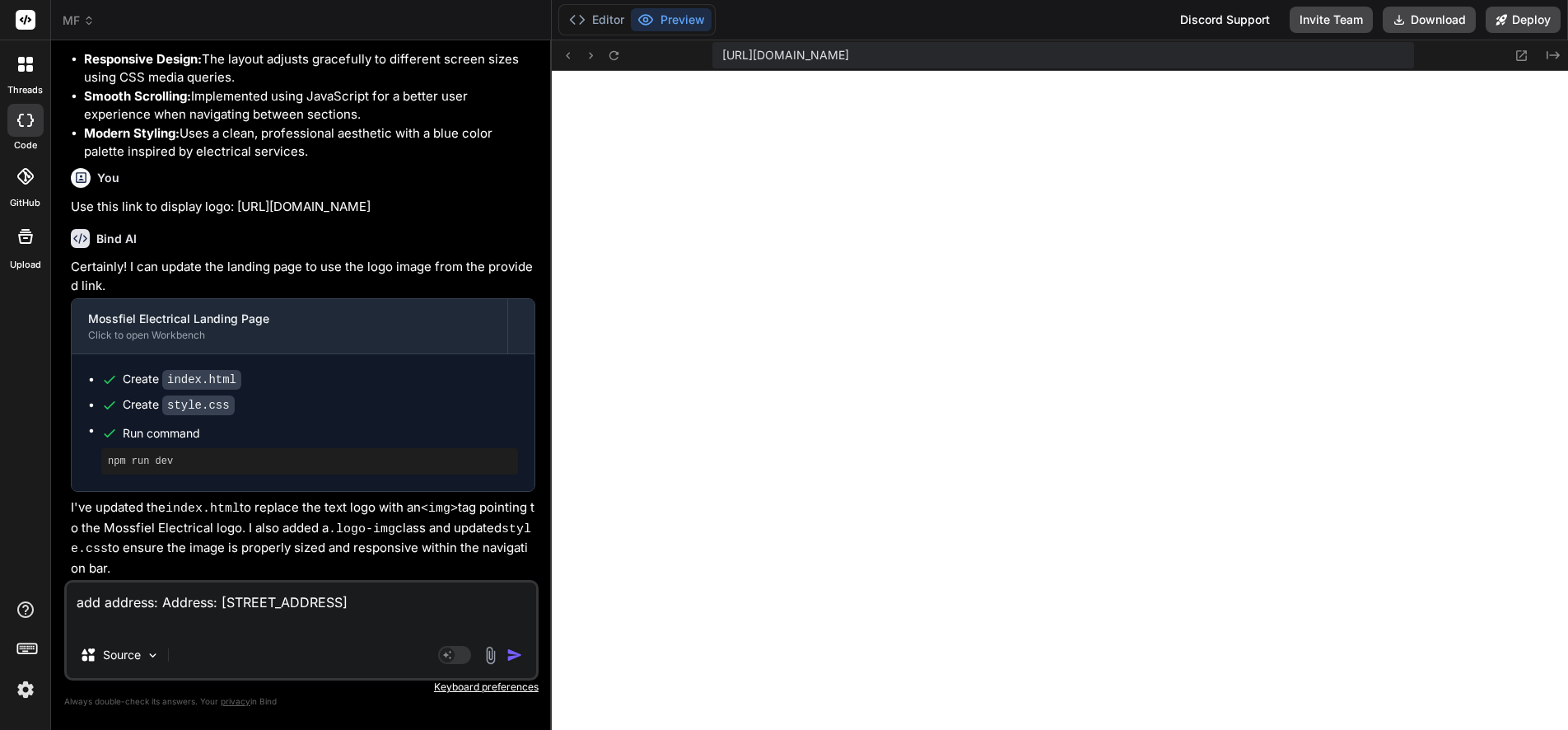
type textarea "add address: Address: [STREET_ADDRESS]"
type textarea "x"
type textarea "add address: Address: [STREET_ADDRESS] re"
type textarea "x"
type textarea "add address: Address: [STREET_ADDRESS] rem"
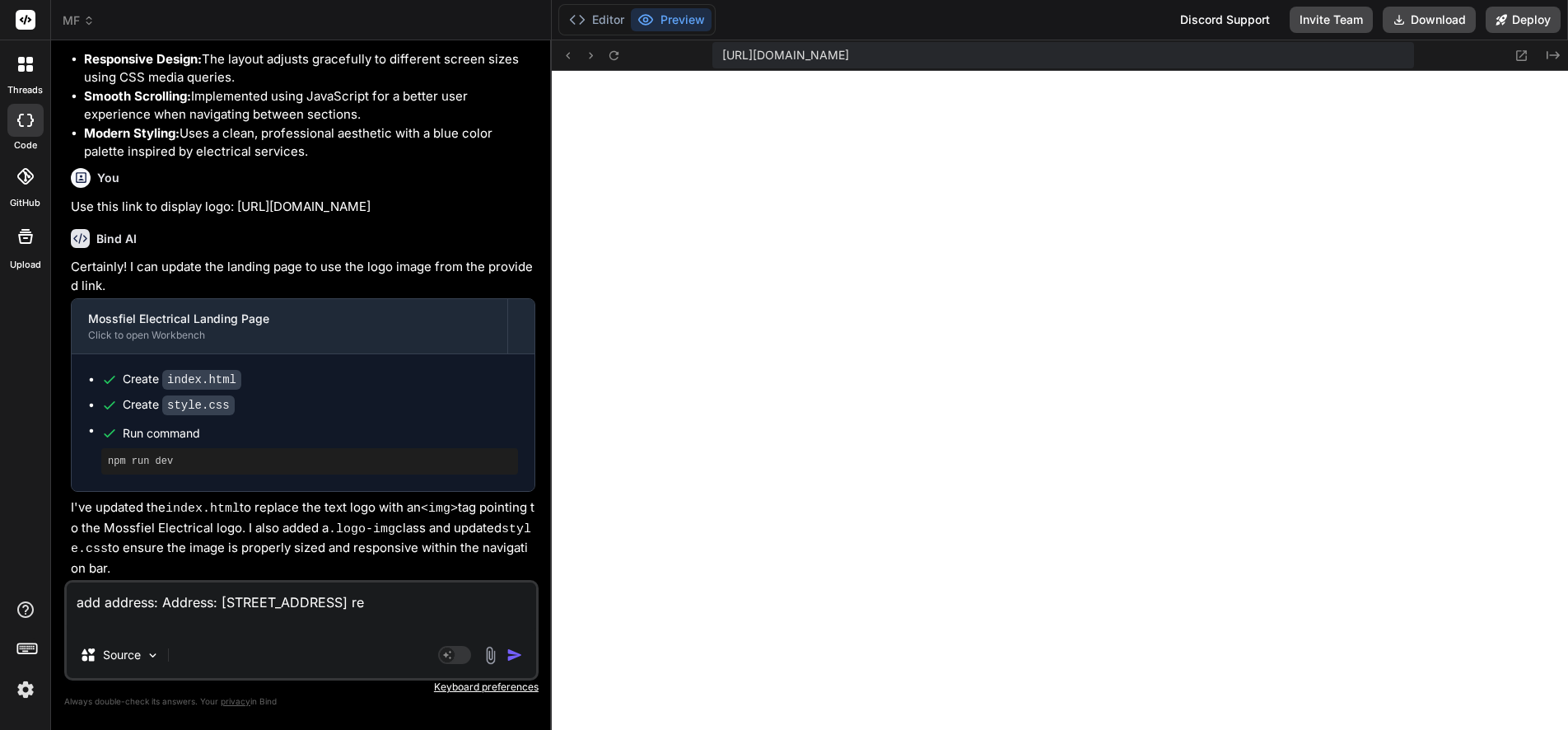
type textarea "x"
type textarea "add address: Address: [STREET_ADDRESS] Remo"
type textarea "x"
type textarea "add address: Address: [STREET_ADDRESS] remov"
type textarea "x"
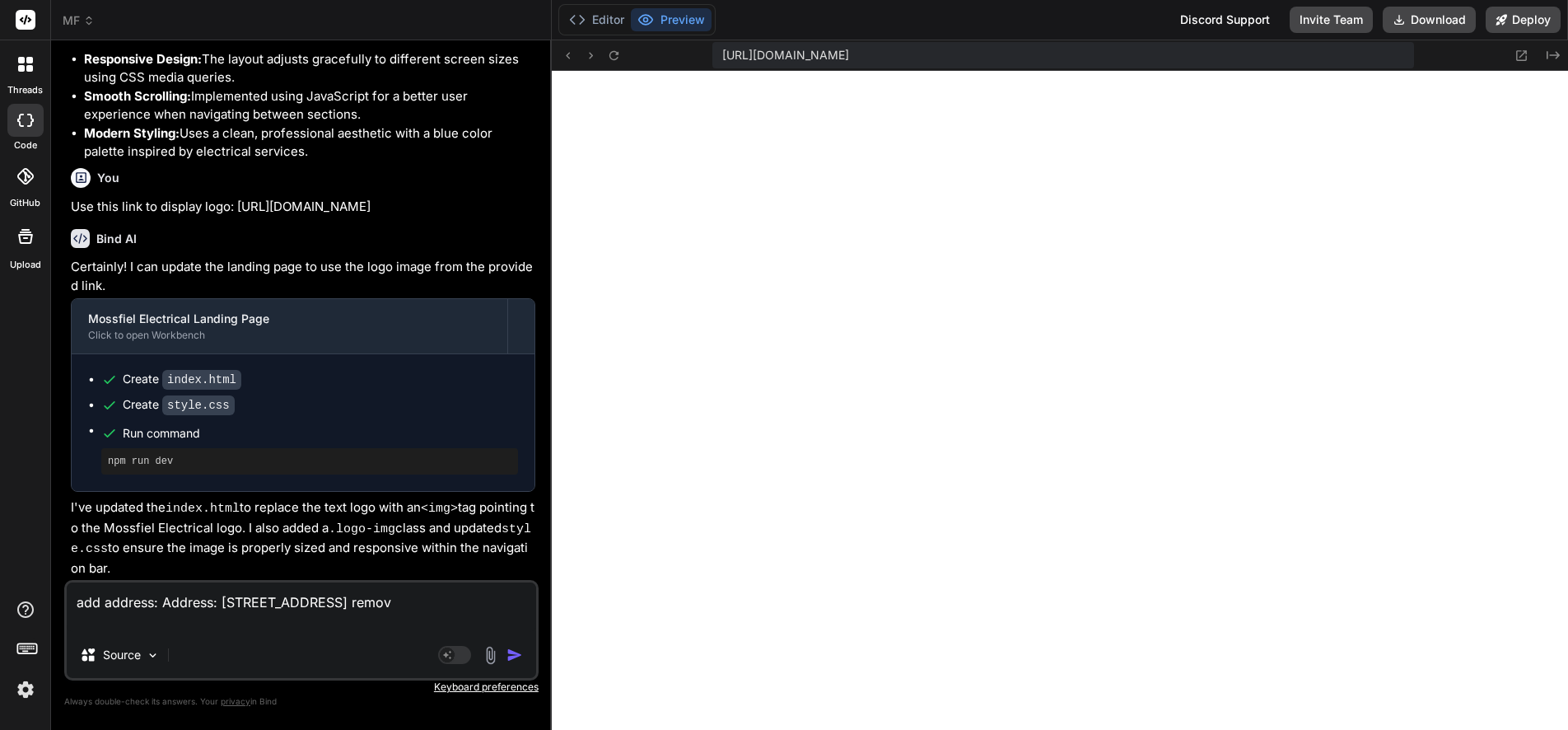
type textarea "add address: Address: [STREET_ADDRESS] remove"
type textarea "x"
type textarea "add address: Address: [STREET_ADDRESS] remove"
type textarea "x"
type textarea "add address: Address: [STREET_ADDRESS]"
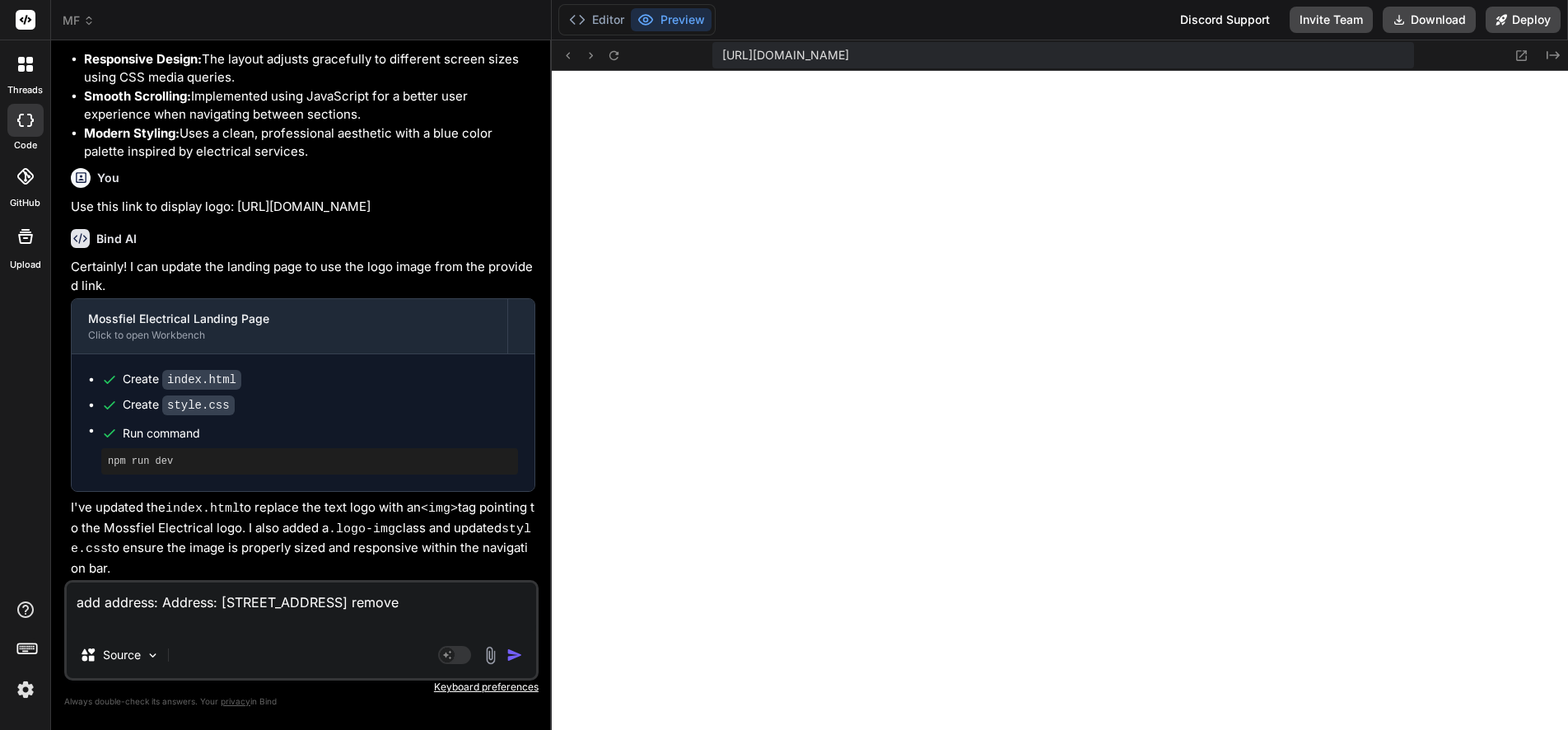
type textarea "x"
type textarea "add address: Address: [STREET_ADDRESS]"
type textarea "x"
type textarea "add address: Address: [STREET_ADDRESS] remove ser"
type textarea "x"
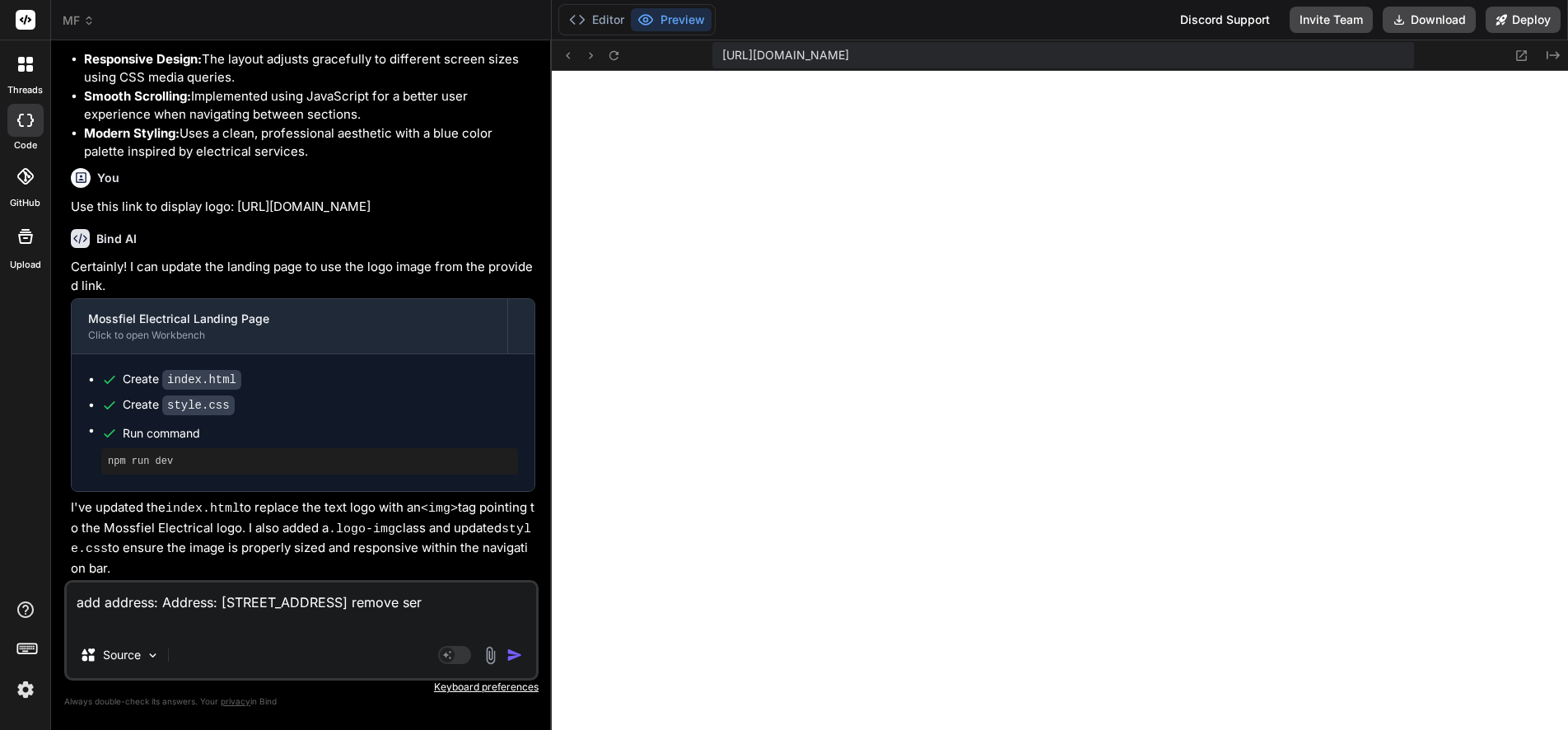
type textarea "add address: Address: [STREET_ADDRESS] serv"
type textarea "x"
type textarea "add address: Address: [STREET_ADDRESS] remove servi"
type textarea "x"
type textarea "add address: Address: [STREET_ADDRESS] remove servic"
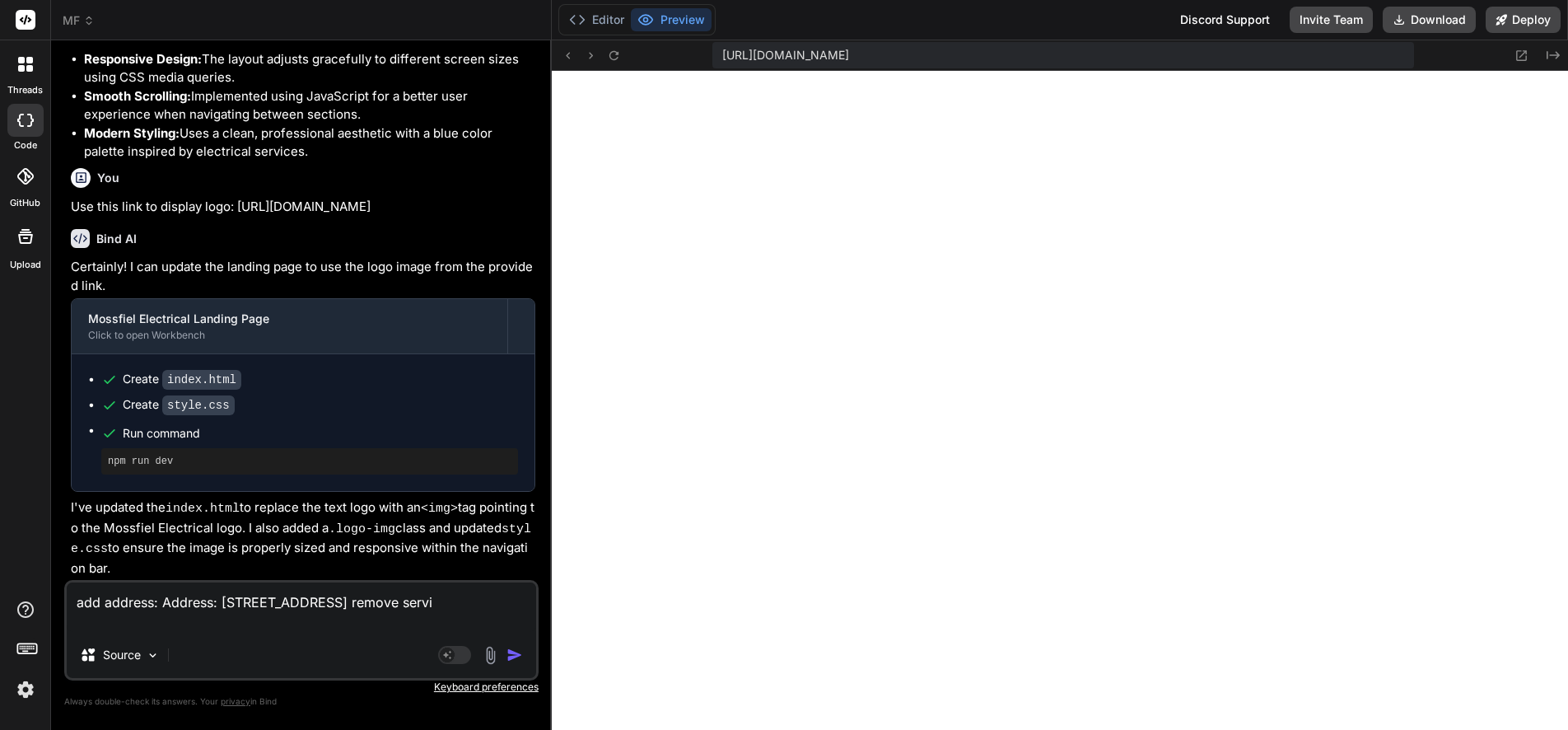
type textarea "x"
type textarea "add address: Address: [STREET_ADDRESS]"
type textarea "x"
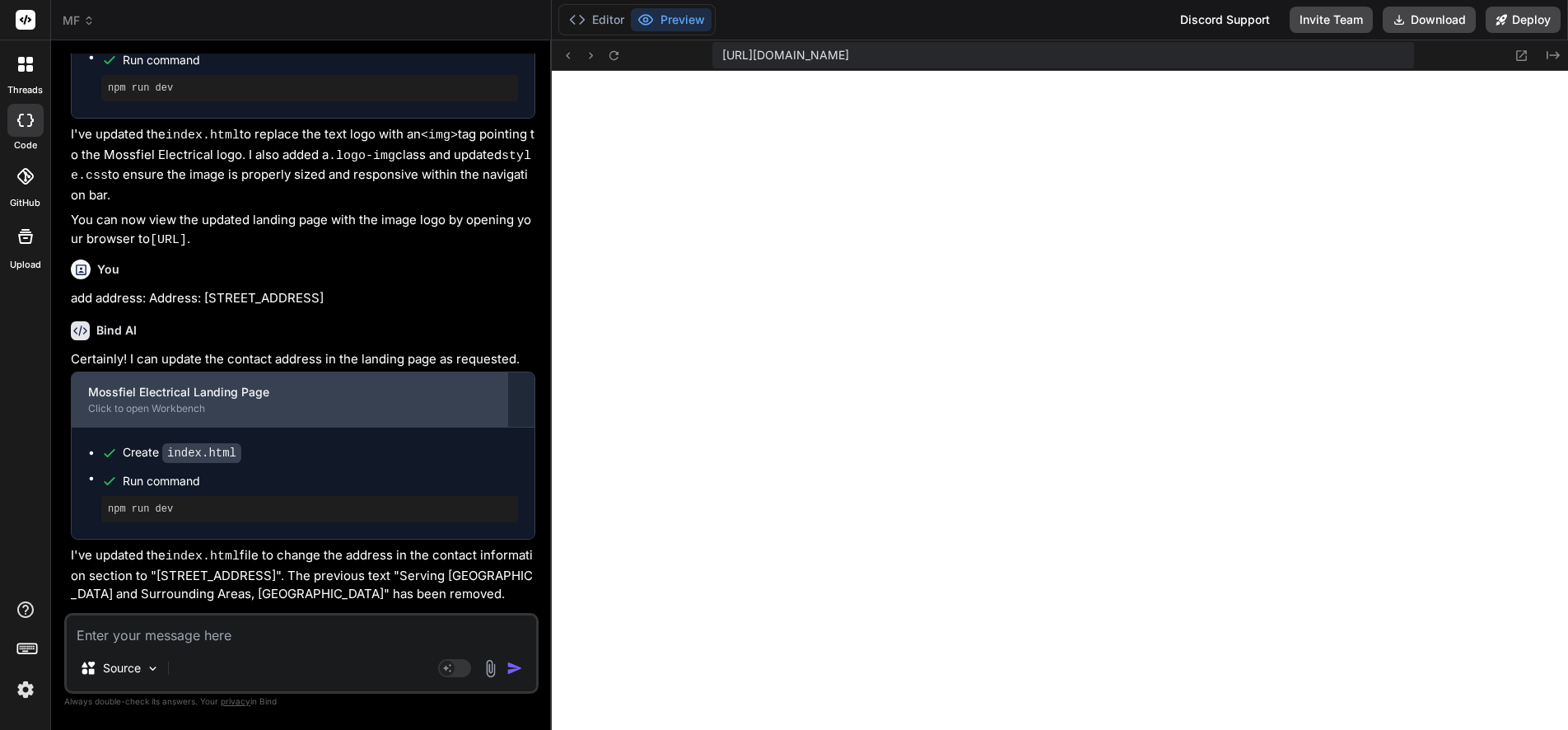
scroll to position [1286, 0]
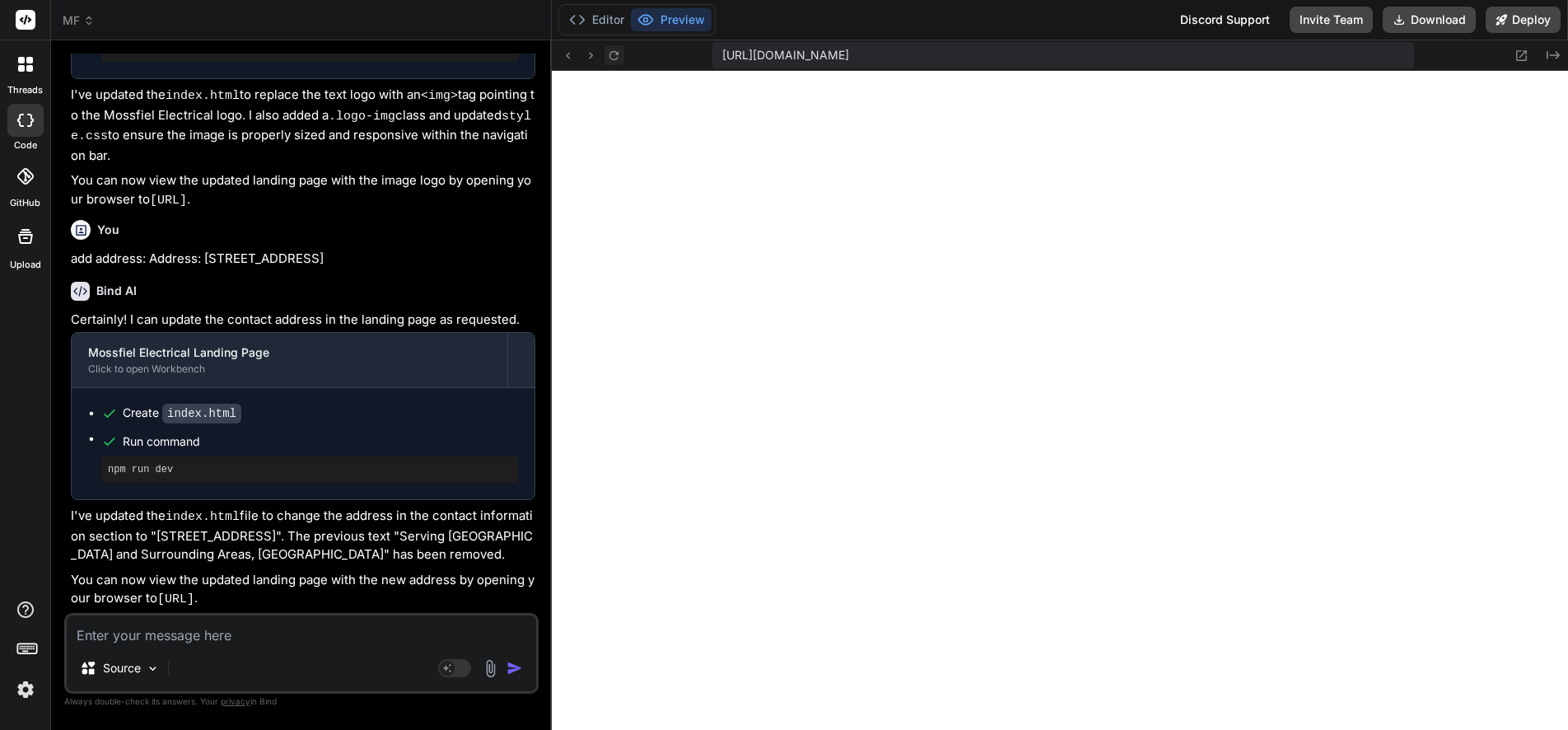
click at [612, 53] on icon at bounding box center [613, 55] width 14 height 14
click at [594, 16] on button "Editor" at bounding box center [596, 20] width 68 height 23
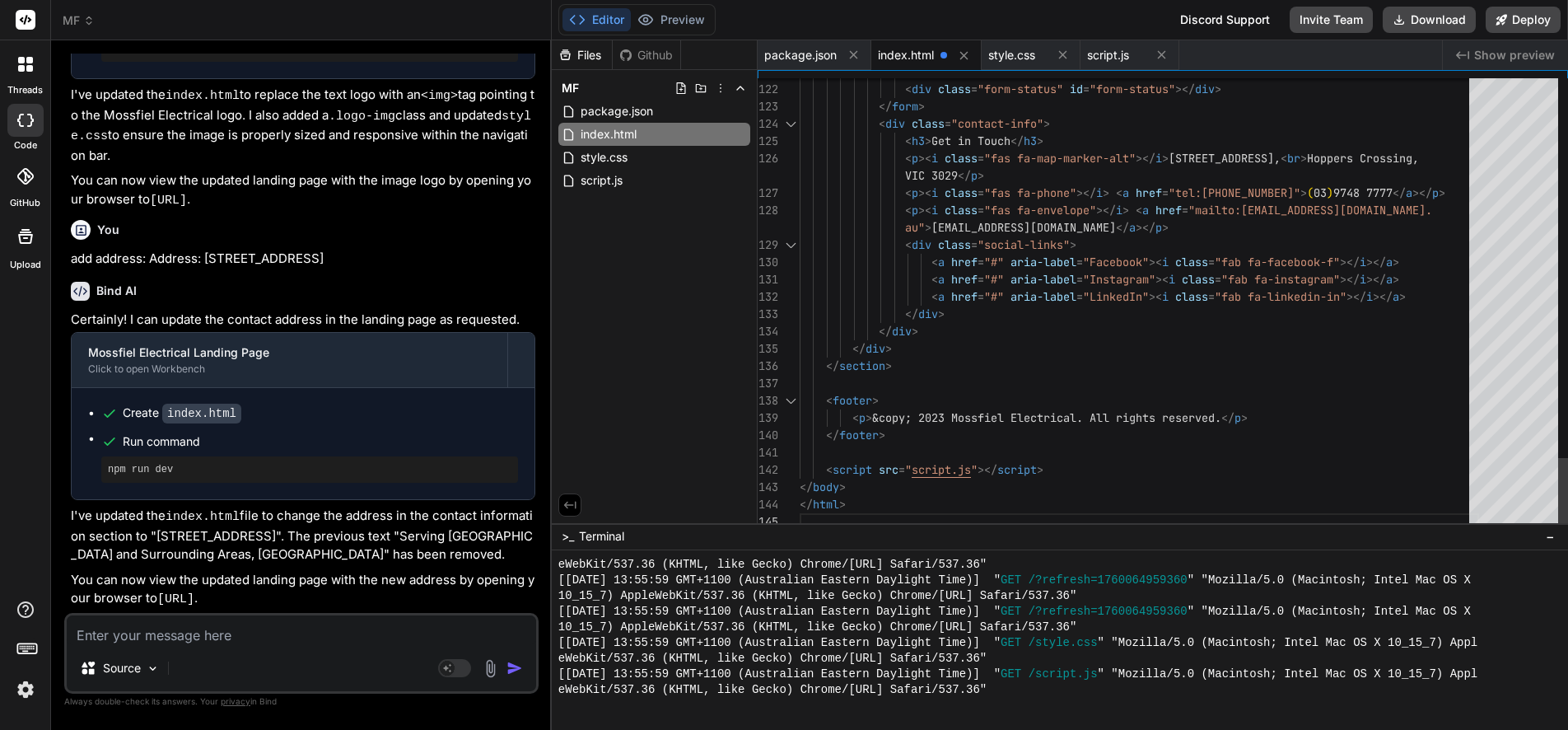
scroll to position [0, 0]
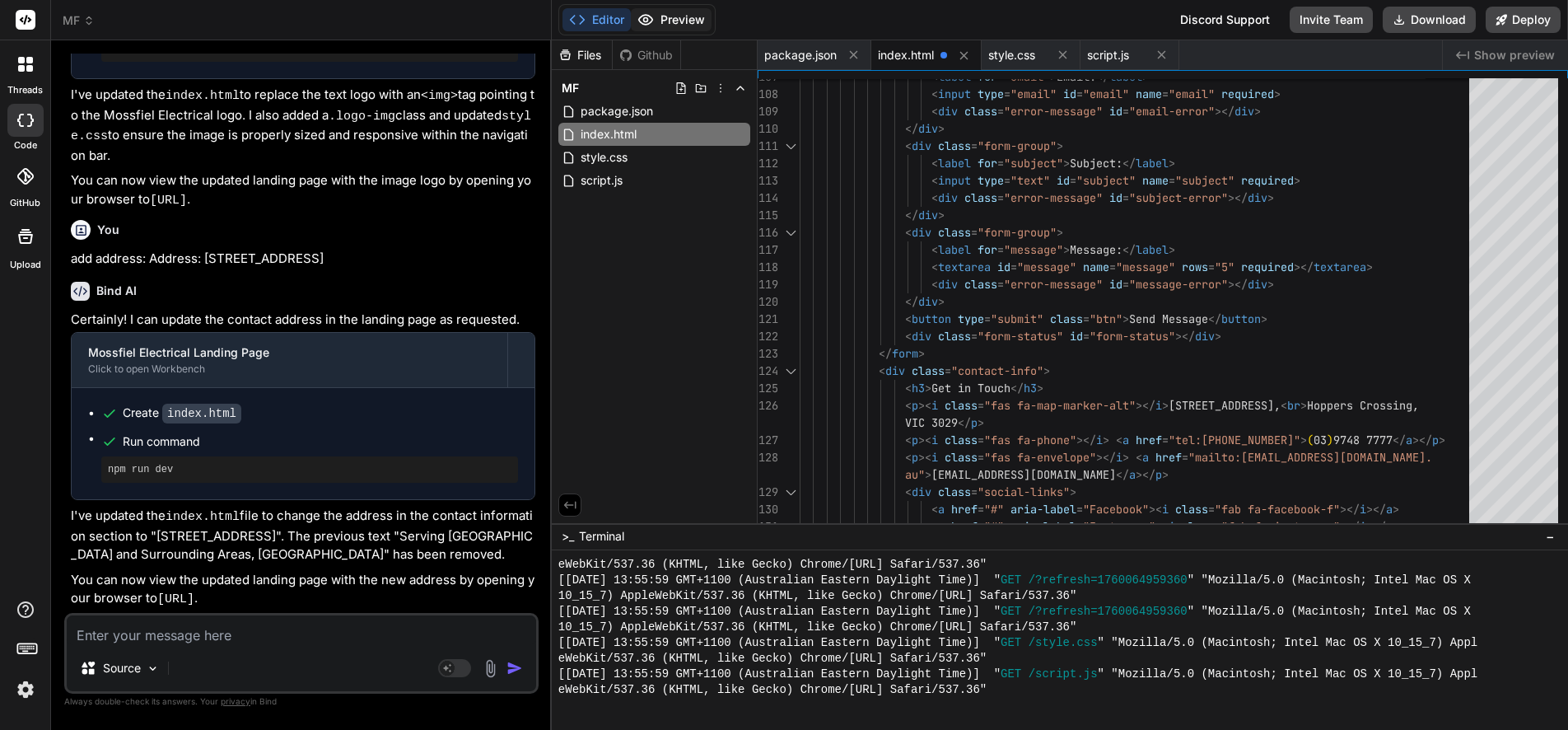
click at [678, 12] on button "Preview" at bounding box center [670, 20] width 81 height 23
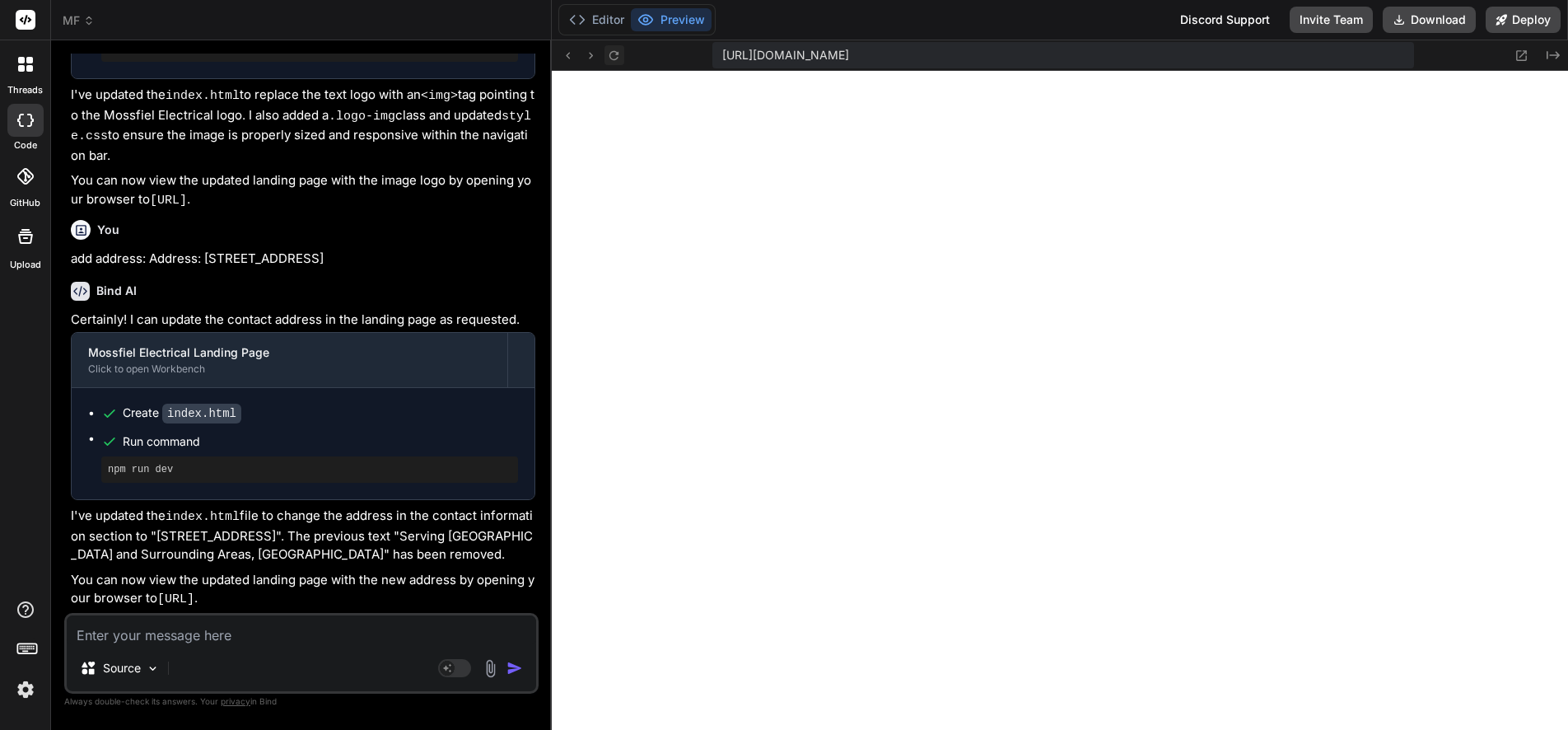
click at [611, 51] on icon at bounding box center [614, 55] width 9 height 9
click at [183, 626] on textarea at bounding box center [301, 630] width 469 height 29
click at [155, 636] on textarea at bounding box center [301, 630] width 469 height 29
paste textarea "[URL][DOMAIN_NAME]"
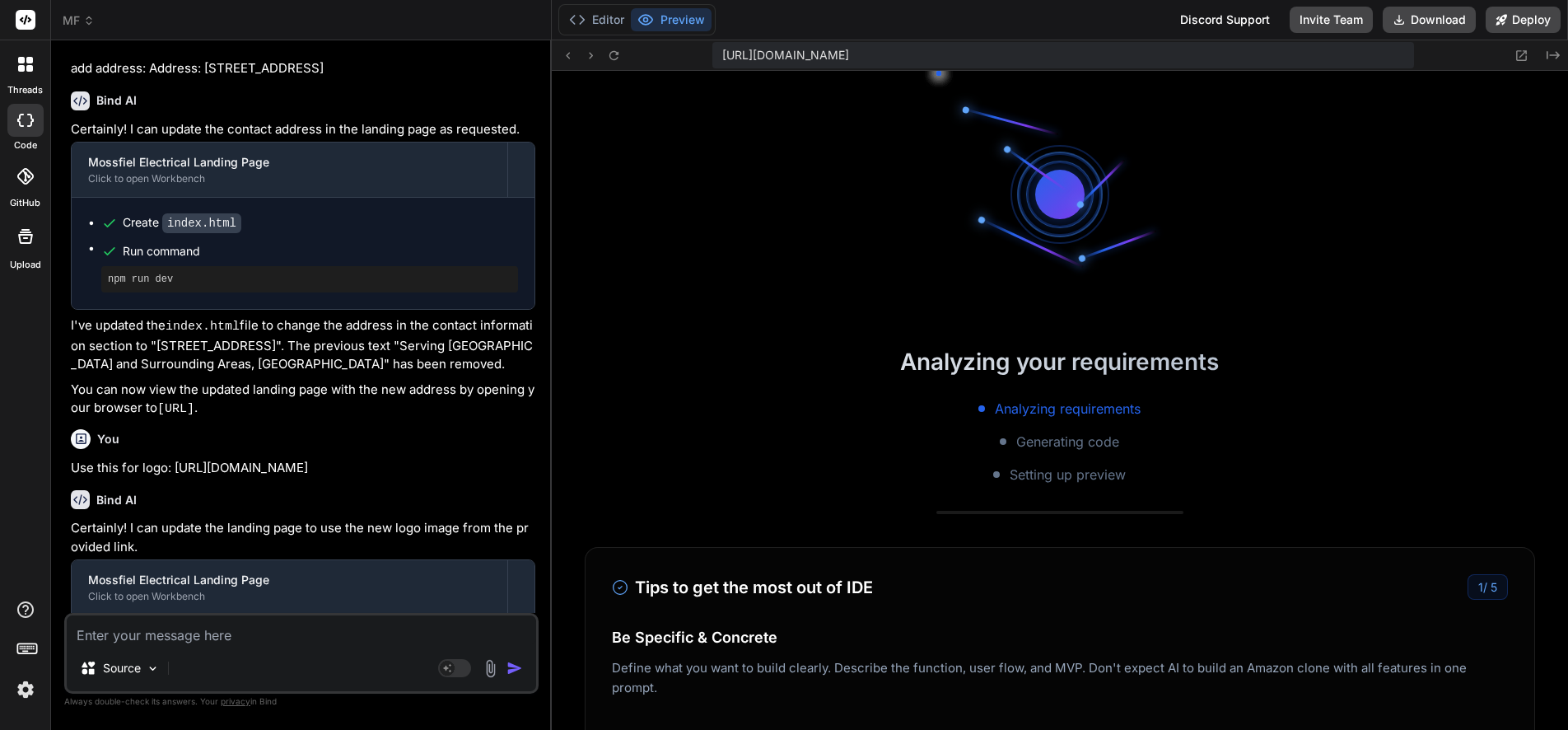
scroll to position [3536, 0]
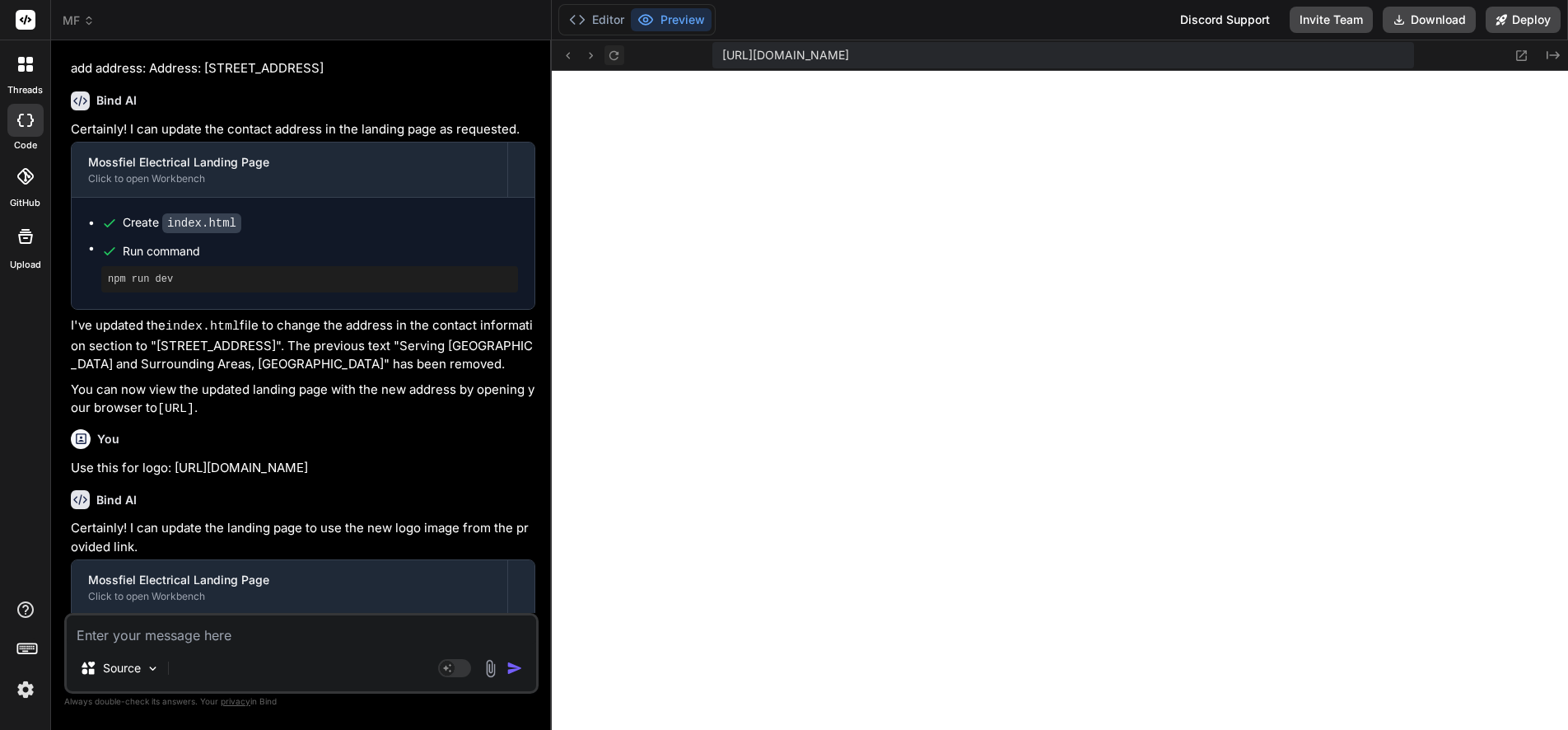
click at [613, 56] on icon at bounding box center [613, 55] width 14 height 14
click at [614, 55] on icon at bounding box center [613, 55] width 14 height 14
click at [183, 642] on textarea at bounding box center [301, 630] width 469 height 29
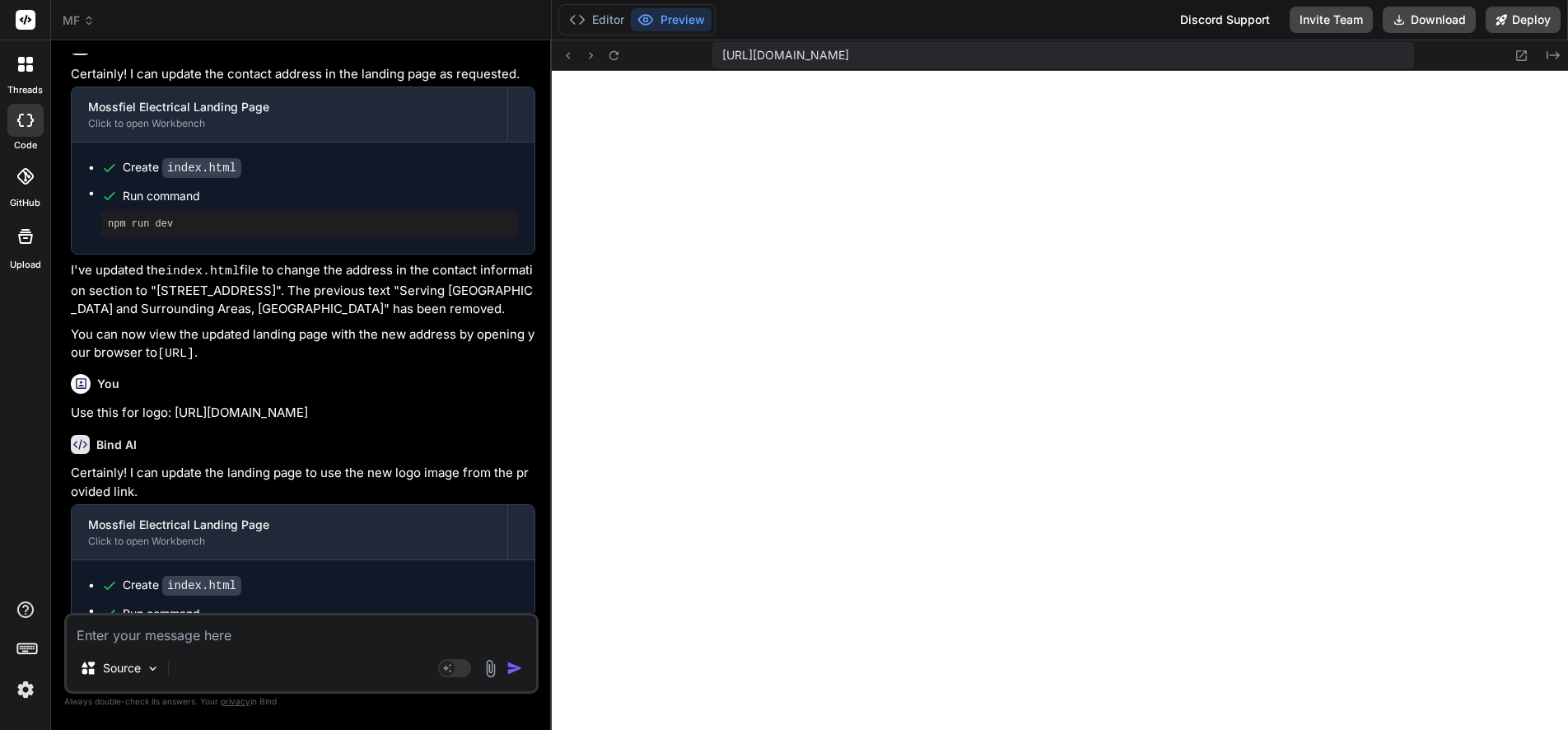
scroll to position [1718, 0]
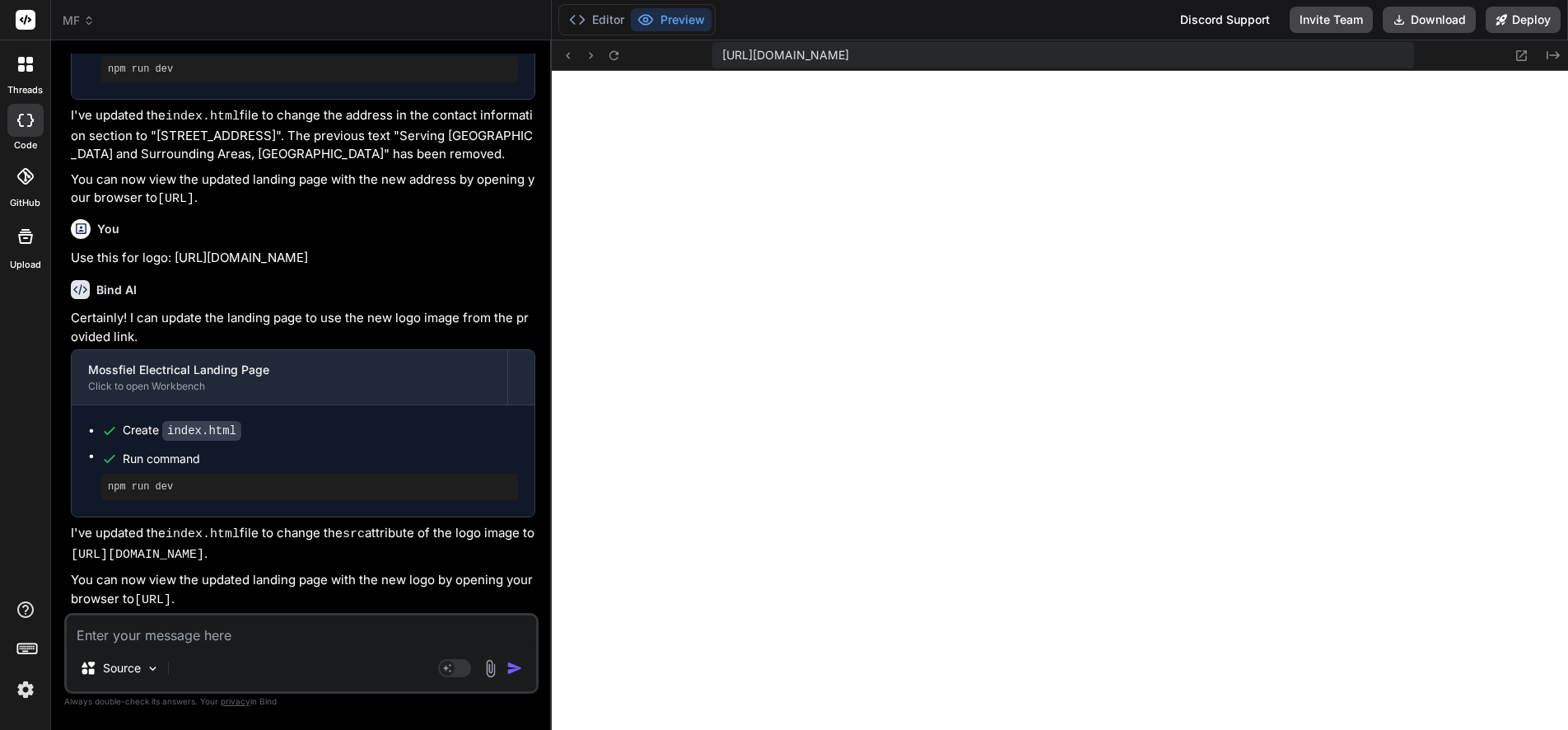
click at [264, 651] on div "Source" at bounding box center [301, 671] width 469 height 40
click at [247, 632] on textarea at bounding box center [301, 630] width 469 height 29
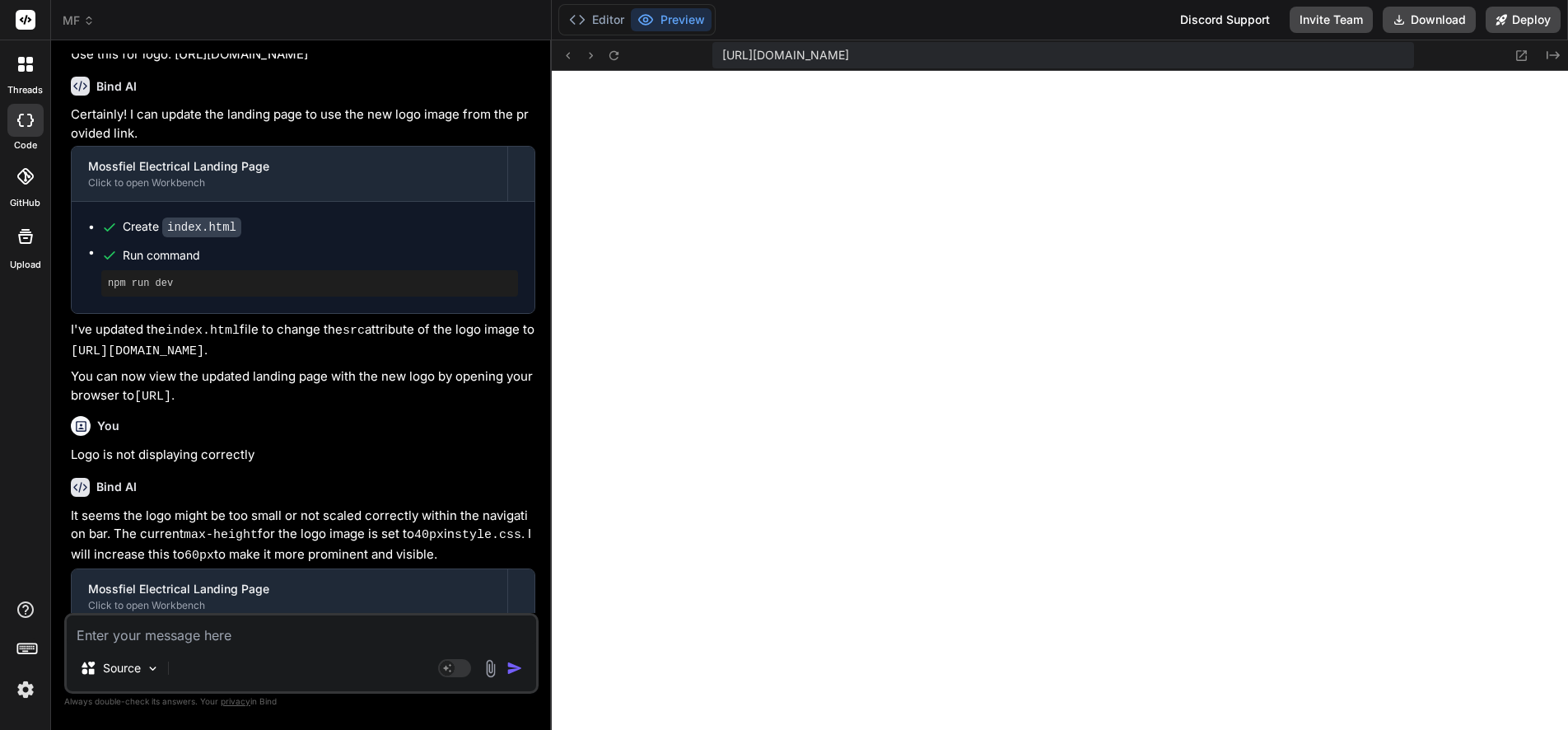
scroll to position [4491, 0]
click at [601, 19] on button "Editor" at bounding box center [596, 20] width 68 height 23
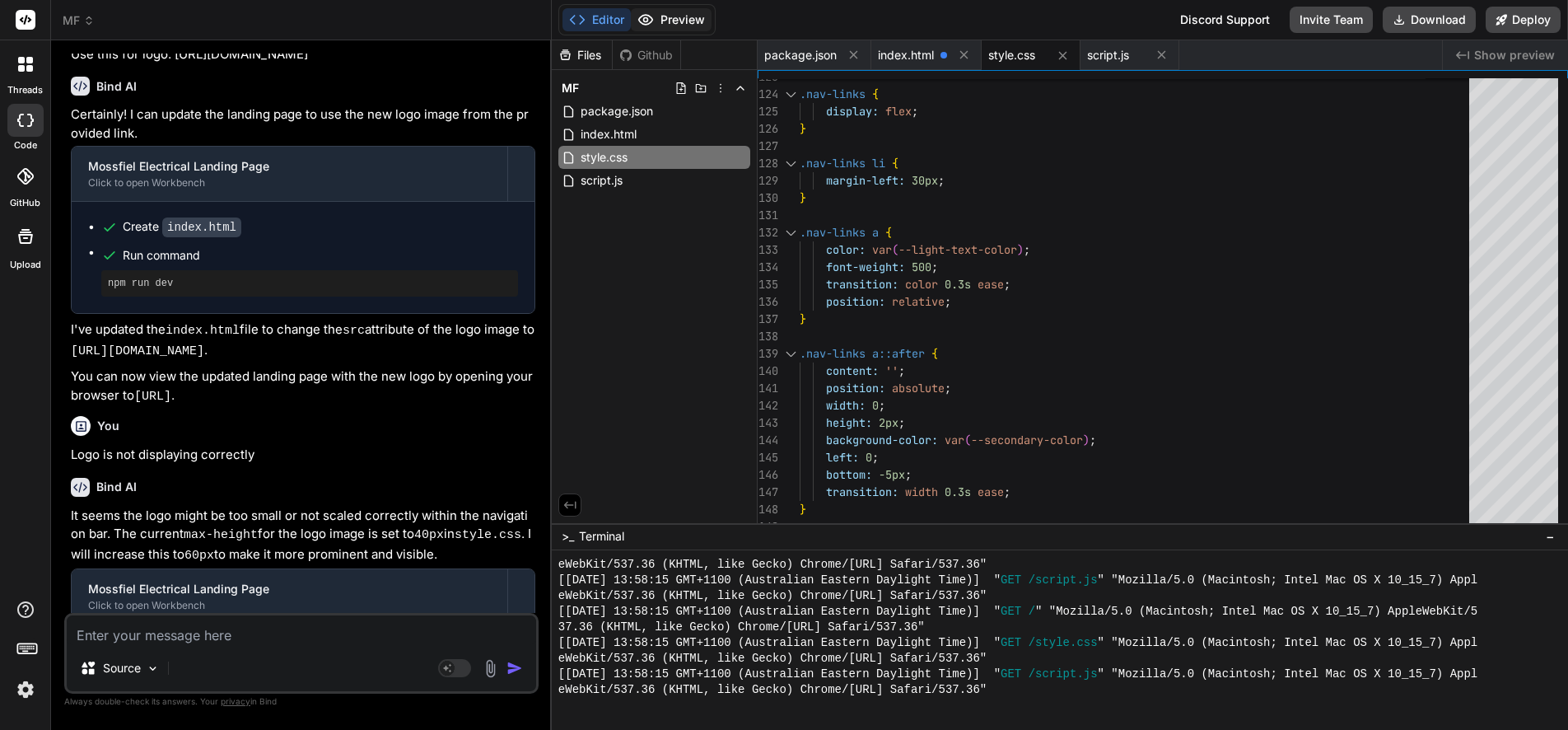
click at [662, 16] on button "Preview" at bounding box center [670, 20] width 81 height 23
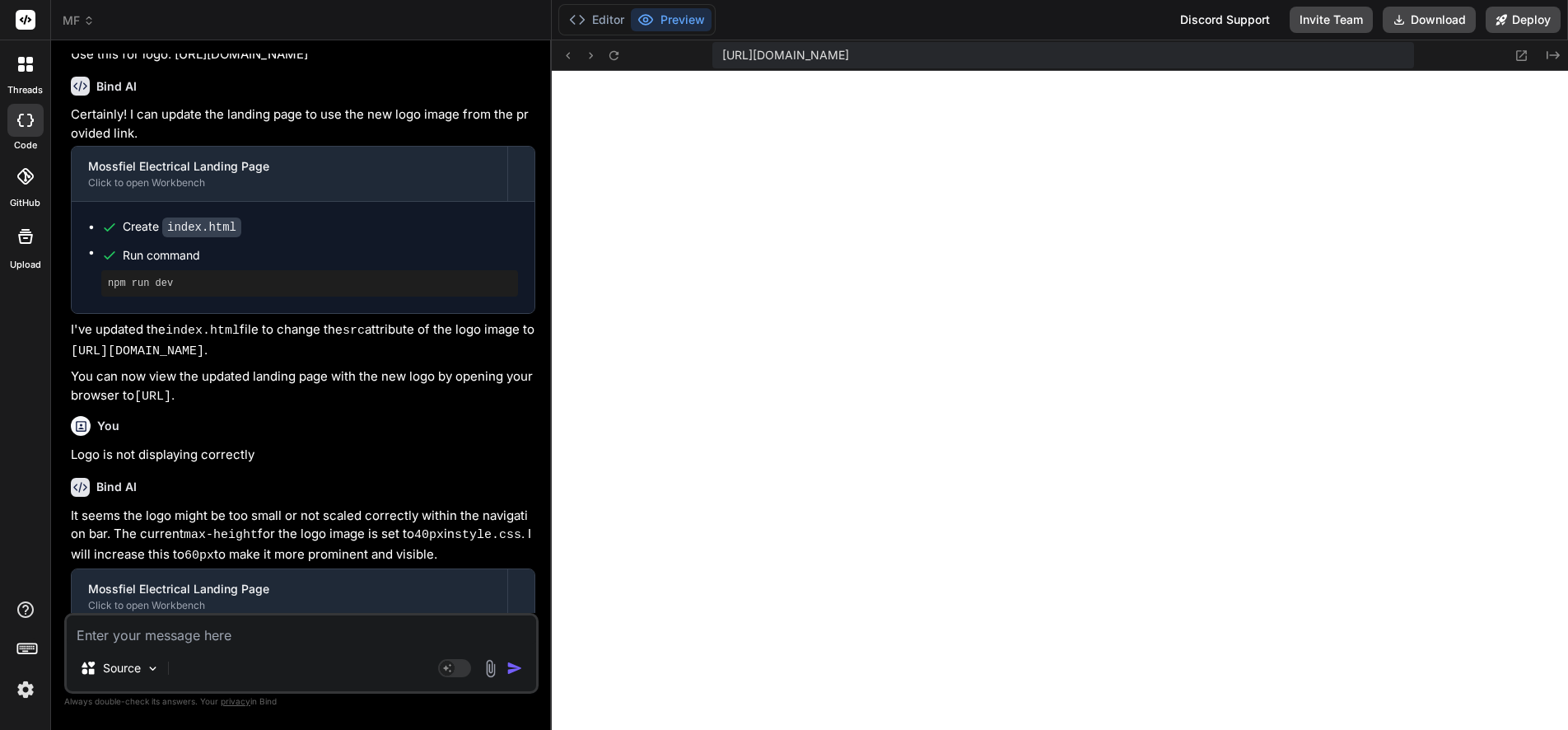
click at [211, 636] on textarea at bounding box center [301, 630] width 469 height 29
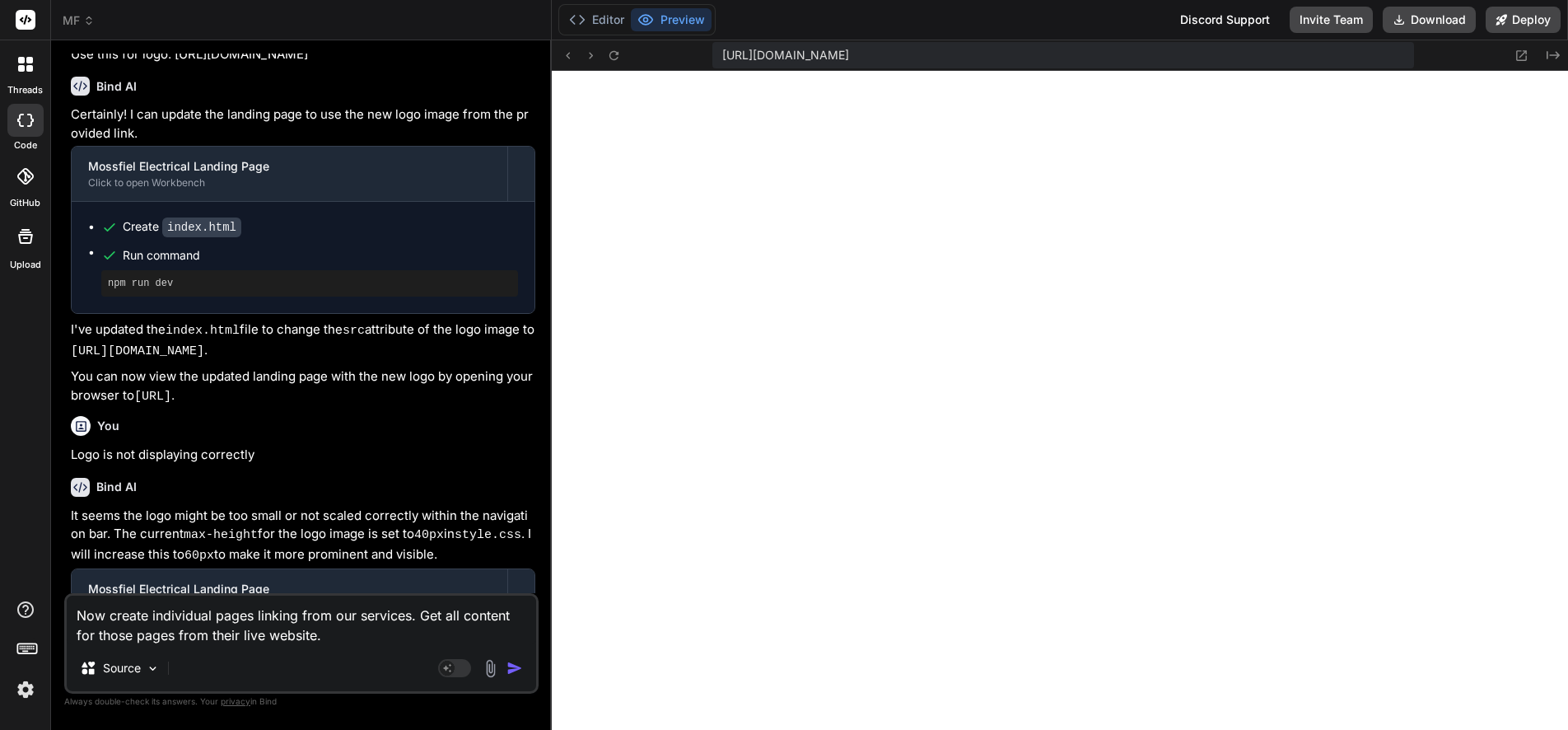
paste textarea "[URL][DOMAIN_NAME]"
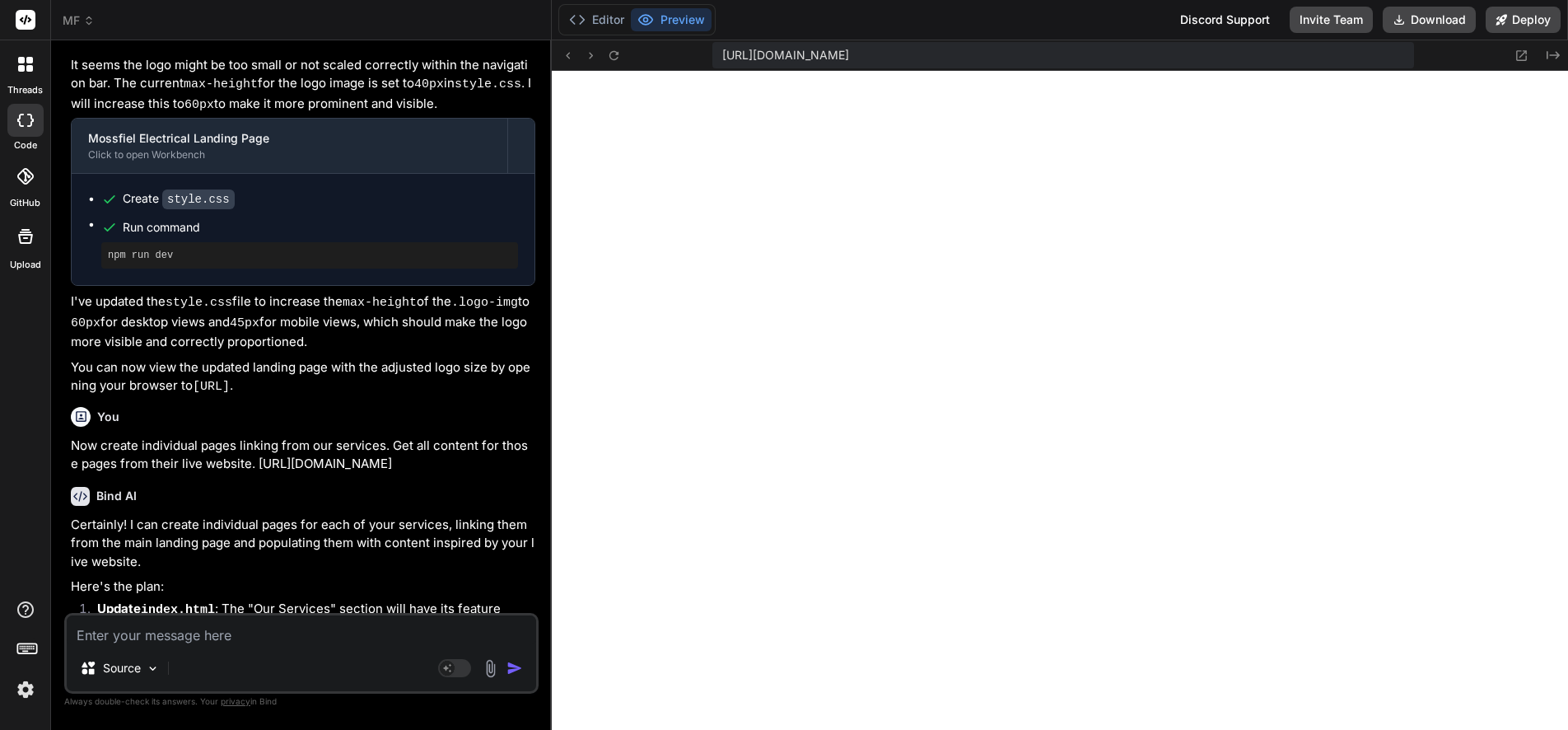
scroll to position [5758, 0]
click at [135, 639] on textarea at bounding box center [301, 630] width 469 height 29
paste textarea "Phone: [PHONE_NUMBER]"
paste textarea "Mobile: [PHONE_NUMBER]"
paste textarea "Fax: [PHONE_NUMBER]"
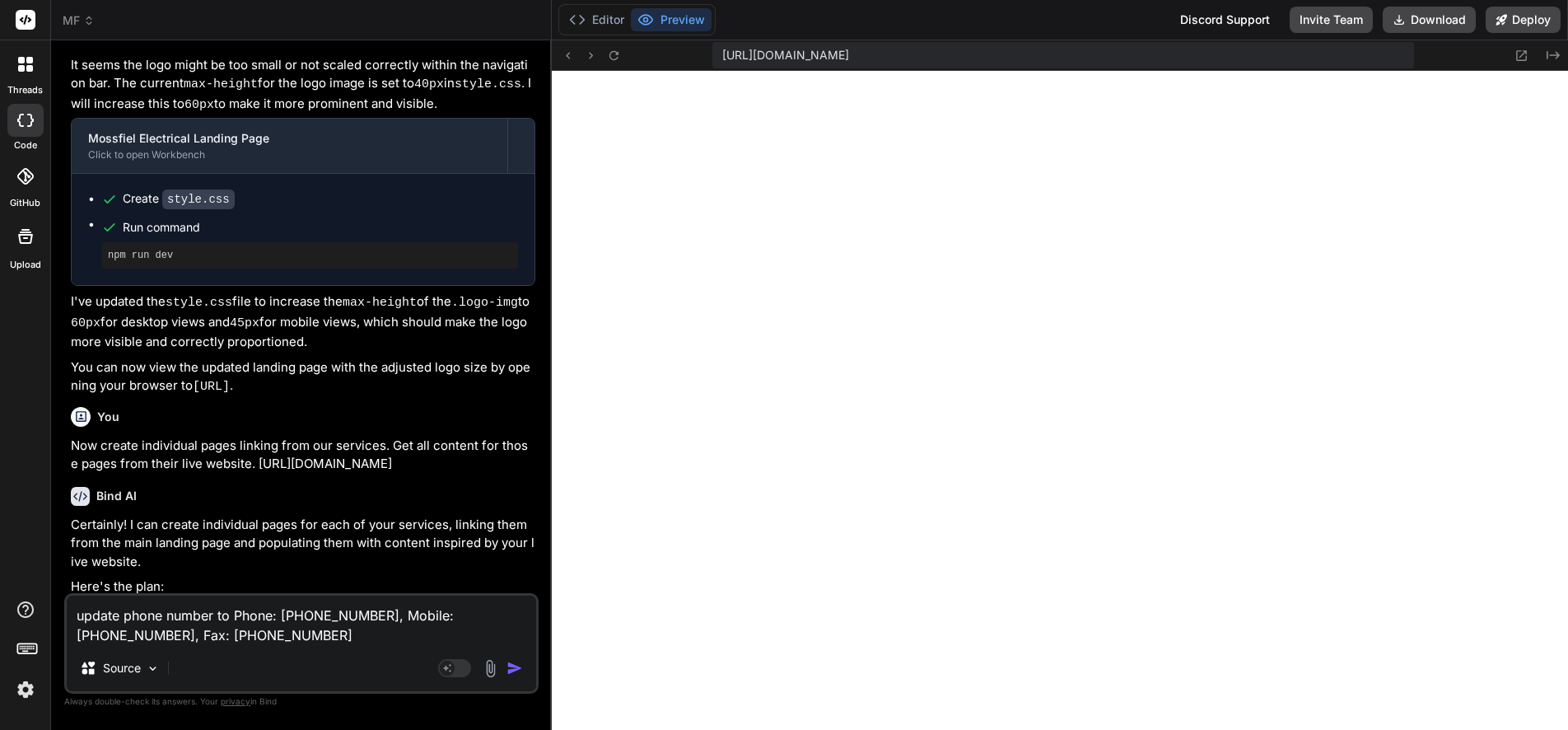
click at [518, 666] on img "button" at bounding box center [514, 667] width 16 height 16
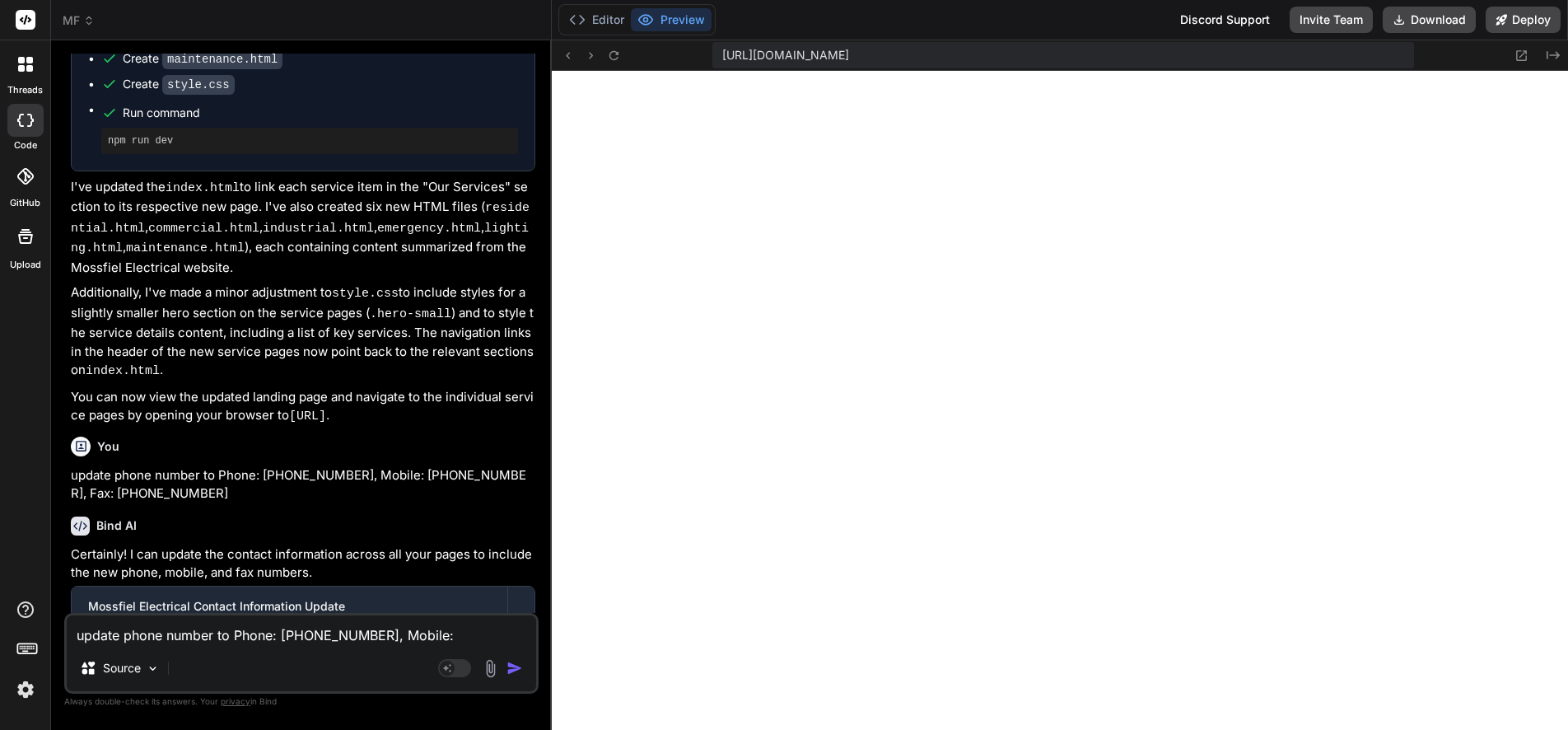
scroll to position [6837, 0]
click at [1546, 52] on icon at bounding box center [1553, 55] width 13 height 9
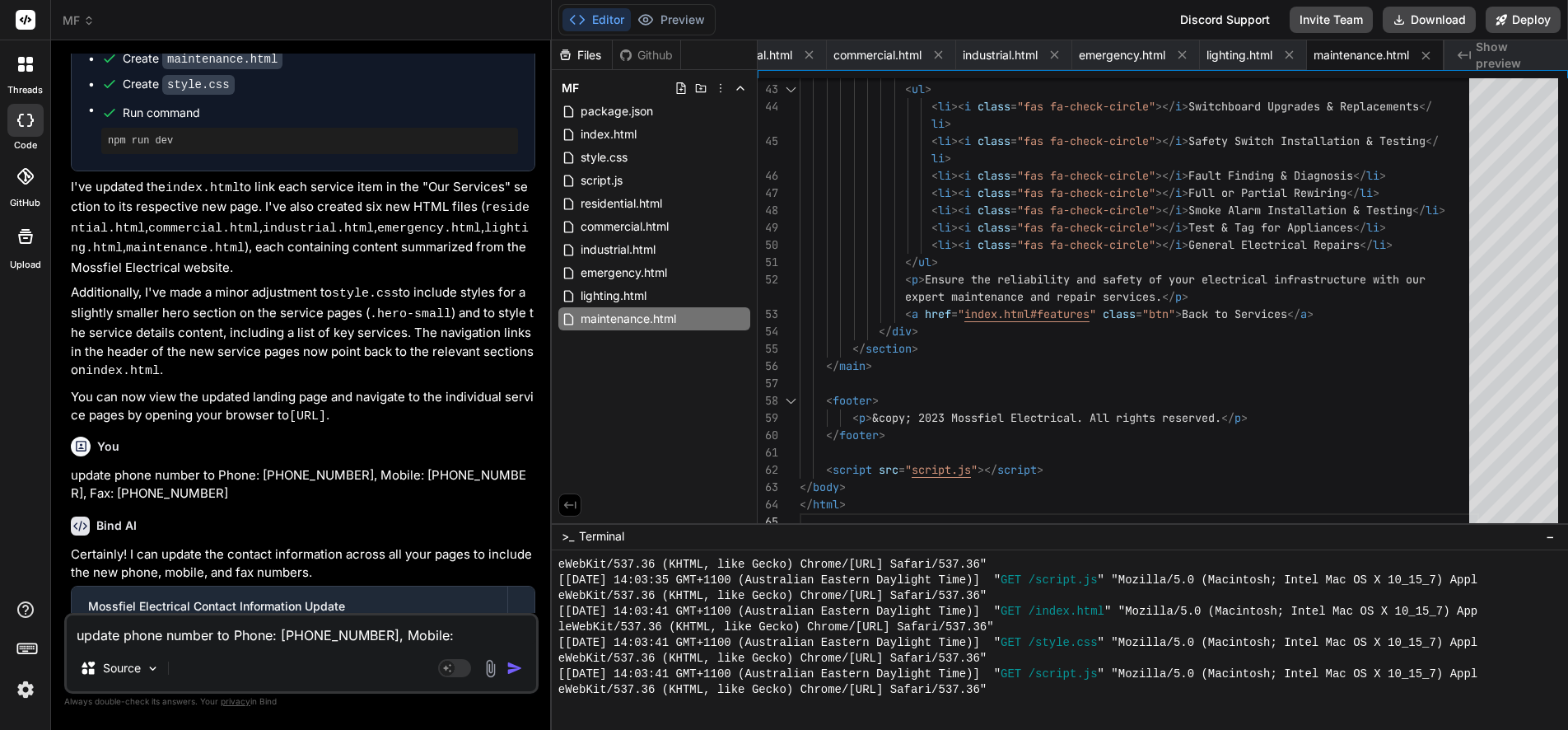
click at [1480, 53] on span "Show preview" at bounding box center [1515, 55] width 79 height 33
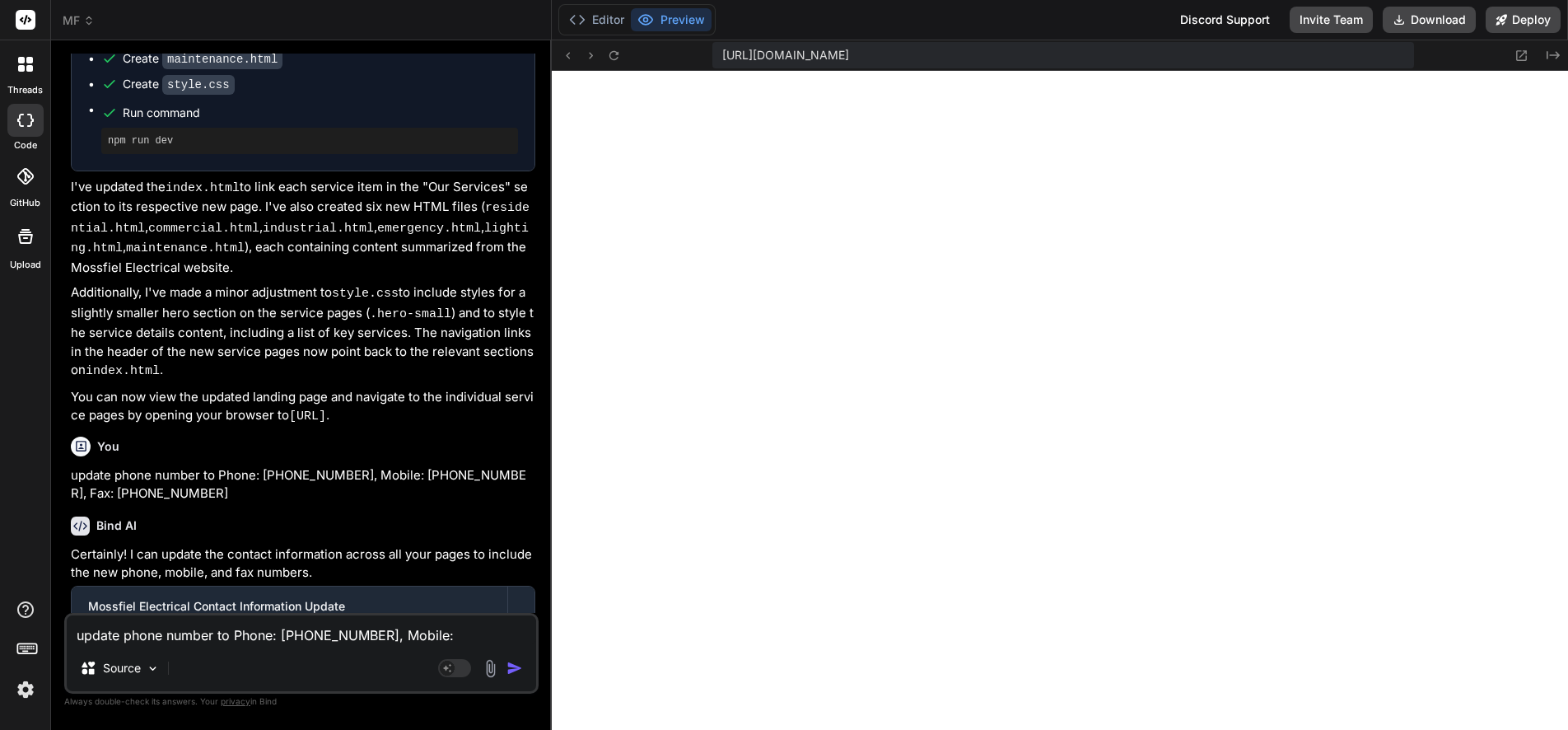
click at [1517, 53] on icon at bounding box center [1521, 55] width 14 height 14
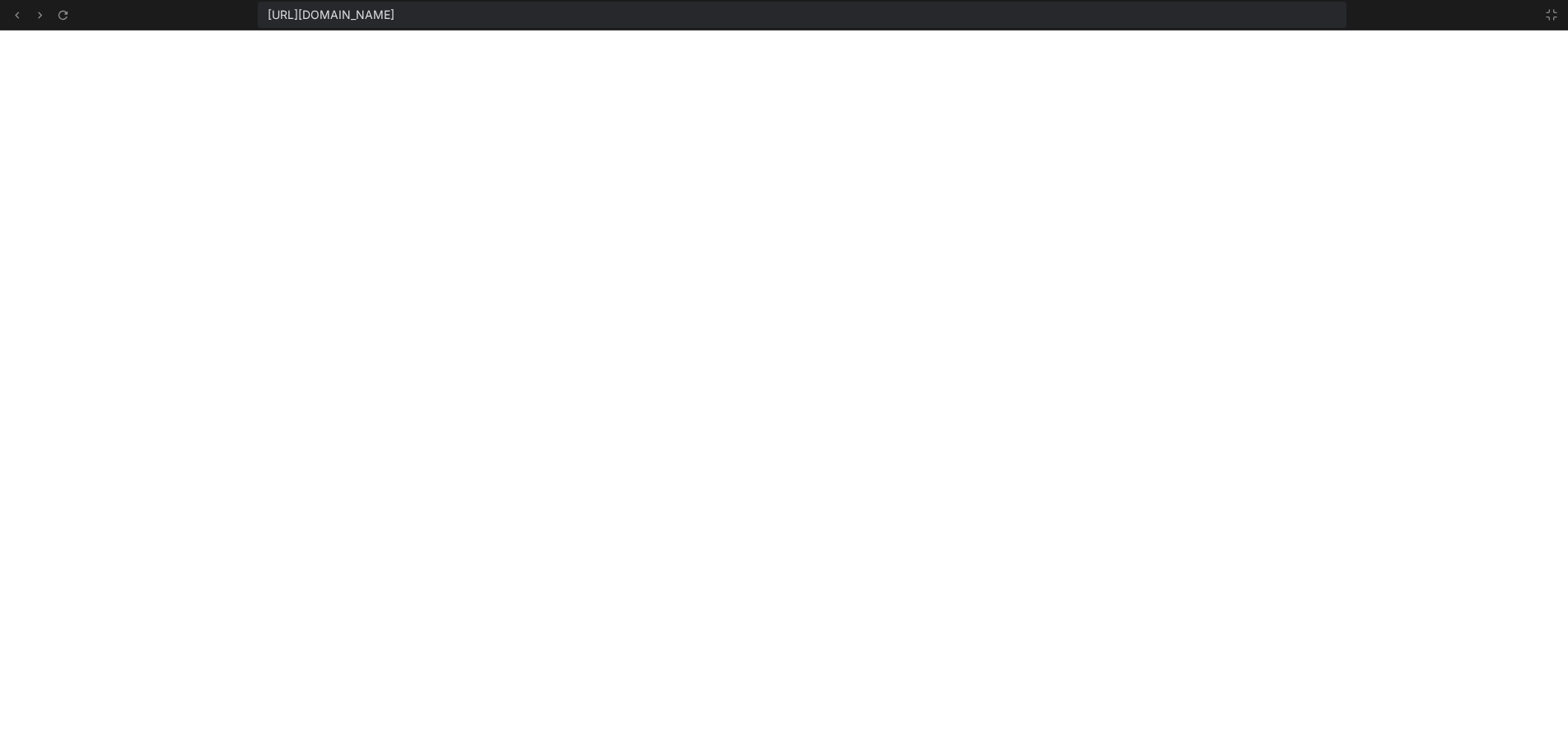
scroll to position [7494, 0]
click at [1545, 16] on icon at bounding box center [1552, 15] width 13 height 13
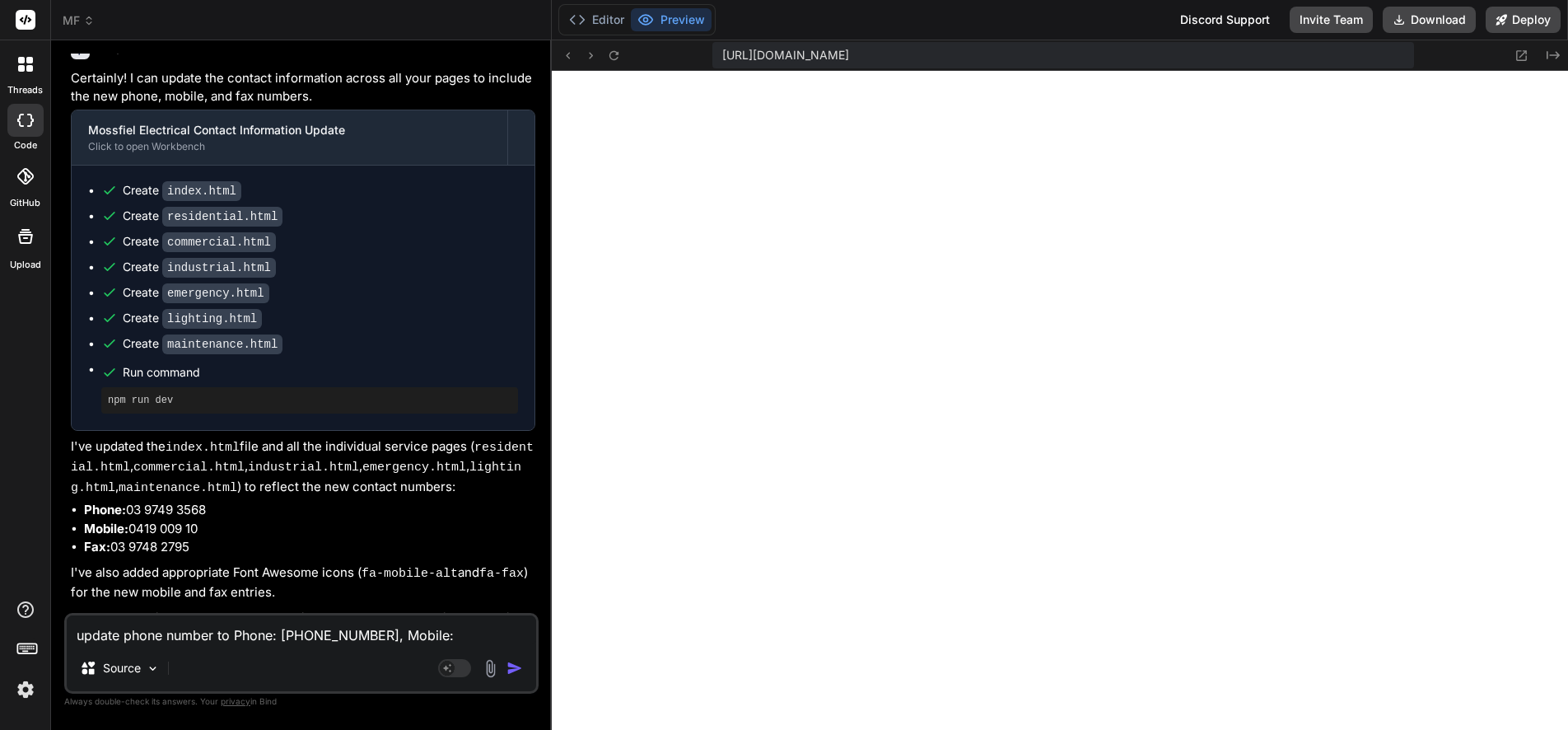
scroll to position [3886, 0]
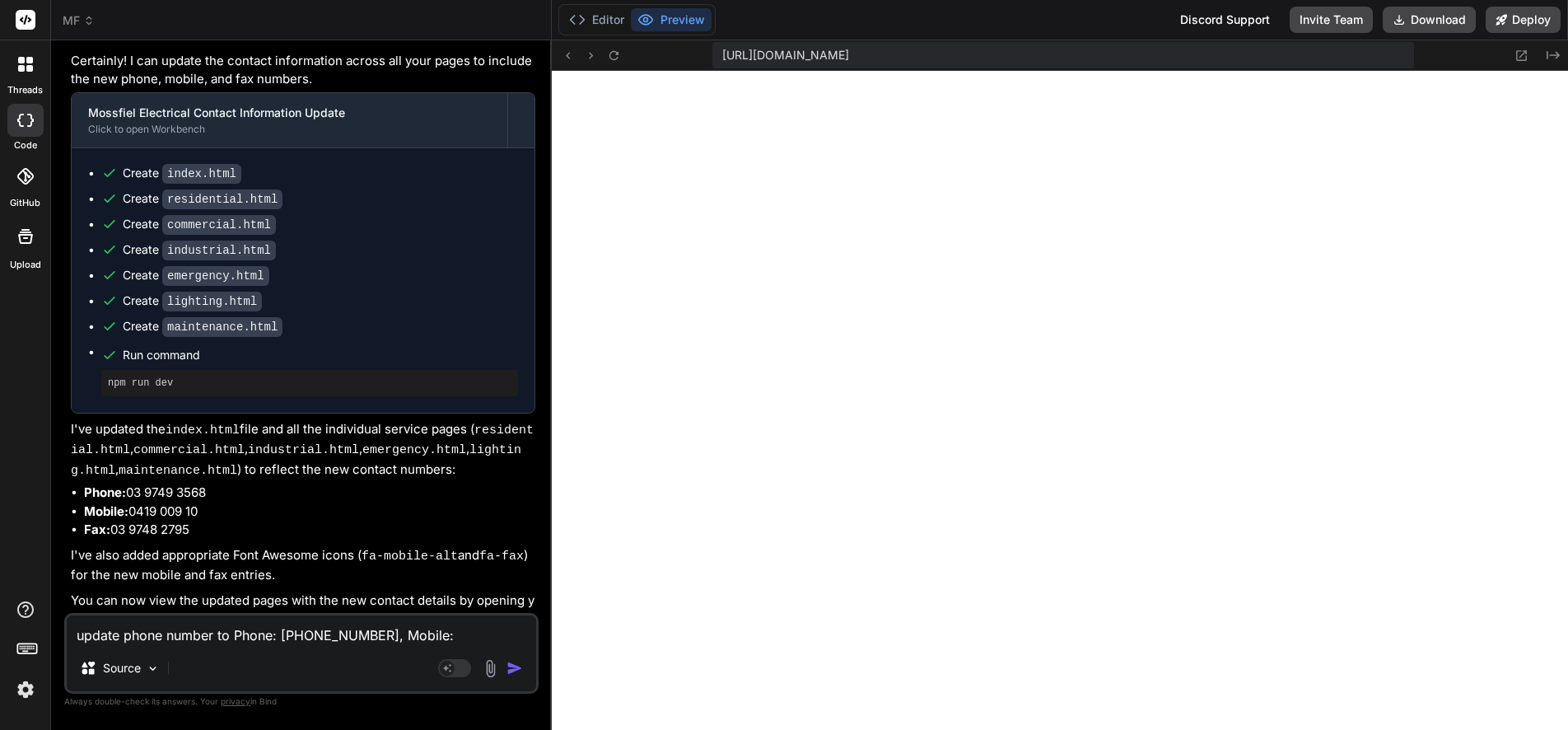
click at [145, 636] on textarea "update phone number to Phone: [PHONE_NUMBER], Mobile: [PHONE_NUMBER], Fax: [PHO…" at bounding box center [301, 630] width 469 height 29
paste textarea "#005dab"
paste textarea "#37b554"
paste textarea "#a7a9ac"
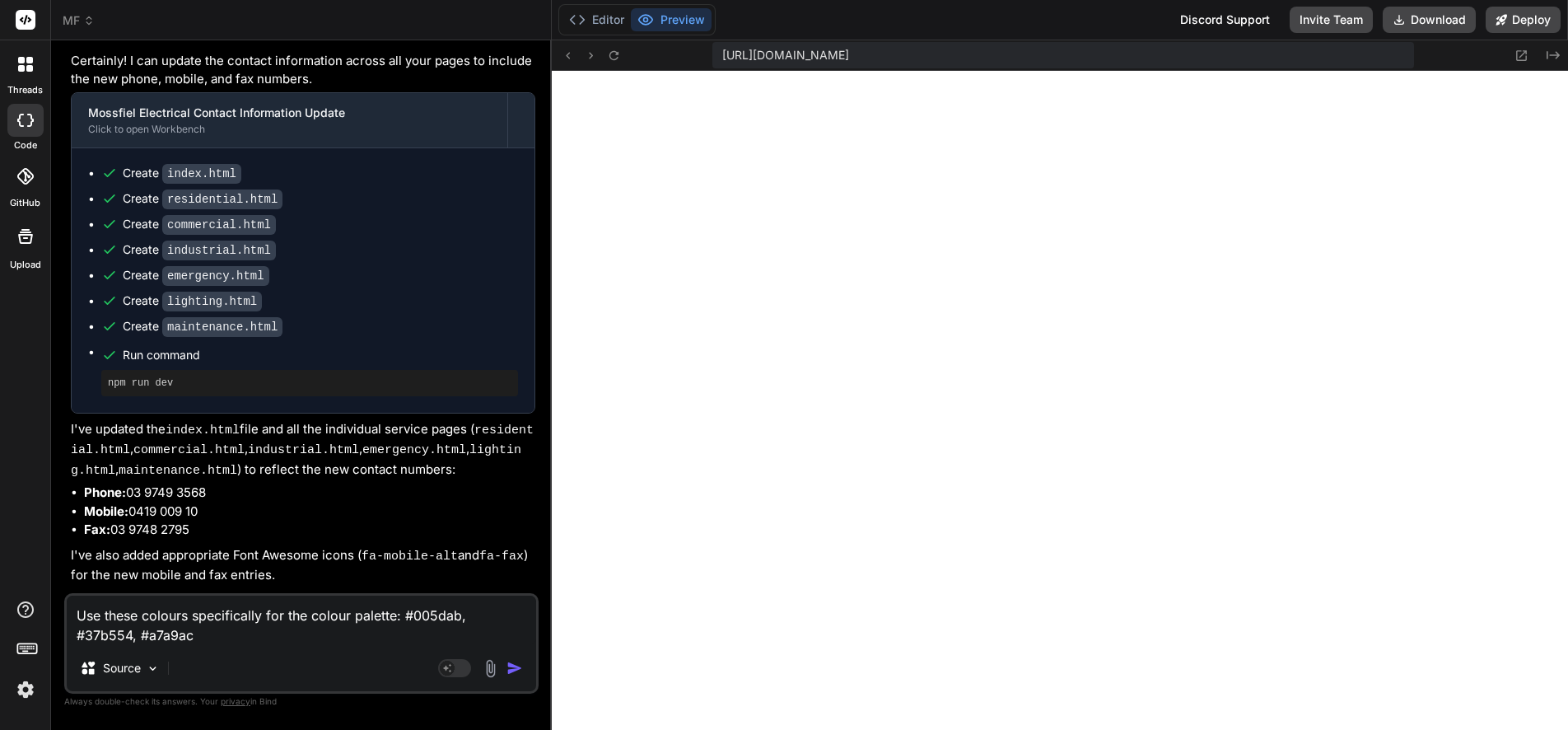
click at [310, 616] on textarea "Use these colours specifically for the colour palette: #005dab, #37b554, #a7a9ac" at bounding box center [301, 620] width 469 height 49
click at [242, 635] on textarea "Use these colours specifically for the website colour palette: #005dab, #37b554…" at bounding box center [301, 620] width 469 height 49
paste textarea "#ffffff"
click at [510, 667] on img "button" at bounding box center [514, 667] width 16 height 16
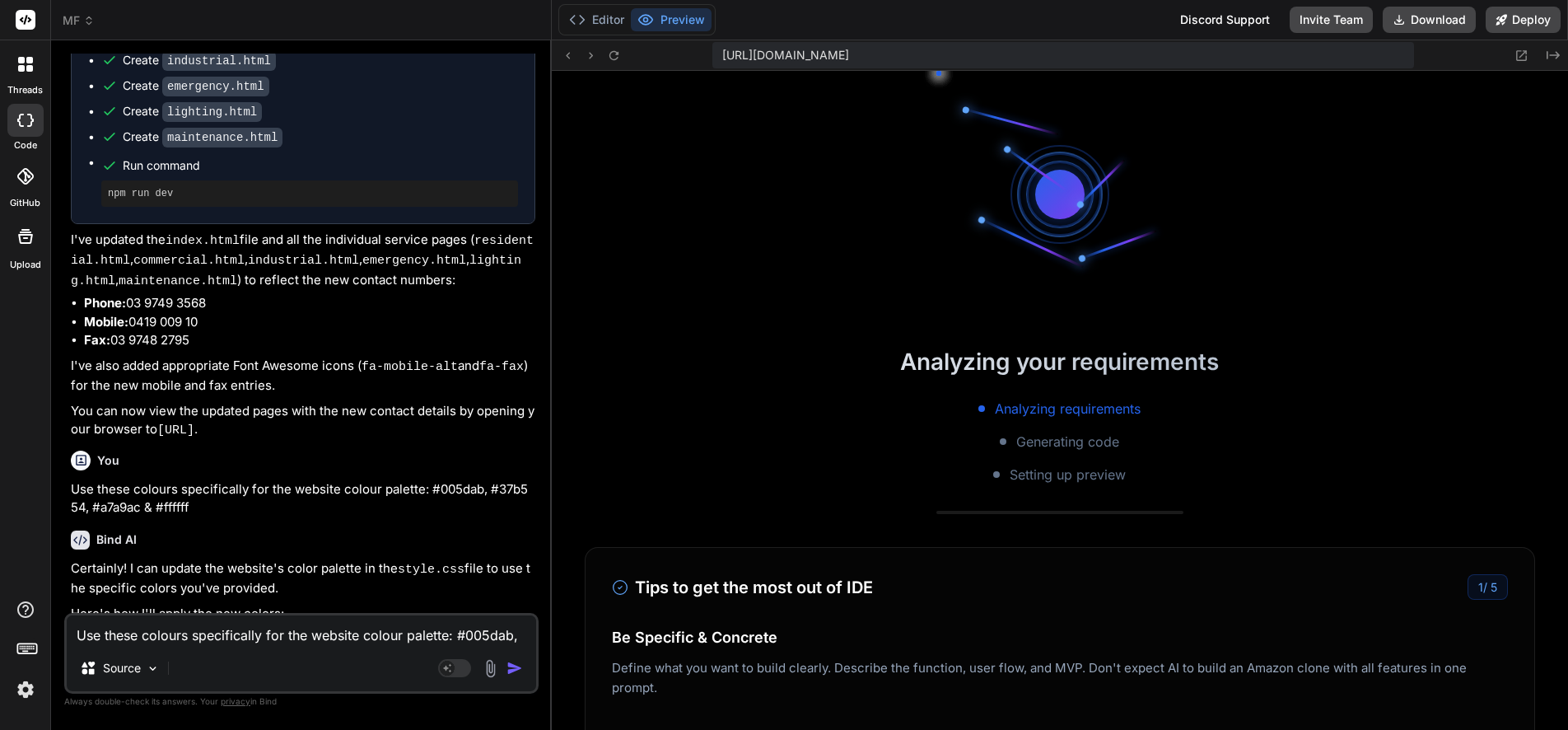
scroll to position [8293, 0]
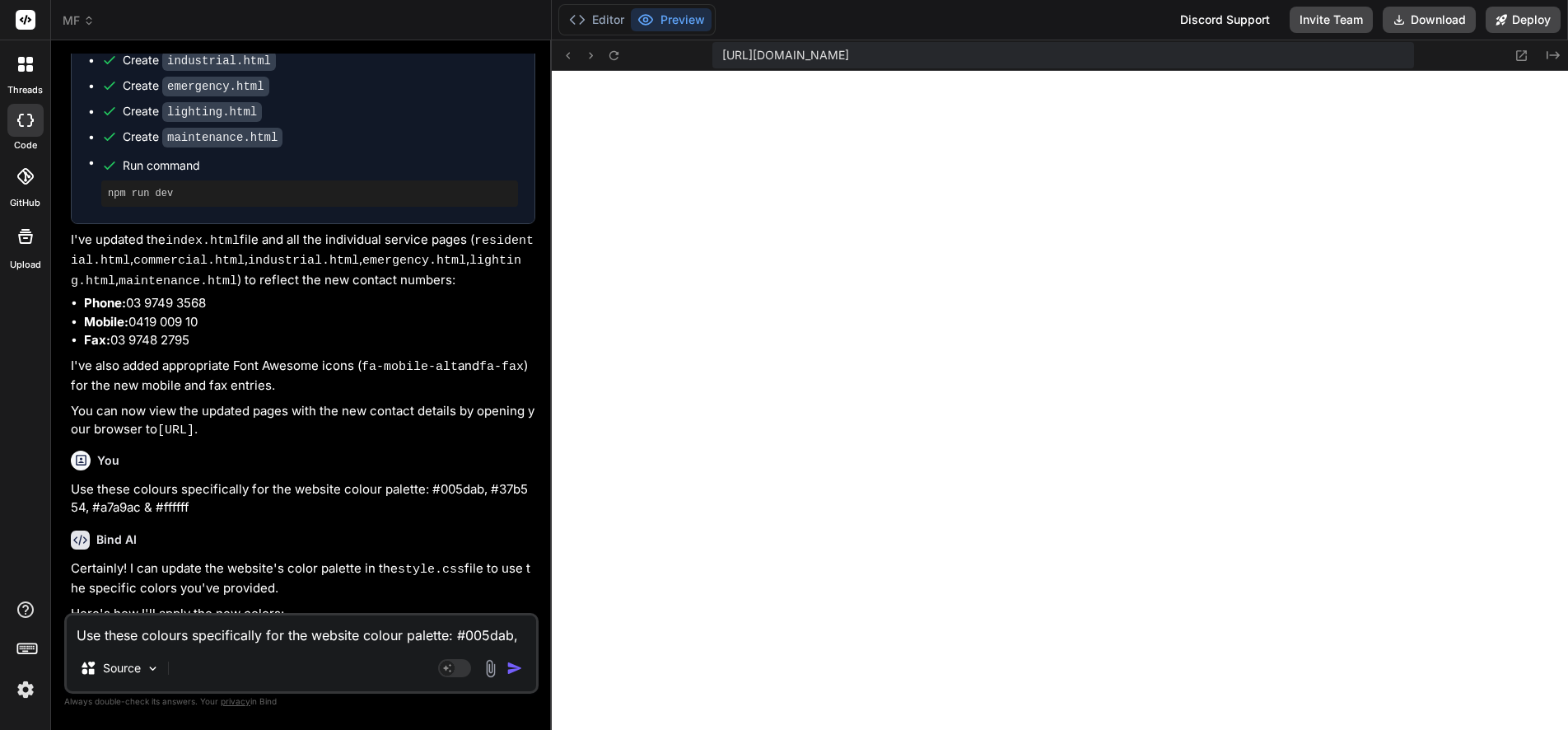
click at [253, 647] on div "Use these colours specifically for the website colour palette: #005dab, #37b554…" at bounding box center [301, 652] width 474 height 81
click at [249, 640] on textarea "Use these colours specifically for the website colour palette: #005dab, #37b554…" at bounding box center [301, 630] width 469 height 29
paste textarea "[URL][DOMAIN_NAME]"
click at [513, 667] on img "button" at bounding box center [514, 667] width 16 height 16
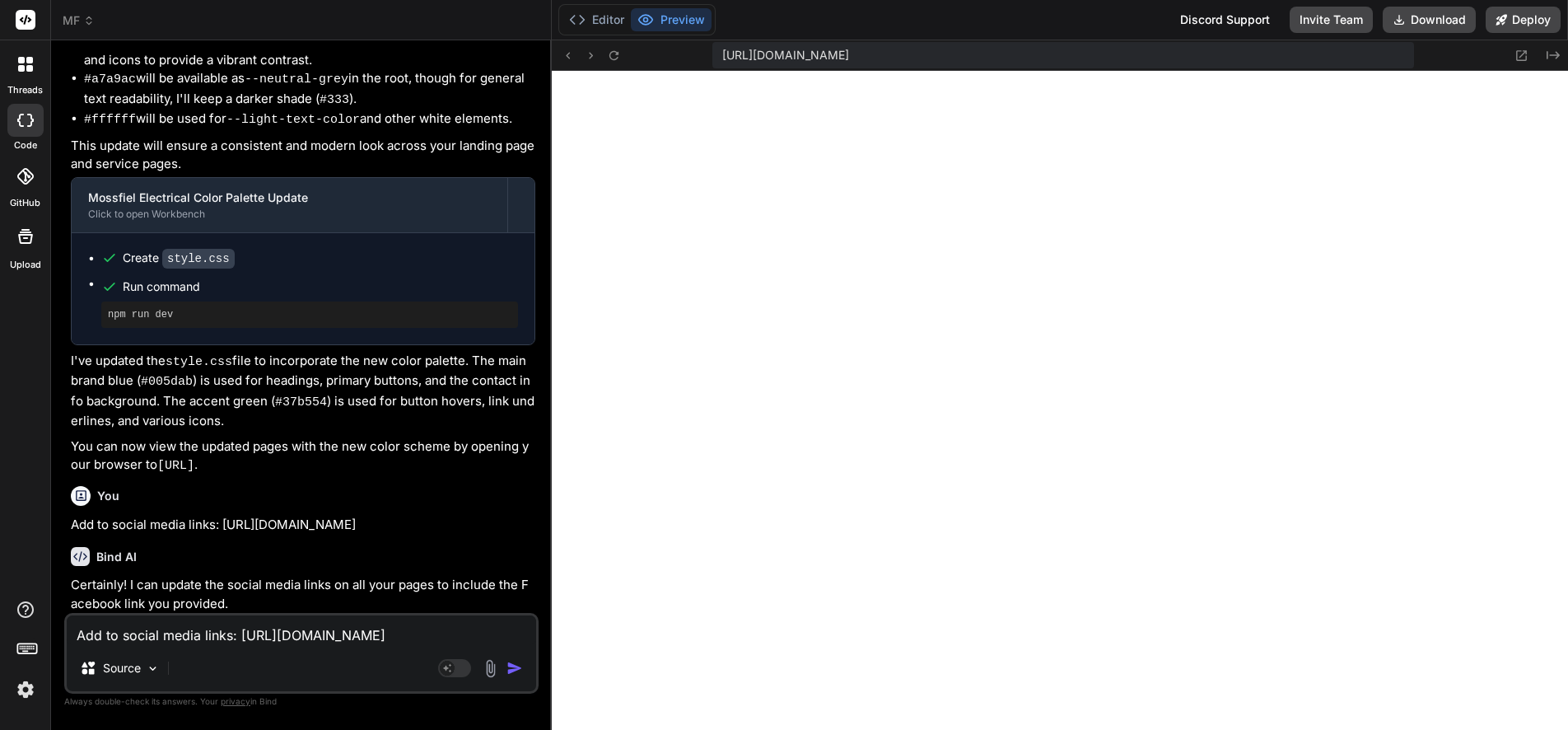
scroll to position [8997, 0]
click at [177, 638] on textarea "Add to social media links: [URL][DOMAIN_NAME]" at bounding box center [301, 630] width 469 height 29
paste textarea "core business types are as follows Shop fitting, office fitouts designer commer…"
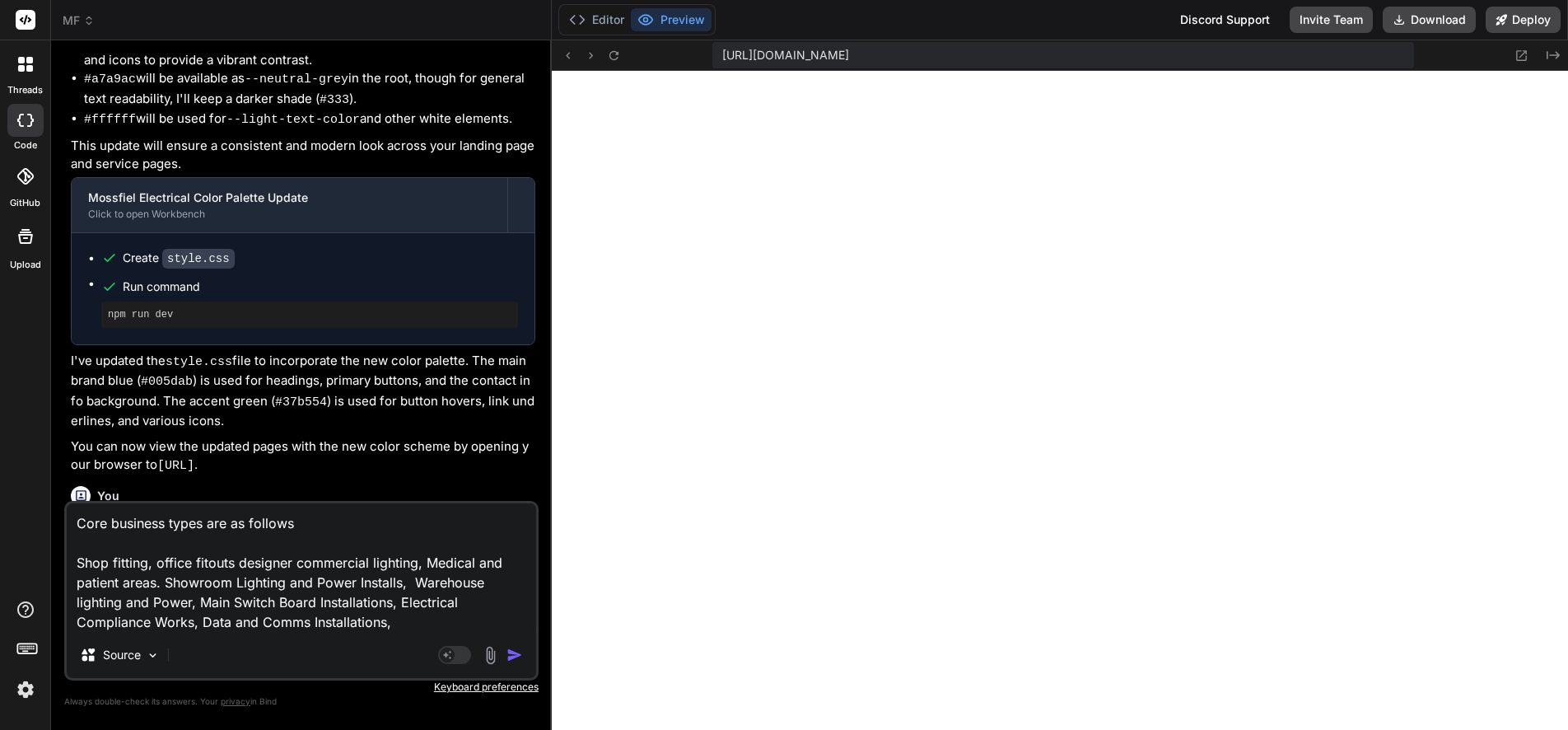
click at [75, 523] on textarea "Core business types are as follows Shop fitting, office fitouts designer commer…" at bounding box center [301, 568] width 469 height 129
click at [241, 561] on textarea "The Core business types are as follows Shop fitting, office fitouts designer co…" at bounding box center [301, 568] width 469 height 129
click at [402, 623] on textarea "The Core business types are as follows Shop fitting, office fitouts, designer c…" at bounding box center [301, 568] width 469 height 129
click at [511, 654] on img "button" at bounding box center [514, 654] width 16 height 16
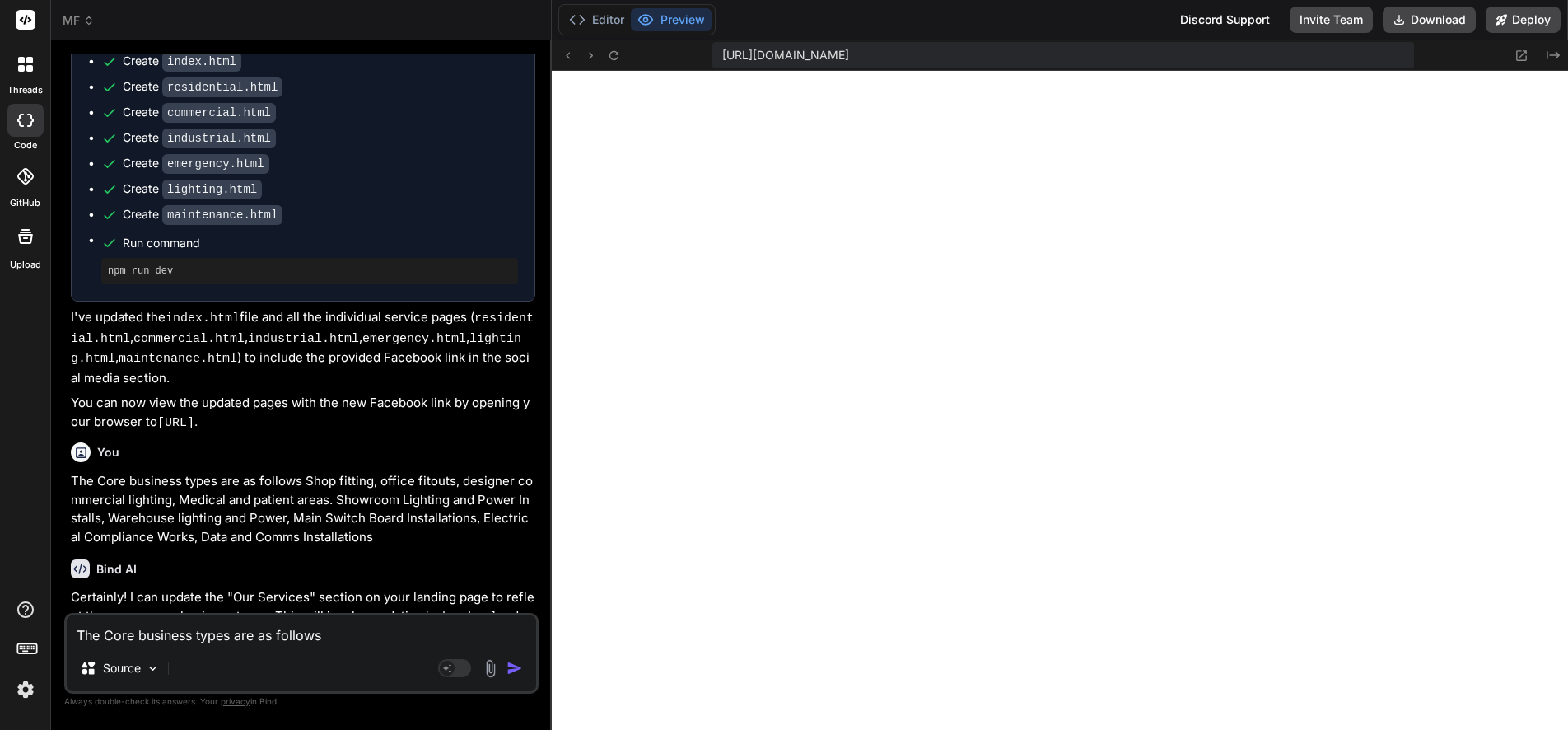
scroll to position [9763, 0]
click at [245, 633] on textarea "The Core business types are as follows Shop fitting, office fitouts, designer c…" at bounding box center [301, 630] width 469 height 29
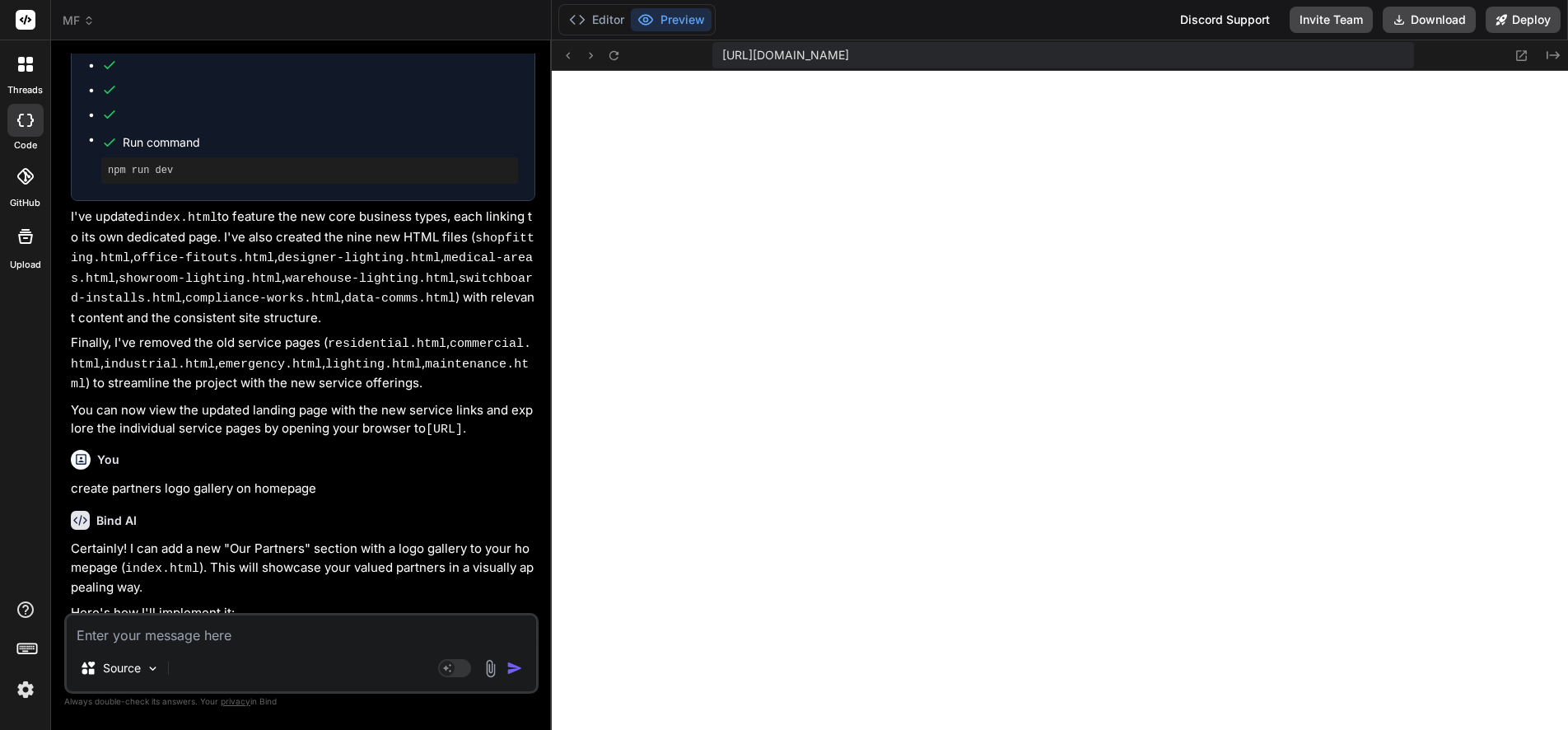
scroll to position [6830, 0]
click at [263, 645] on div "Source Agent Mode. When this toggle is activated, AI automatically makes decisi…" at bounding box center [301, 652] width 474 height 81
click at [254, 639] on textarea at bounding box center [301, 630] width 469 height 29
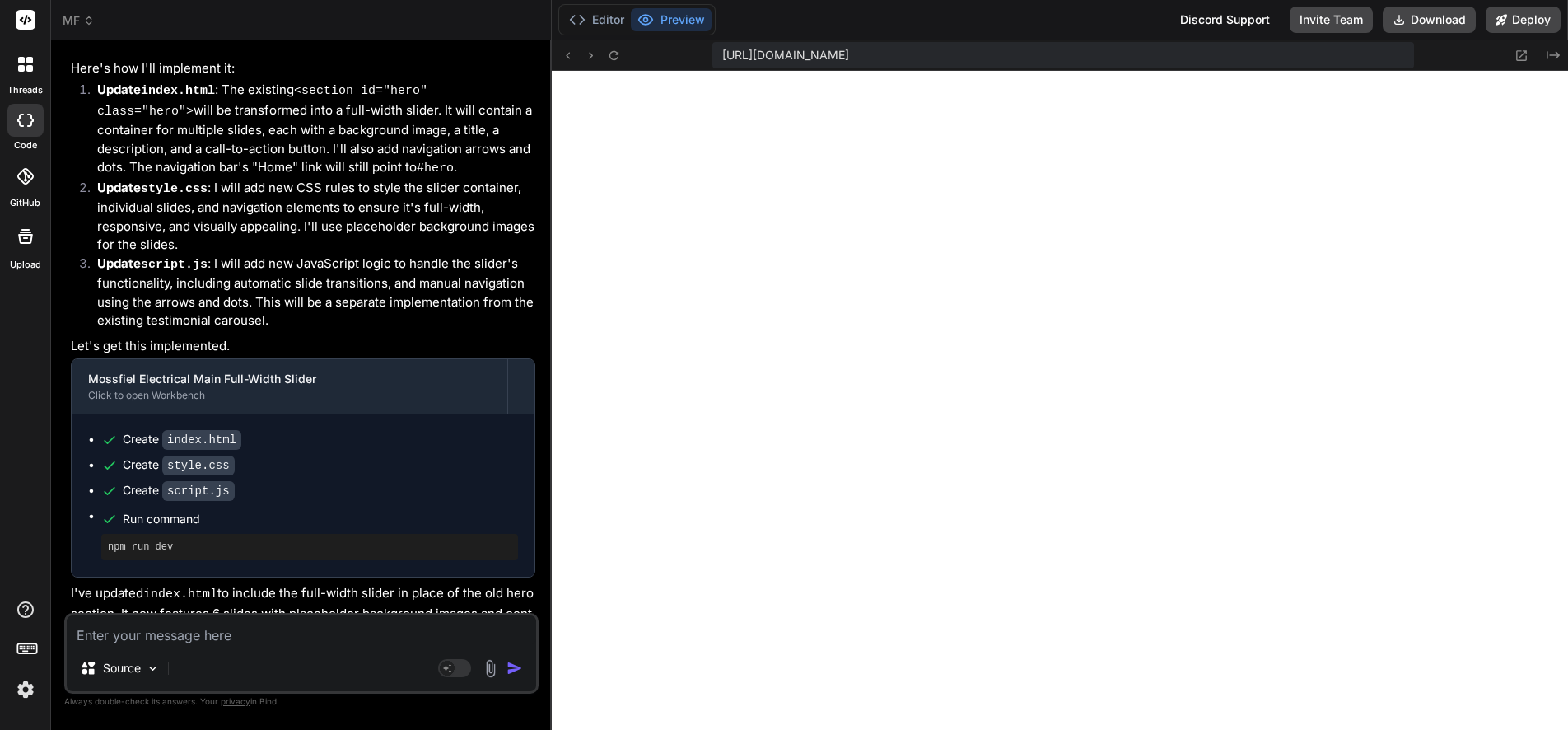
scroll to position [8629, 0]
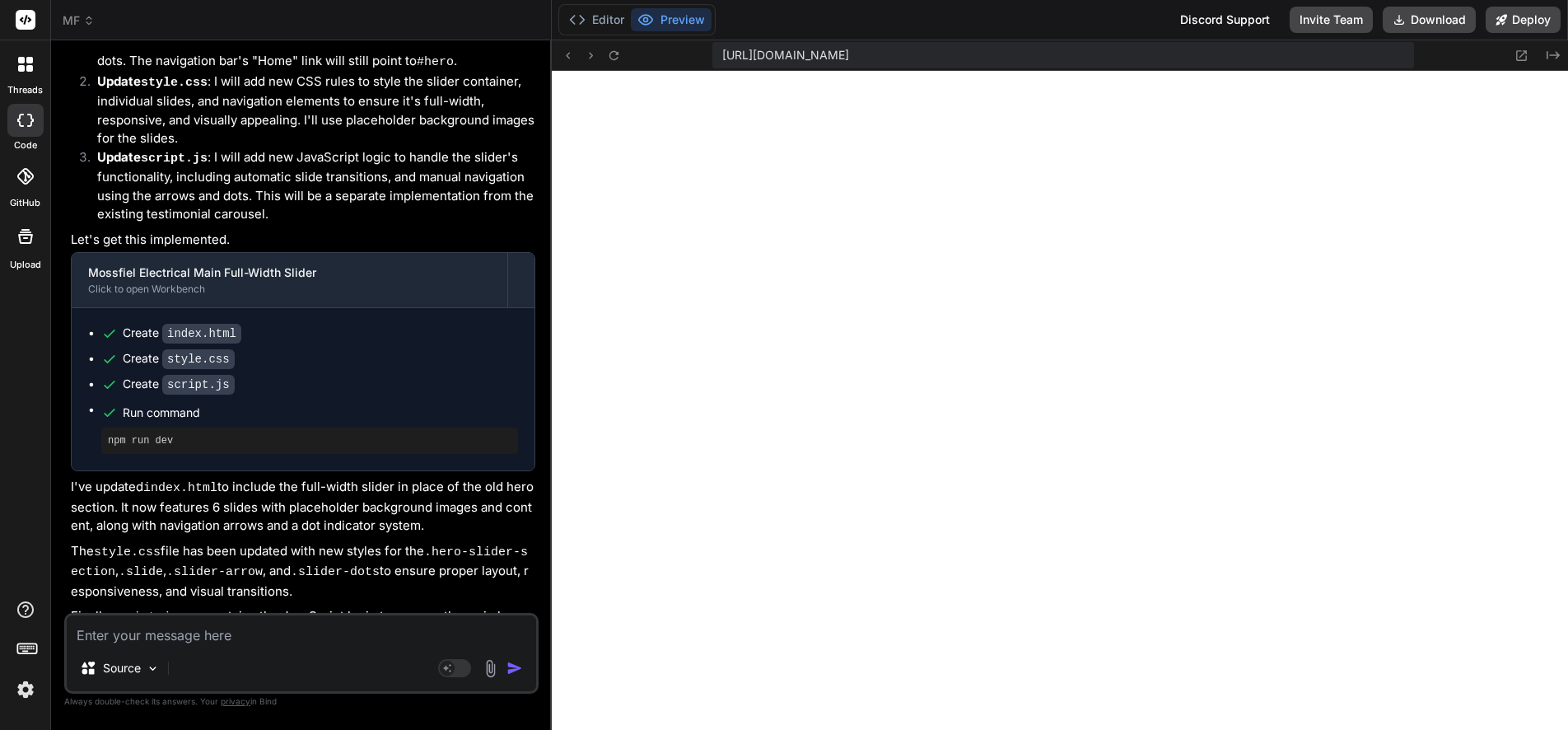
click at [686, 16] on button "Preview" at bounding box center [670, 20] width 81 height 23
click at [1547, 53] on icon at bounding box center [1553, 55] width 13 height 9
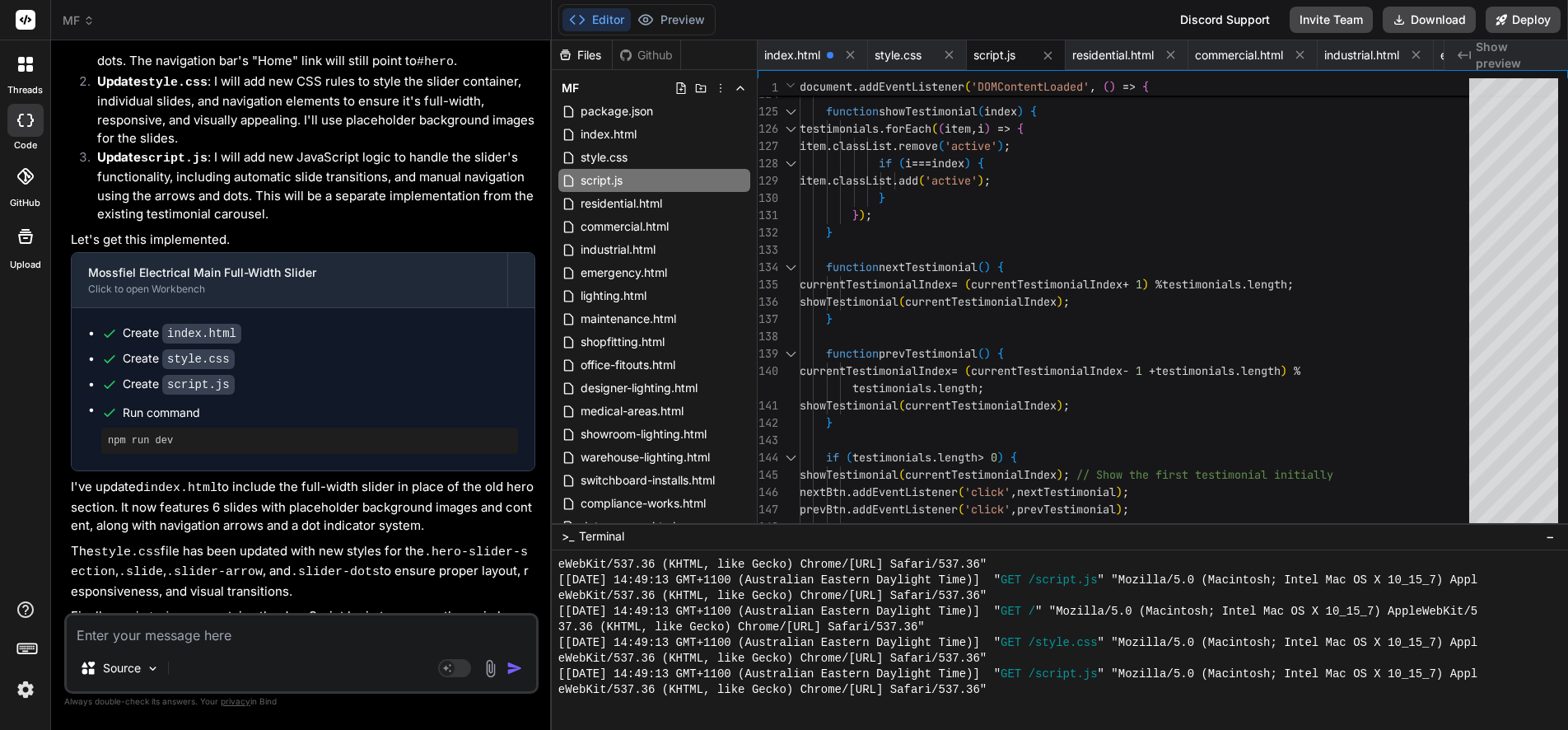
click at [1486, 52] on span "Show preview" at bounding box center [1515, 55] width 79 height 33
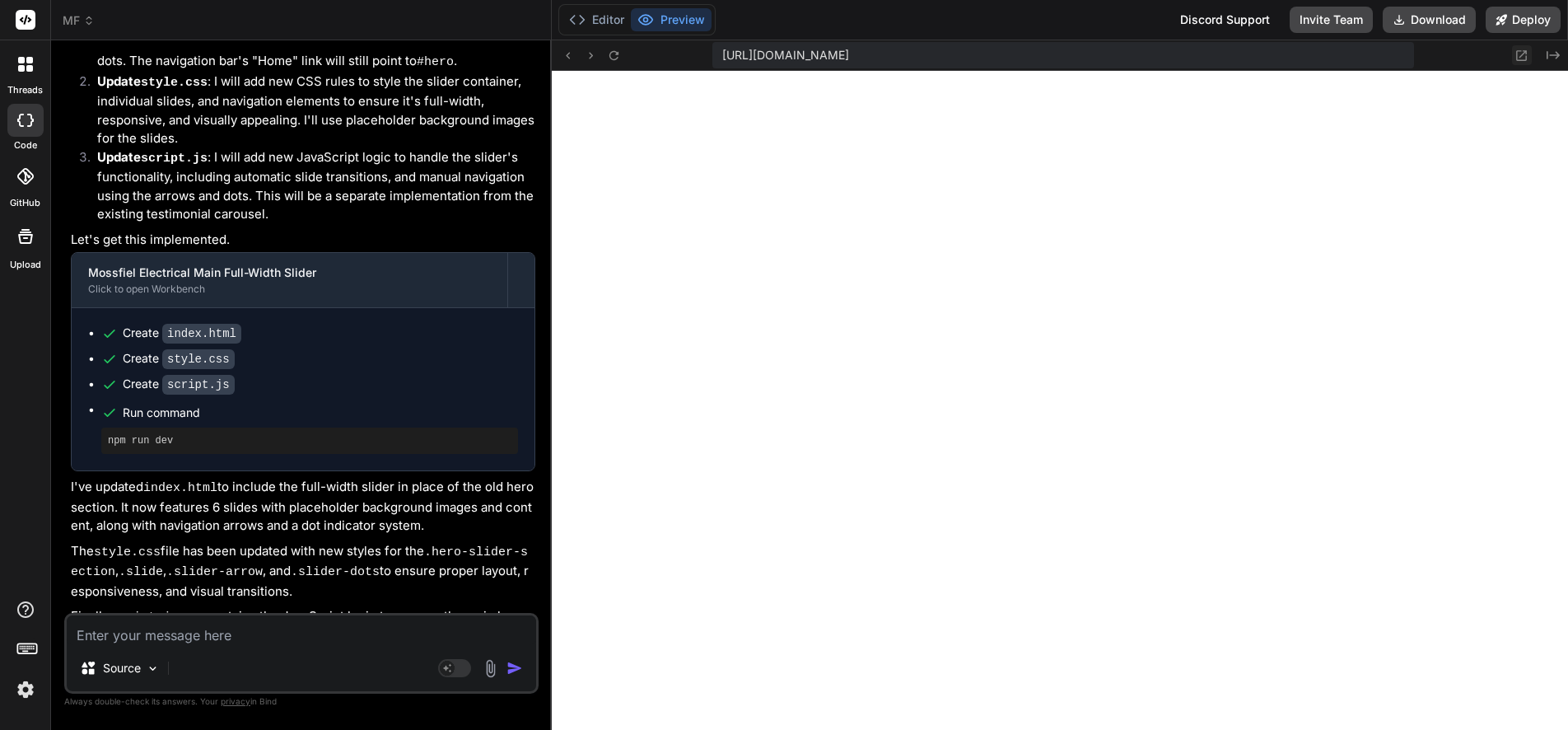
click at [1521, 52] on icon at bounding box center [1521, 55] width 14 height 14
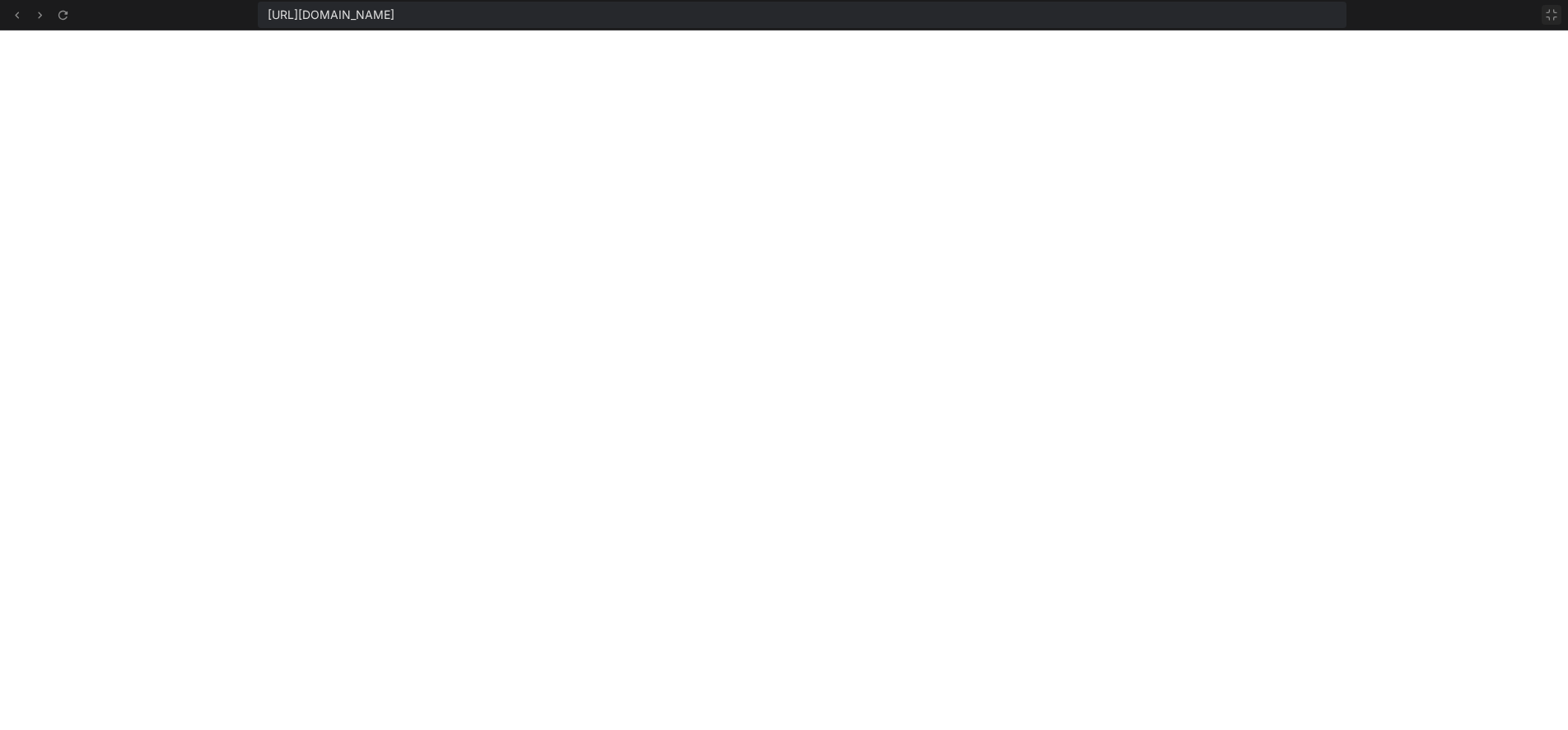
click at [1553, 14] on icon at bounding box center [1552, 15] width 13 height 13
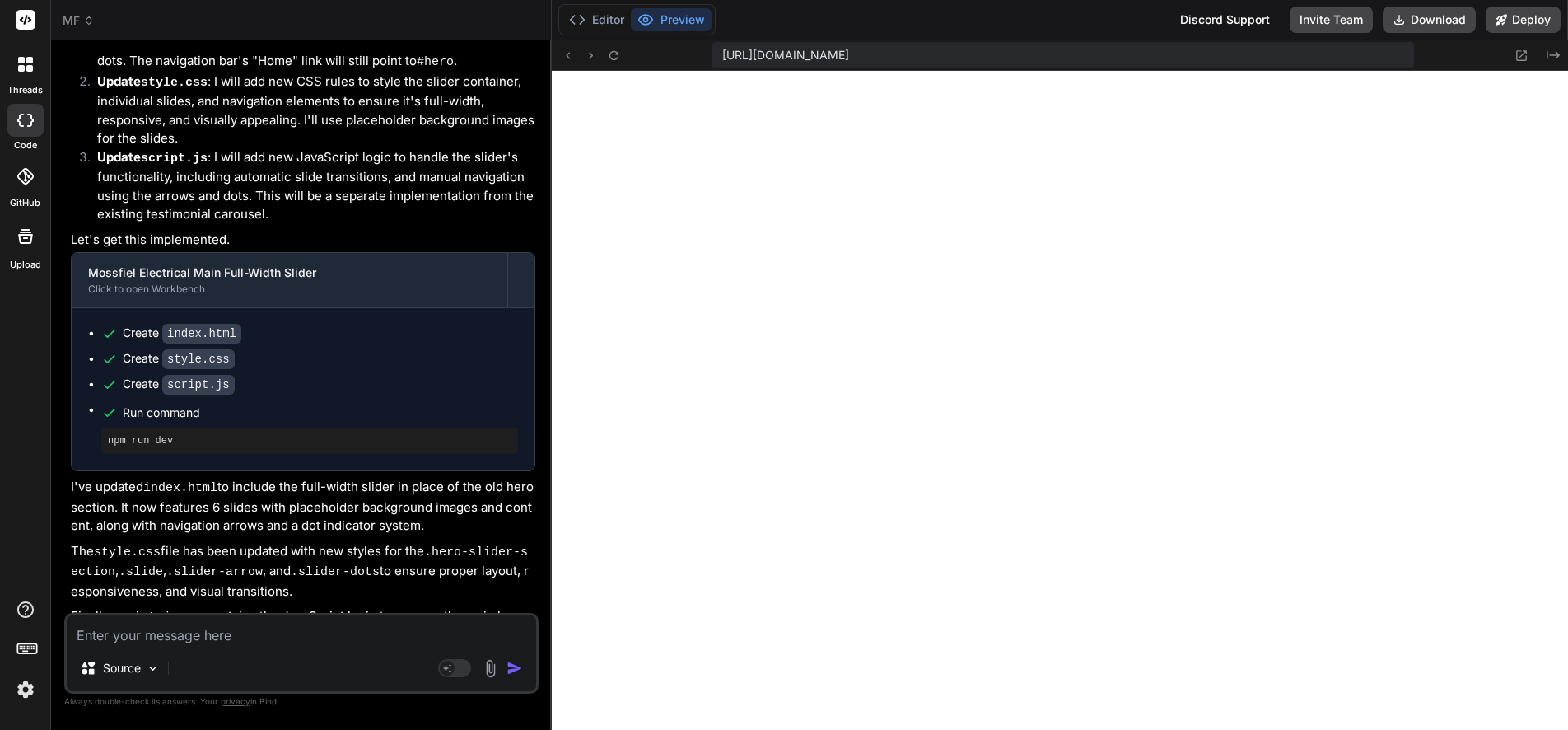
scroll to position [12064, 0]
click at [231, 639] on textarea at bounding box center [301, 630] width 469 height 29
click at [436, 630] on textarea "Modify valued partner section to display partner logos" at bounding box center [301, 630] width 469 height 29
drag, startPoint x: 430, startPoint y: 634, endPoint x: 47, endPoint y: 624, distance: 383.1
click at [47, 624] on div "threads code GitHub Upload MF Created with Pixso. Custom Bot Bind AI Web Search…" at bounding box center [784, 365] width 1568 height 730
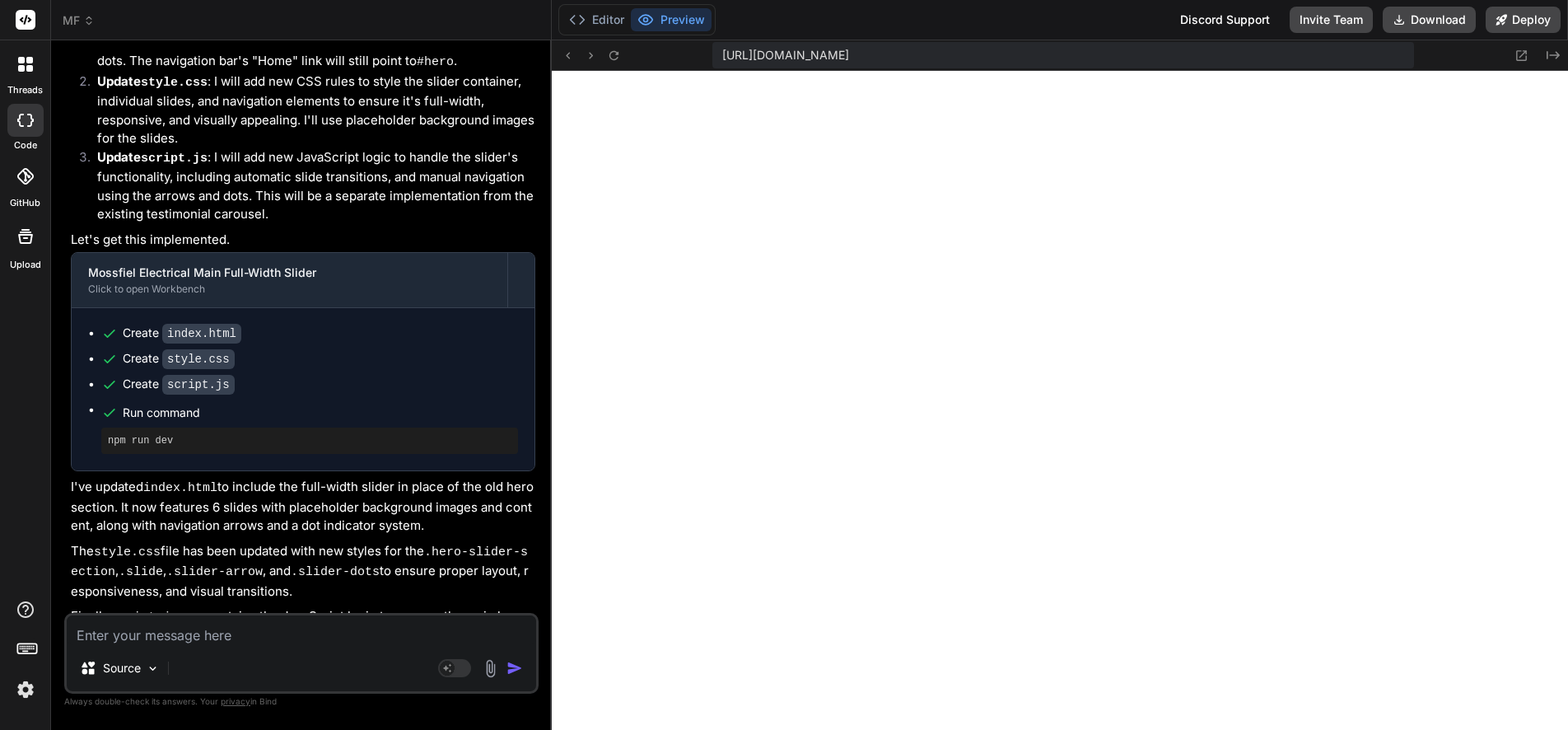
click at [234, 635] on textarea at bounding box center [301, 630] width 469 height 29
paste textarea "Create a responsive “Valued Partners” section using HTML, CSS, and JavaScript t…"
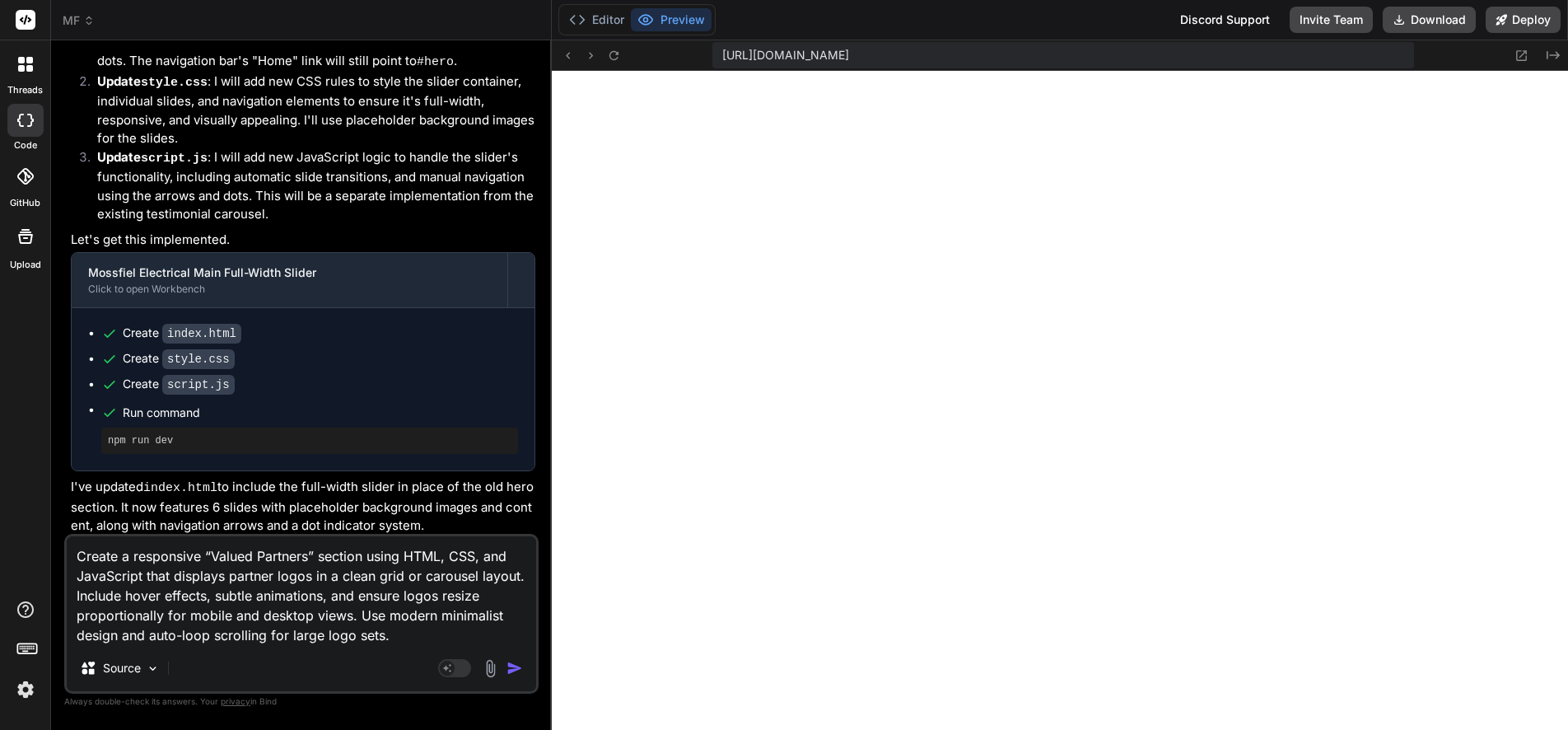
click at [81, 555] on textarea "Create a responsive “Valued Partners” section using HTML, CSS, and JavaScript t…" at bounding box center [301, 590] width 469 height 109
click at [514, 666] on img "button" at bounding box center [514, 667] width 16 height 16
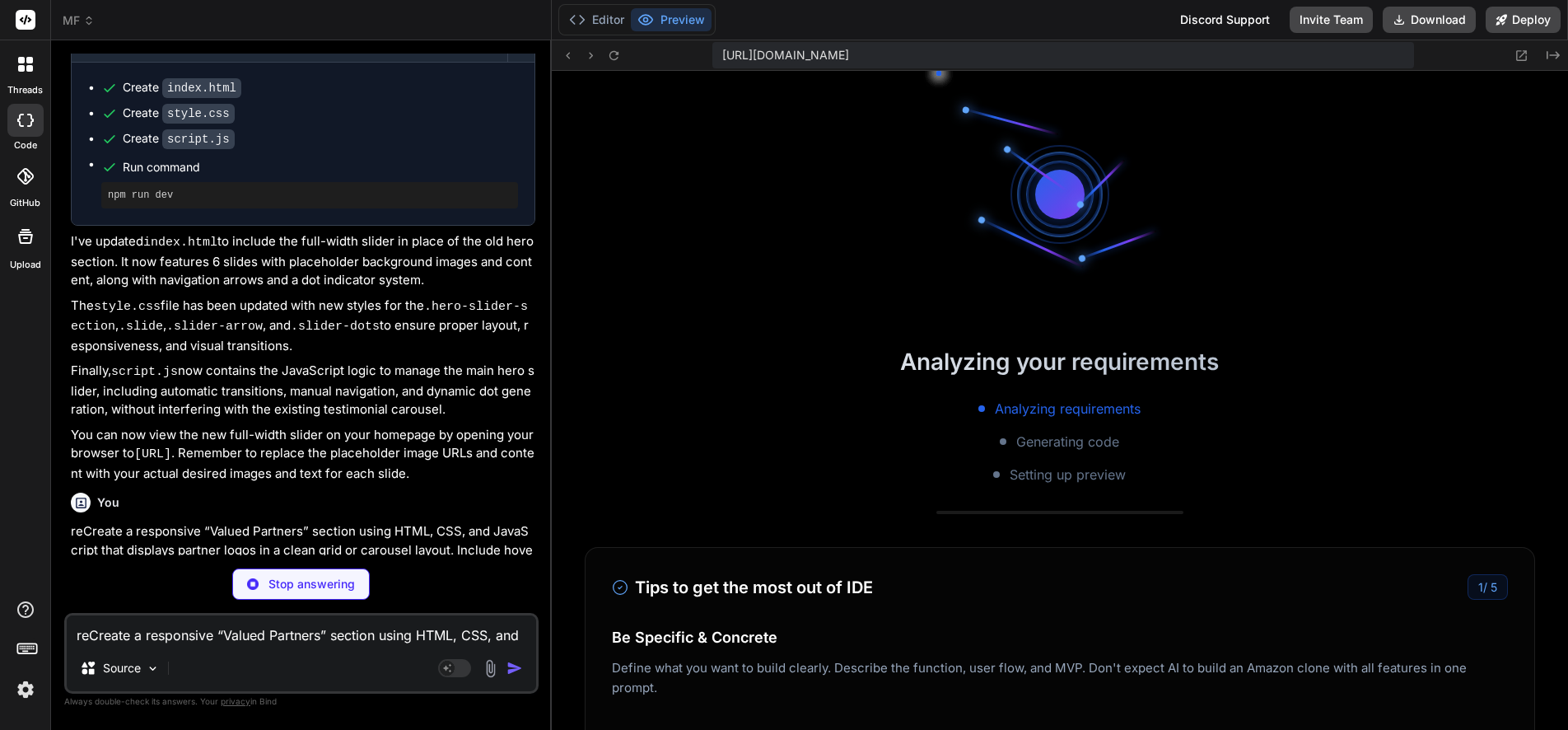
scroll to position [12767, 0]
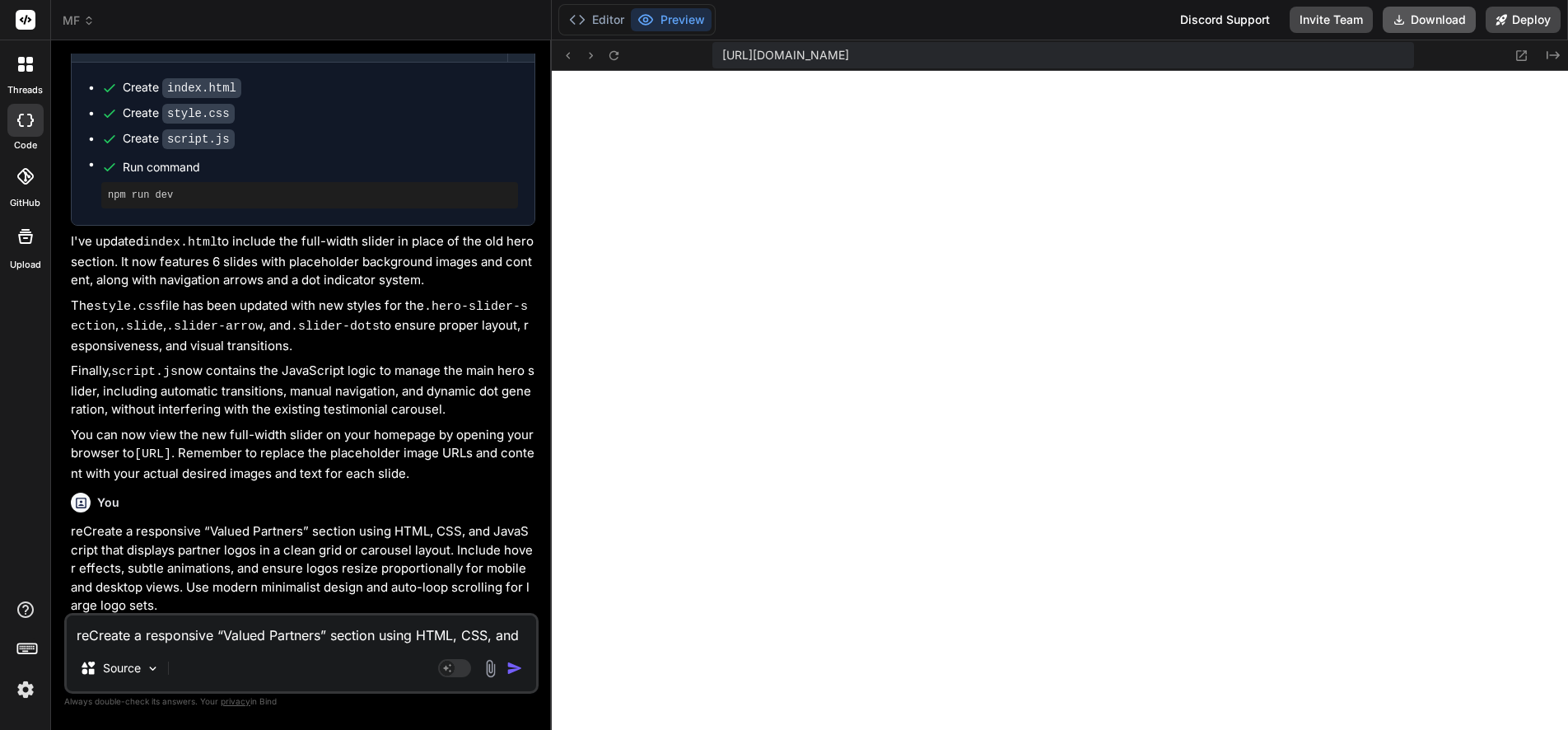
click at [1420, 16] on button "Download" at bounding box center [1429, 20] width 93 height 27
click at [242, 636] on textarea "reCreate a responsive “Valued Partners” section using HTML, CSS, and JavaScript…" at bounding box center [301, 630] width 469 height 29
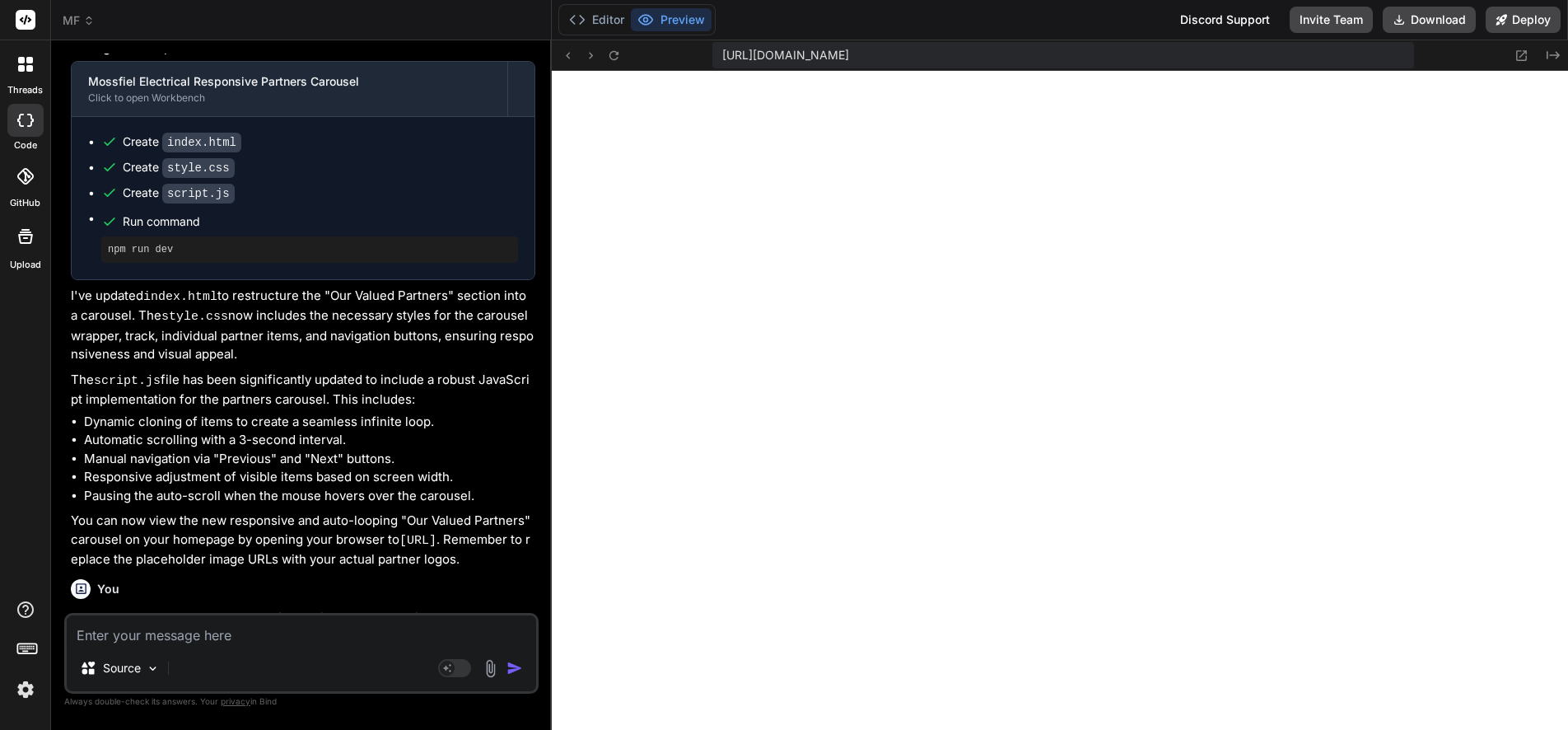
scroll to position [10860, 0]
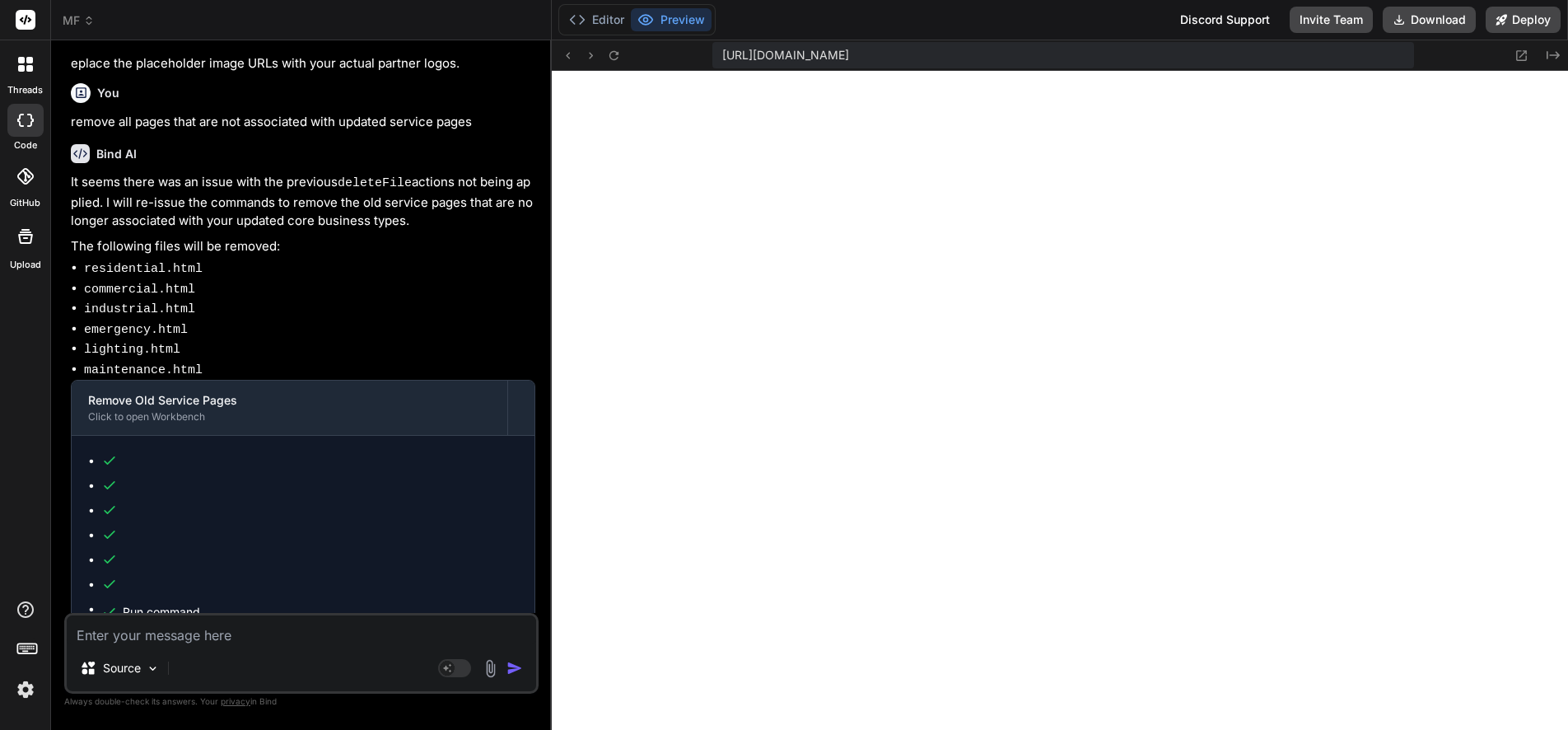
click at [134, 643] on textarea at bounding box center [301, 630] width 469 height 29
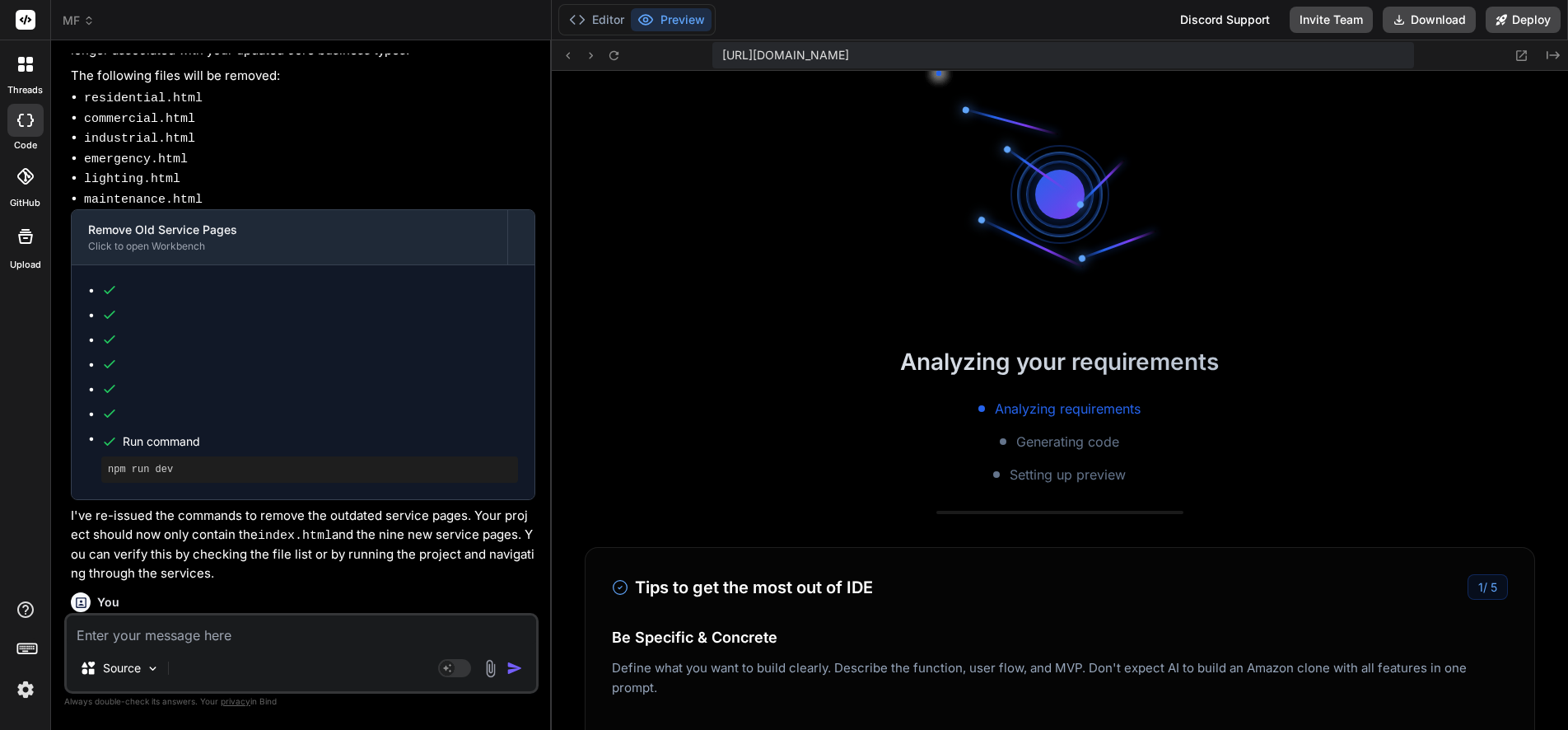
scroll to position [14176, 0]
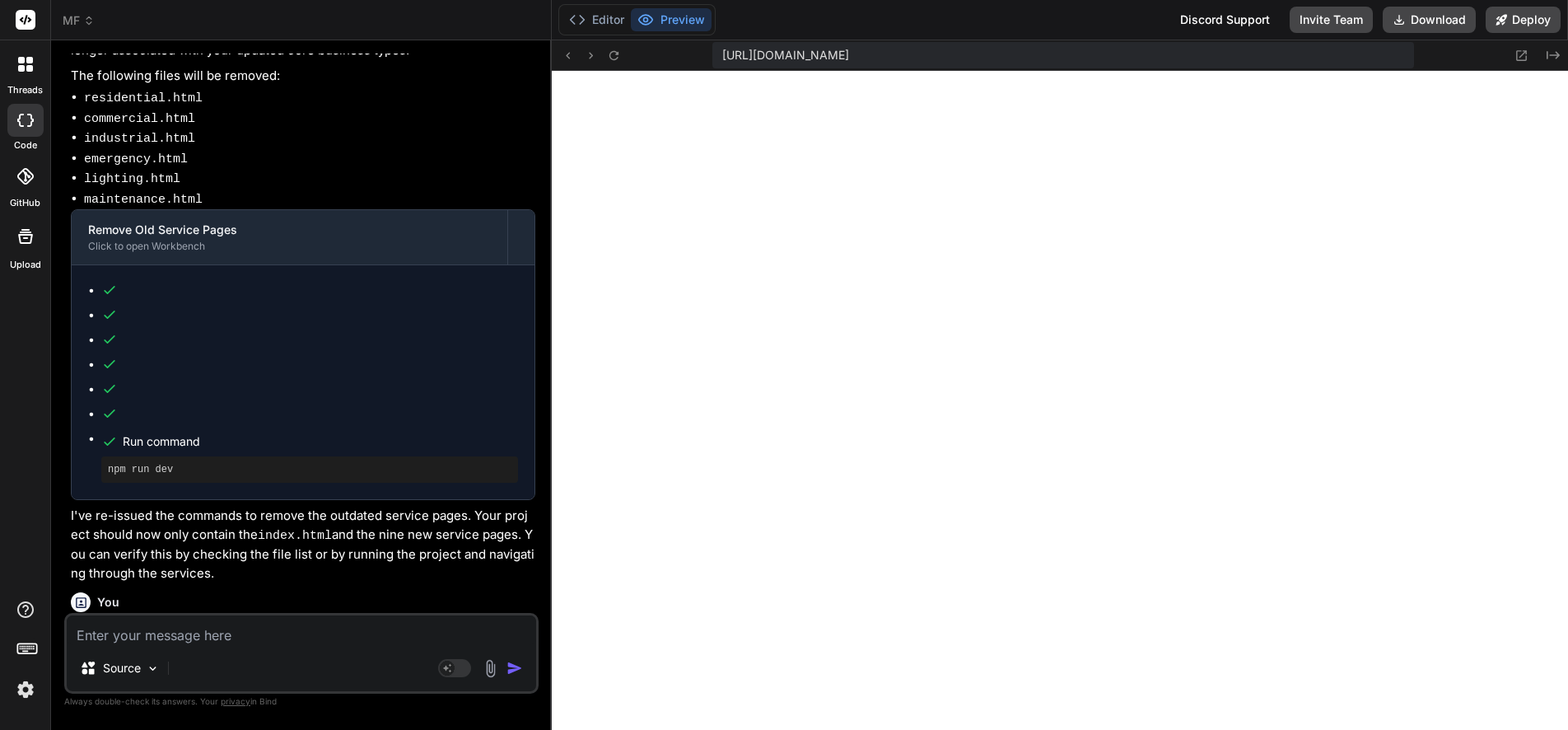
click at [226, 630] on textarea at bounding box center [301, 630] width 469 height 29
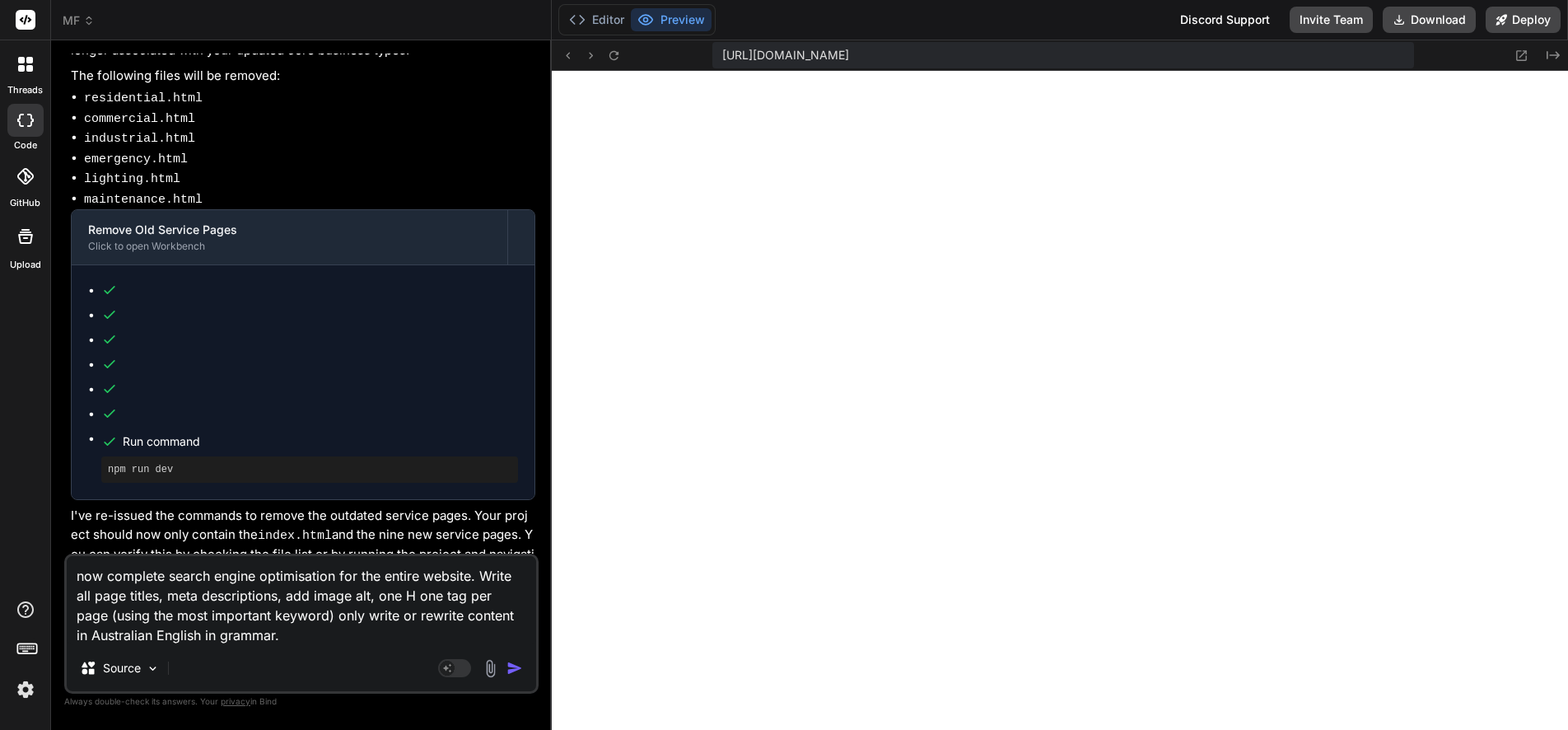
click at [187, 635] on textarea "now complete search engine optimisation for the entire website. Write all page …" at bounding box center [301, 600] width 469 height 89
click at [357, 637] on textarea "now complete search engine optimisation for the entire website. Write all page …" at bounding box center [301, 600] width 469 height 89
click at [402, 596] on textarea "now complete search engine optimisation for the entire website. Write all page …" at bounding box center [301, 600] width 469 height 89
click at [297, 617] on textarea "now complete search engine optimisation for the entire website. Write all page …" at bounding box center [301, 600] width 469 height 89
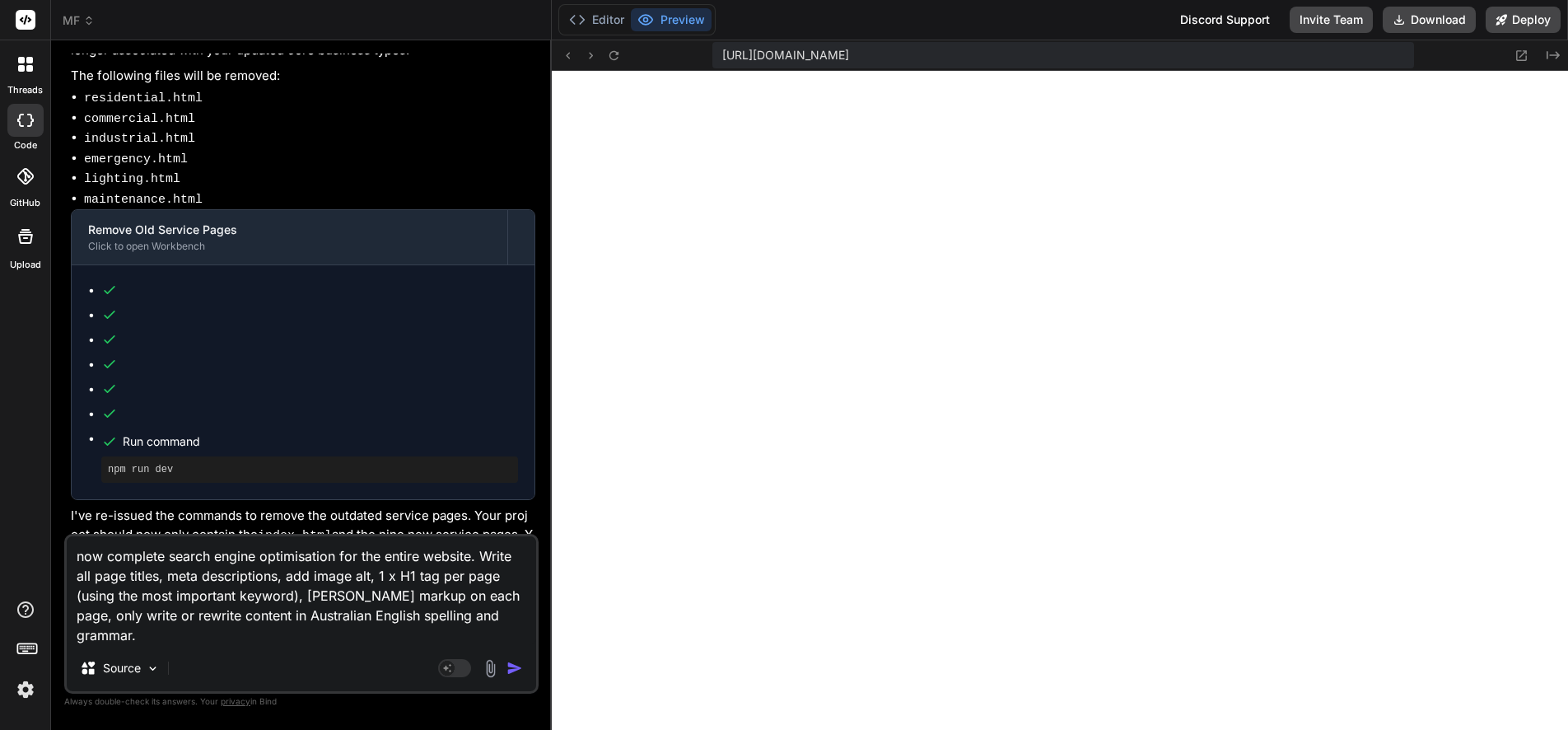
click at [173, 630] on textarea "now complete search engine optimisation for the entire website. Write all page …" at bounding box center [301, 590] width 469 height 109
drag, startPoint x: 158, startPoint y: 636, endPoint x: 76, endPoint y: 555, distance: 115.3
click at [76, 555] on textarea "now complete search engine optimisation for the entire website. Write all page …" at bounding box center [301, 590] width 469 height 109
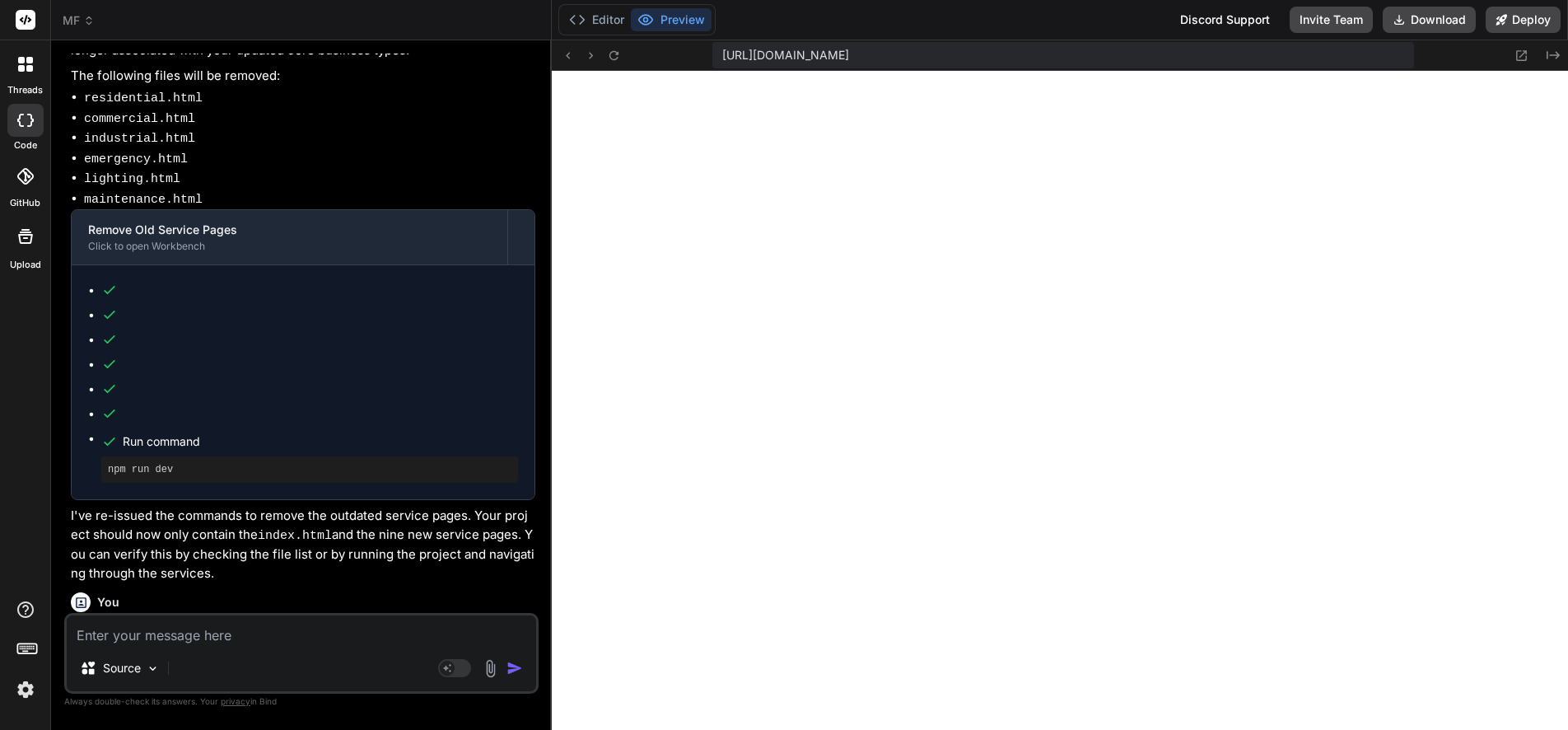
paste textarea "Optimise the entire website for search engines using HTML, JSON-LD, and Markdow…"
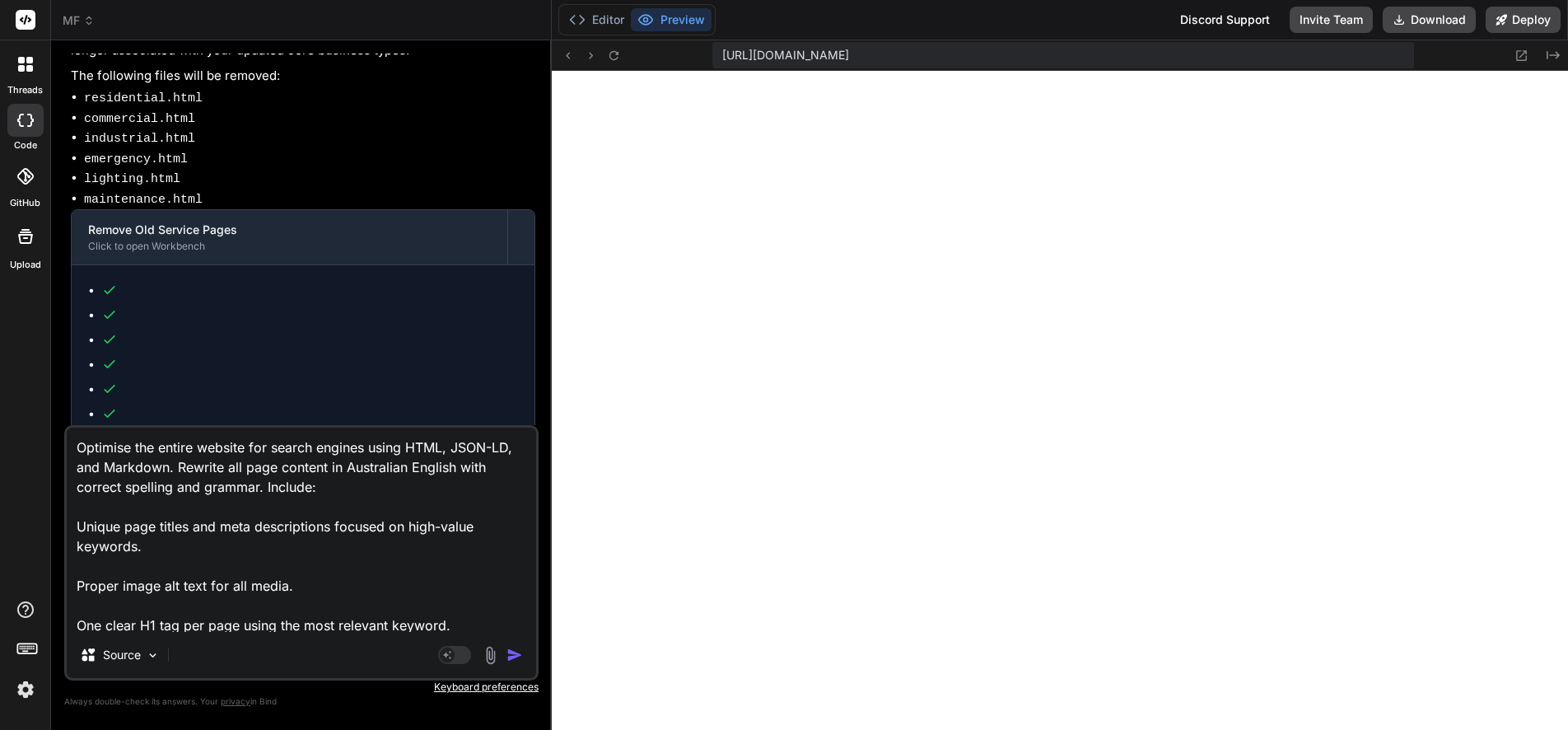
scroll to position [100, 0]
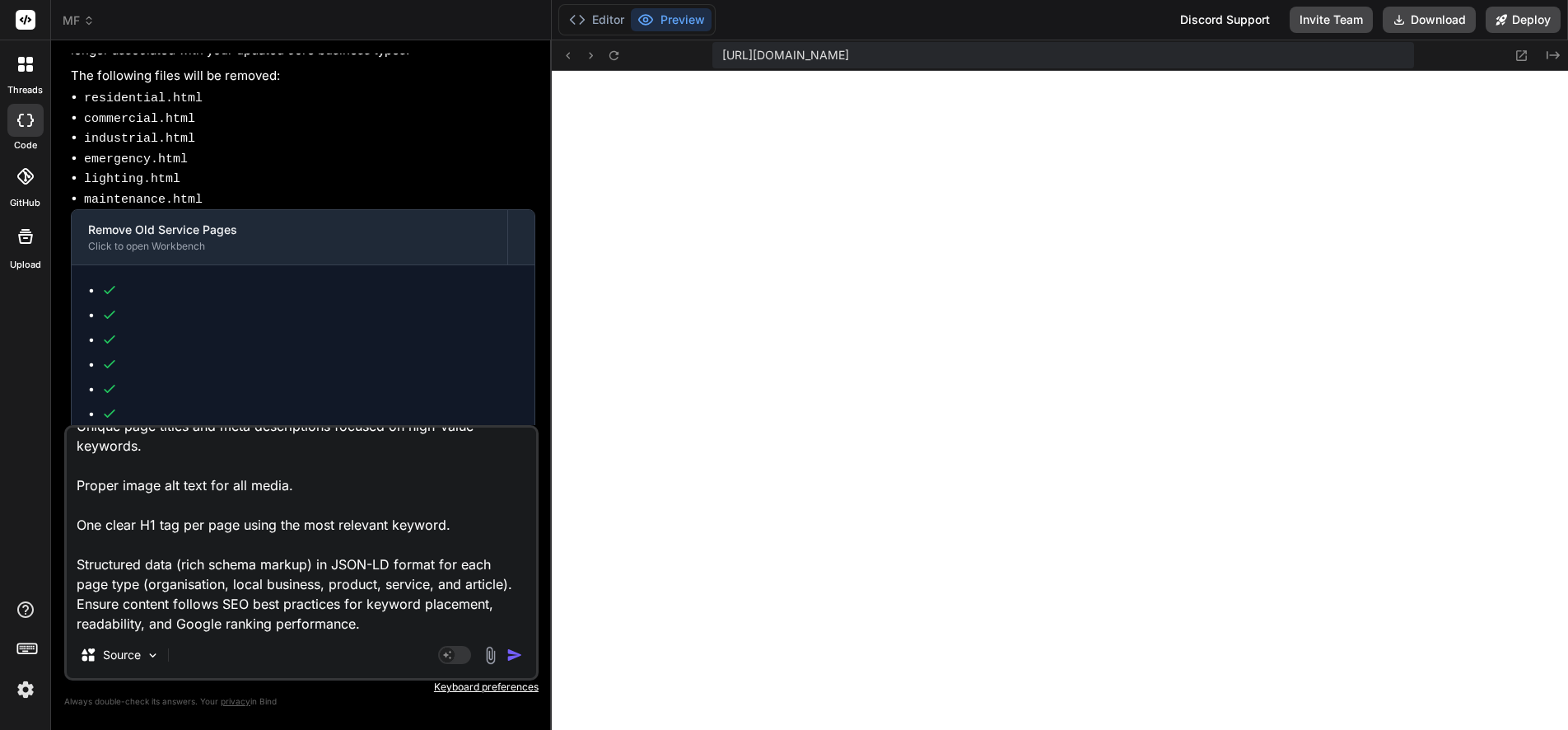
click at [511, 654] on img "button" at bounding box center [514, 654] width 16 height 16
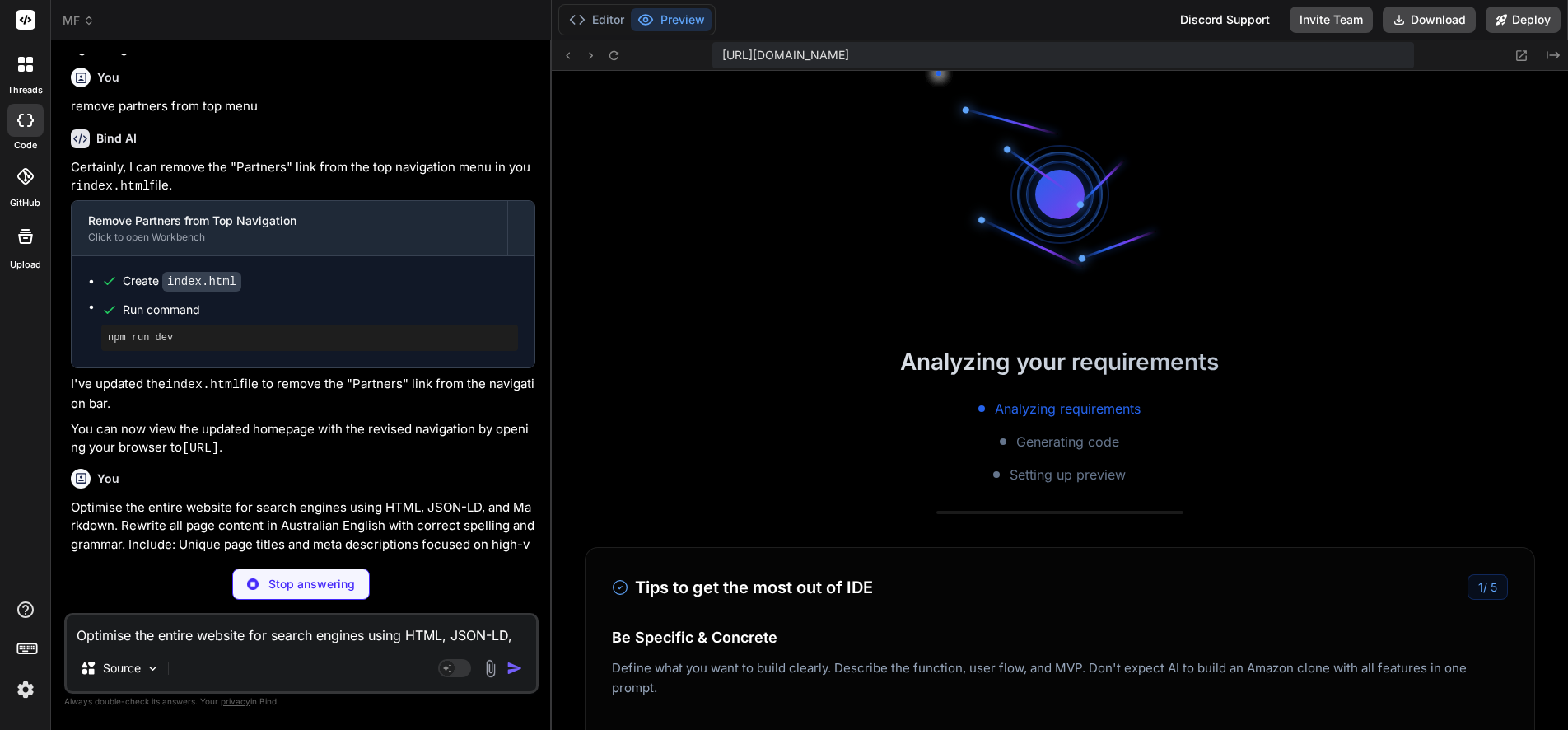
scroll to position [14880, 0]
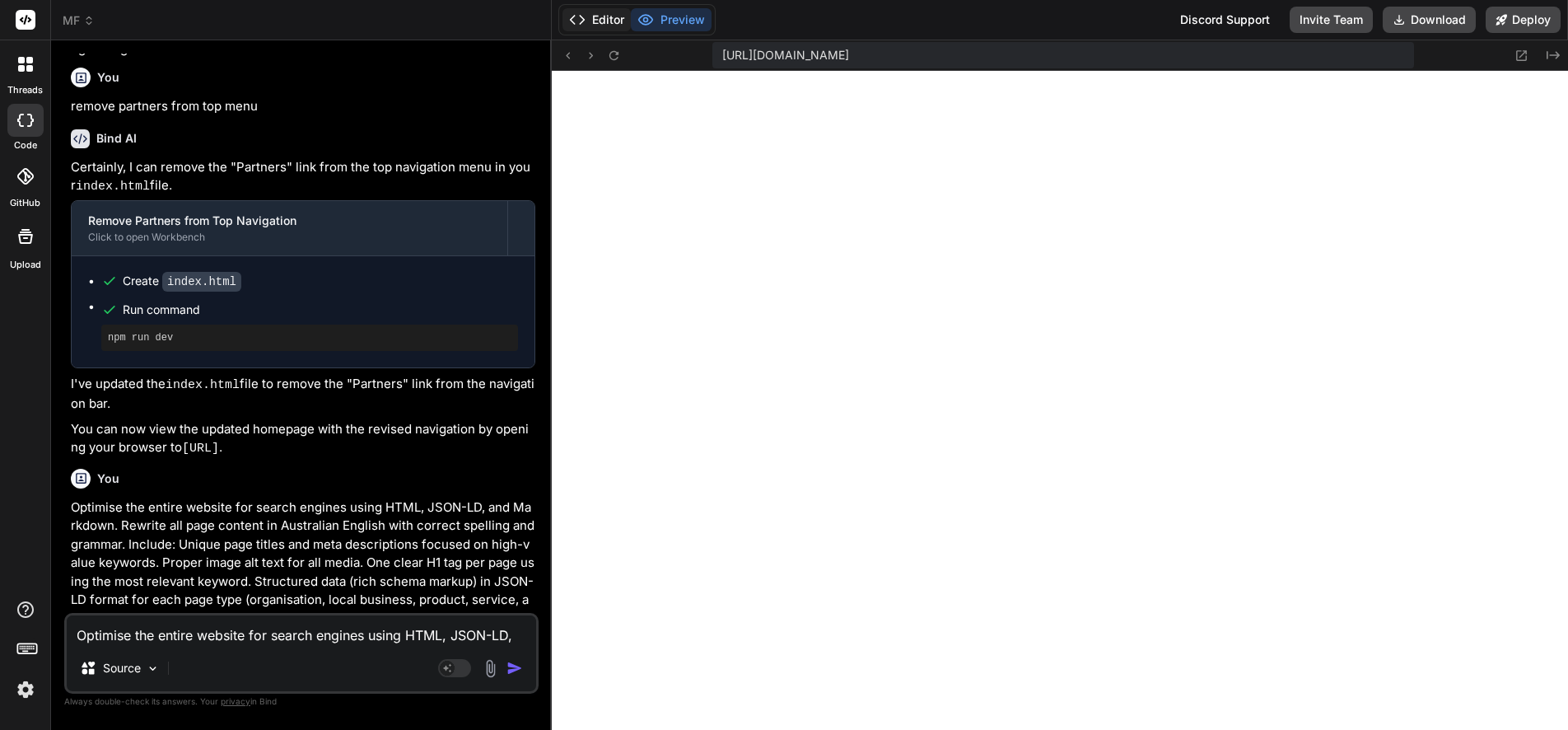
click at [593, 20] on button "Editor" at bounding box center [596, 20] width 68 height 23
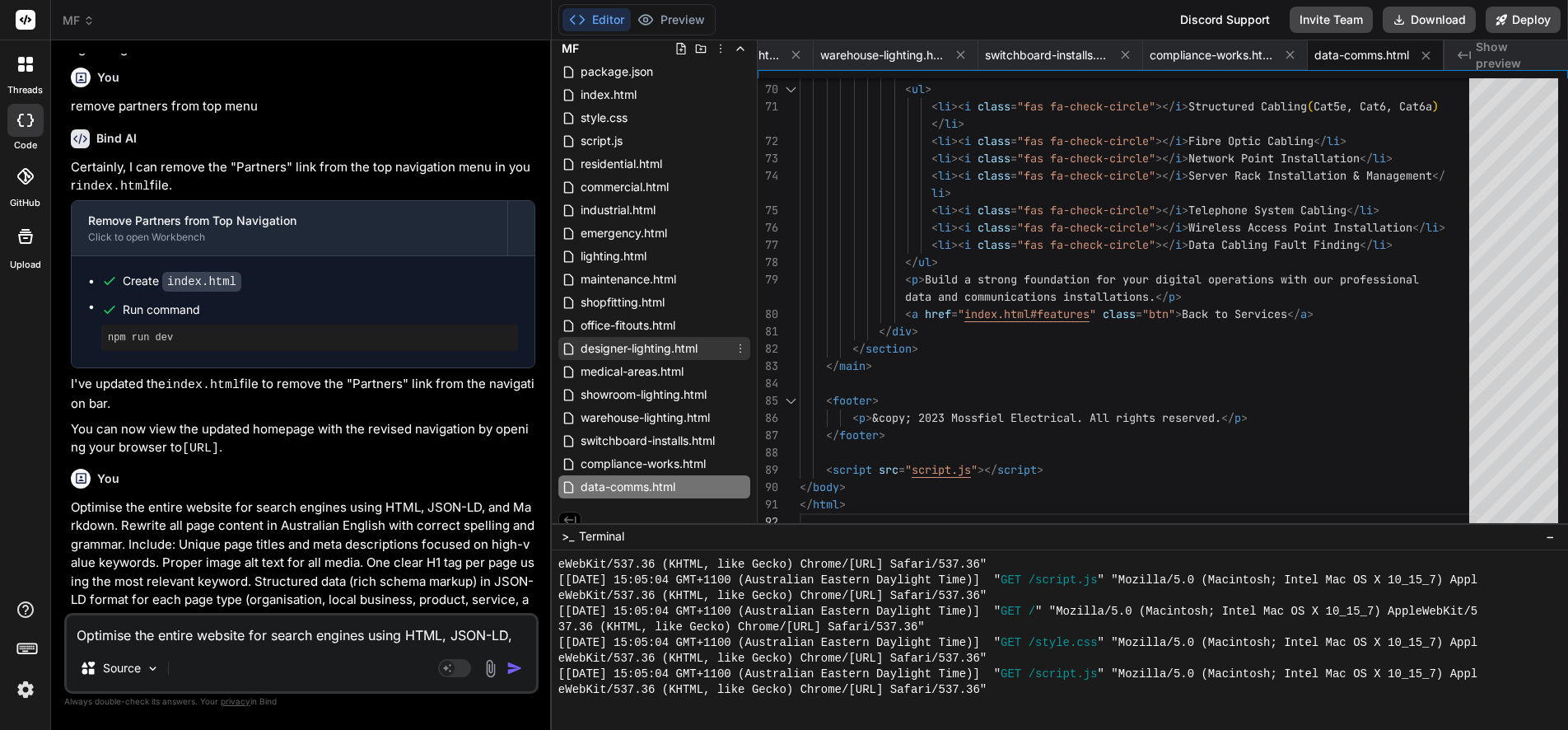
scroll to position [51, 0]
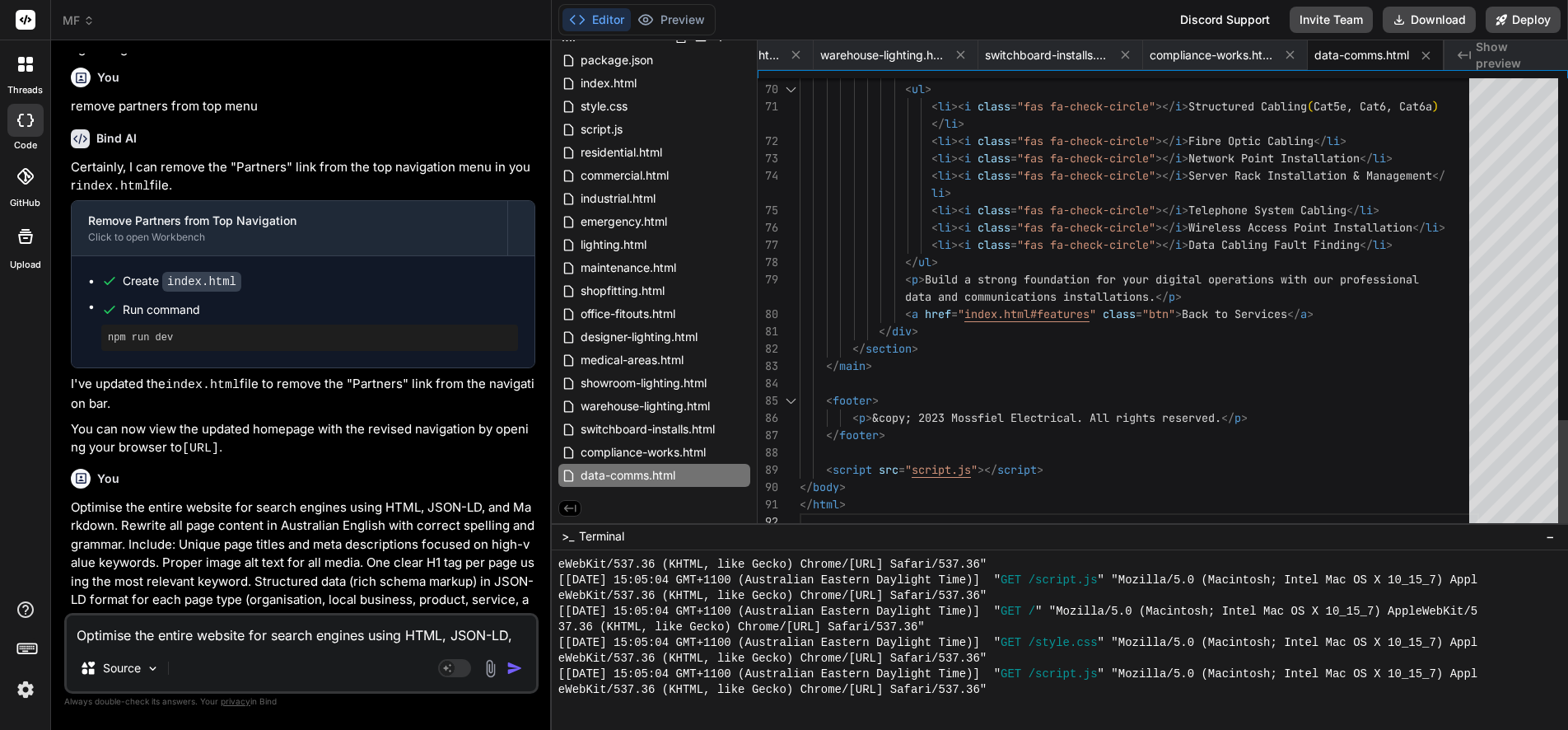
click at [600, 78] on span "index.html" at bounding box center [609, 82] width 60 height 20
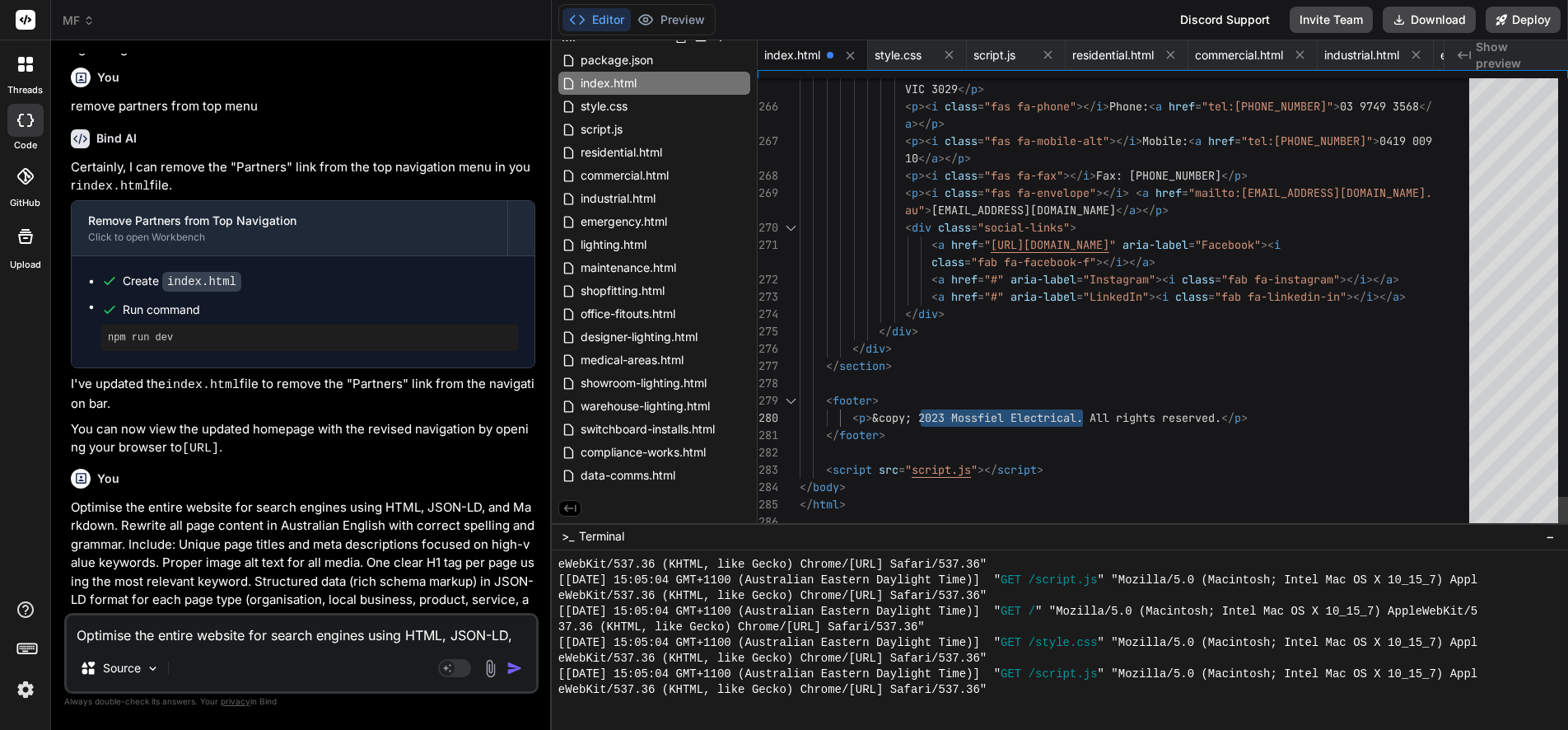
drag, startPoint x: 919, startPoint y: 415, endPoint x: 1081, endPoint y: 417, distance: 162.0
click at [325, 651] on div "Source" at bounding box center [301, 671] width 469 height 40
click at [305, 631] on textarea "Optimise the entire website for search engines using HTML, JSON-LD, and Markdow…" at bounding box center [301, 630] width 469 height 29
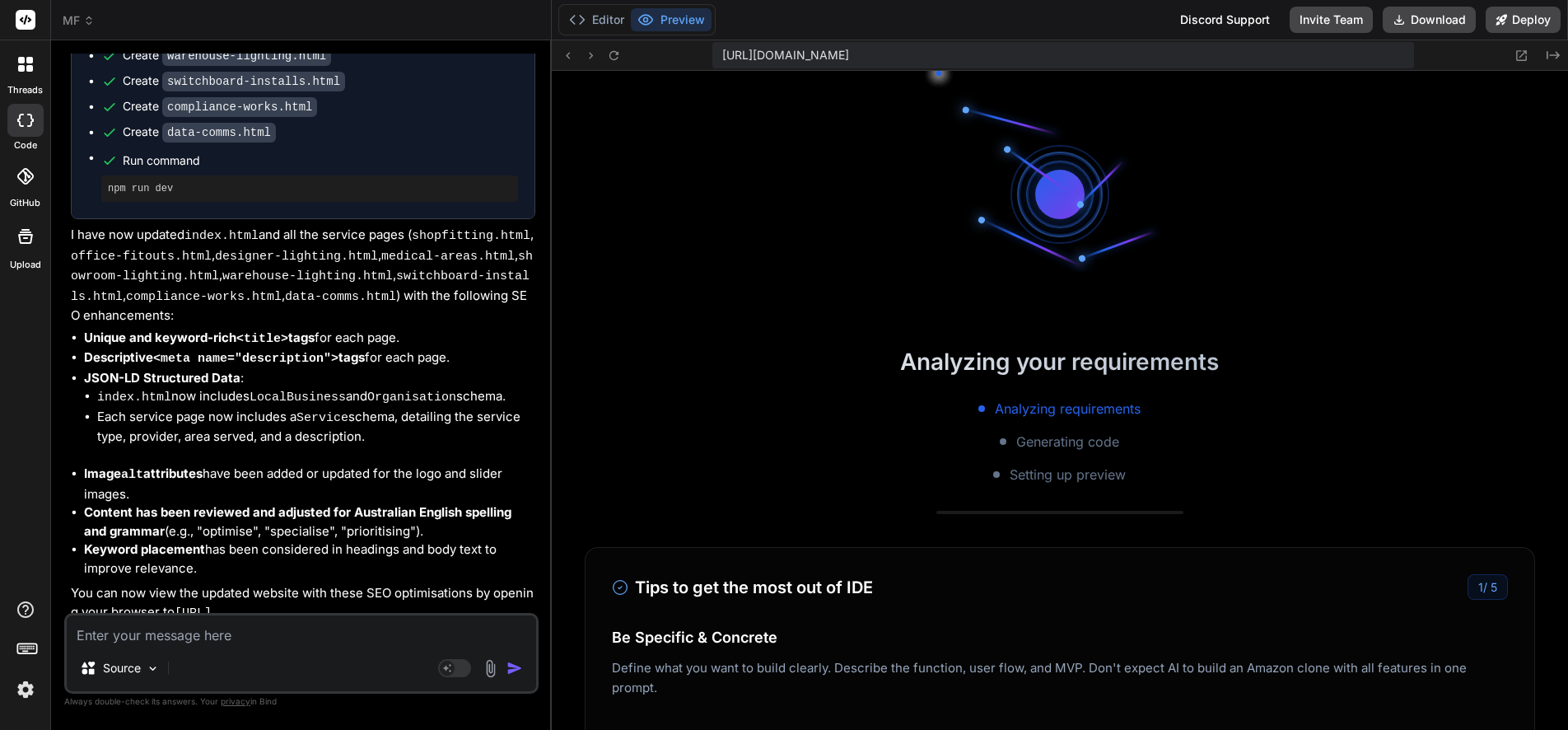
scroll to position [15584, 0]
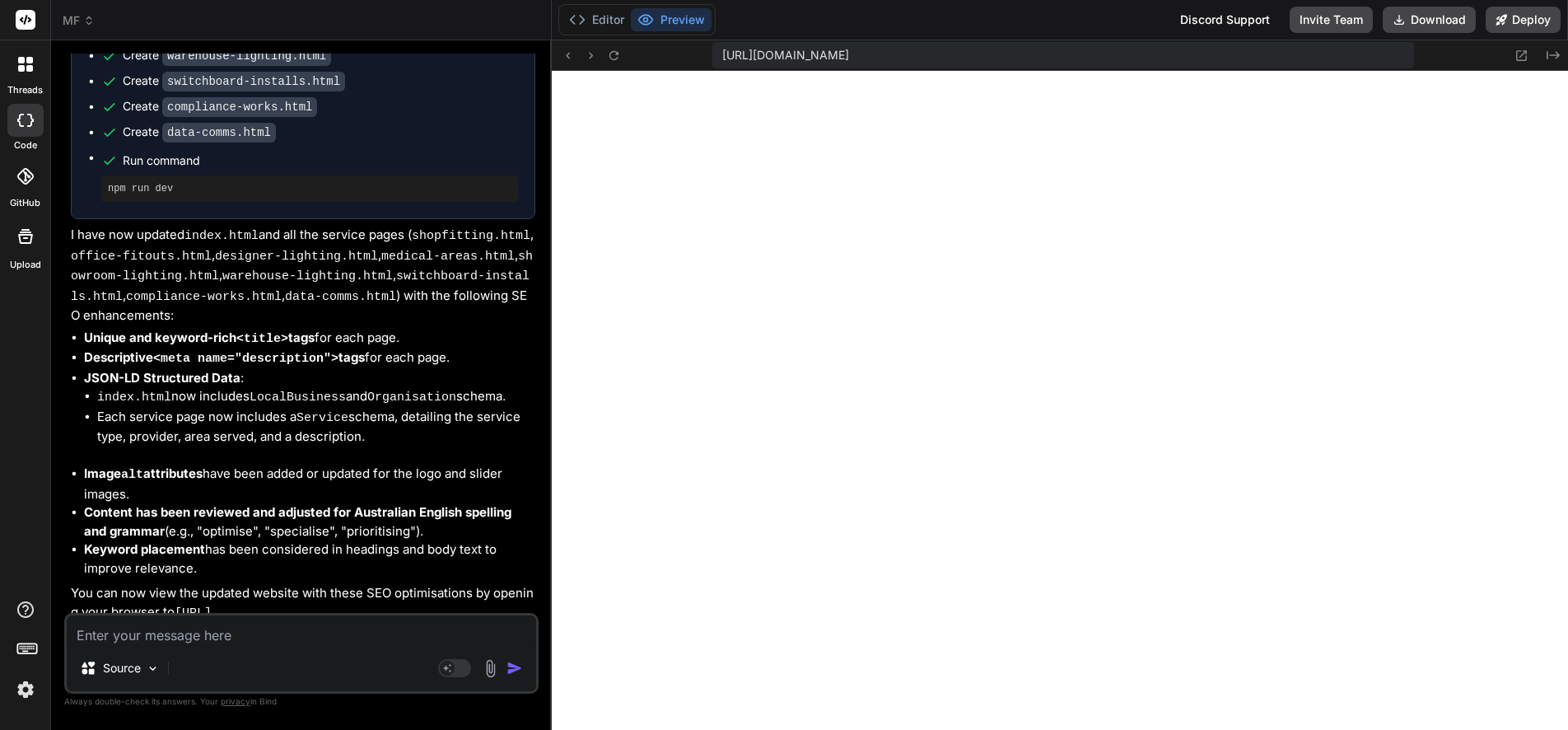
click at [302, 631] on textarea at bounding box center [301, 630] width 469 height 29
paste textarea "Add a responsive footer section using HTML and CSS that includes a credit line …"
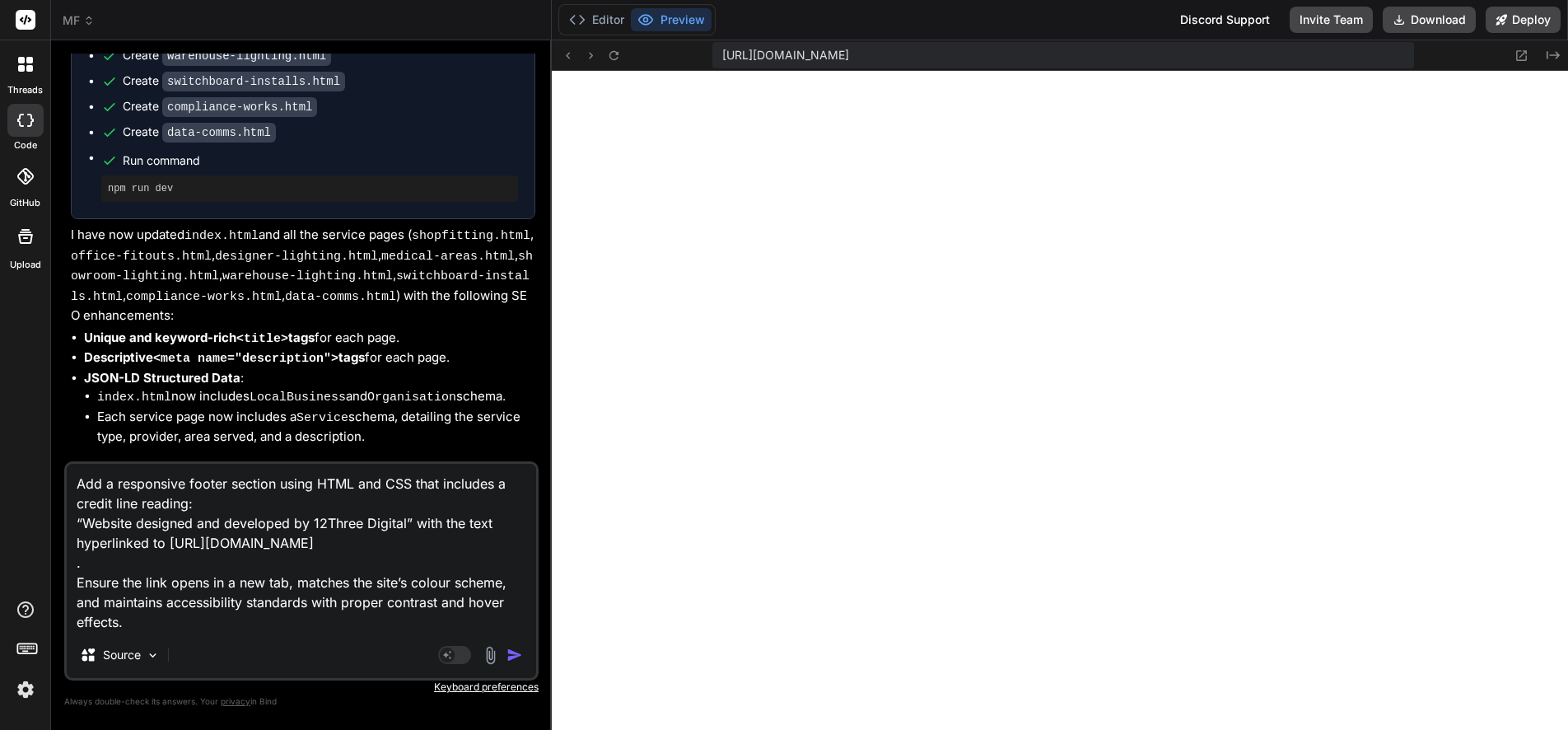
click at [513, 652] on img "button" at bounding box center [514, 654] width 16 height 16
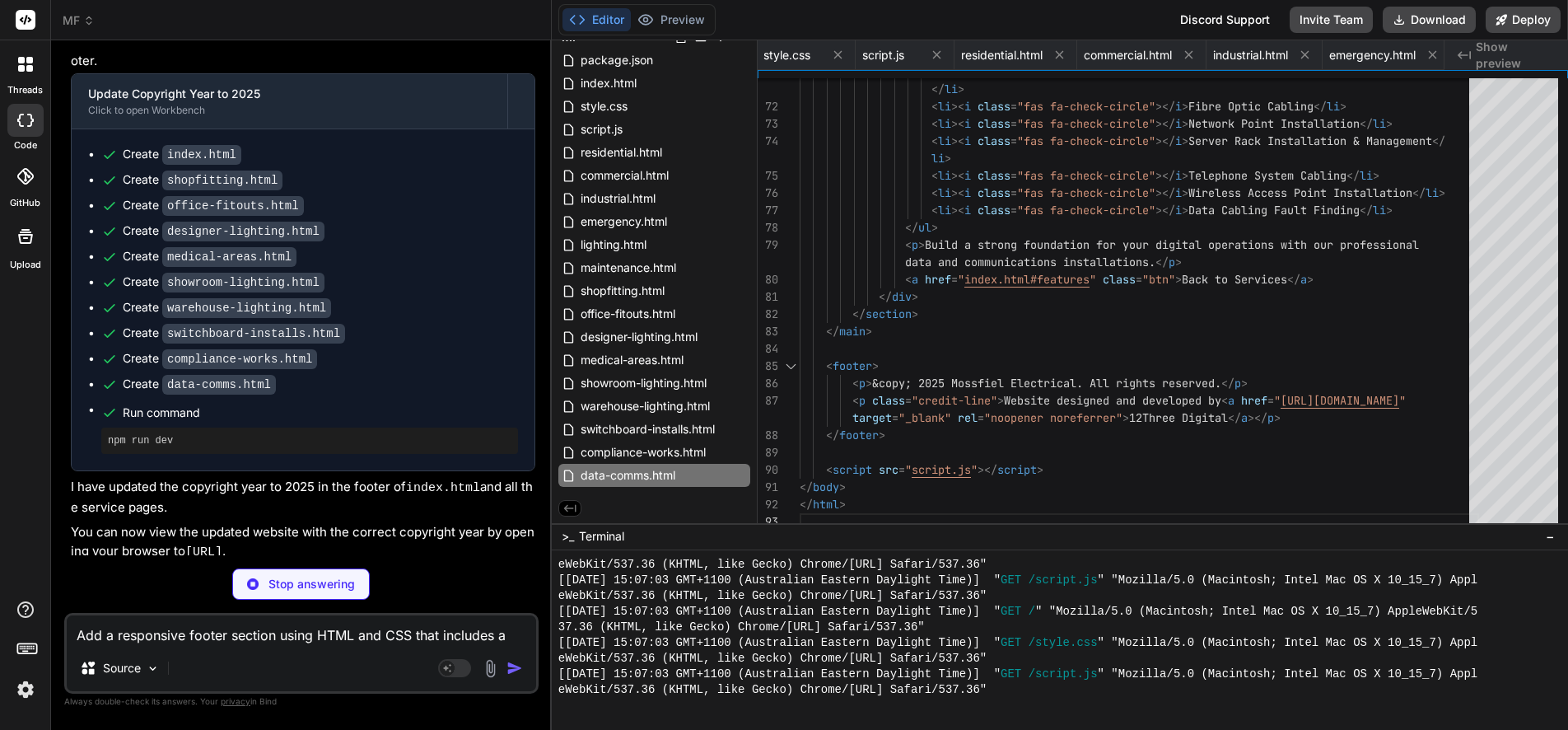
scroll to position [15647, 0]
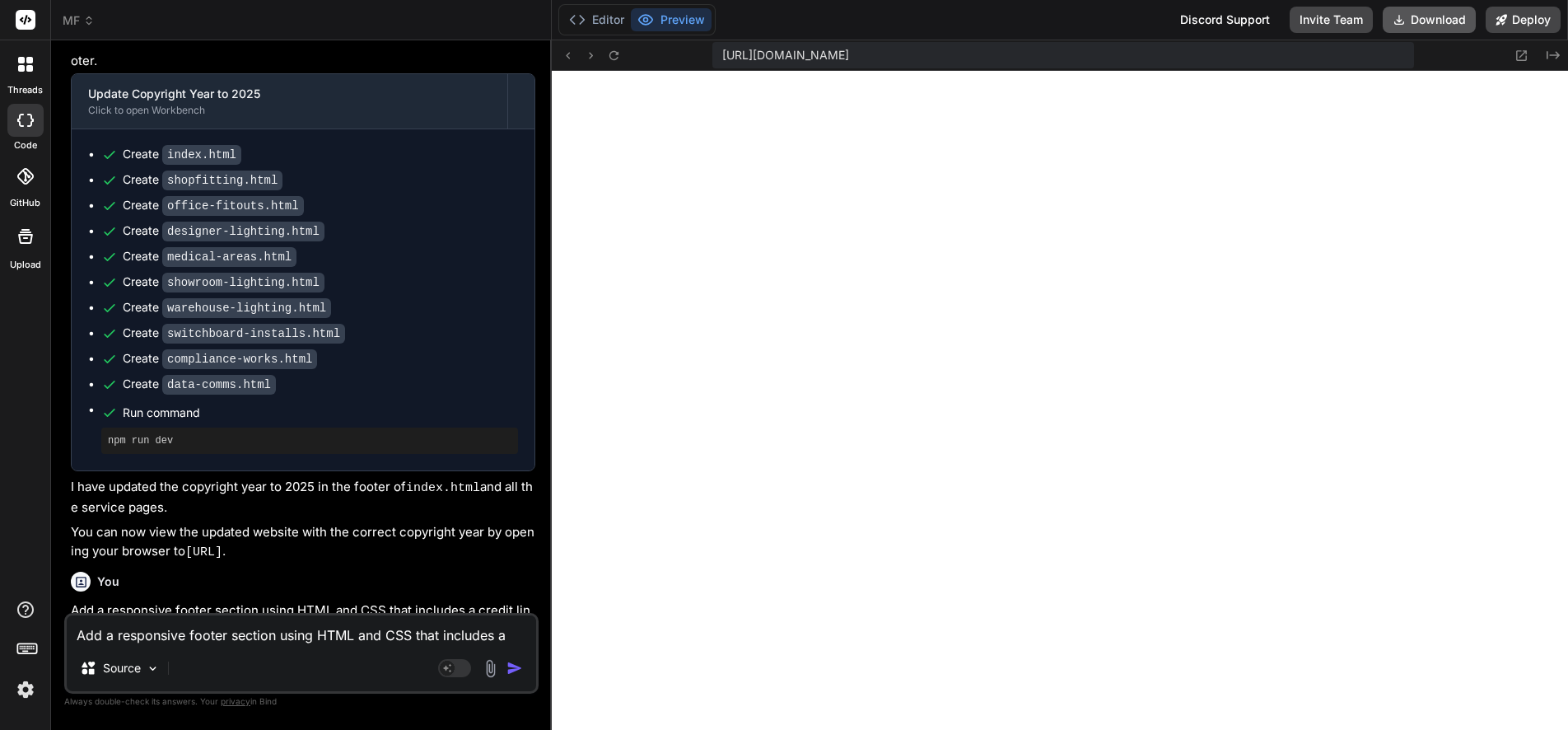
click at [1420, 17] on button "Download" at bounding box center [1429, 20] width 93 height 27
click at [209, 636] on textarea "Add a responsive footer section using HTML and CSS that includes a credit line …" at bounding box center [301, 630] width 469 height 29
click at [283, 647] on div "Add a responsive footer section using HTML and CSS that includes a credit line …" at bounding box center [301, 652] width 474 height 81
click at [285, 632] on textarea "Add a responsive footer section using HTML and CSS that includes a credit line …" at bounding box center [301, 630] width 469 height 29
paste textarea "Modify the website’s top header using HTML and CSS so that the header backgroun…"
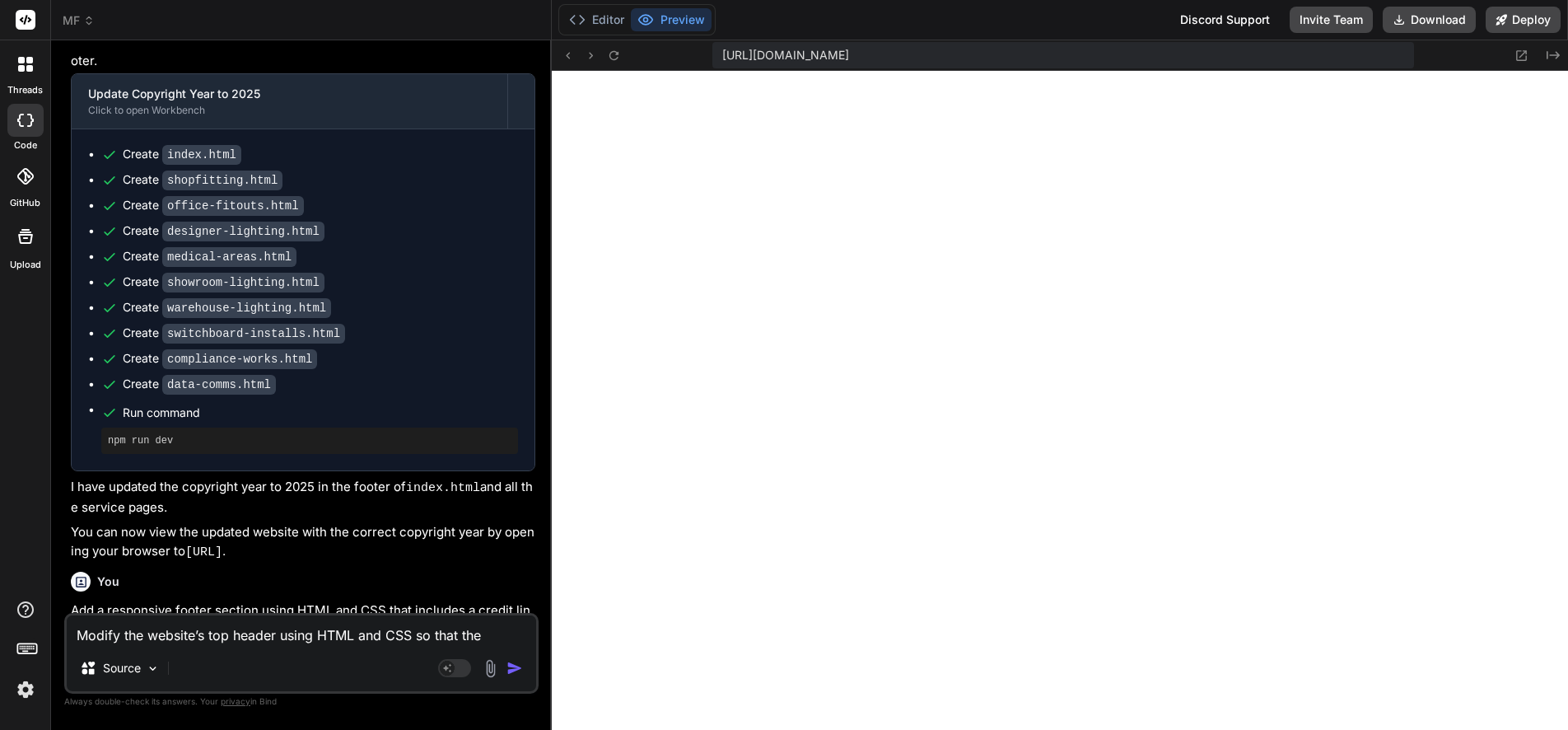
scroll to position [18, 0]
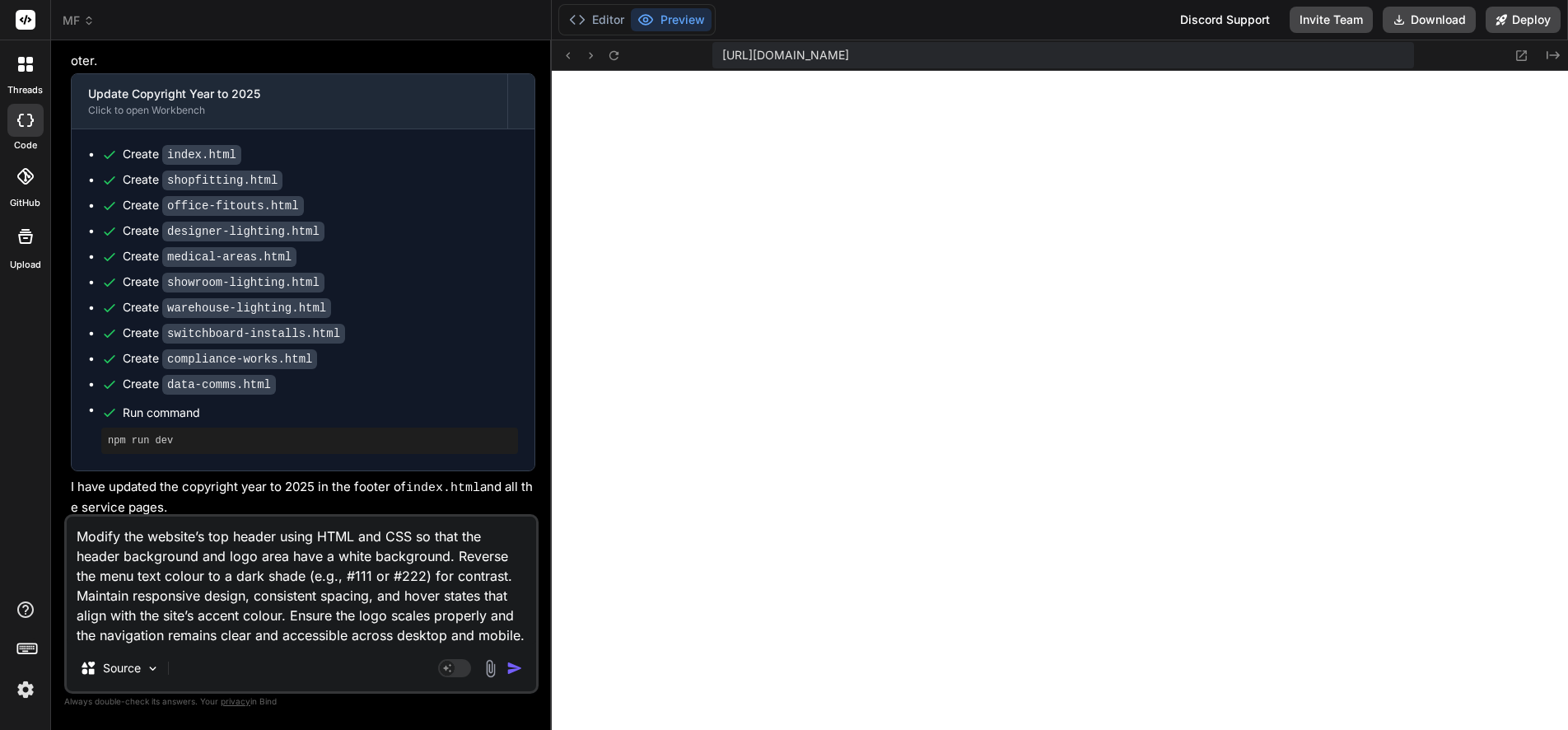
click at [514, 666] on img "button" at bounding box center [514, 667] width 16 height 16
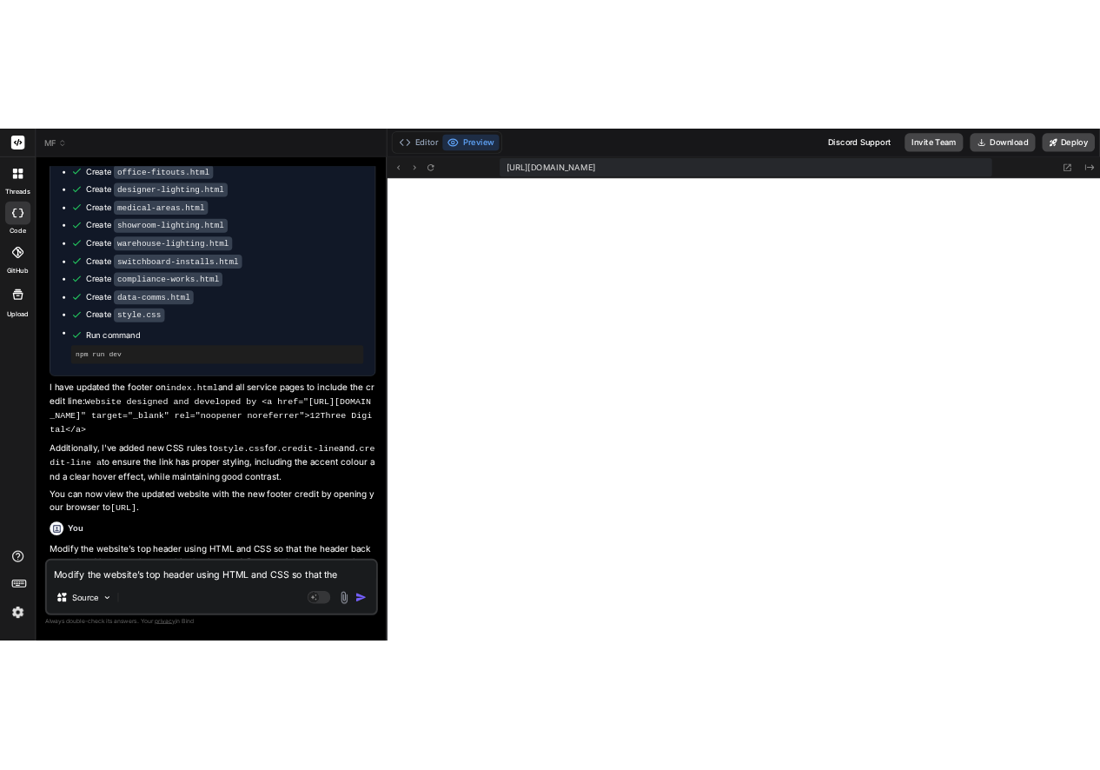
scroll to position [15120, 0]
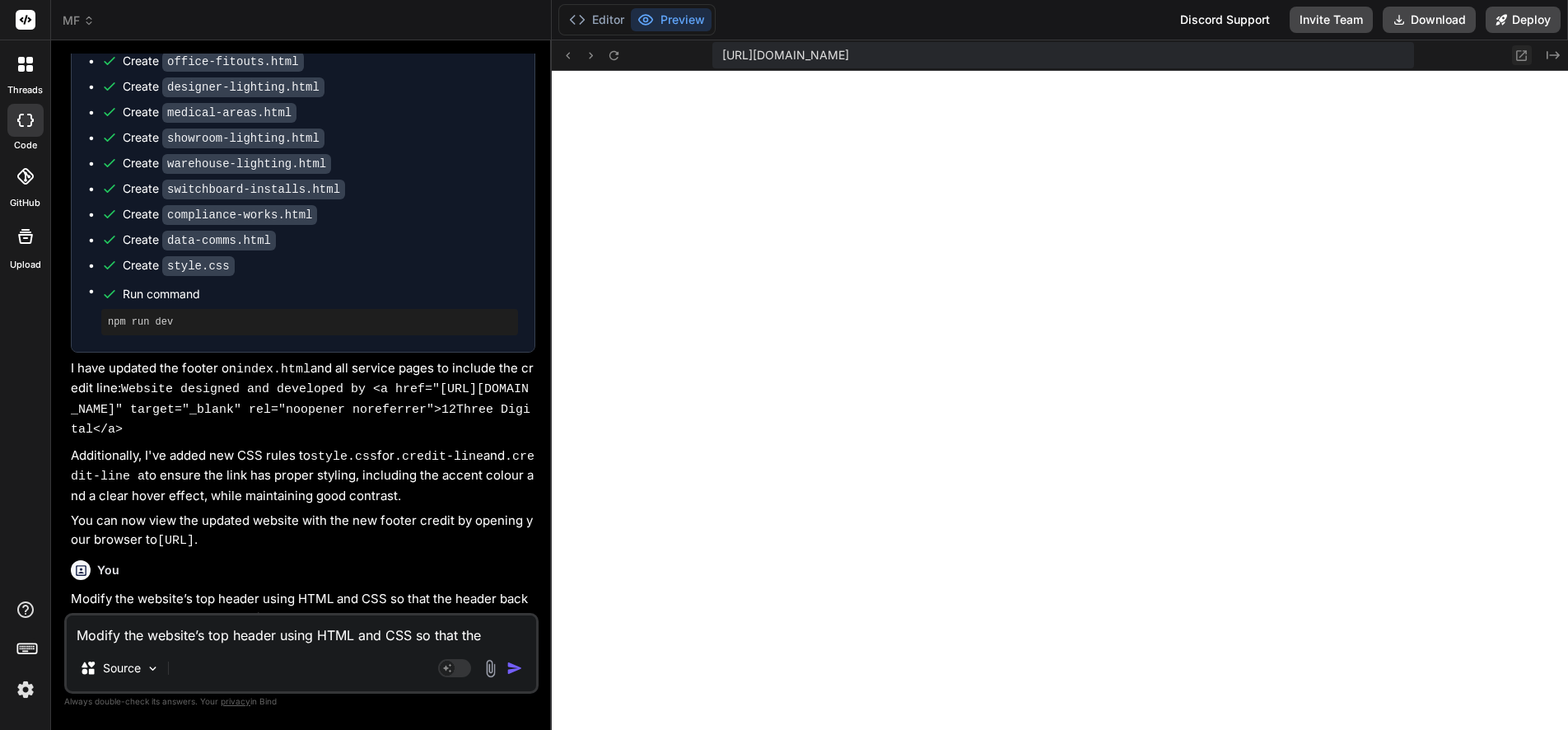
click at [1522, 51] on icon at bounding box center [1521, 55] width 14 height 14
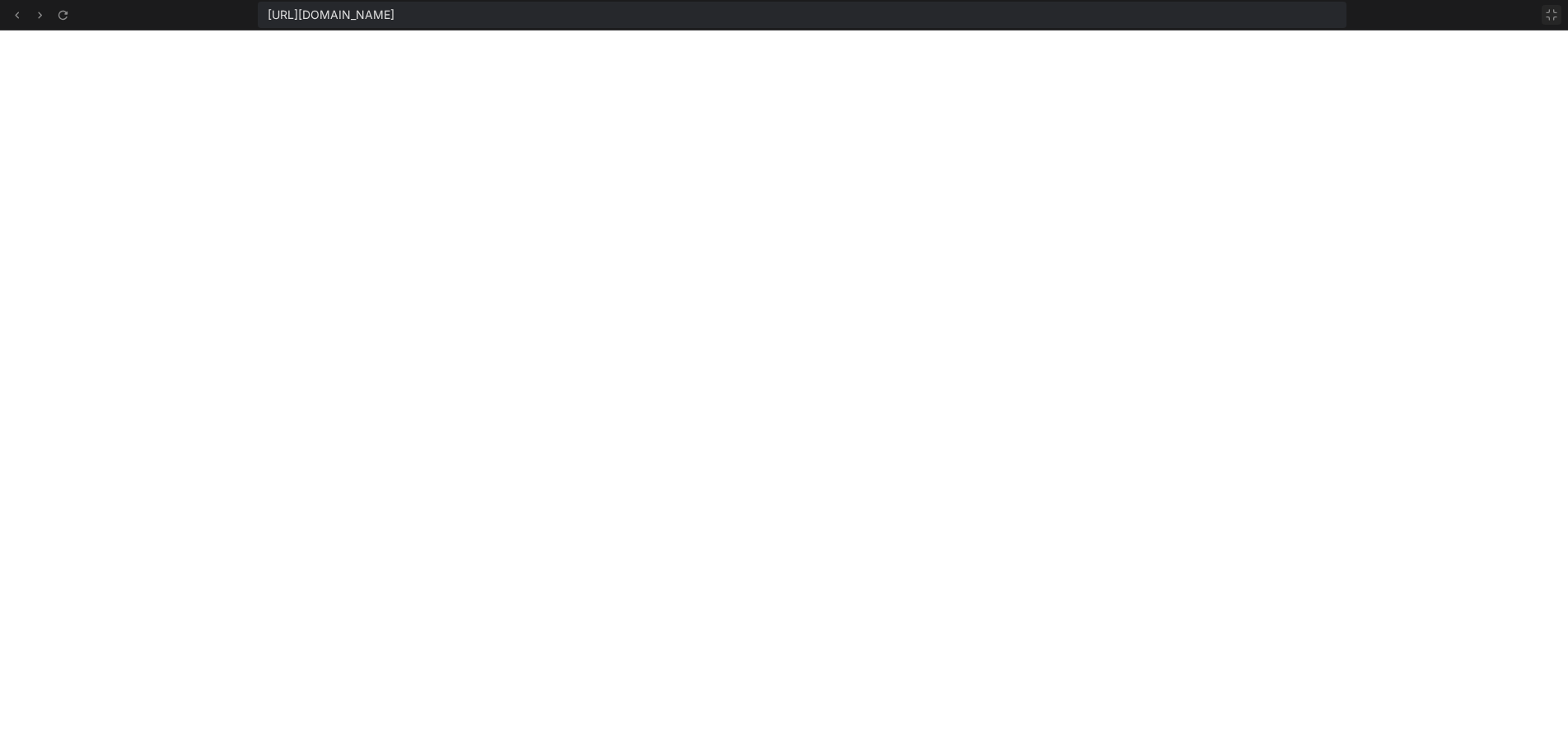
scroll to position [12674, 0]
click at [1546, 14] on icon at bounding box center [1552, 15] width 13 height 13
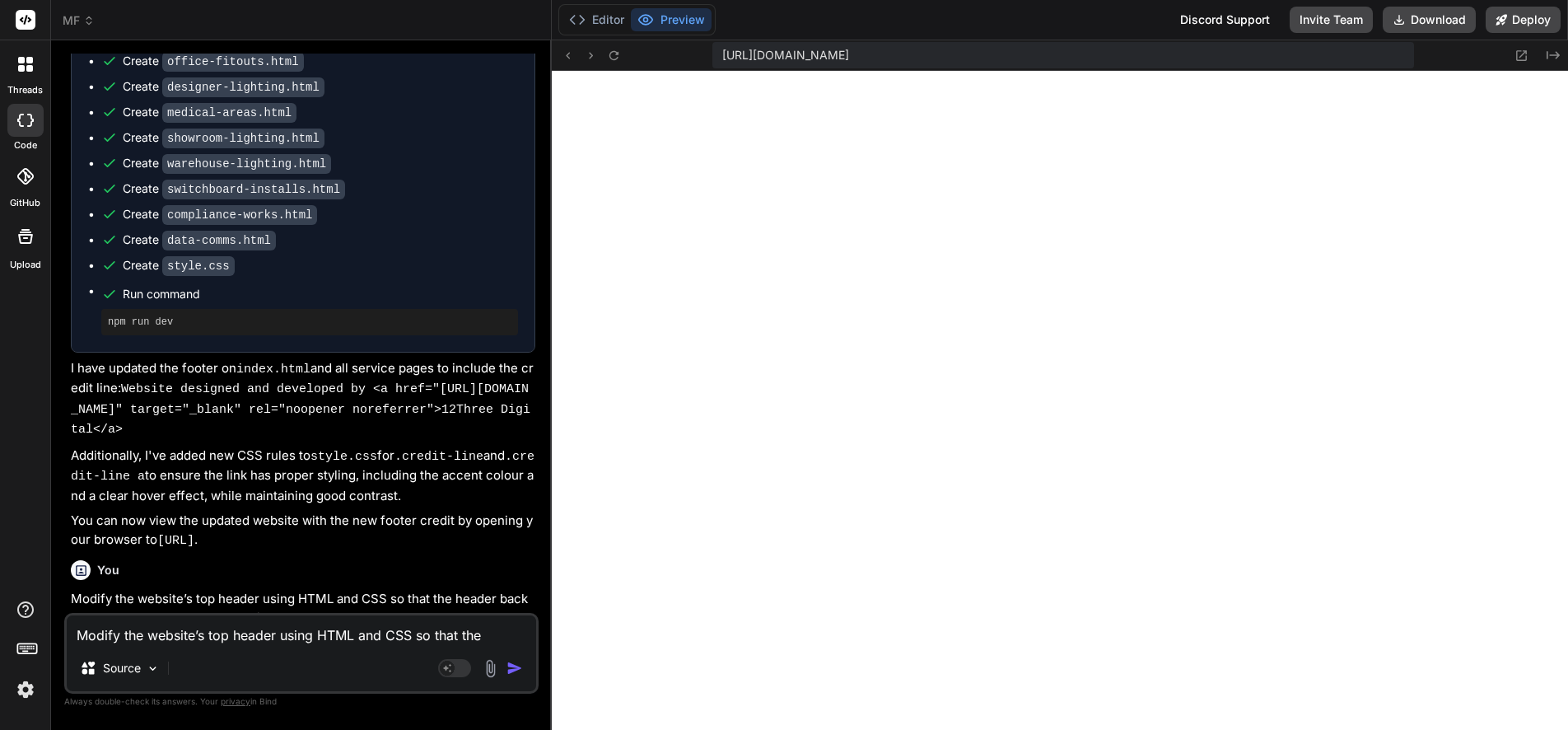
scroll to position [12767, 0]
click at [214, 634] on textarea "Modify the website’s top header using HTML and CSS so that the header backgroun…" at bounding box center [301, 630] width 469 height 29
paste textarea "nav { display: flex ; justify-content: space-between; align-items: center; max-…"
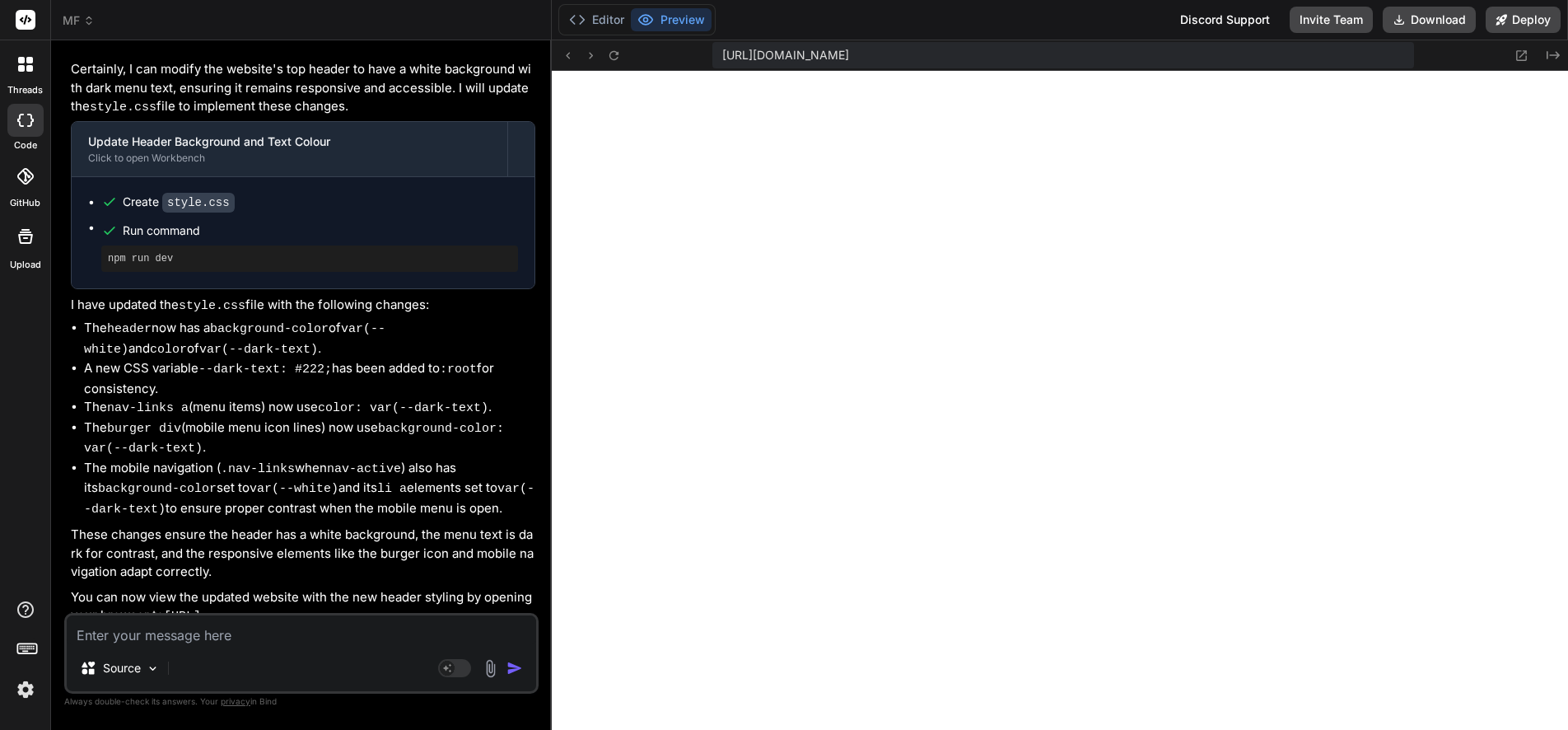
scroll to position [13472, 0]
click at [1426, 15] on button "Download" at bounding box center [1429, 20] width 93 height 27
click at [238, 637] on textarea at bounding box center [301, 630] width 469 height 29
click at [247, 632] on textarea at bounding box center [301, 630] width 469 height 29
paste textarea "Revert the website header and navigation bar to their original height and spaci…"
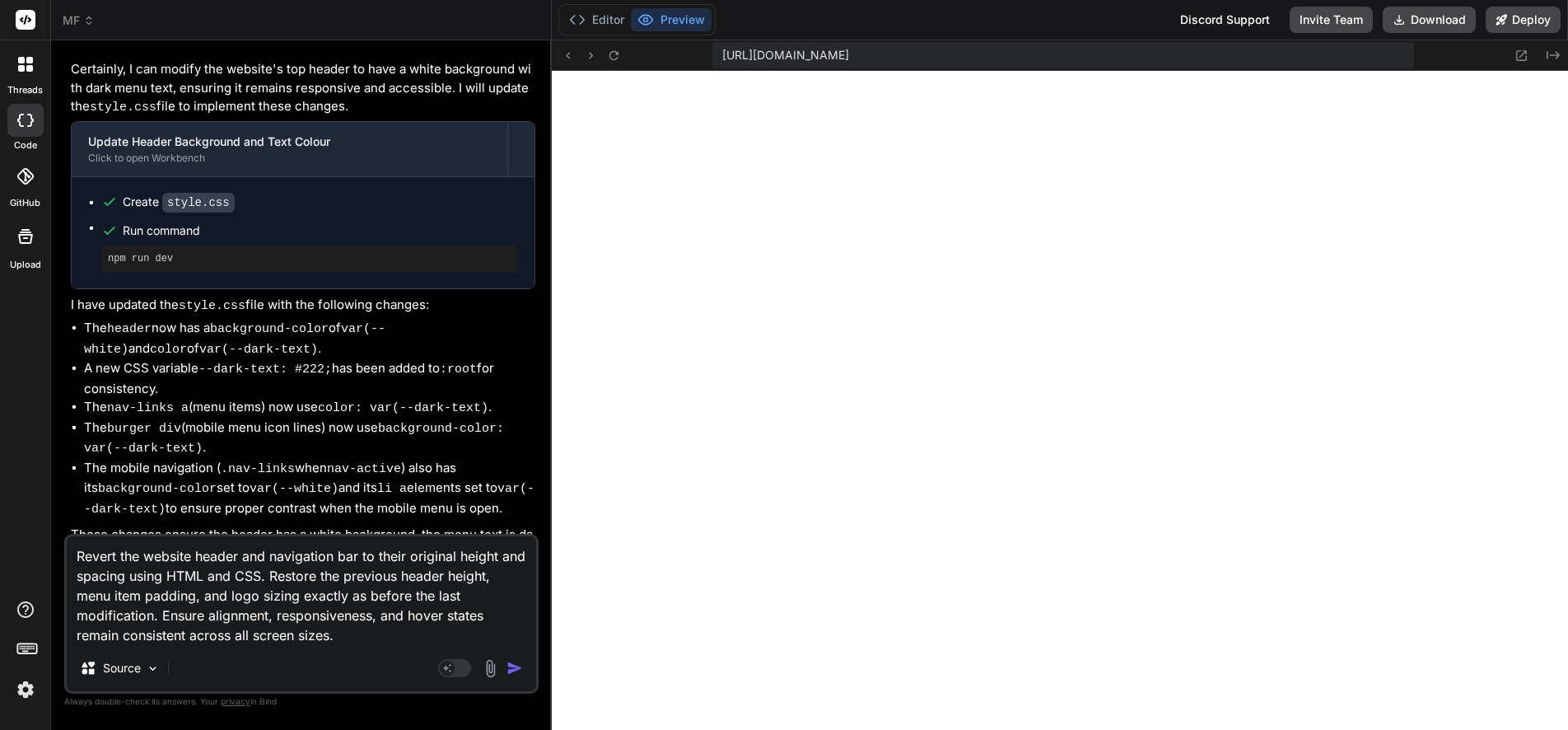
click at [516, 666] on img "button" at bounding box center [514, 667] width 16 height 16
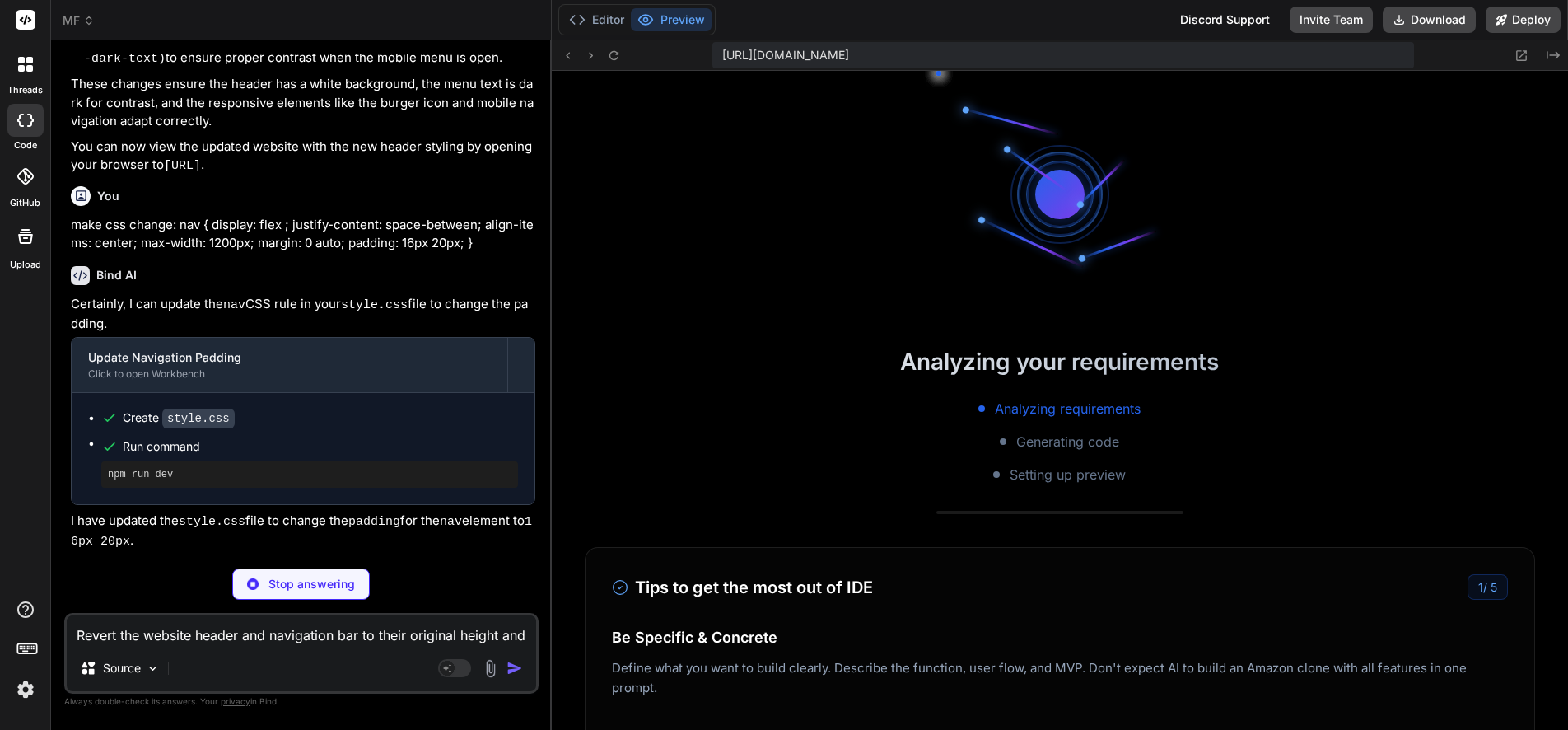
scroll to position [14176, 0]
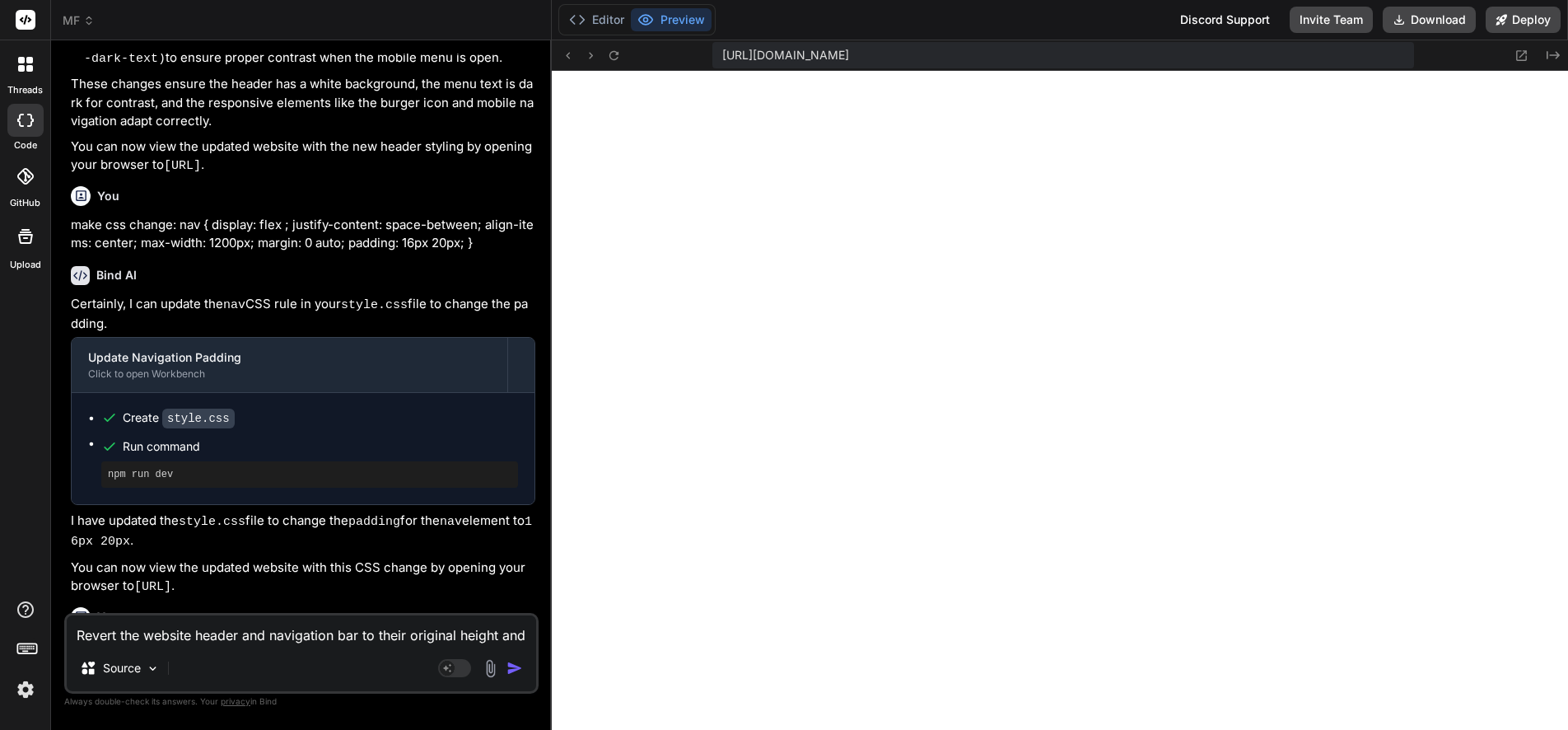
click at [264, 633] on textarea "Revert the website header and navigation bar to their original height and spaci…" at bounding box center [301, 630] width 469 height 29
paste textarea "Fix the main image slider functionality using HTML, CSS, and JavaScript. Ensure…"
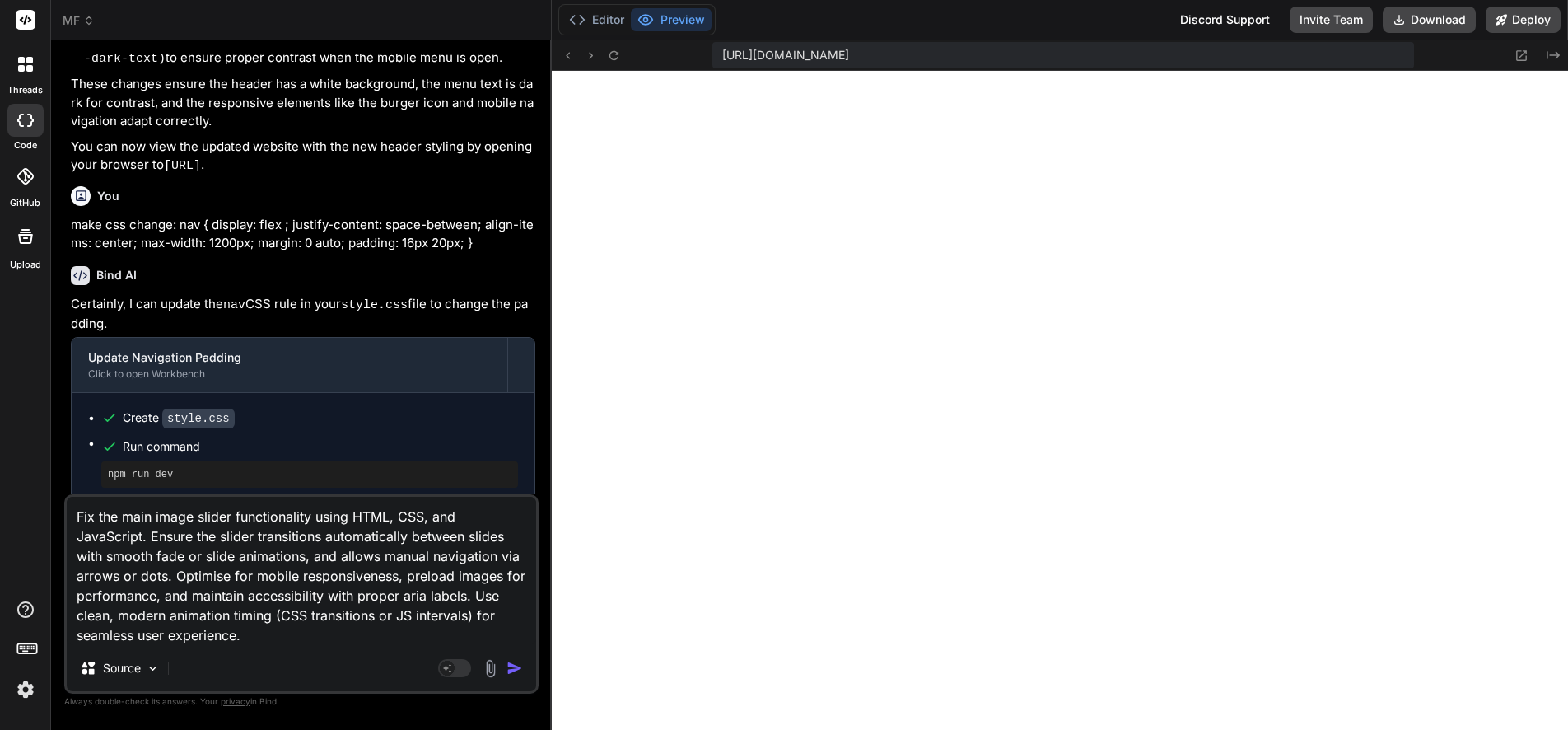
click at [511, 666] on img "button" at bounding box center [514, 667] width 16 height 16
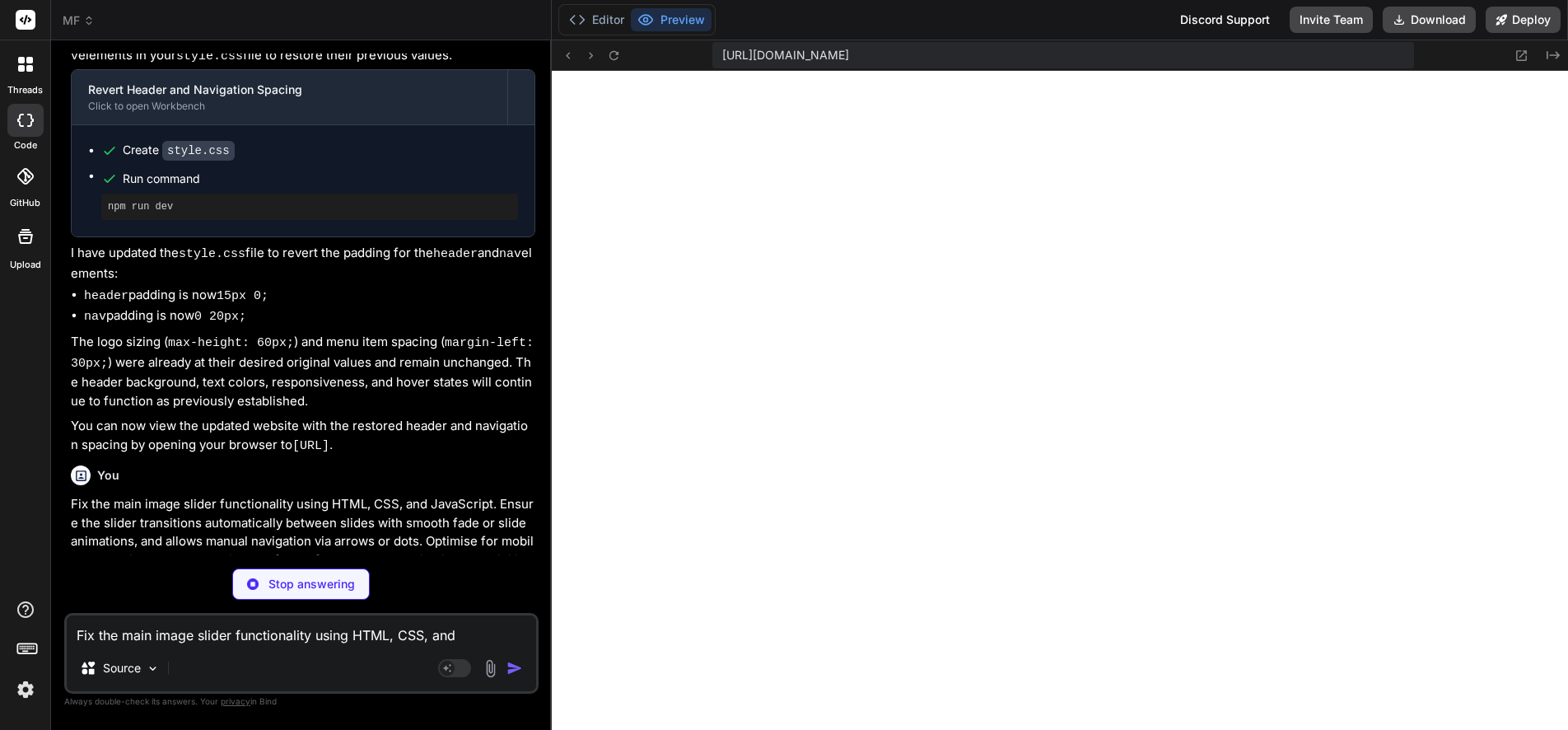
scroll to position [16383, 0]
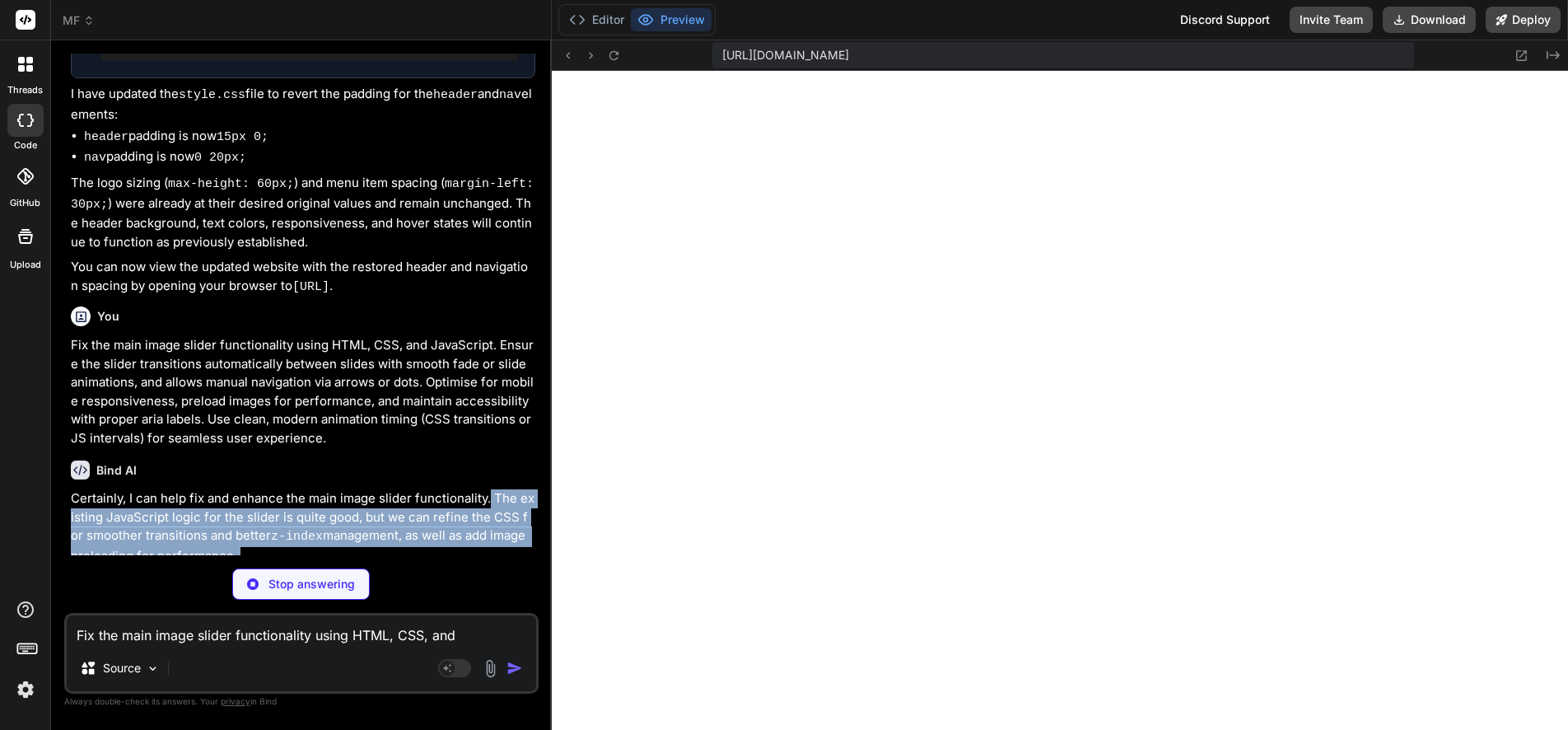
drag, startPoint x: 490, startPoint y: 548, endPoint x: 513, endPoint y: 550, distance: 23.1
click at [513, 550] on div "Certainly, I can help fix and enhance the main image slider functionality. The …" at bounding box center [303, 664] width 465 height 351
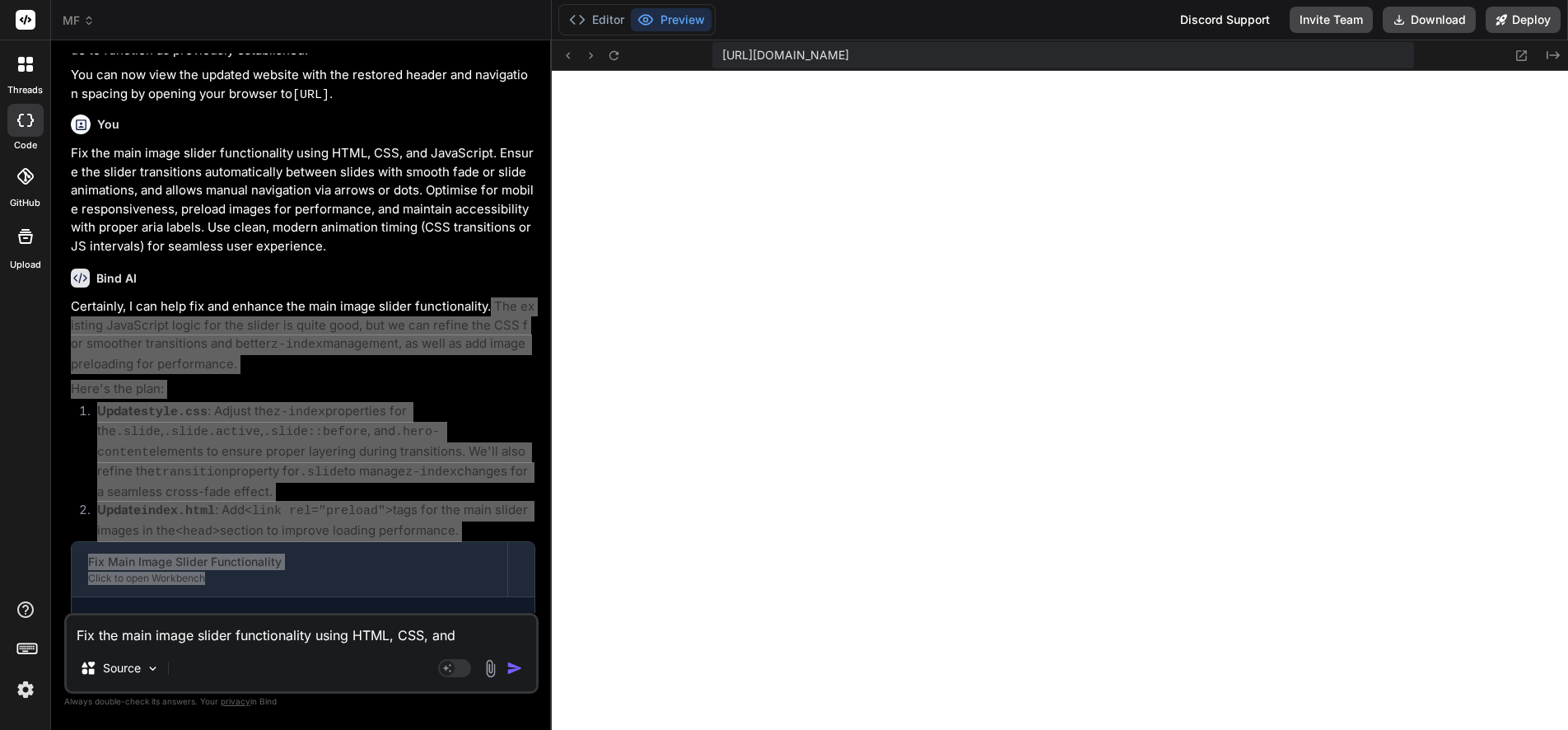
scroll to position [16879, 0]
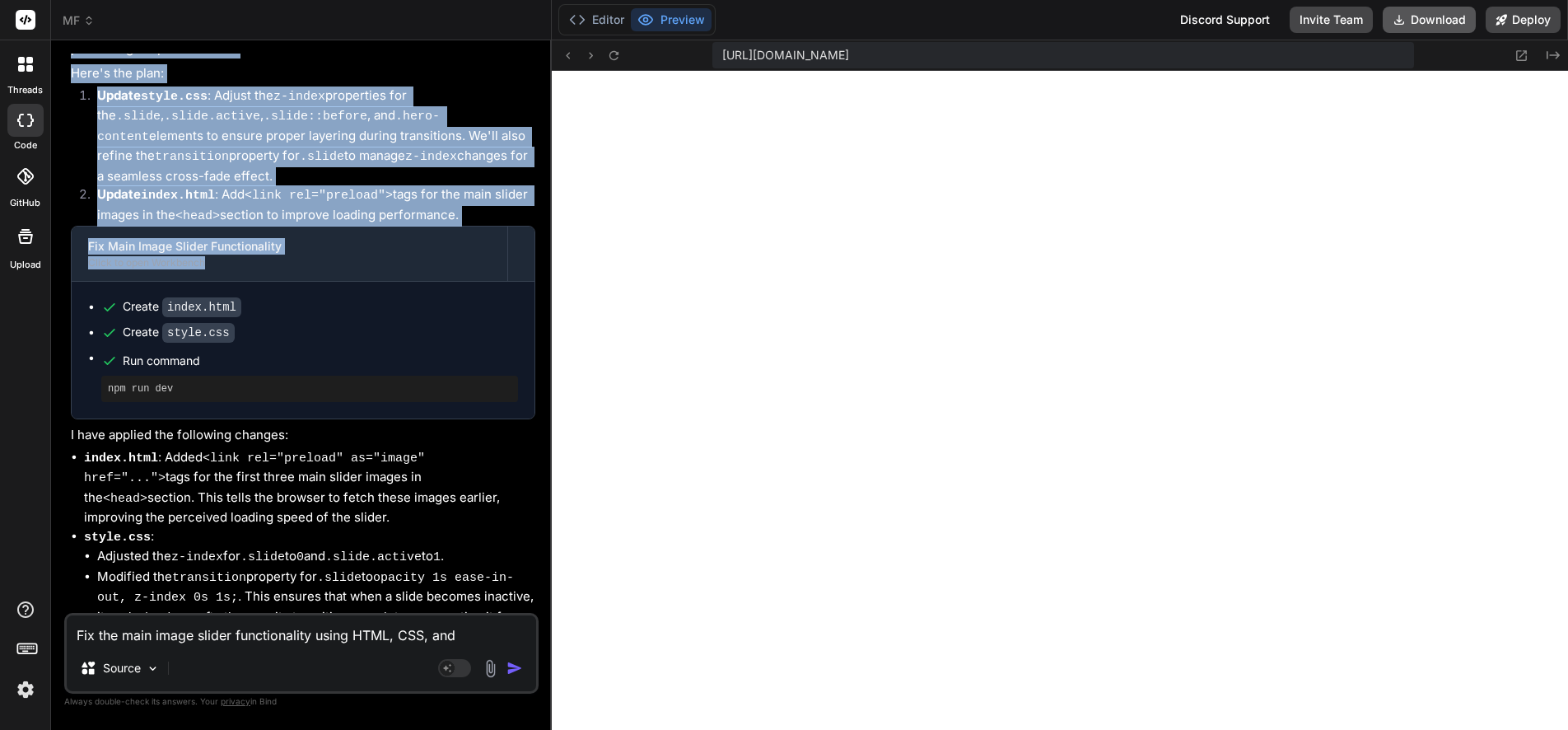
click at [1430, 22] on button "Download" at bounding box center [1429, 20] width 93 height 27
drag, startPoint x: 185, startPoint y: 598, endPoint x: 339, endPoint y: 598, distance: 154.0
copy code "[URL]"
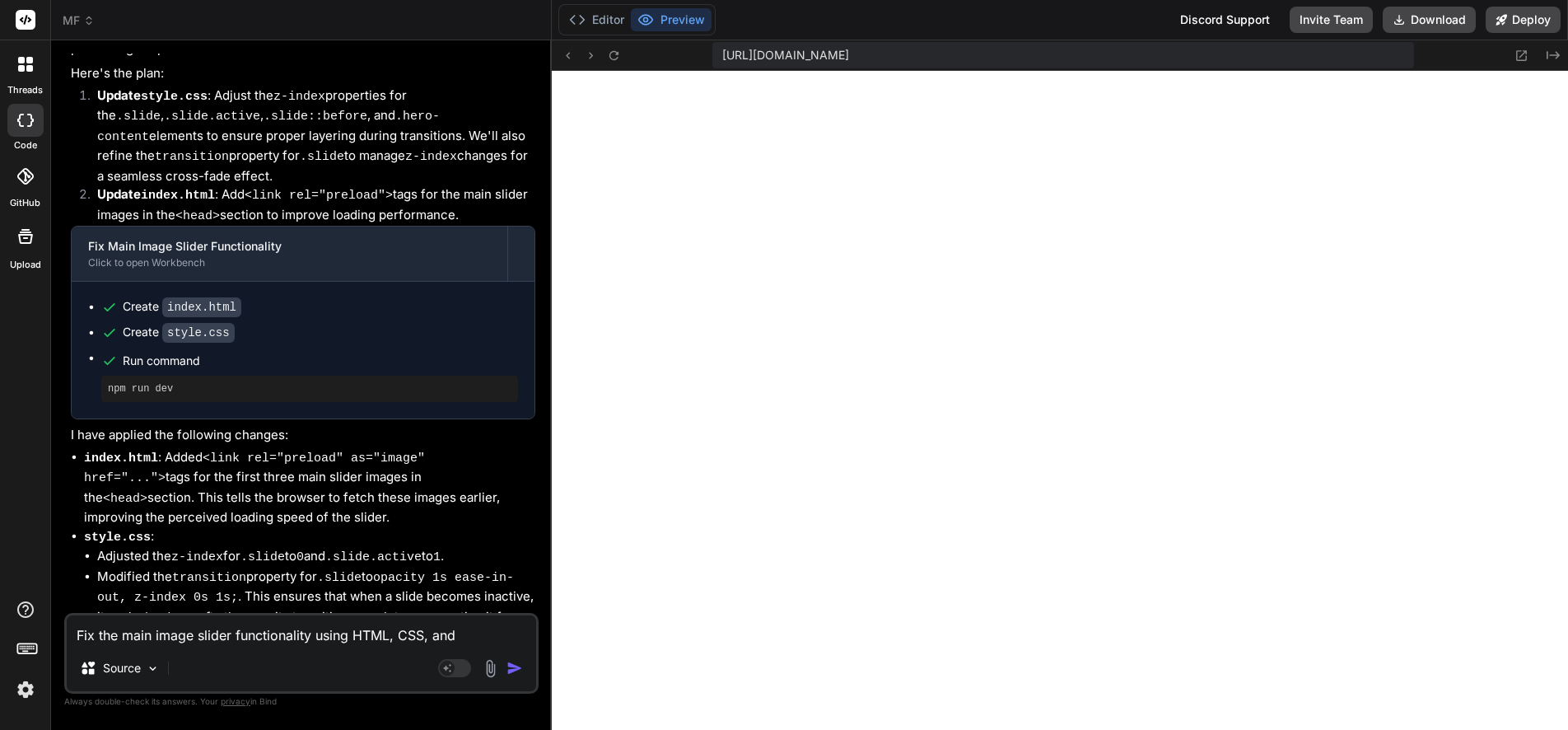
drag, startPoint x: 264, startPoint y: 646, endPoint x: 246, endPoint y: 636, distance: 20.6
click at [264, 645] on div "Fix the main image slider functionality using HTML, CSS, and JavaScript. Ensure…" at bounding box center [301, 652] width 474 height 81
click at [238, 630] on textarea "Fix the main image slider functionality using HTML, CSS, and JavaScript. Ensure…" at bounding box center [301, 630] width 469 height 29
paste textarea "Adjust the Contact Us section layout using HTML and CSS so that its width match…"
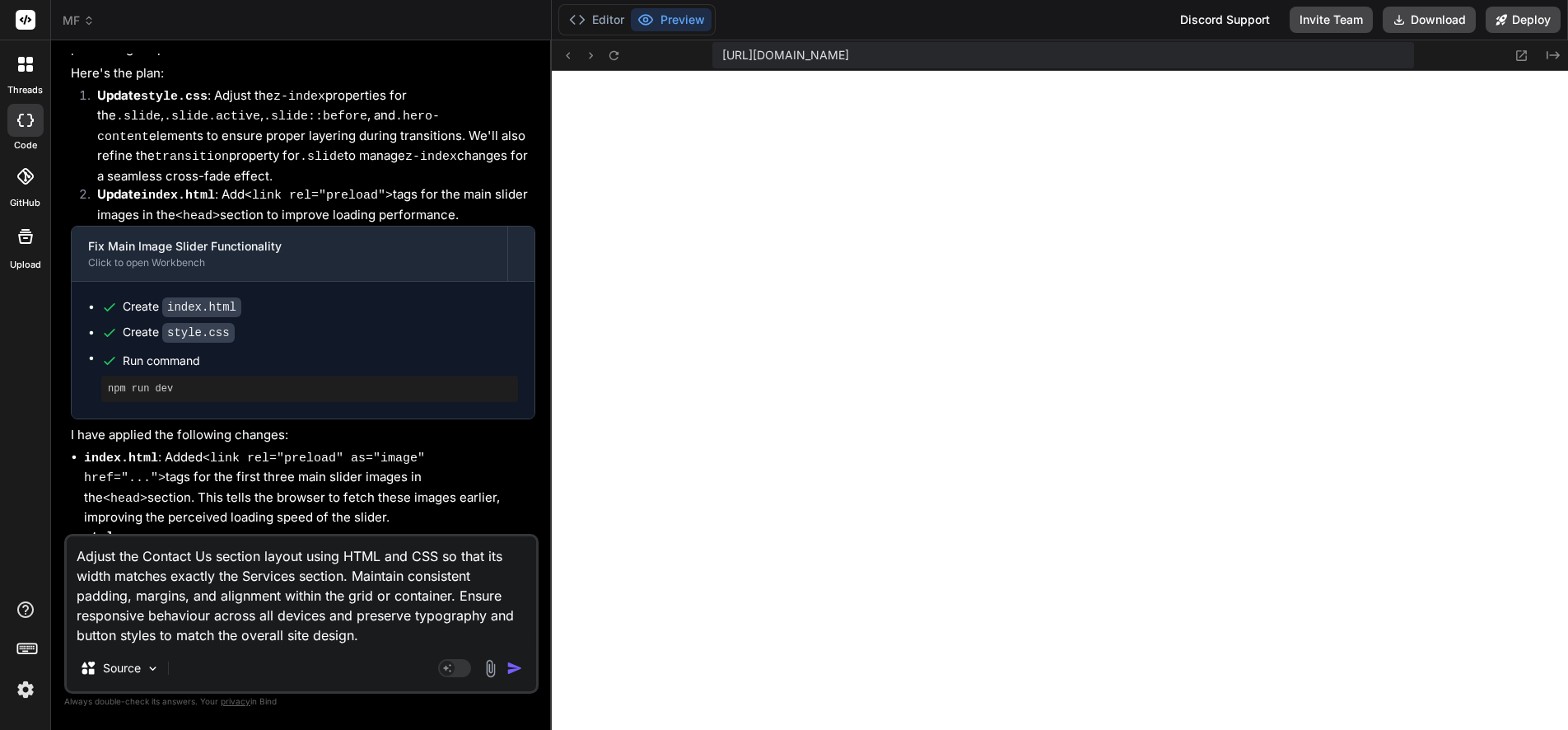
click at [516, 666] on img "button" at bounding box center [514, 667] width 16 height 16
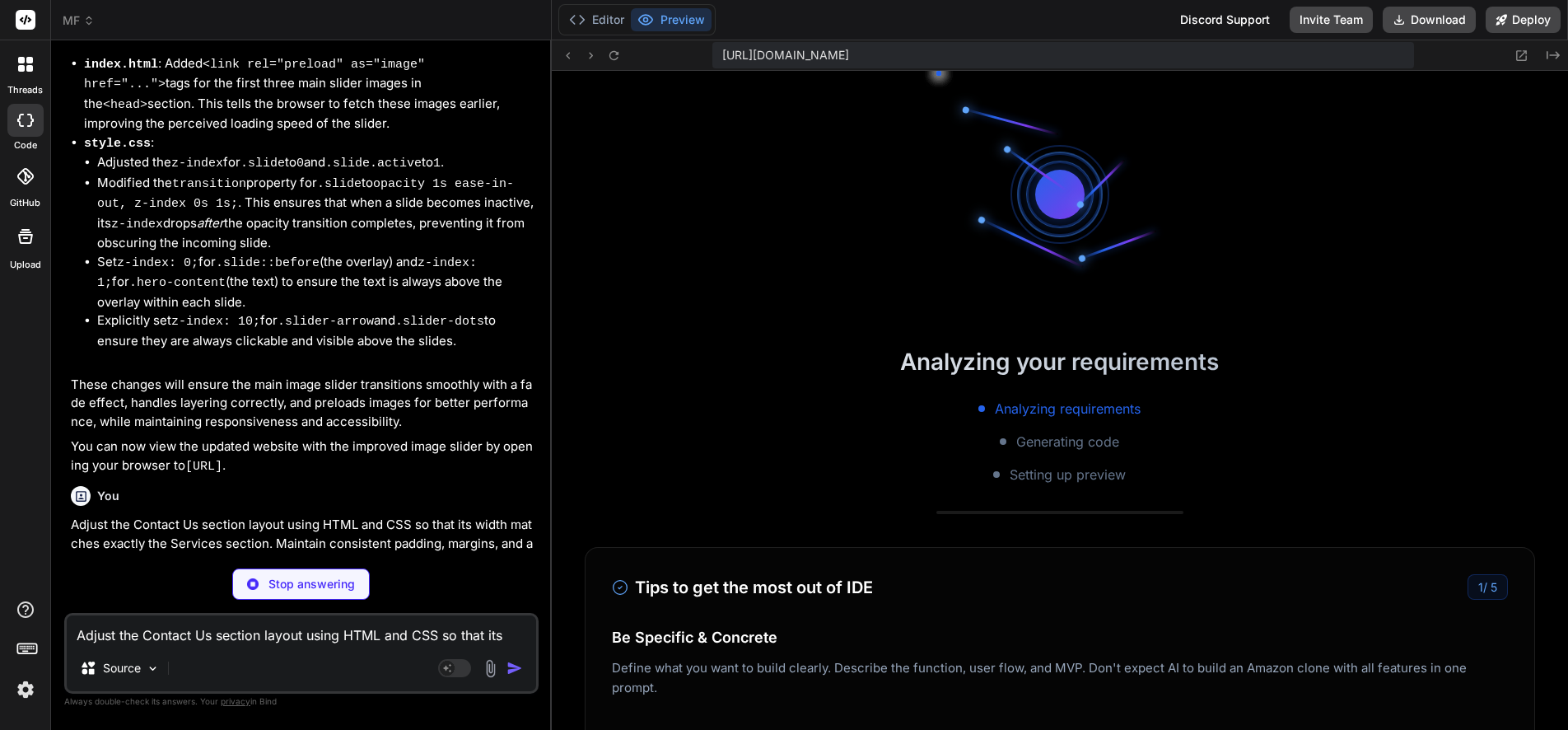
scroll to position [15584, 0]
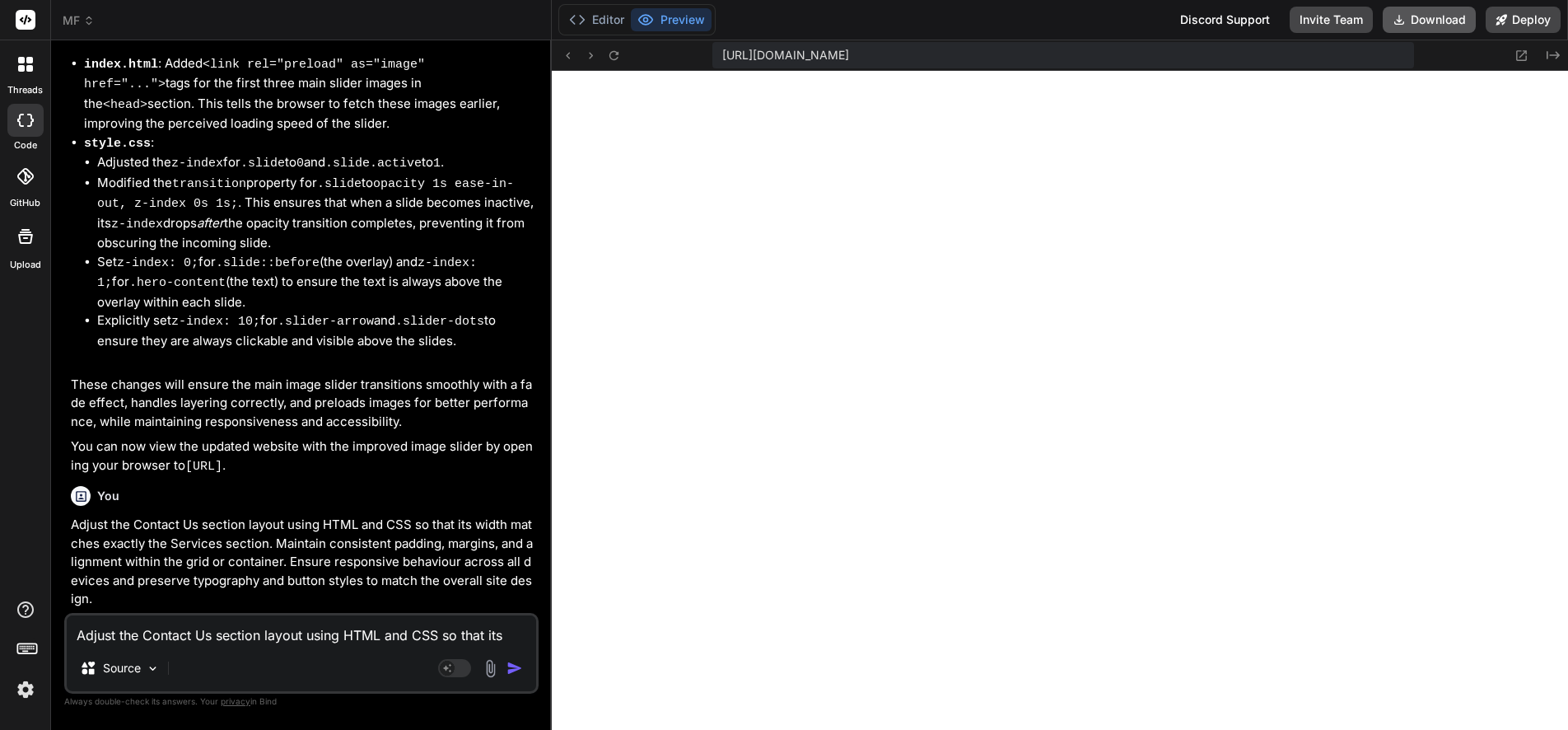
click at [1425, 17] on button "Download" at bounding box center [1429, 20] width 93 height 27
click at [198, 646] on div "Adjust the Contact Us section layout using HTML and CSS so that its width match…" at bounding box center [301, 652] width 474 height 81
click at [191, 638] on textarea "Adjust the Contact Us section layout using HTML and CSS so that its width match…" at bounding box center [301, 630] width 469 height 29
paste textarea "Update the project file structure using HTML and CSS (with optional JS image ha…"
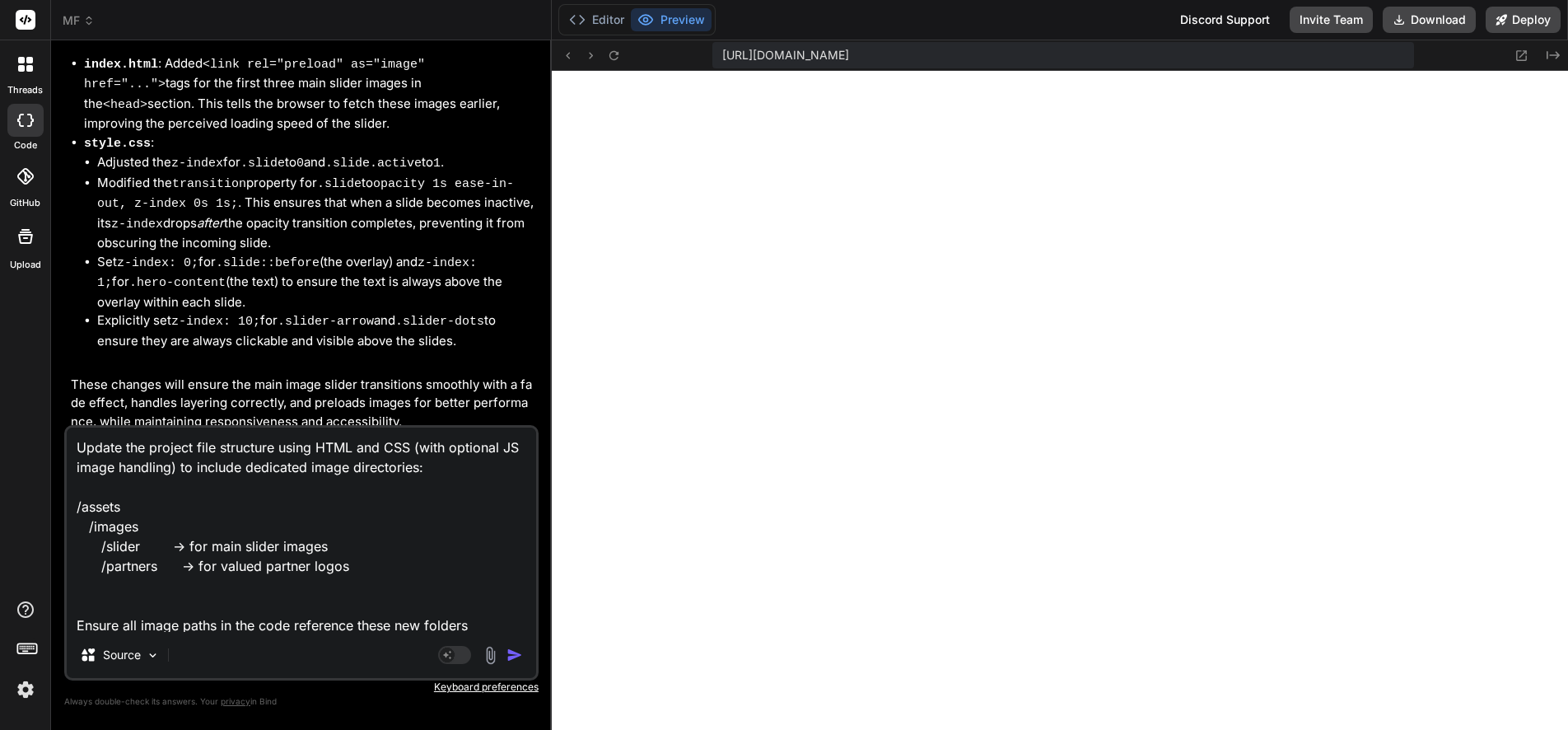
scroll to position [61, 0]
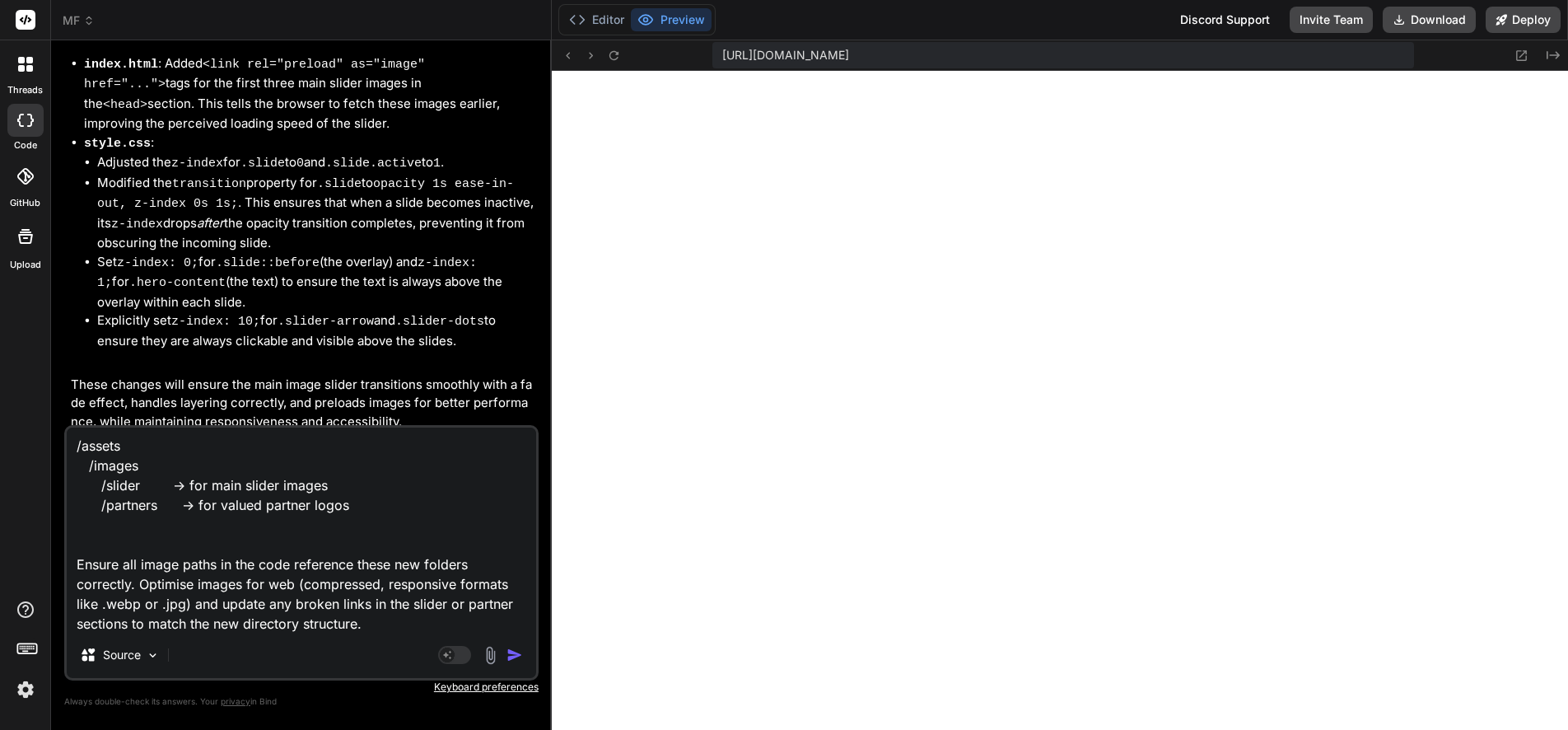
click at [513, 653] on img "button" at bounding box center [514, 654] width 16 height 16
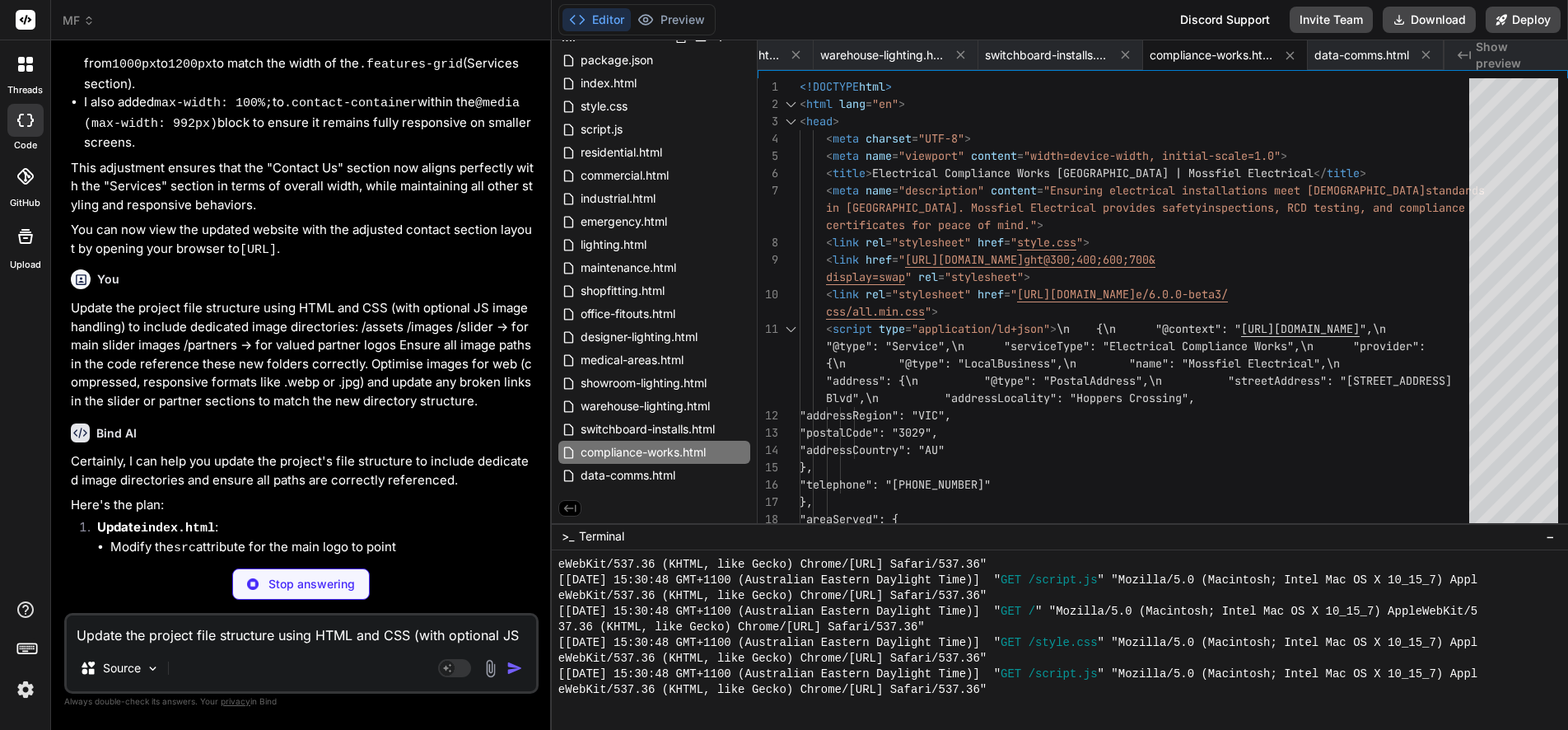
scroll to position [15647, 0]
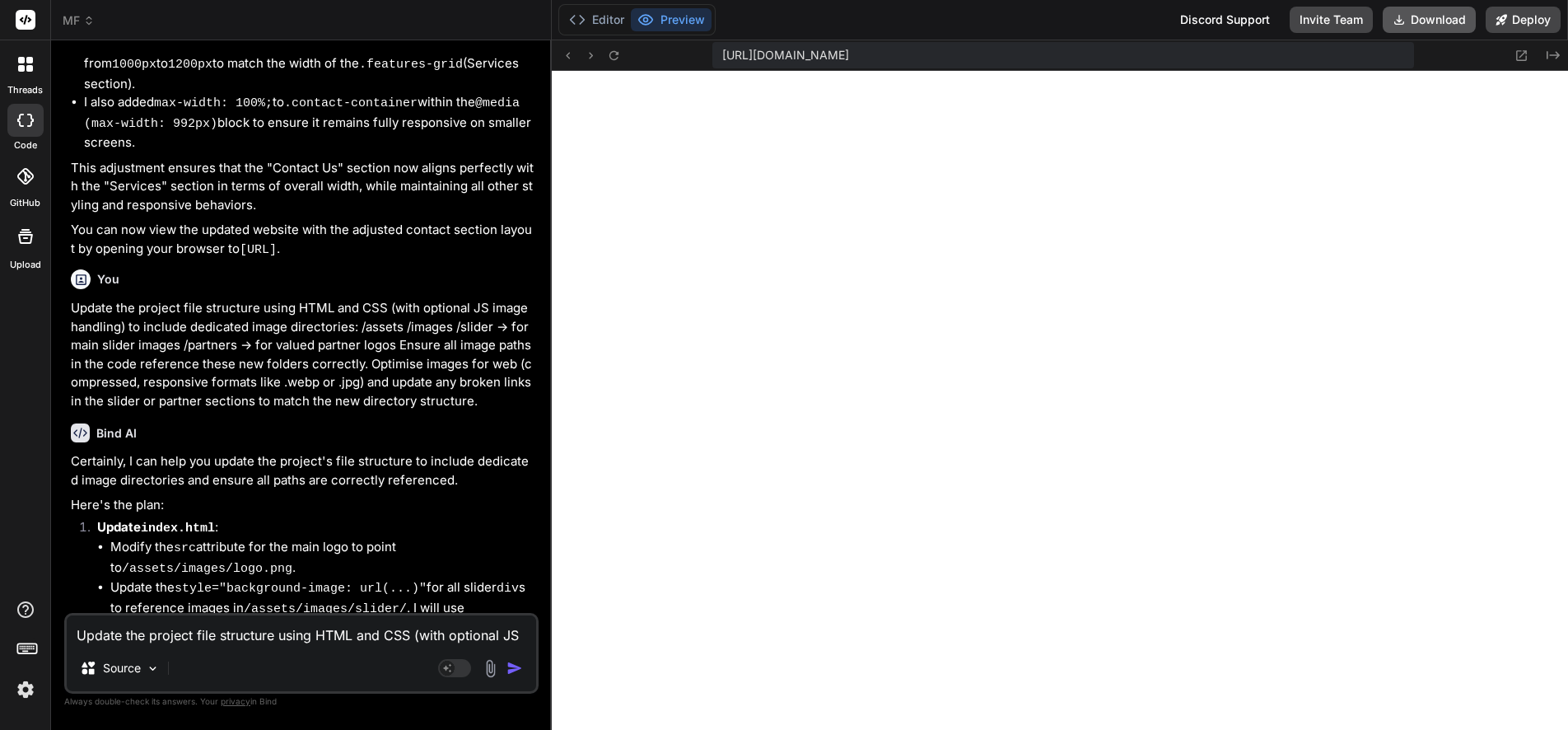
click at [1426, 16] on button "Download" at bounding box center [1429, 20] width 93 height 27
click at [605, 18] on button "Editor" at bounding box center [596, 20] width 68 height 23
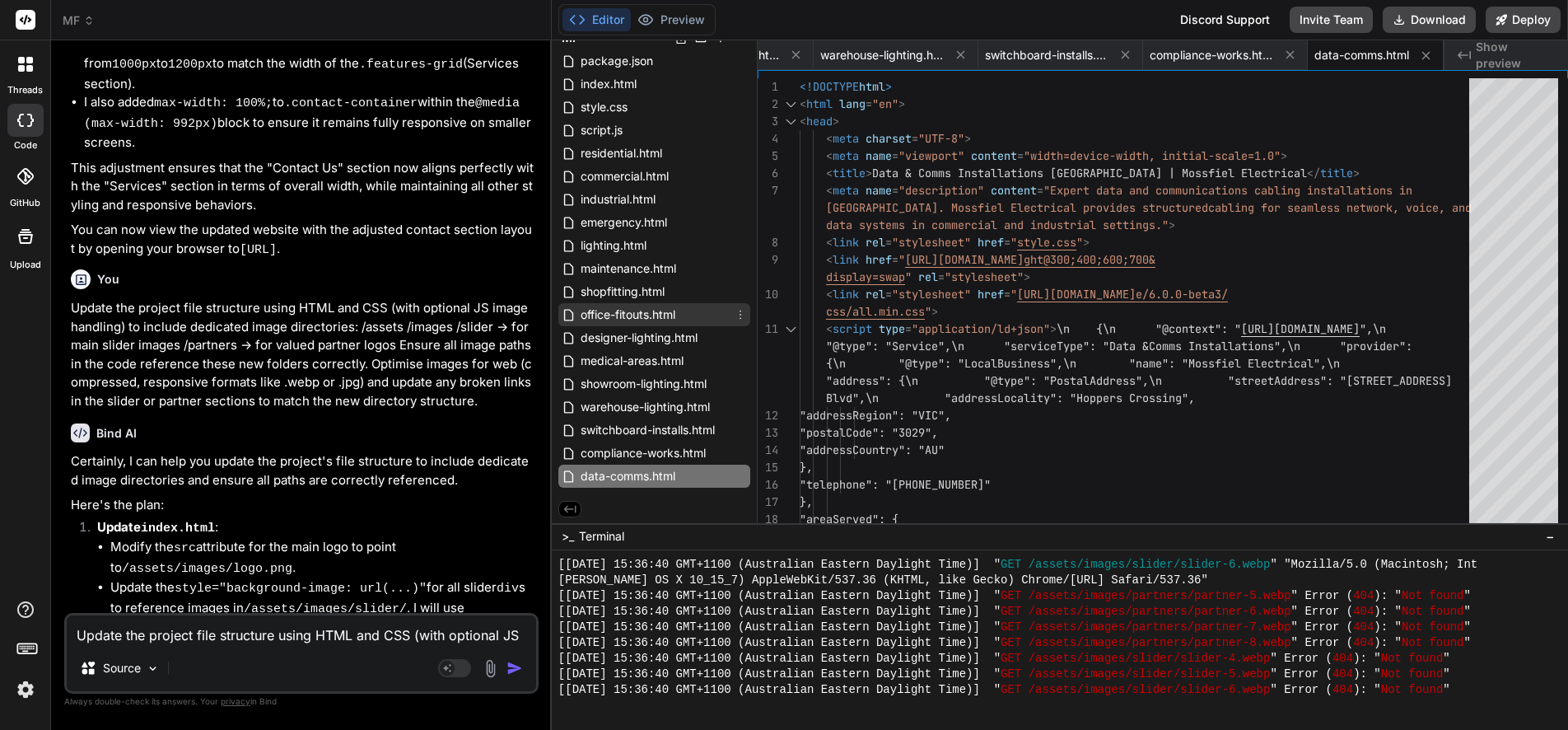
scroll to position [51, 0]
click at [567, 508] on icon at bounding box center [570, 508] width 12 height 8
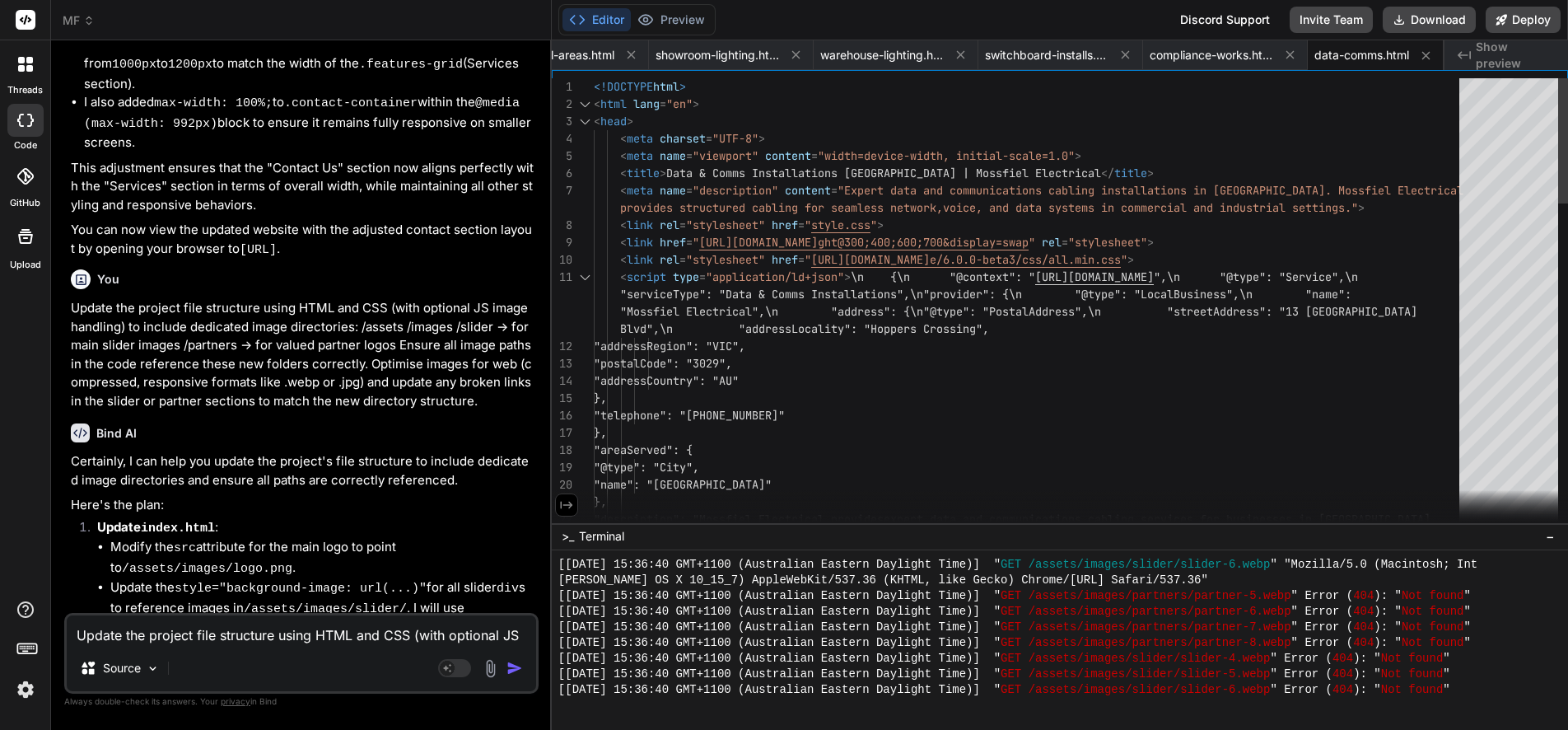
scroll to position [52, 0]
click at [576, 52] on span "medical-areas.html" at bounding box center [562, 55] width 103 height 16
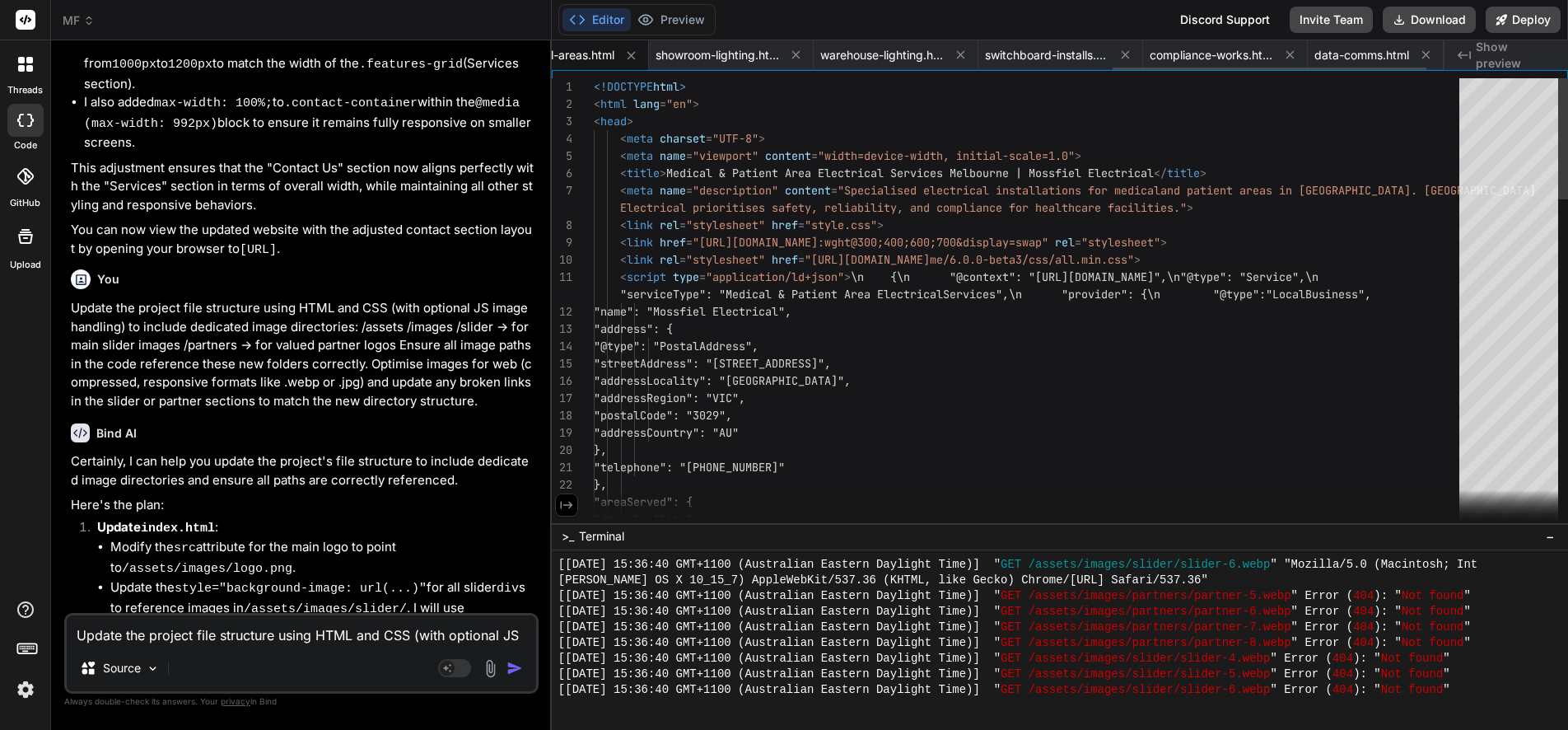
scroll to position [0, 1595]
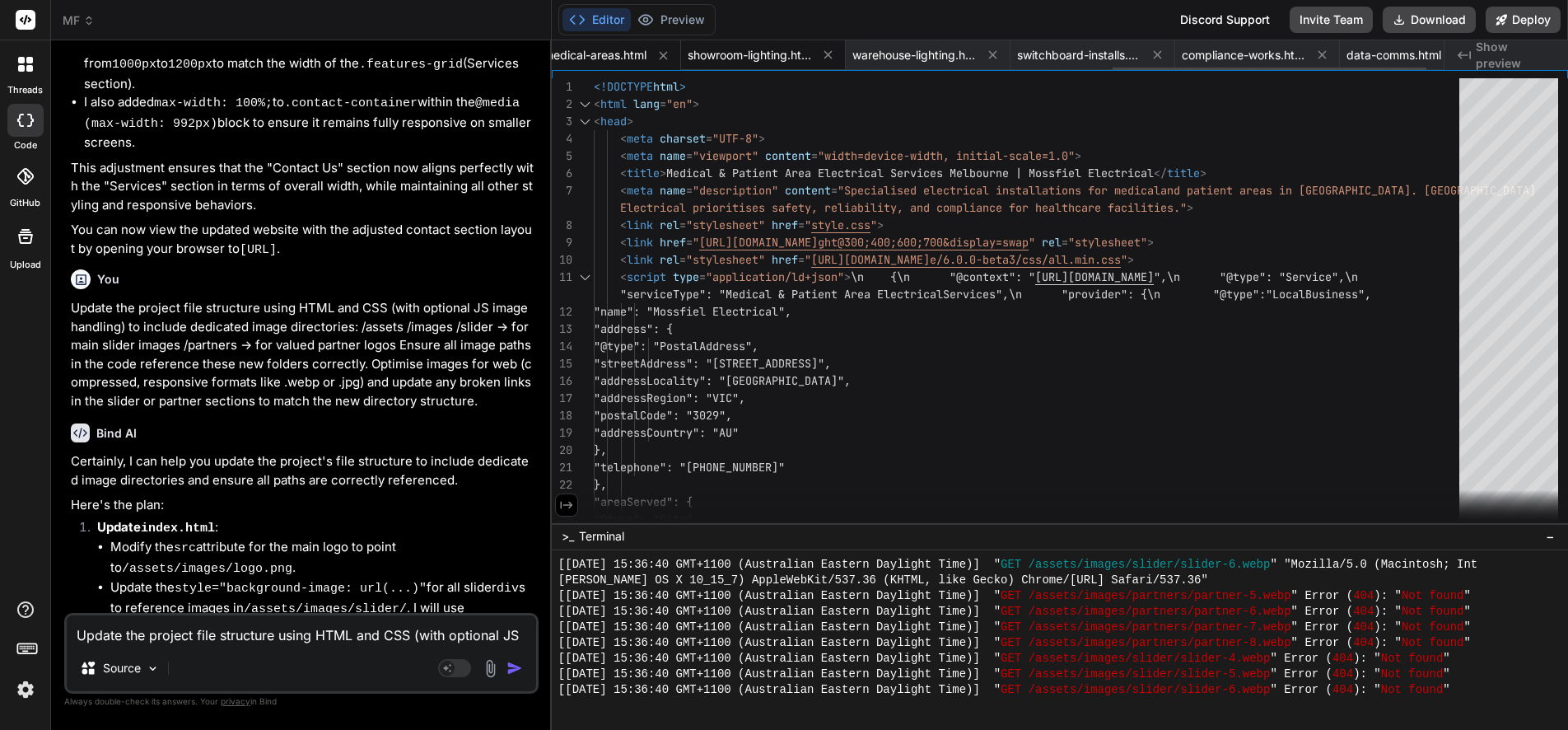
click at [764, 51] on span "showroom-lighting.html" at bounding box center [749, 55] width 123 height 16
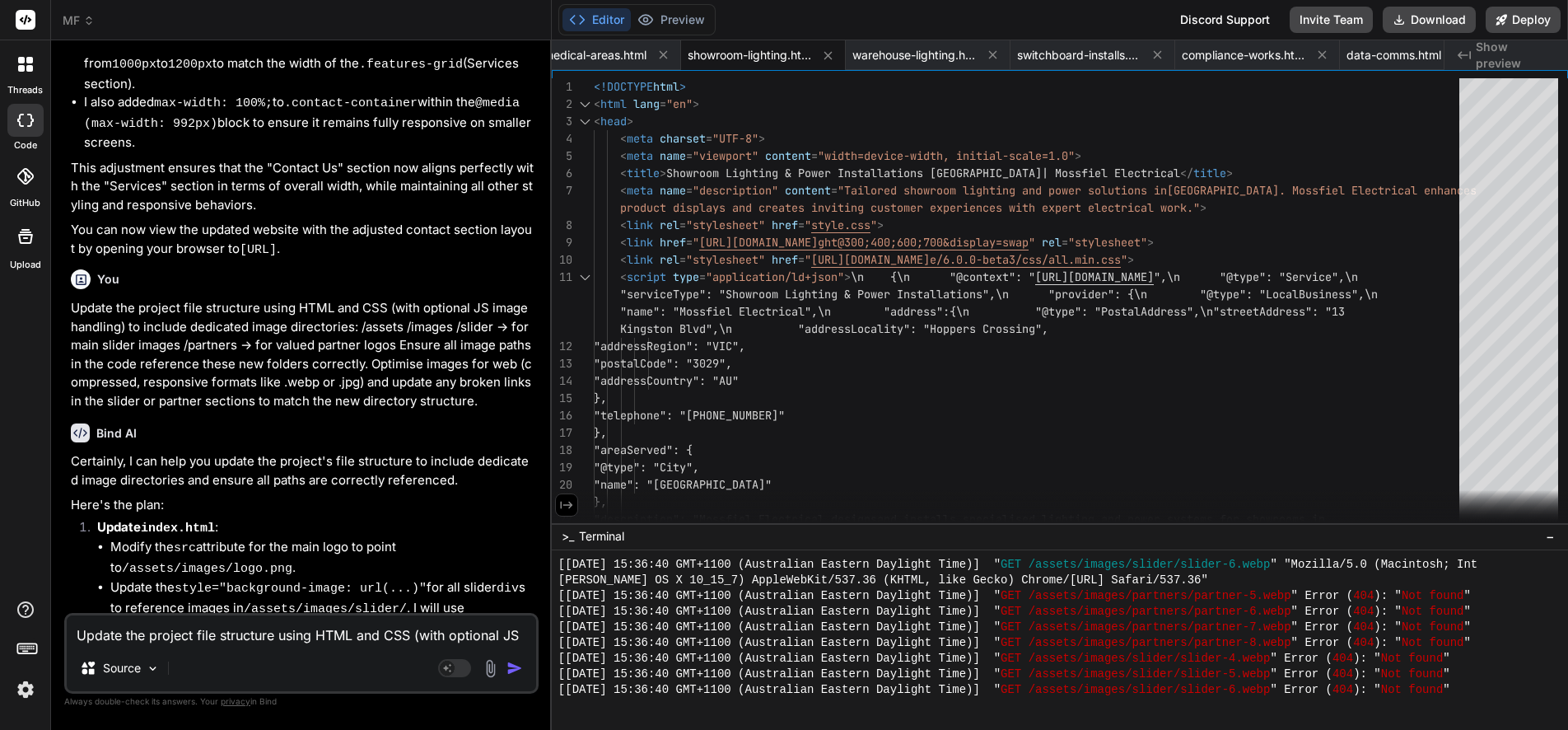
scroll to position [19076, 0]
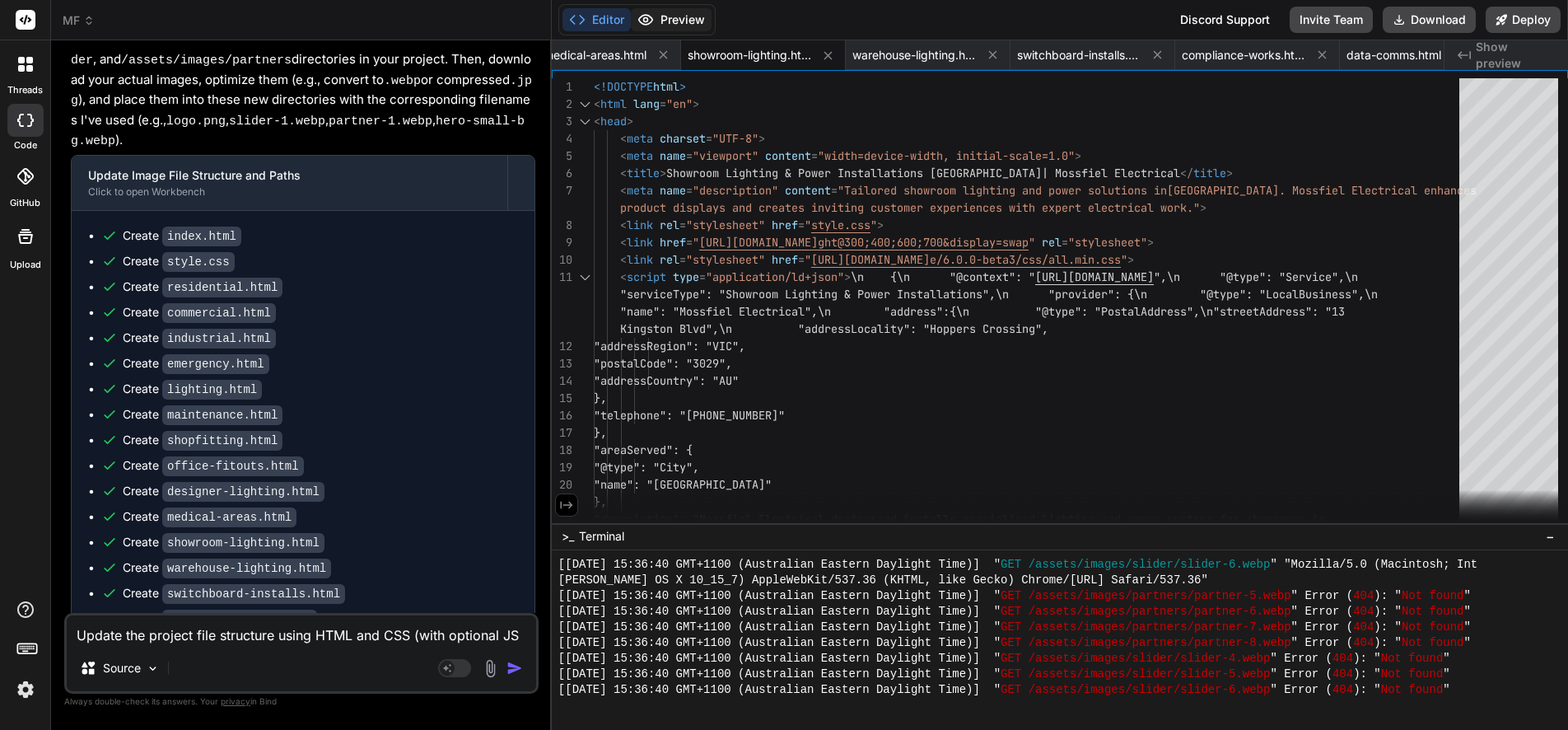
click at [686, 18] on button "Preview" at bounding box center [670, 20] width 81 height 23
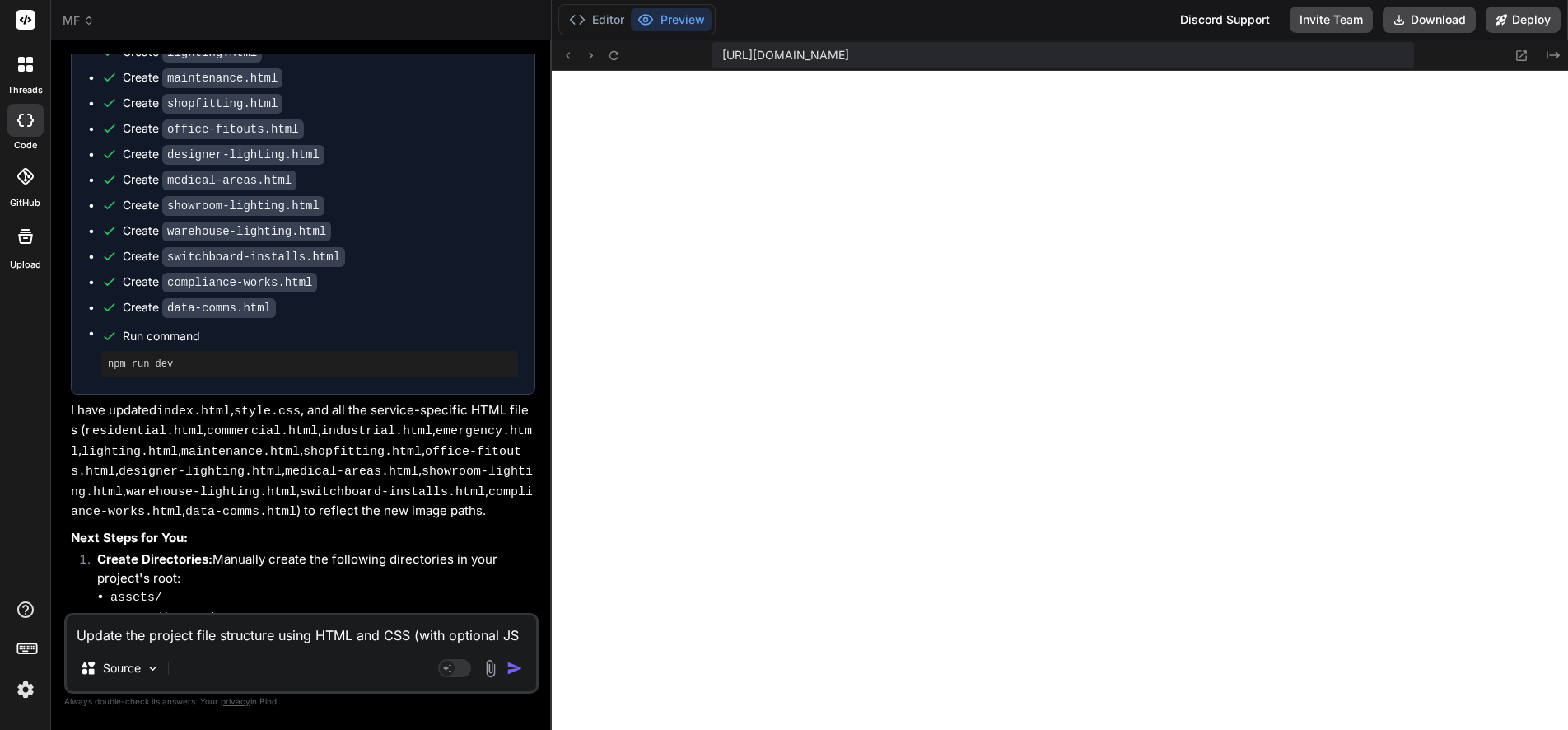
scroll to position [19416, 0]
drag, startPoint x: 98, startPoint y: 349, endPoint x: 428, endPoint y: 543, distance: 382.8
copy li "Download and Optimize Images: Download the original images from their external …"
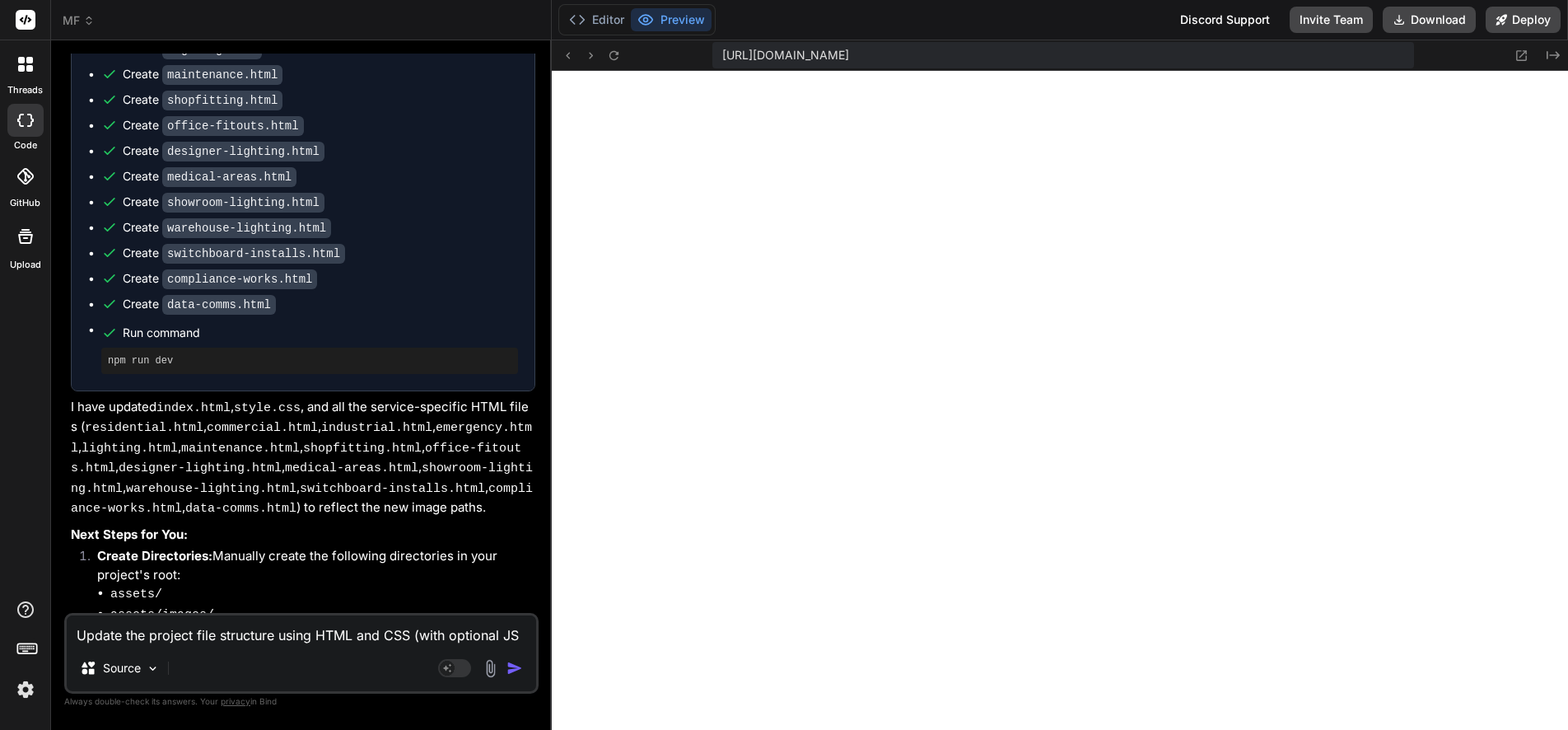
copy code "slider-1.webp"
drag, startPoint x: 423, startPoint y: 426, endPoint x: 516, endPoint y: 427, distance: 93.0
drag, startPoint x: 441, startPoint y: 484, endPoint x: 154, endPoint y: 499, distance: 287.4
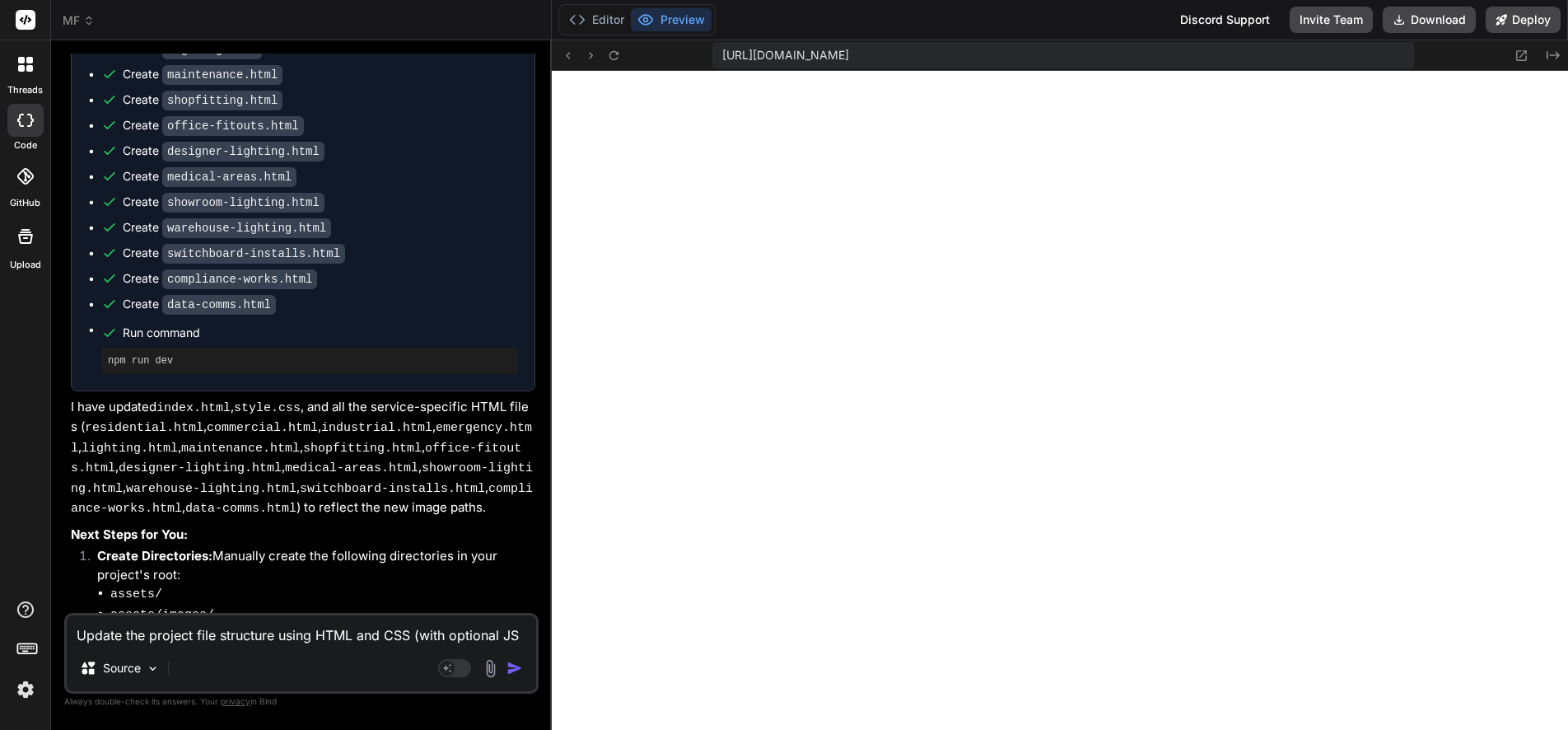
copy code "partner-1.webp"
click at [219, 643] on textarea "Update the project file structure using HTML and CSS (with optional JS image ha…" at bounding box center [301, 630] width 469 height 29
paste textarea "Modify the Valued Partners section using HTML, CSS, and JavaScript to remove na…"
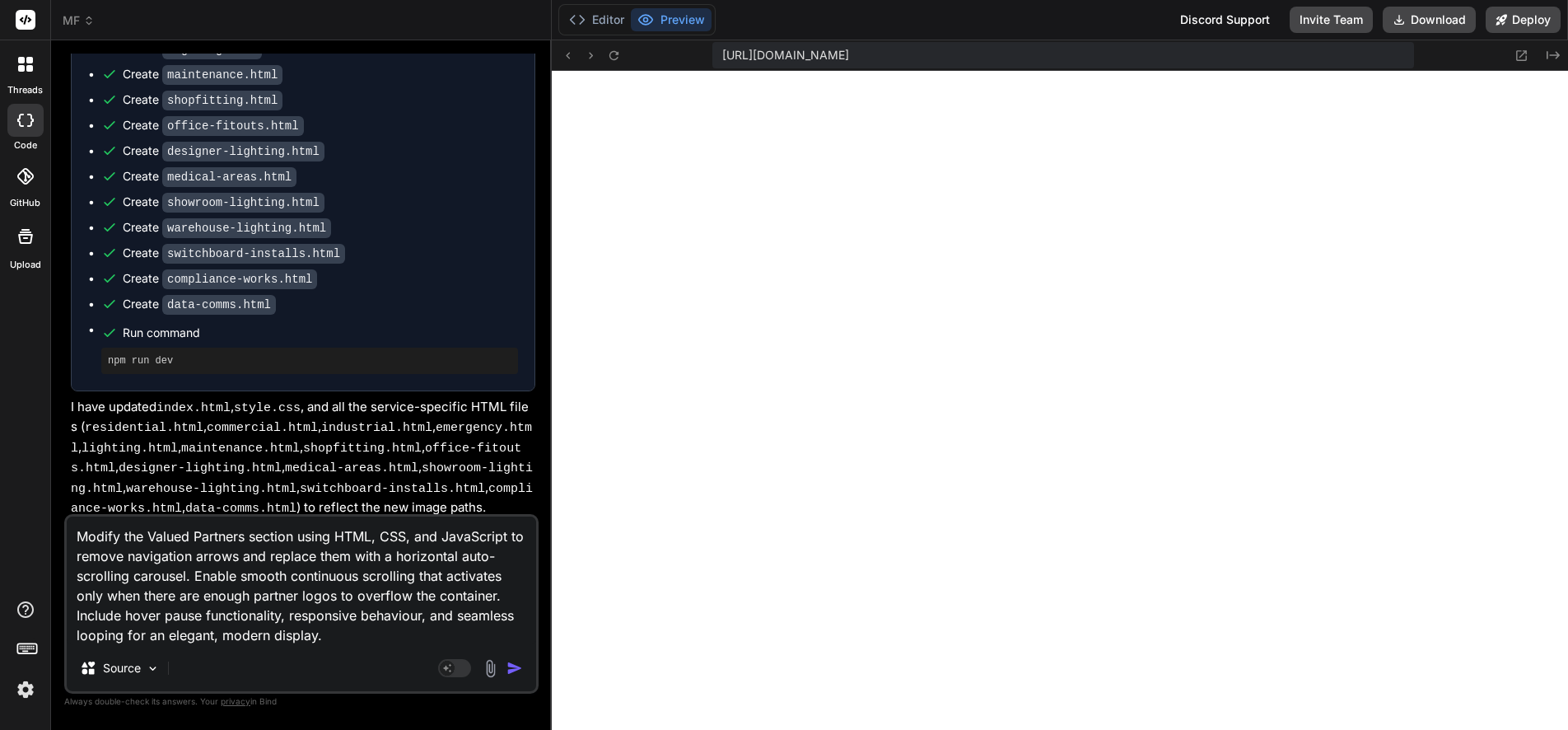
click at [513, 667] on img "button" at bounding box center [514, 667] width 16 height 16
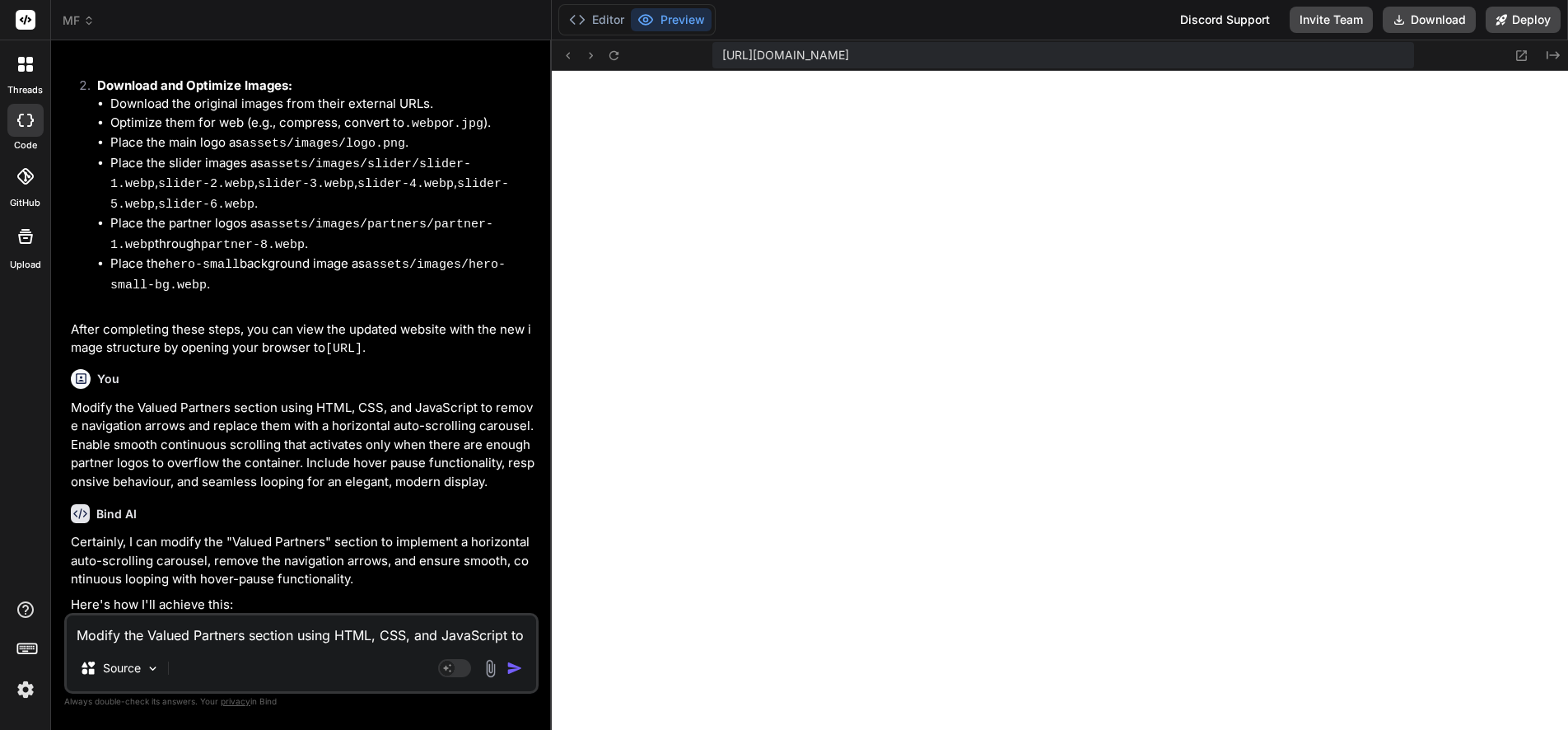
scroll to position [20478, 0]
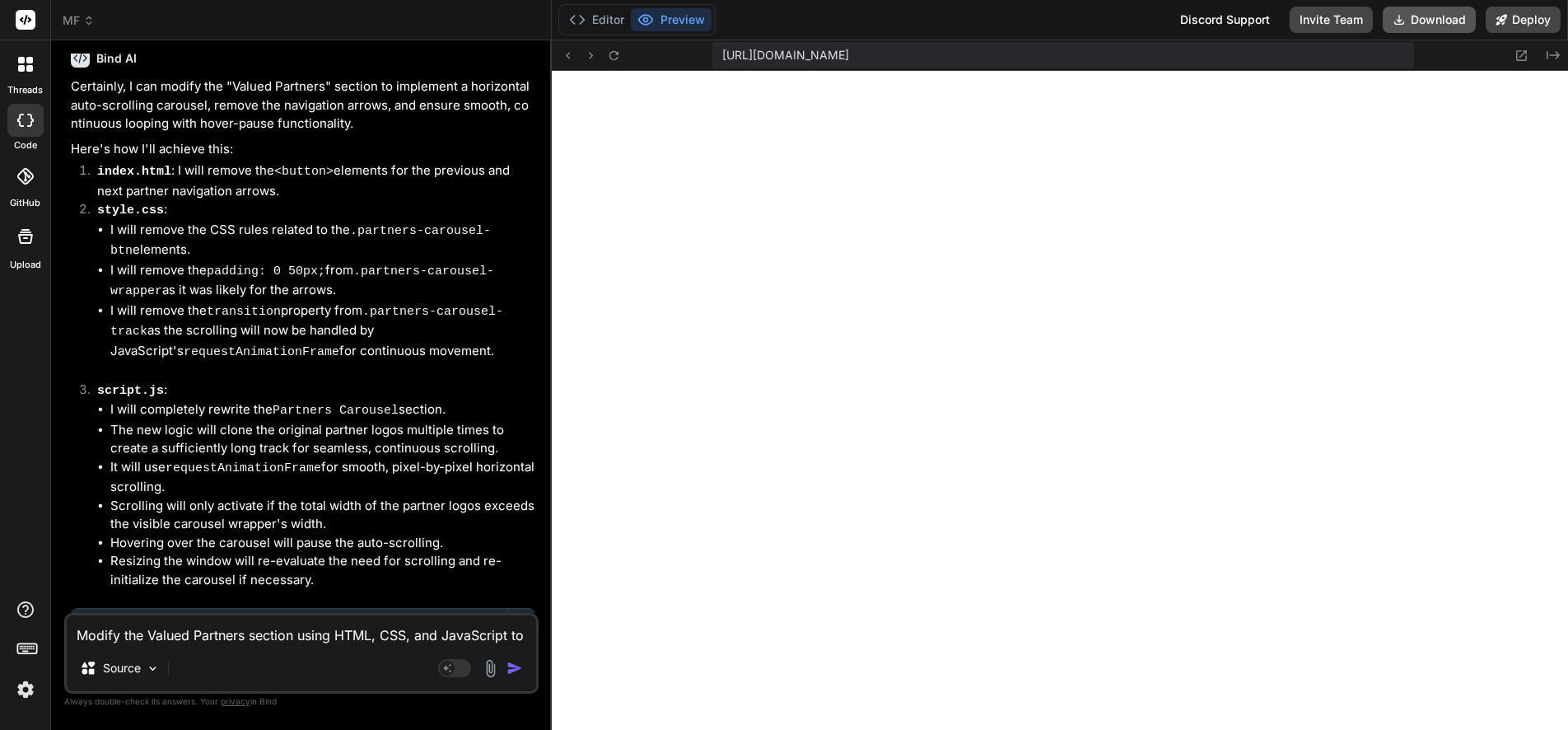
click at [1431, 18] on button "Download" at bounding box center [1429, 20] width 93 height 27
click at [218, 626] on textarea "Modify the Valued Partners section using HTML, CSS, and JavaScript to remove na…" at bounding box center [301, 630] width 469 height 29
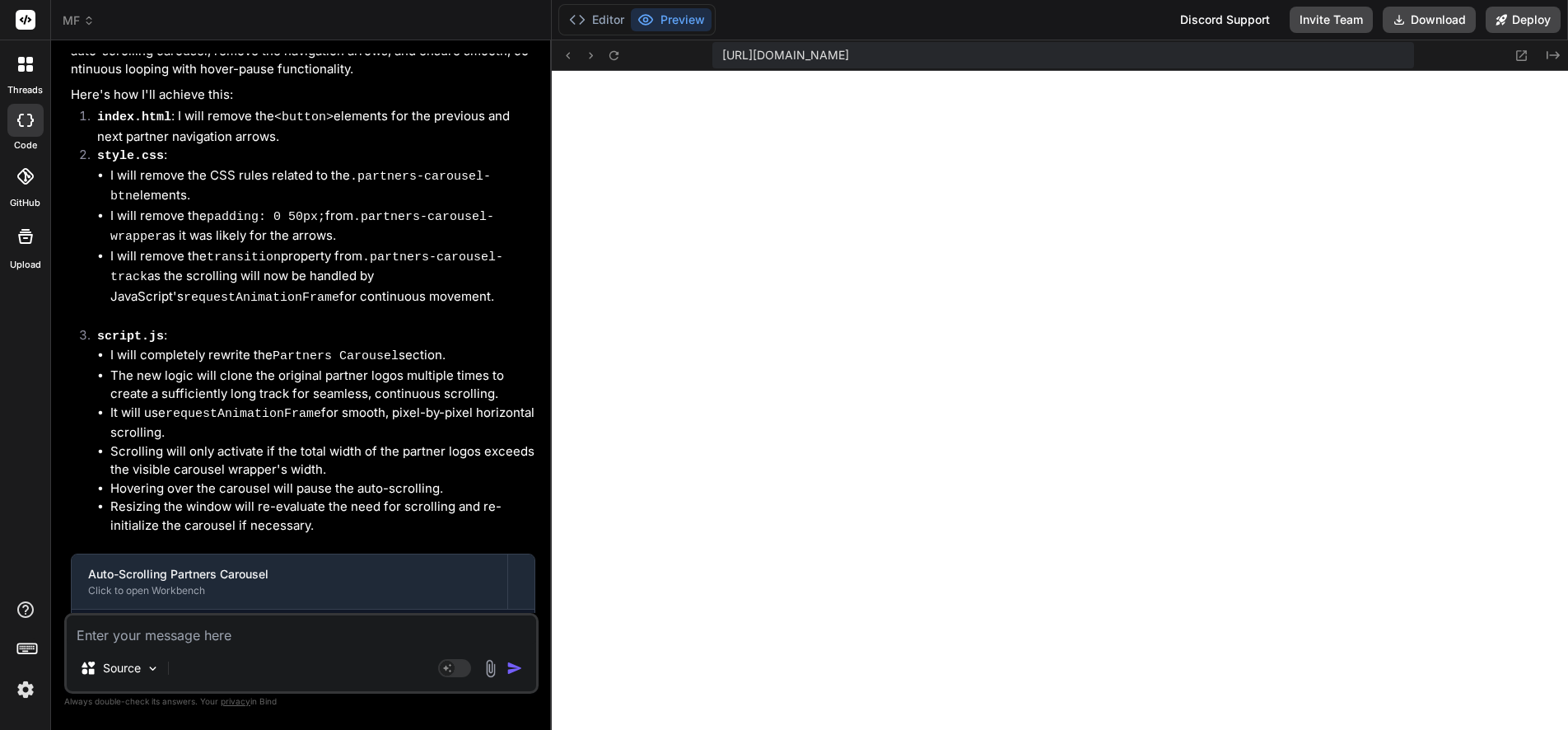
scroll to position [19464, 0]
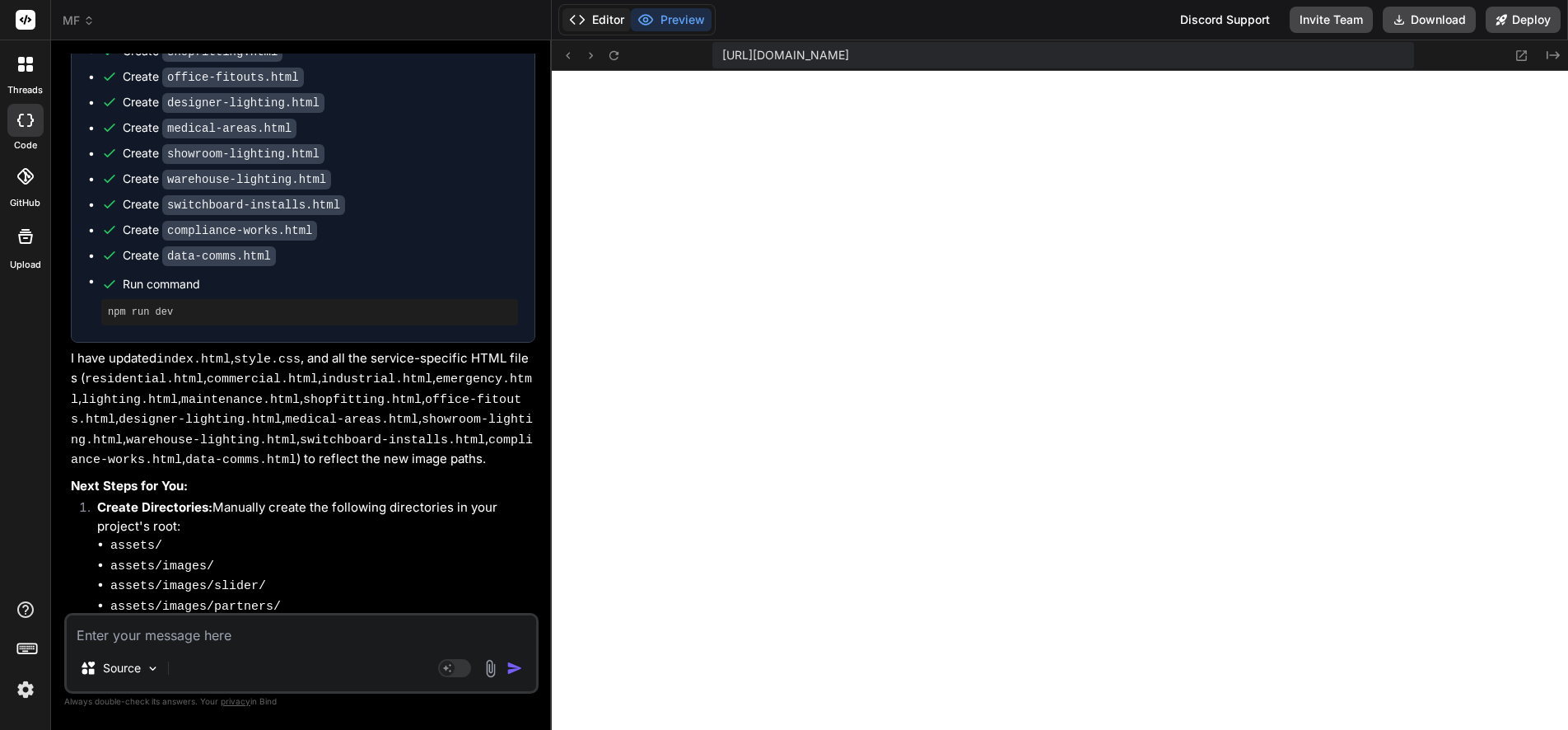
click at [599, 16] on button "Editor" at bounding box center [596, 20] width 68 height 23
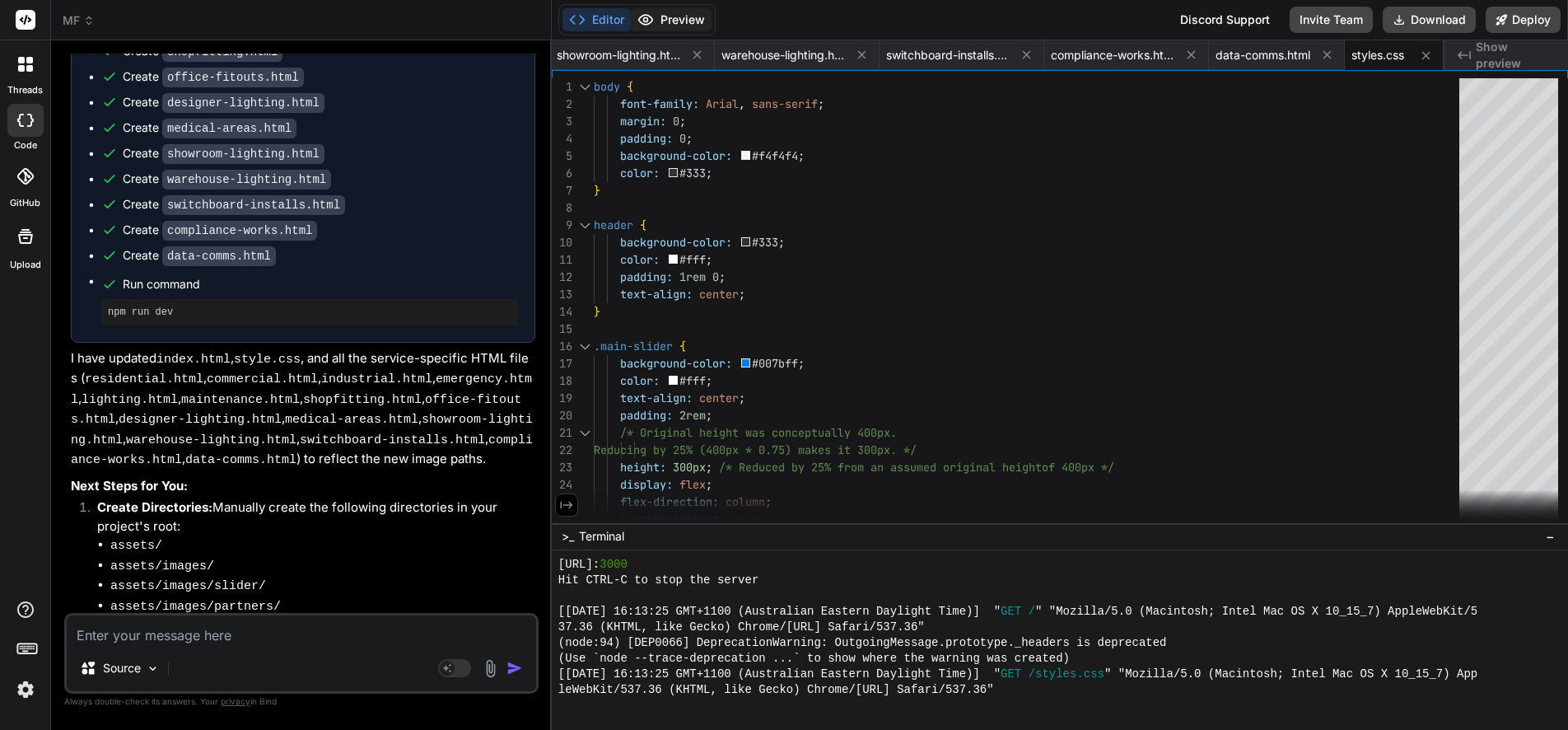
click at [674, 16] on button "Preview" at bounding box center [670, 20] width 81 height 23
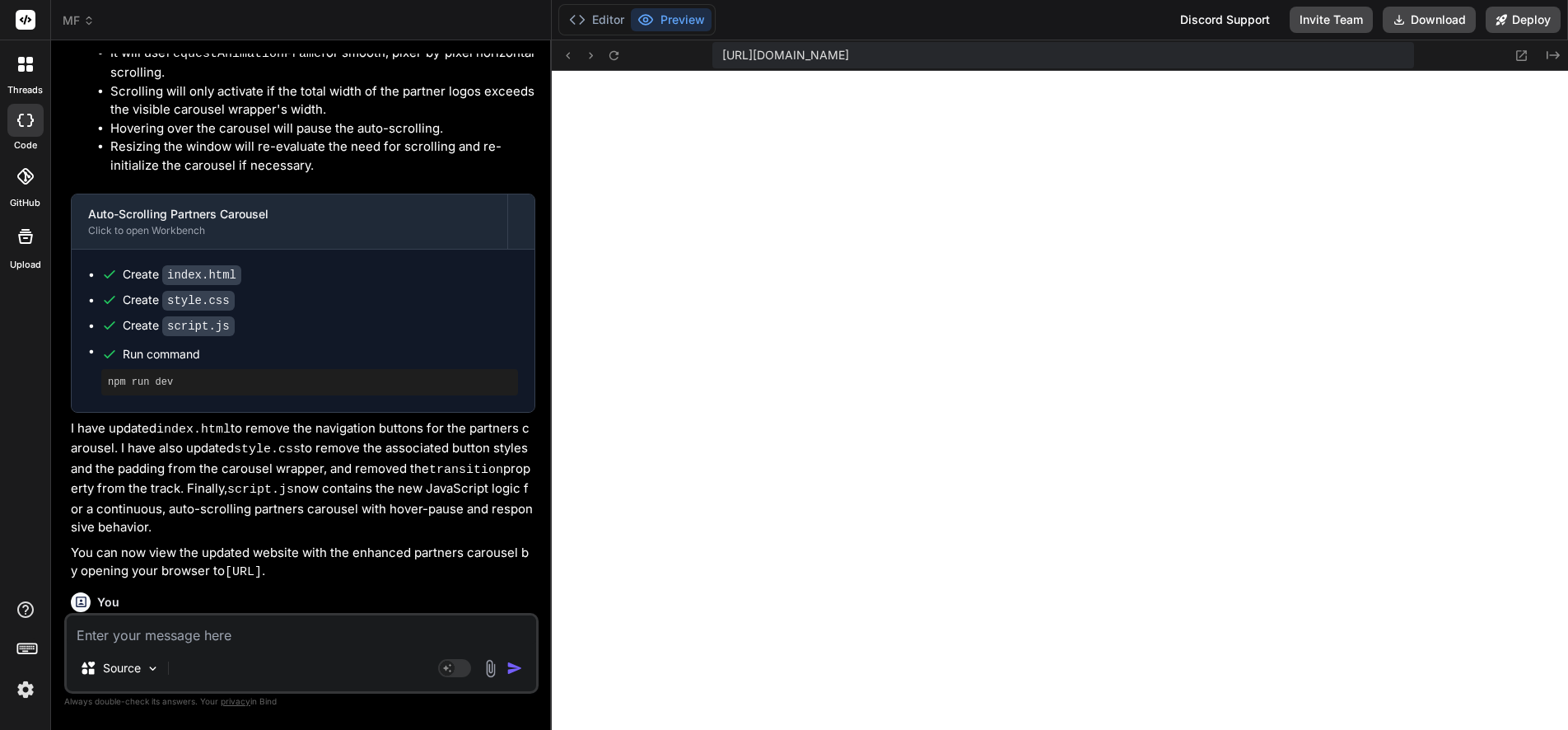
scroll to position [21065, 0]
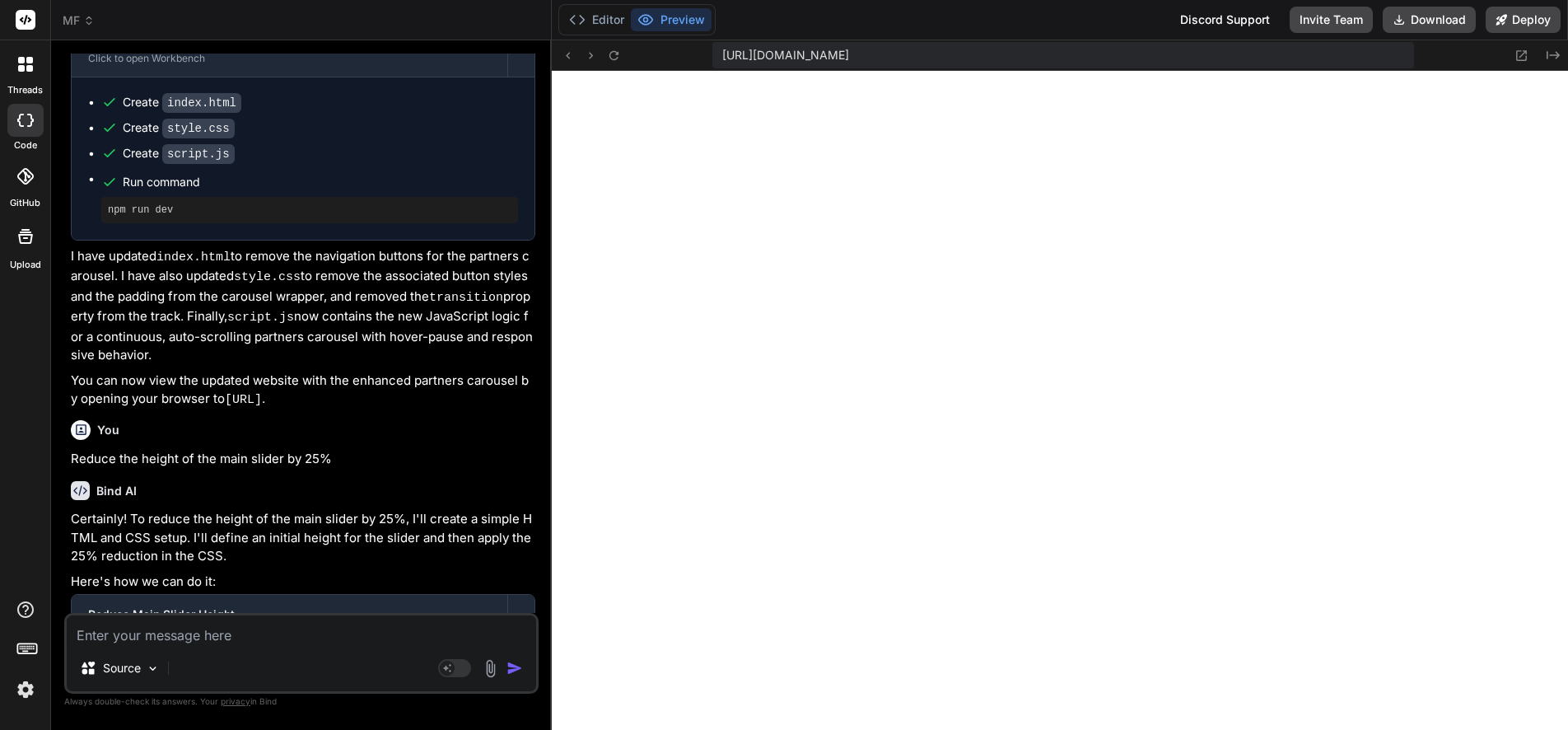
click at [195, 634] on textarea at bounding box center [301, 630] width 469 height 29
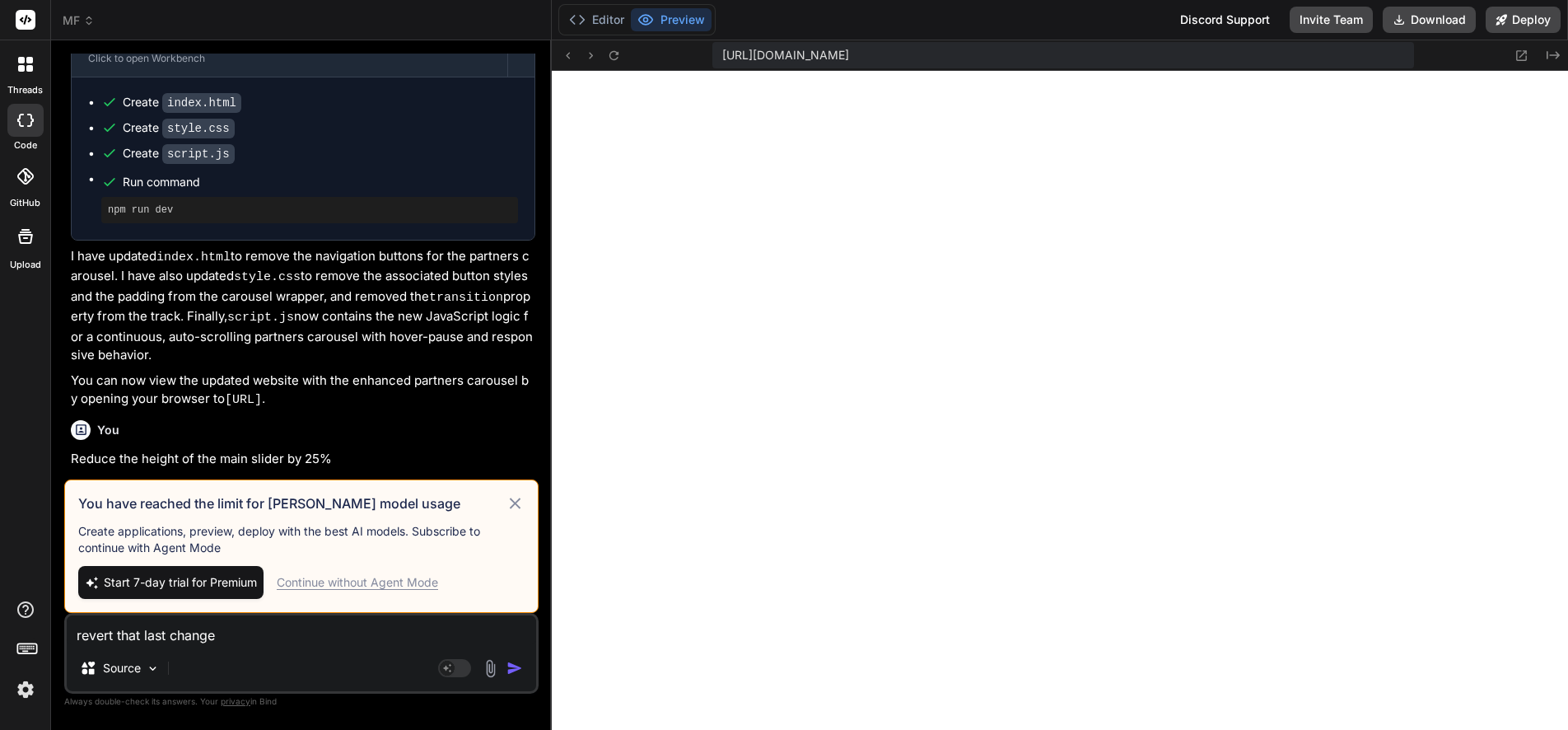
click at [522, 508] on icon at bounding box center [515, 502] width 19 height 20
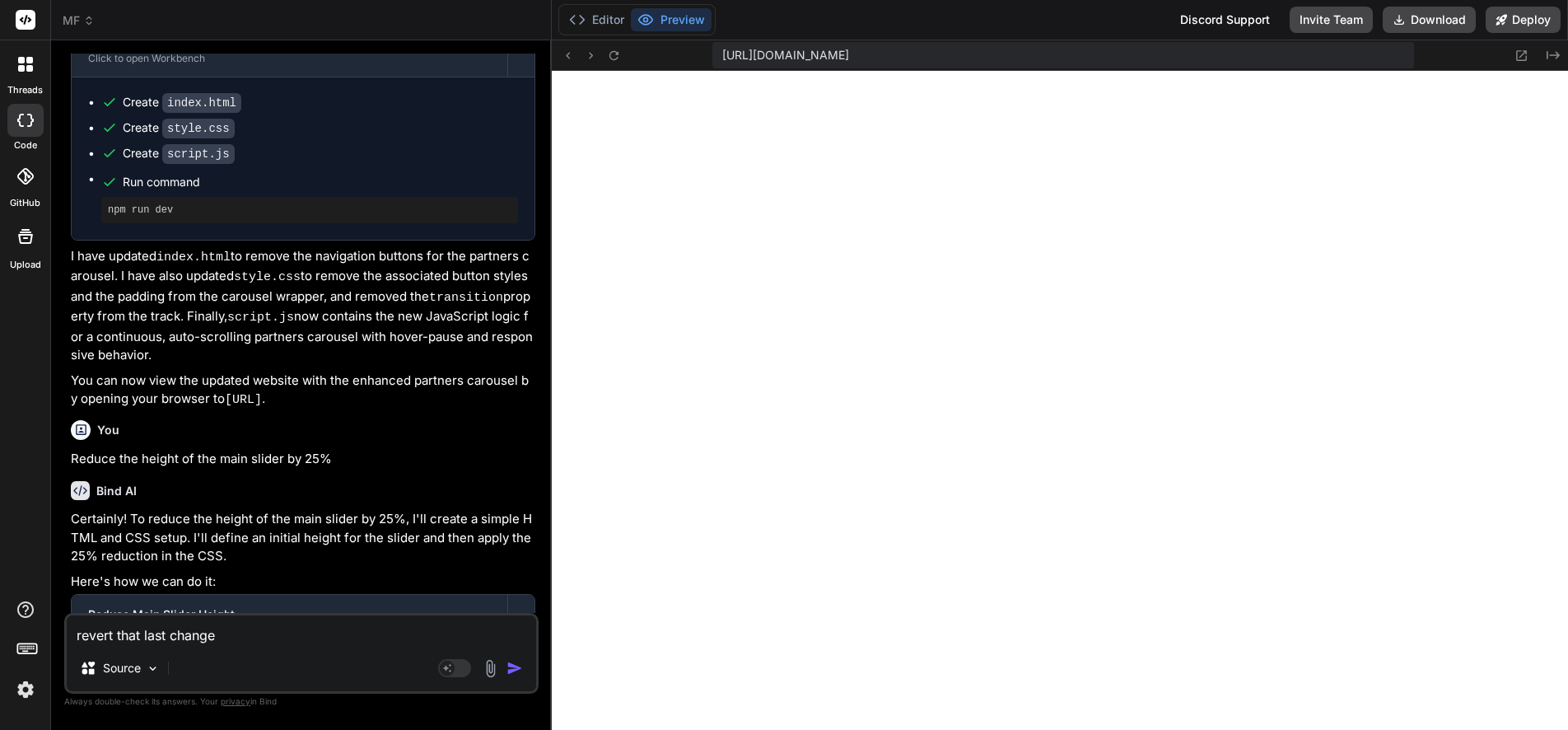
click at [509, 668] on img "button" at bounding box center [514, 667] width 16 height 16
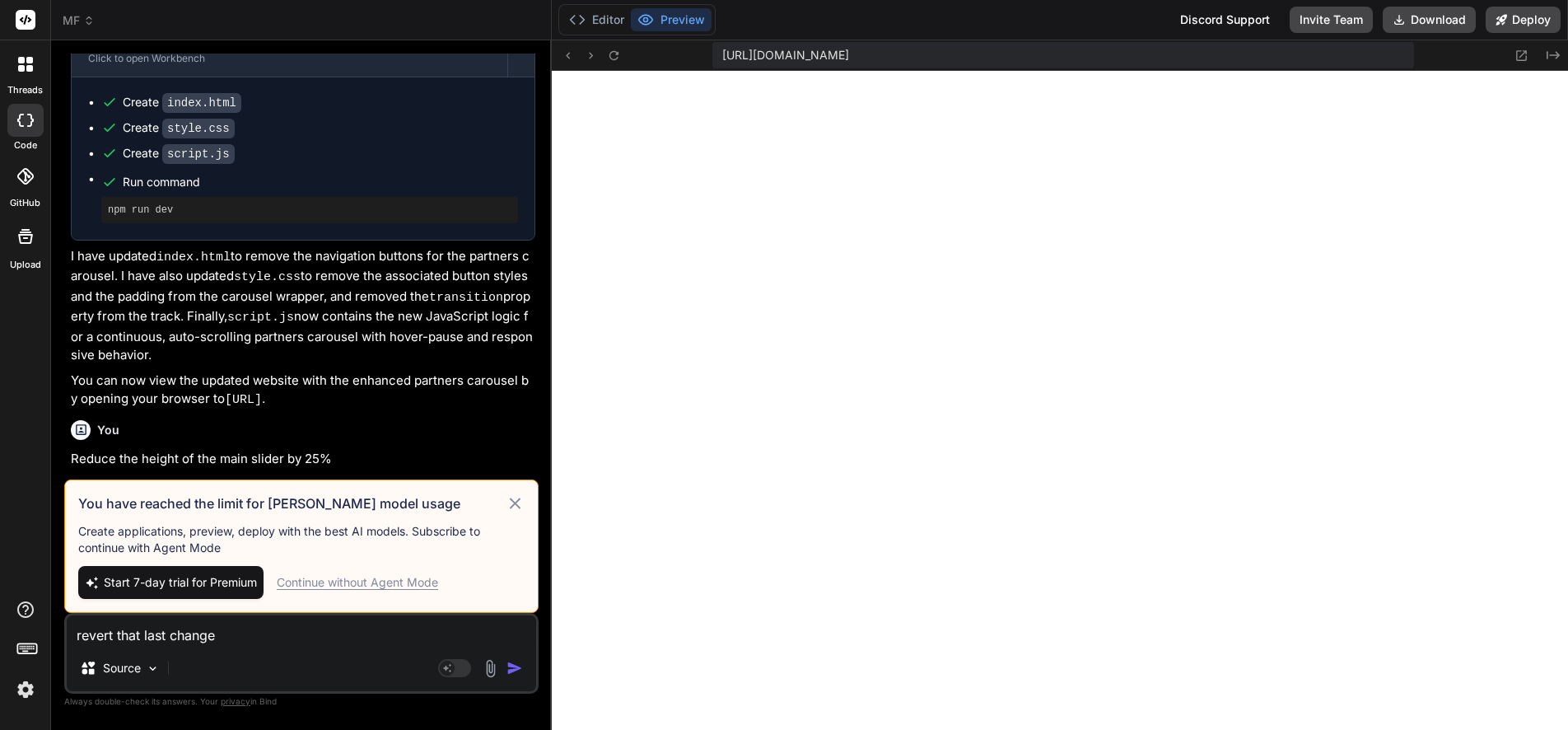
click at [513, 499] on icon at bounding box center [515, 502] width 19 height 20
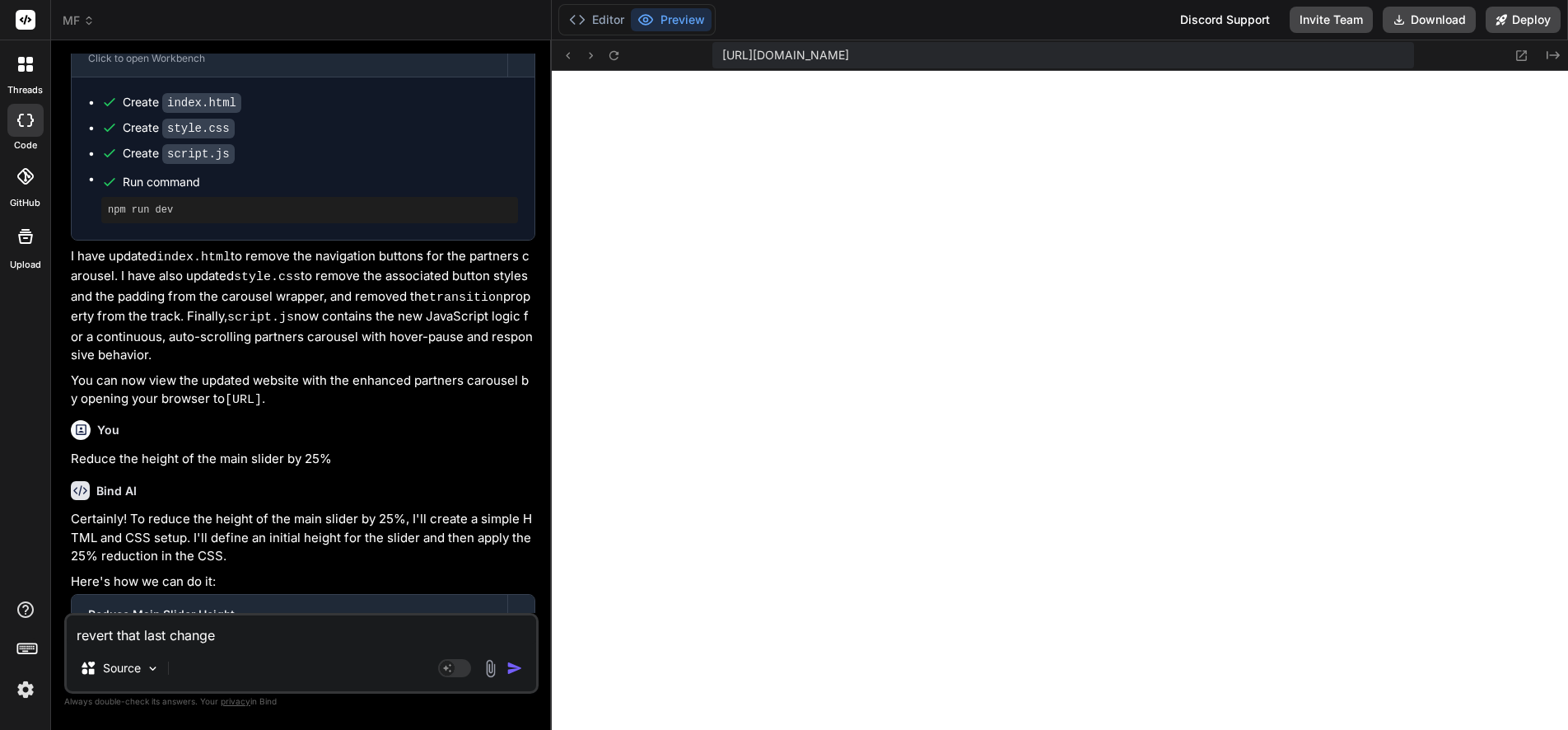
click at [510, 666] on img "button" at bounding box center [514, 667] width 16 height 16
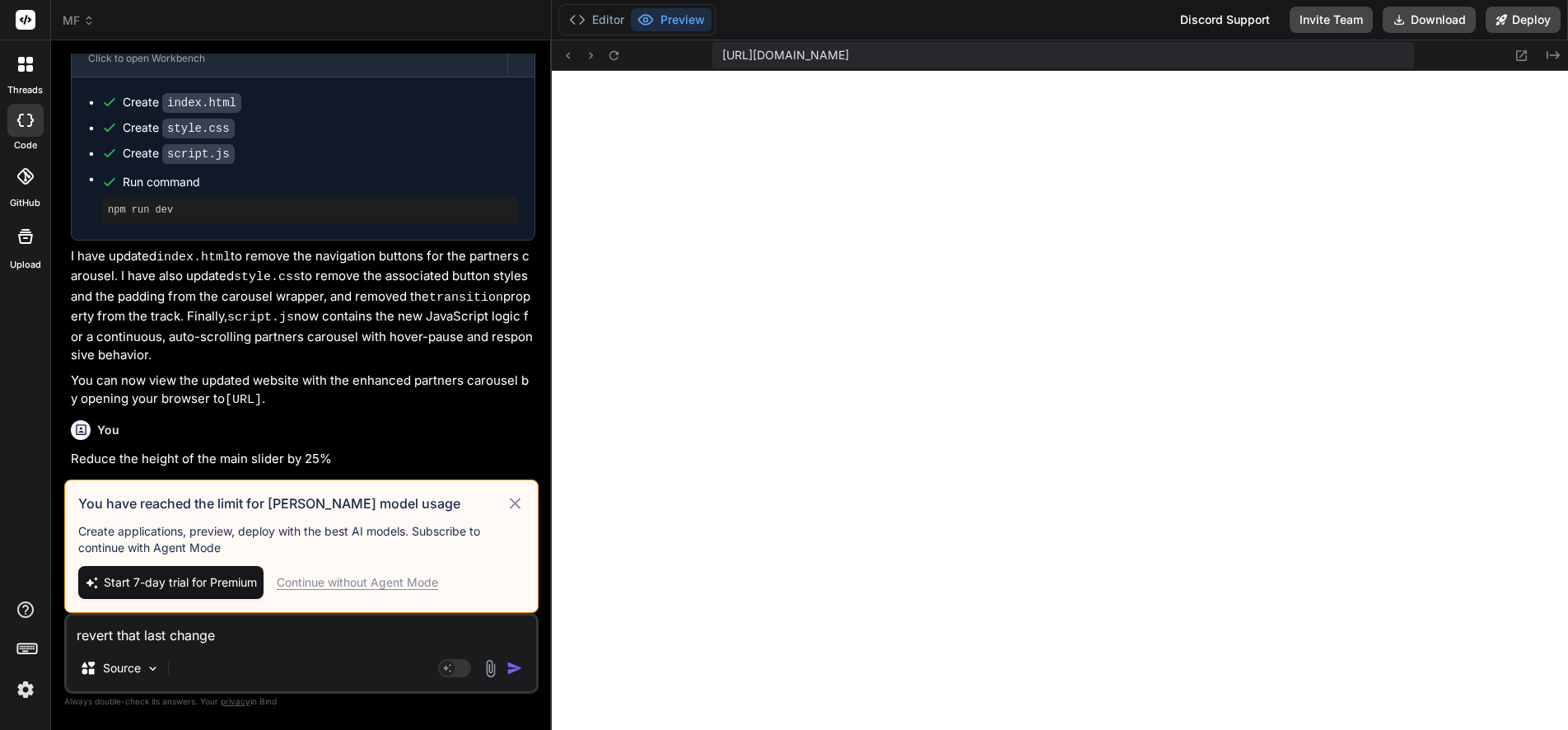
click at [373, 582] on div "Continue without Agent Mode" at bounding box center [357, 581] width 161 height 16
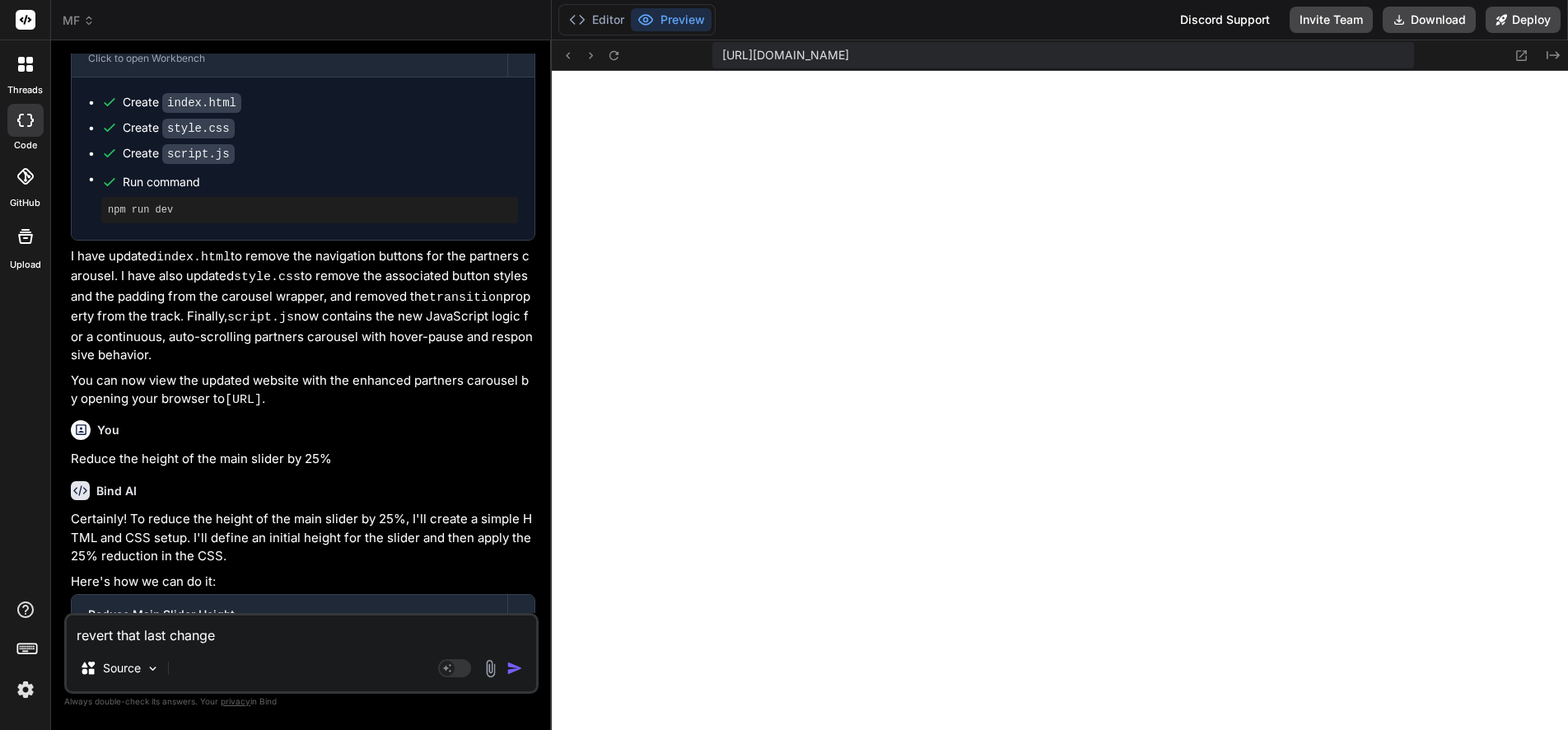
click at [513, 665] on img "button" at bounding box center [514, 667] width 16 height 16
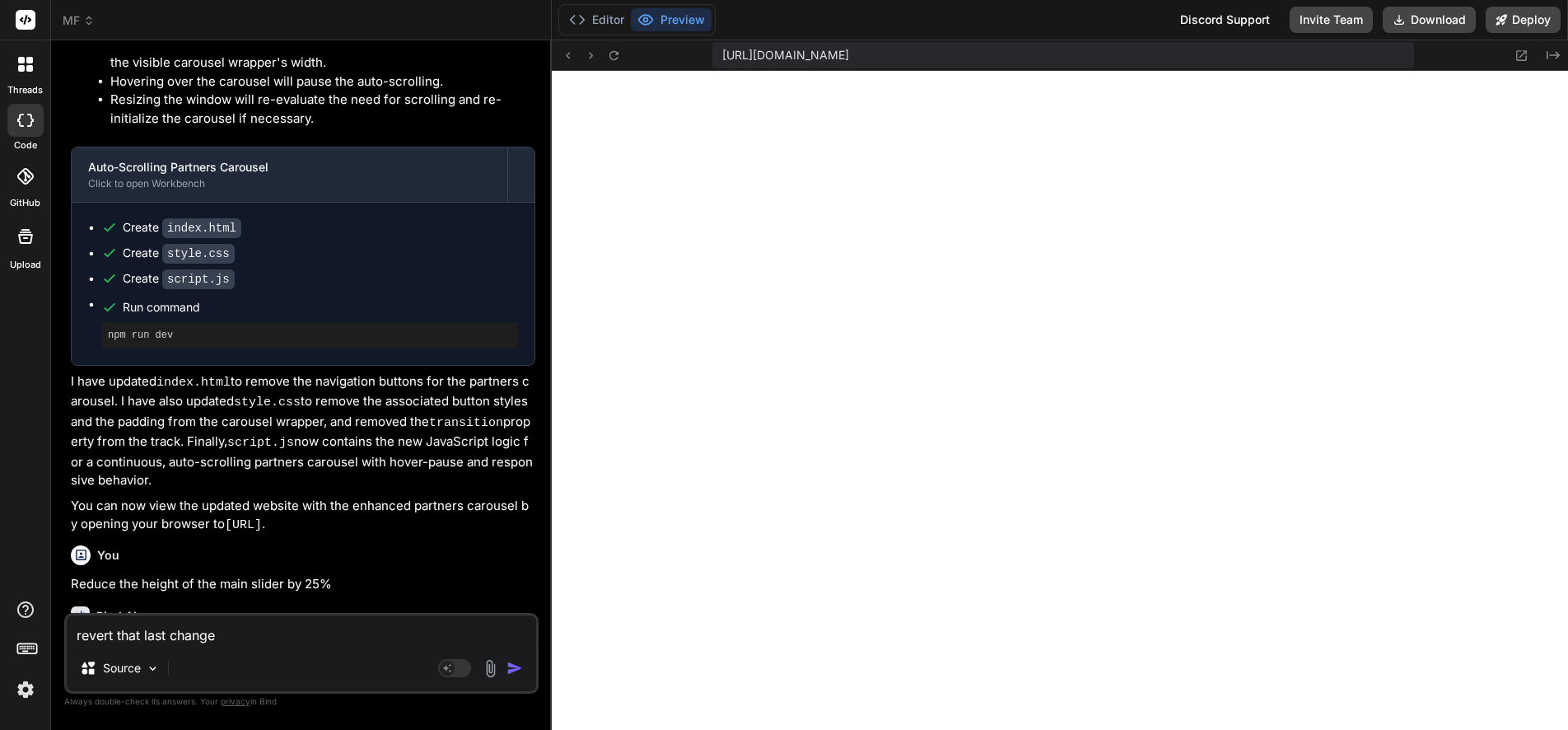
scroll to position [21031, 0]
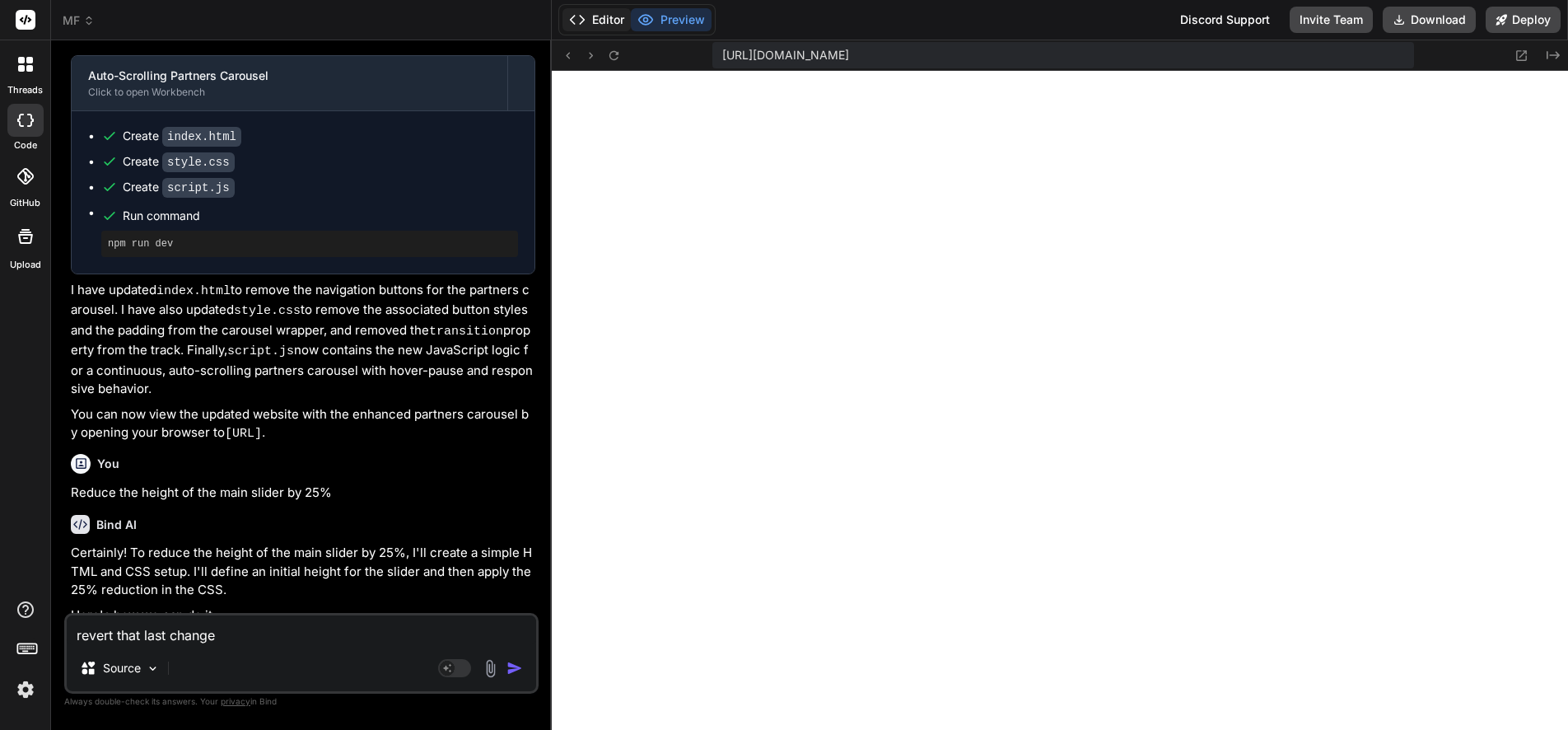
click at [608, 16] on button "Editor" at bounding box center [596, 20] width 68 height 23
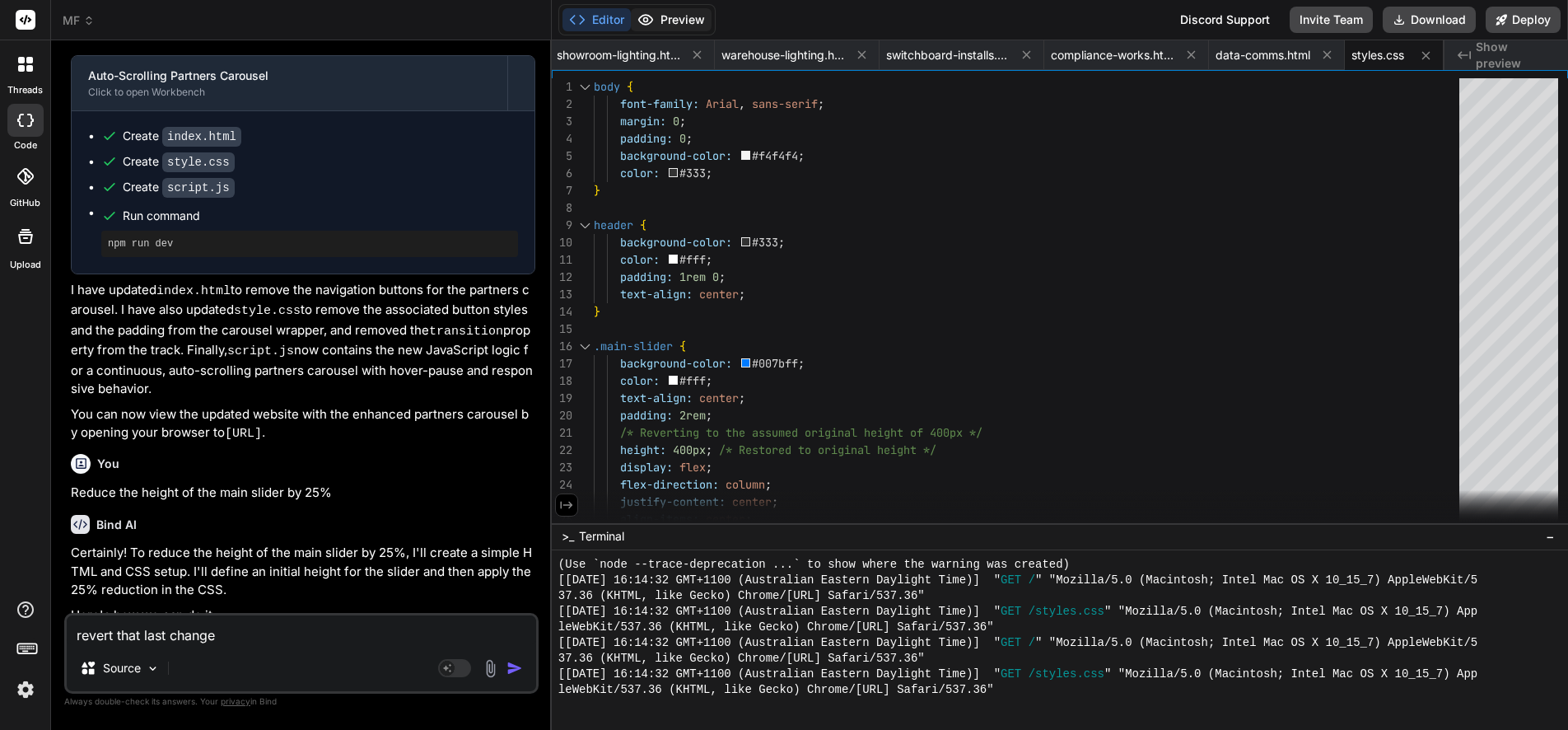
click at [687, 17] on button "Preview" at bounding box center [670, 20] width 81 height 23
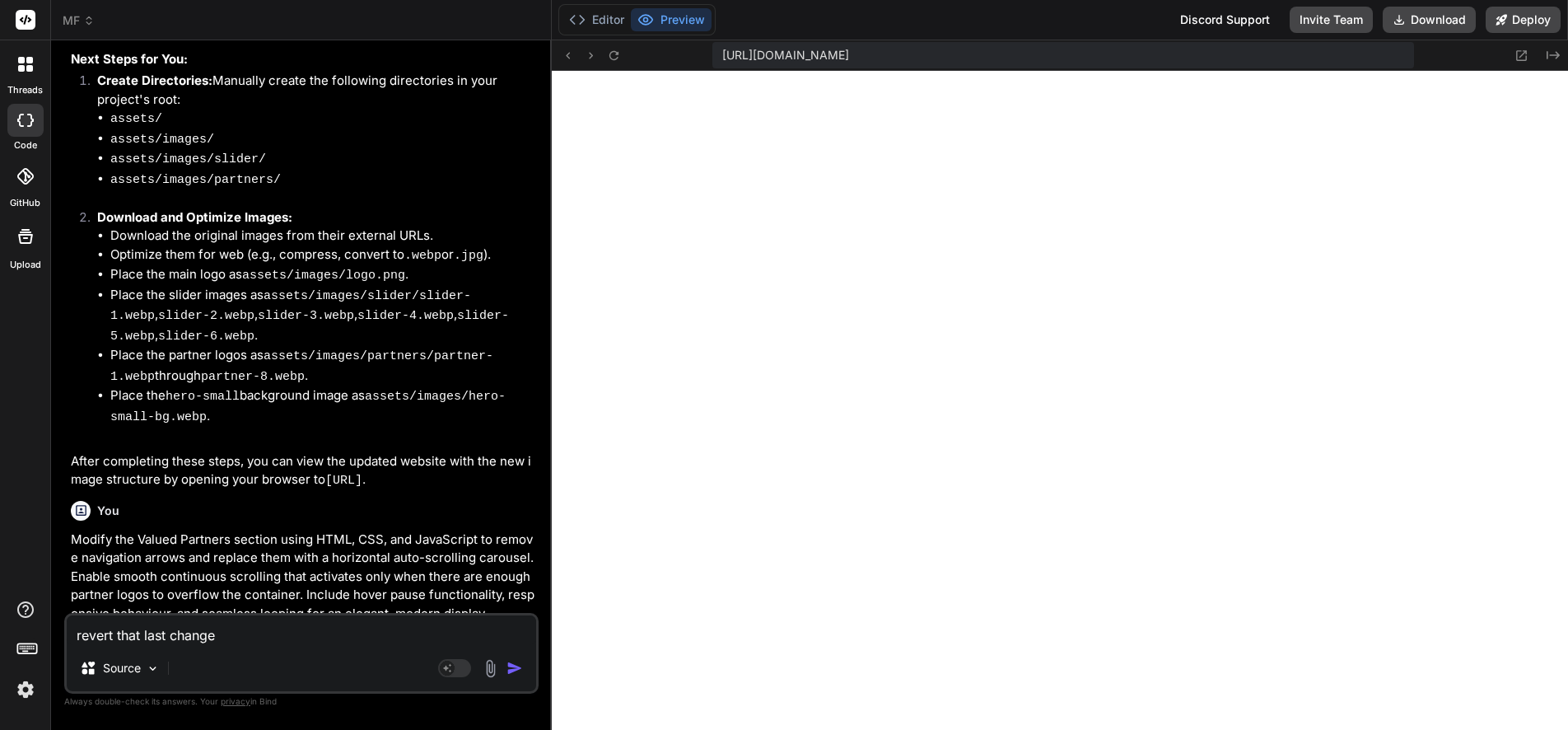
scroll to position [19887, 0]
click at [1523, 52] on icon at bounding box center [1521, 55] width 14 height 14
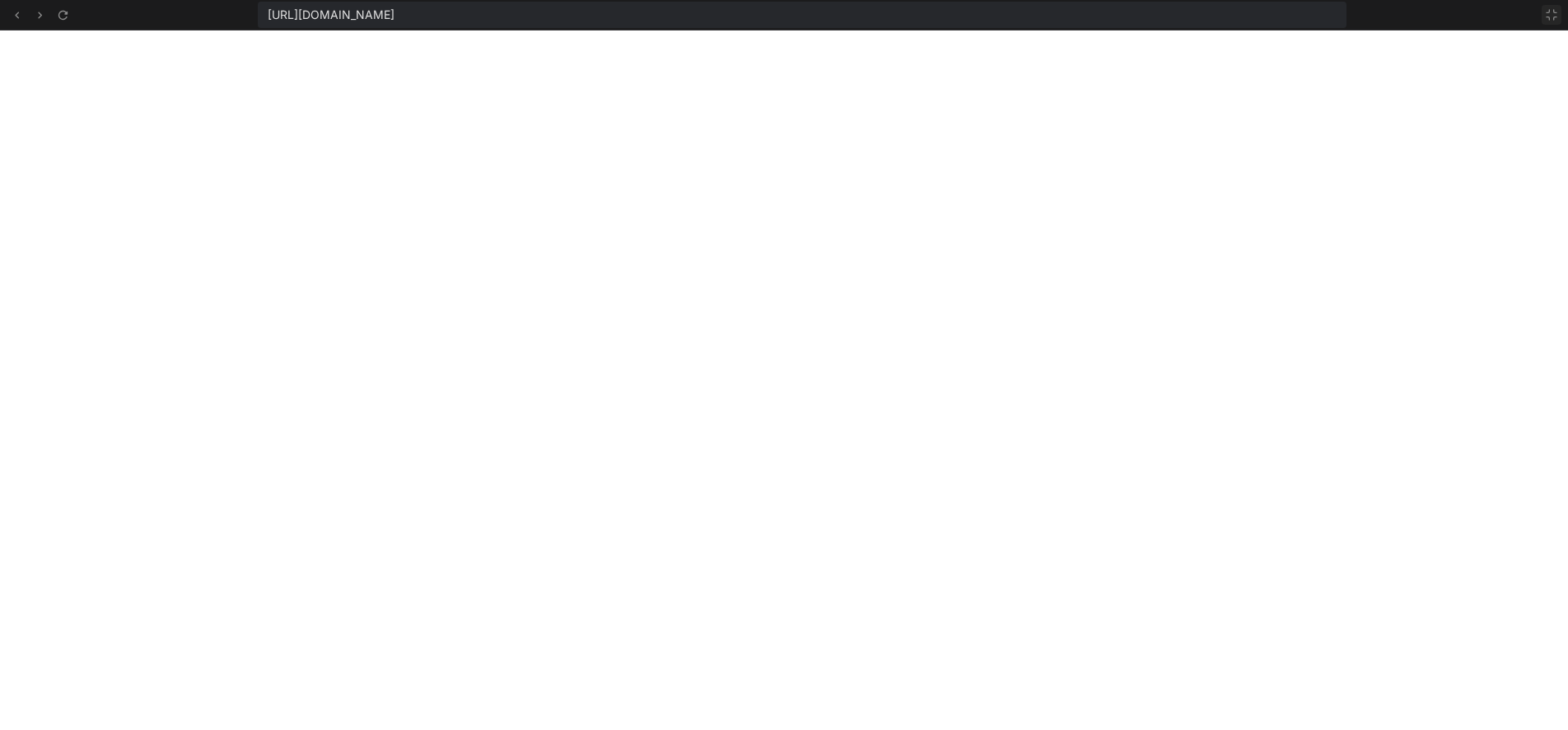
click at [1551, 12] on icon at bounding box center [1552, 15] width 13 height 13
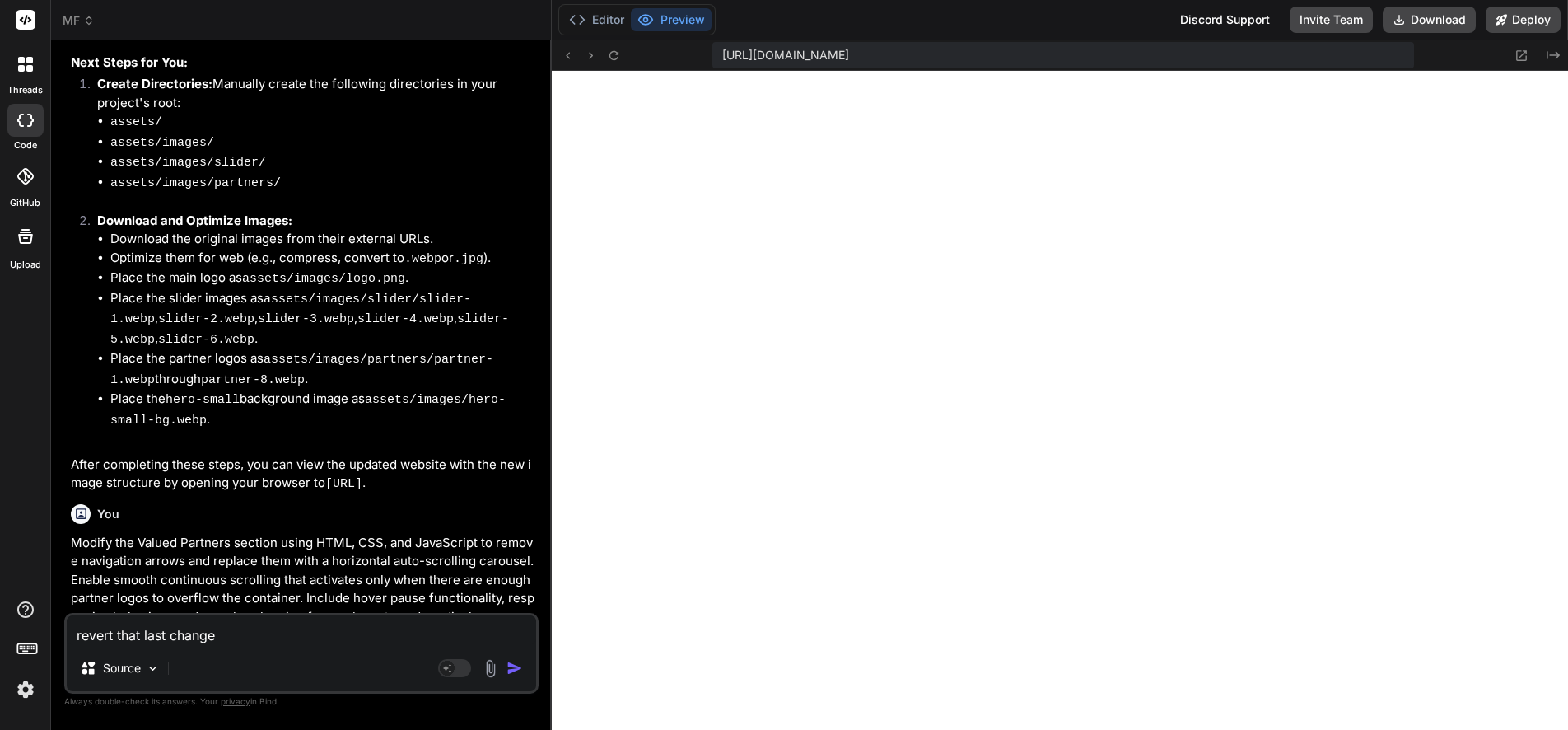
click at [22, 61] on icon at bounding box center [21, 60] width 7 height 7
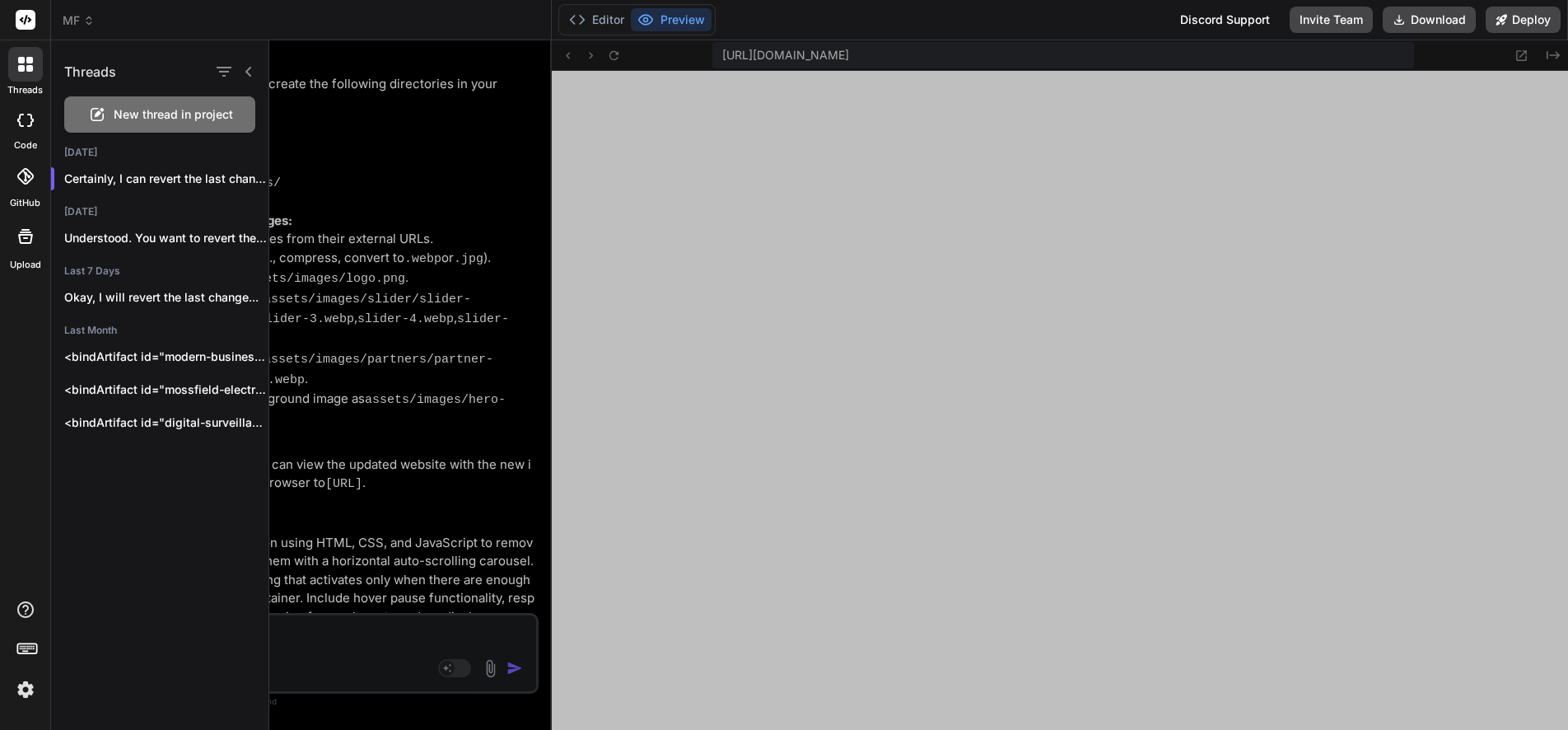
click at [23, 114] on icon at bounding box center [25, 120] width 16 height 13
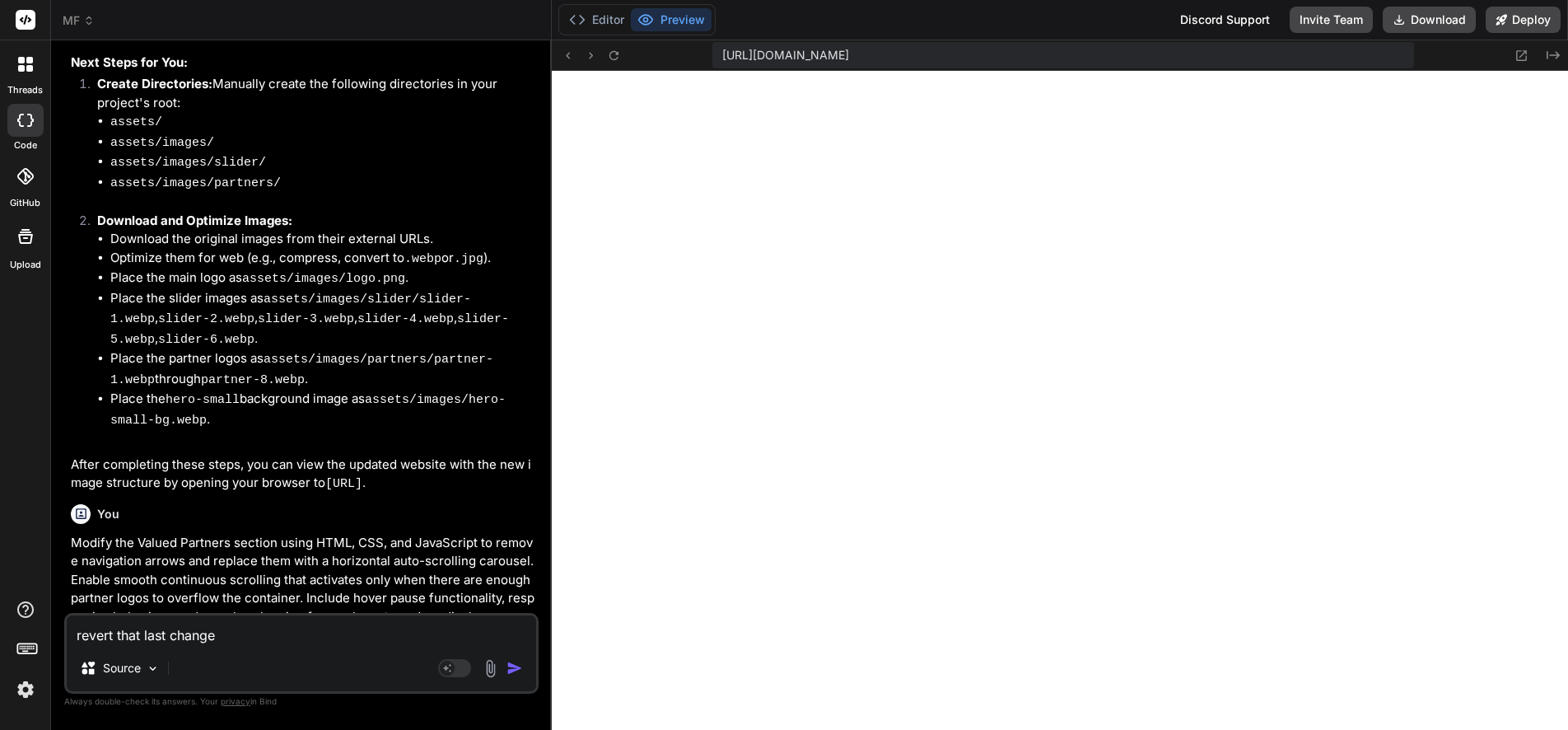
click at [84, 20] on icon at bounding box center [89, 21] width 11 height 11
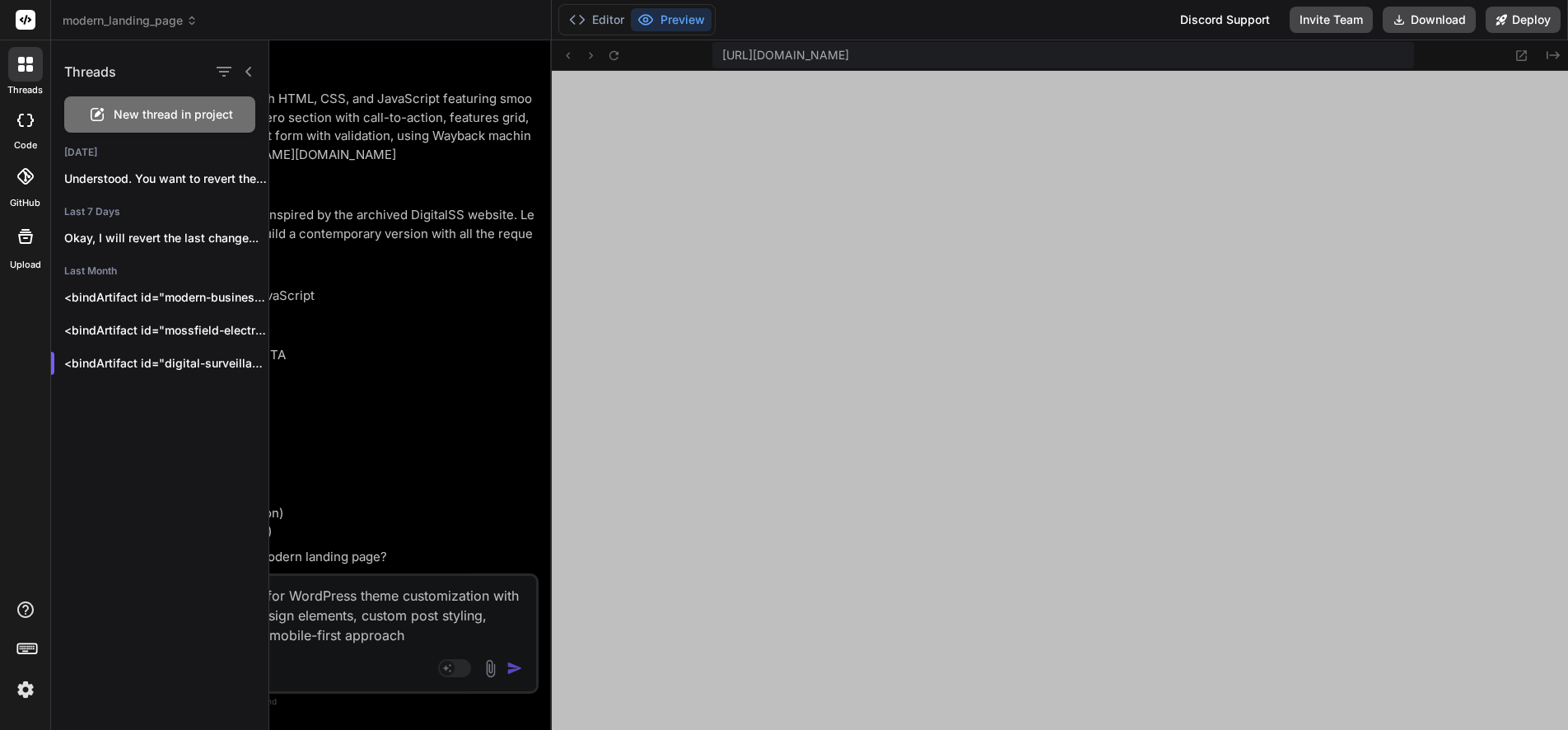
scroll to position [579, 0]
type textarea "x"
